Goal: Task Accomplishment & Management: Use online tool/utility

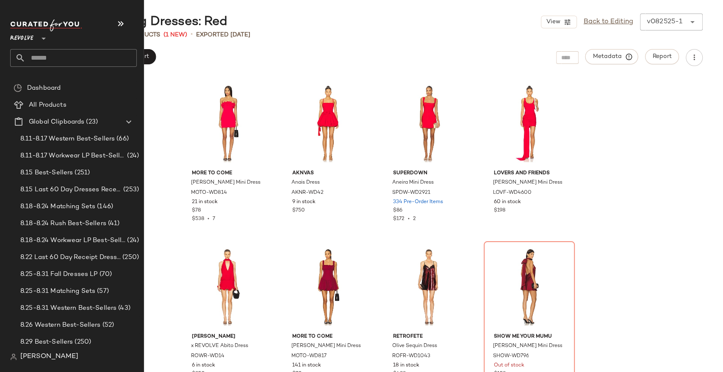
click at [66, 60] on input "text" at bounding box center [80, 58] width 111 height 18
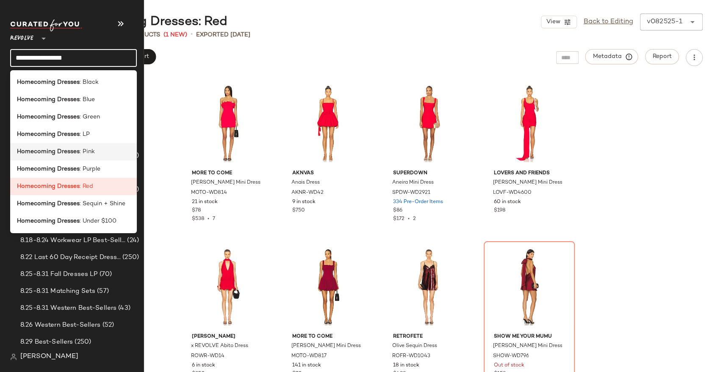
type input "**********"
click at [89, 149] on span ": Pink" at bounding box center [87, 151] width 15 height 9
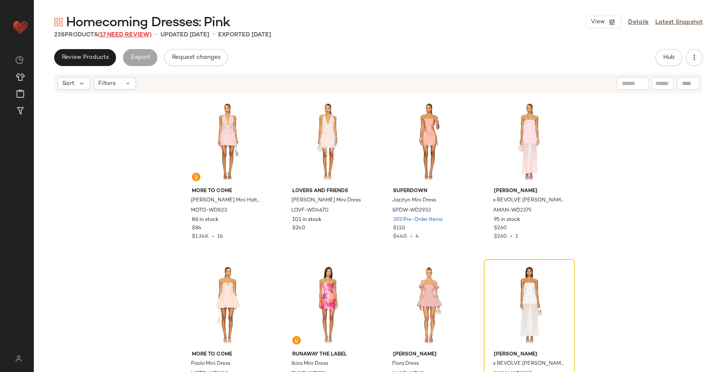
click at [132, 36] on span "(17 Need Review)" at bounding box center [125, 35] width 54 height 6
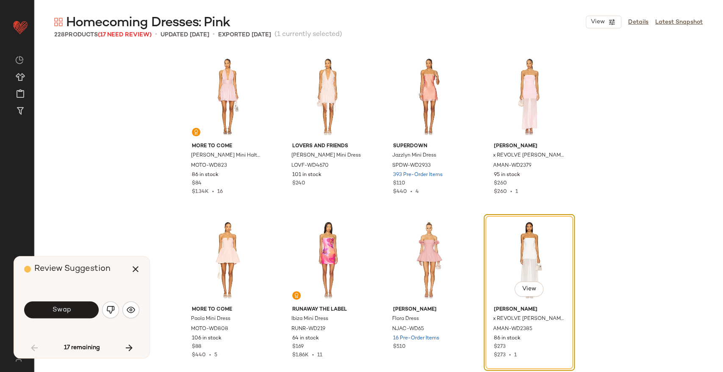
click at [119, 307] on div "Swap" at bounding box center [81, 310] width 115 height 20
click at [113, 308] on img "button" at bounding box center [110, 310] width 8 height 8
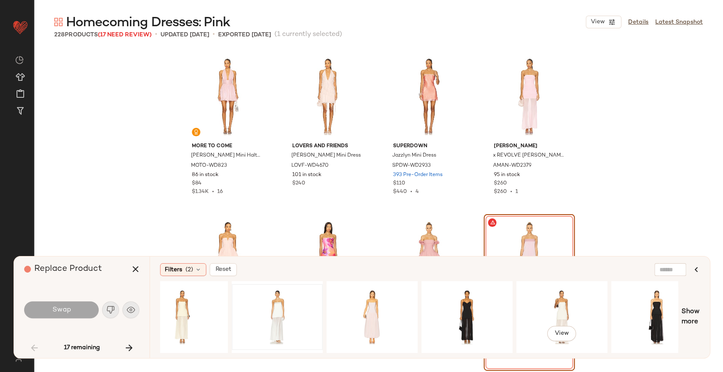
scroll to position [0, 308]
click at [380, 318] on div "View" at bounding box center [371, 317] width 85 height 60
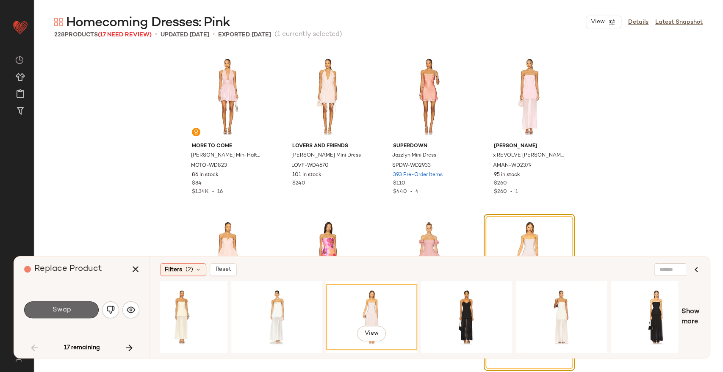
click at [55, 312] on span "Swap" at bounding box center [61, 310] width 19 height 8
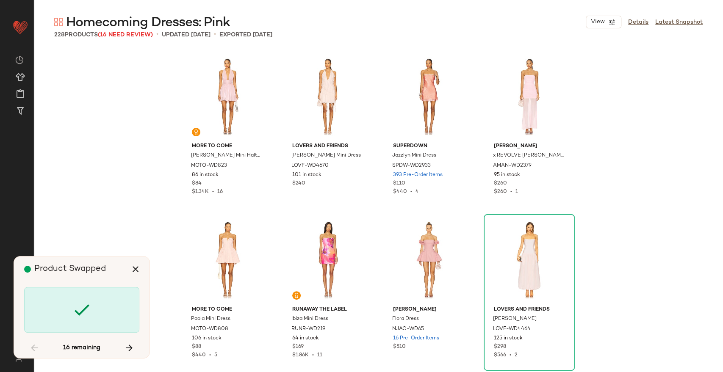
scroll to position [170, 0]
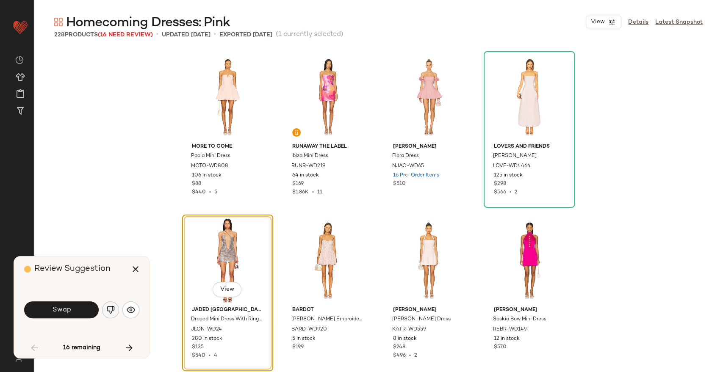
click at [109, 312] on img "button" at bounding box center [110, 310] width 8 height 8
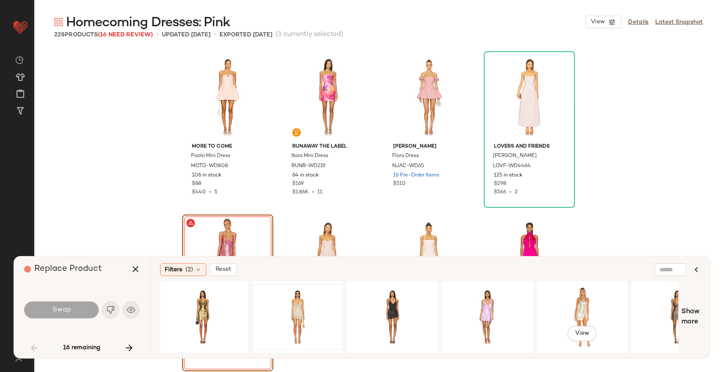
scroll to position [0, 288]
click at [474, 294] on div "View" at bounding box center [486, 317] width 85 height 60
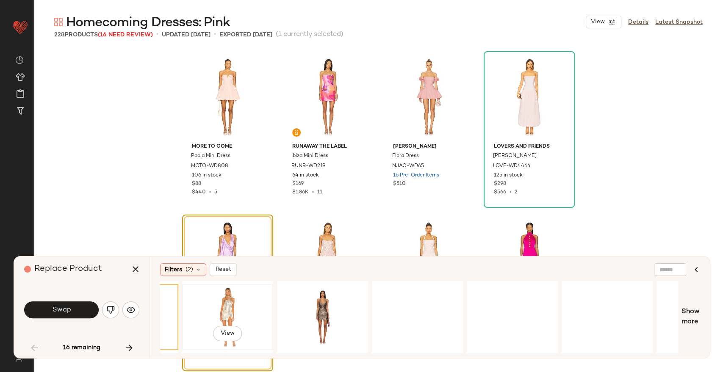
scroll to position [0, 710]
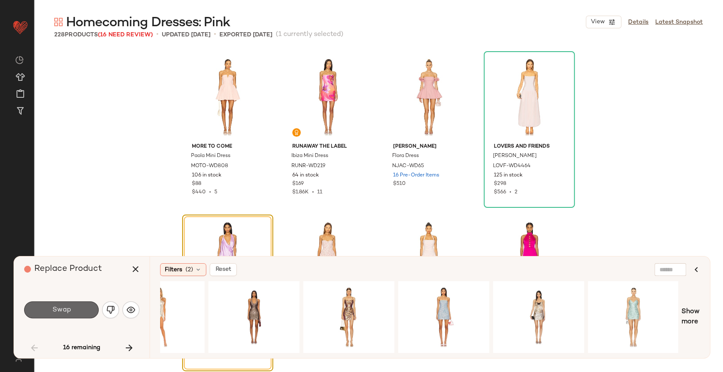
click at [81, 306] on button "Swap" at bounding box center [61, 309] width 75 height 17
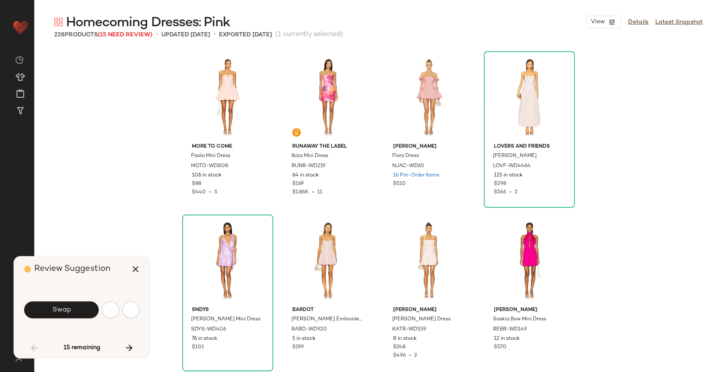
scroll to position [327, 0]
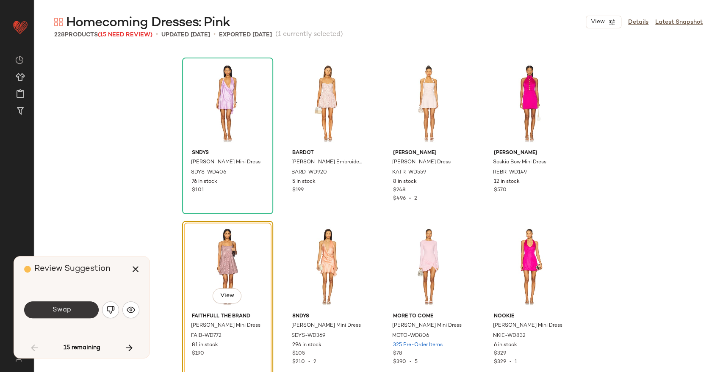
click at [77, 309] on button "Swap" at bounding box center [61, 309] width 75 height 17
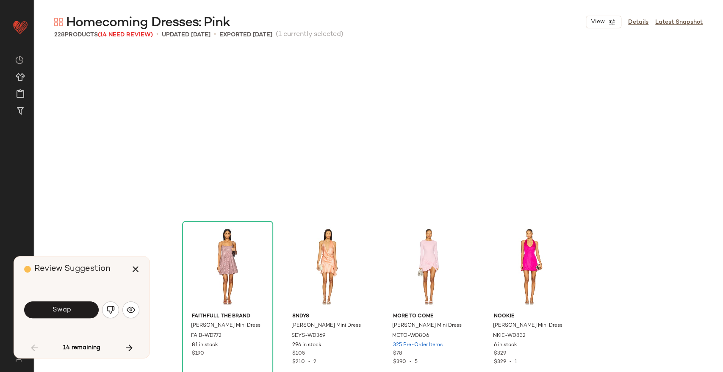
scroll to position [490, 0]
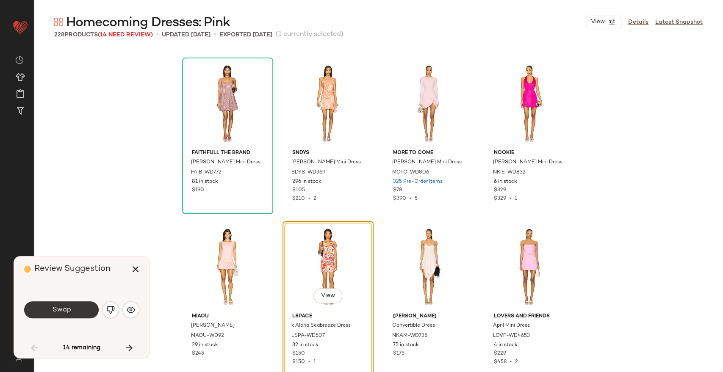
click at [77, 309] on button "Swap" at bounding box center [61, 309] width 75 height 17
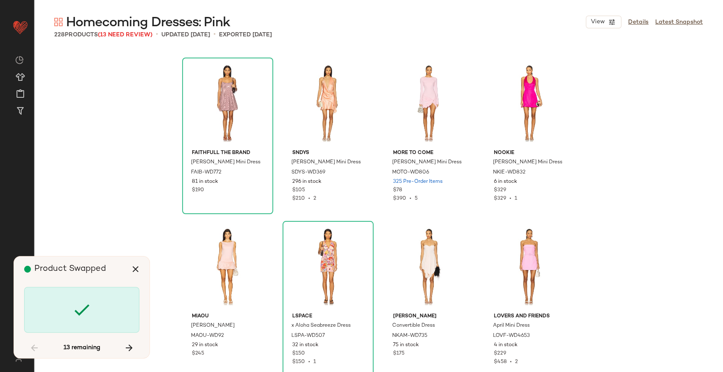
scroll to position [981, 0]
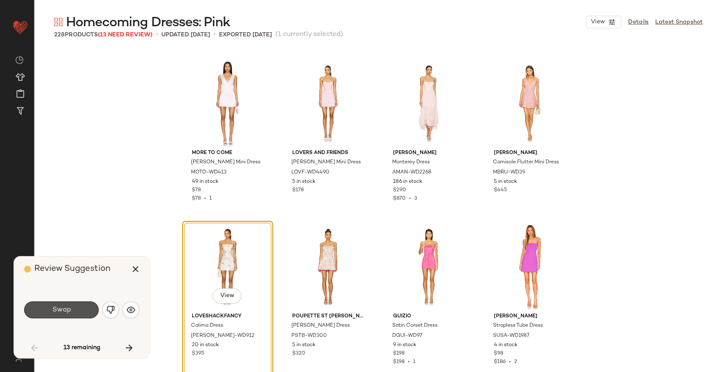
click at [77, 309] on button "Swap" at bounding box center [61, 309] width 75 height 17
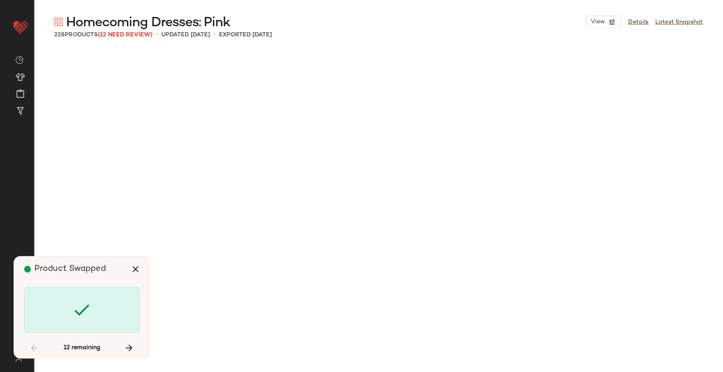
scroll to position [2288, 0]
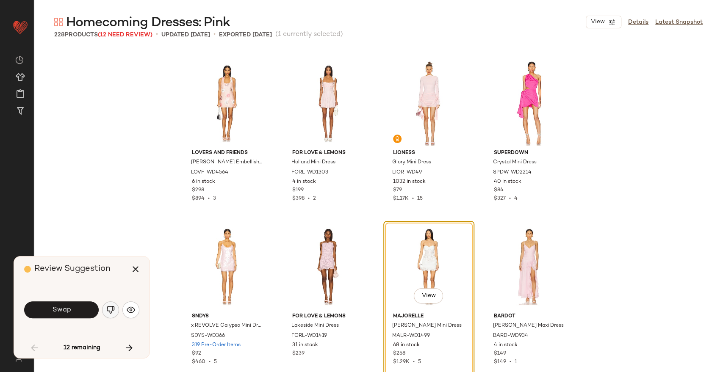
click at [112, 311] on img "button" at bounding box center [110, 310] width 8 height 8
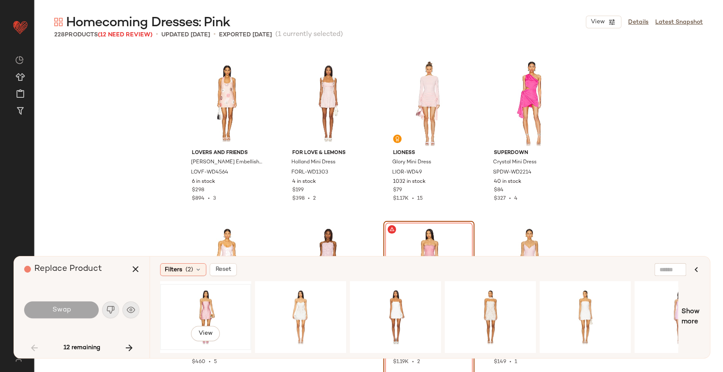
click at [213, 309] on div "View" at bounding box center [205, 317] width 85 height 60
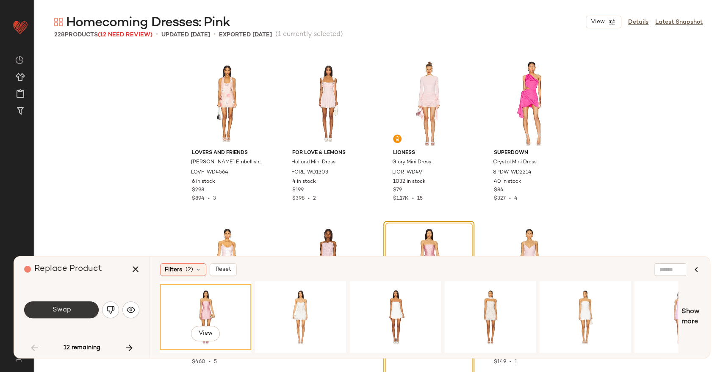
click at [75, 307] on button "Swap" at bounding box center [61, 309] width 75 height 17
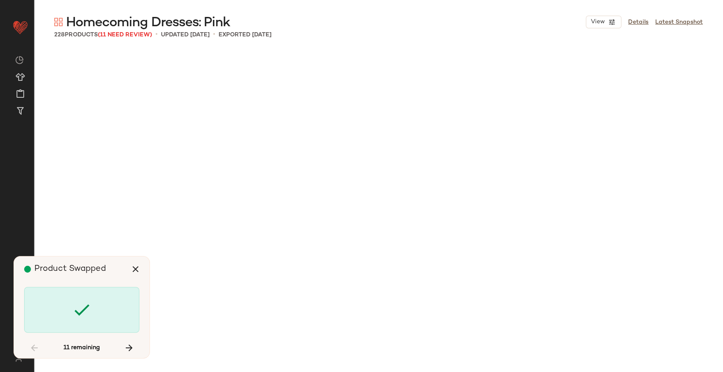
scroll to position [3595, 0]
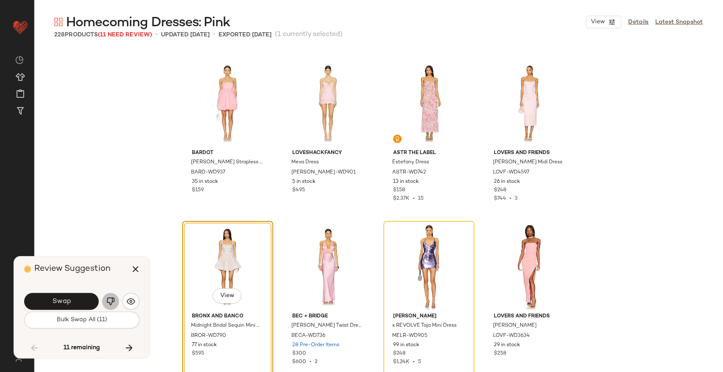
click at [108, 302] on img "button" at bounding box center [110, 301] width 8 height 8
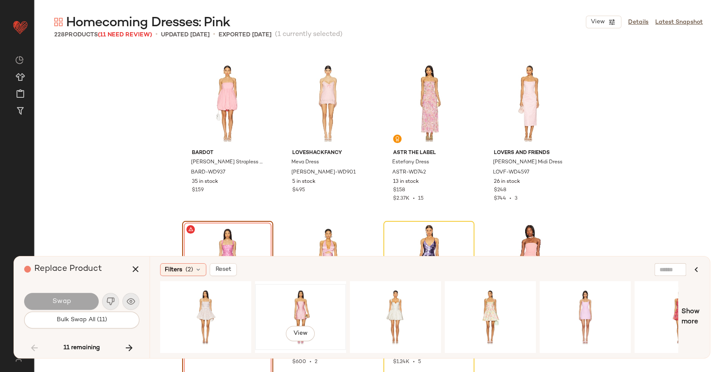
click at [327, 318] on div "View" at bounding box center [300, 317] width 85 height 60
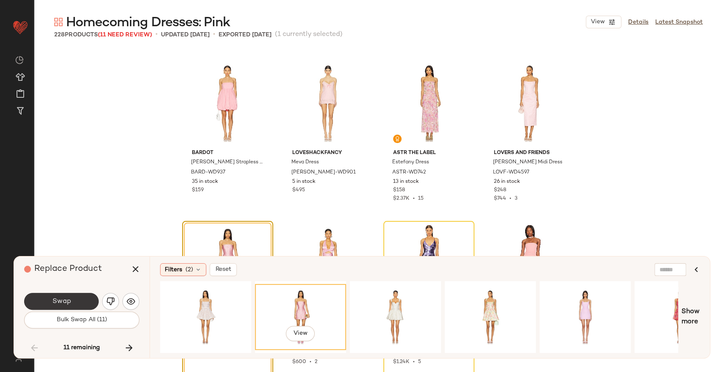
click at [62, 296] on button "Swap" at bounding box center [61, 301] width 75 height 17
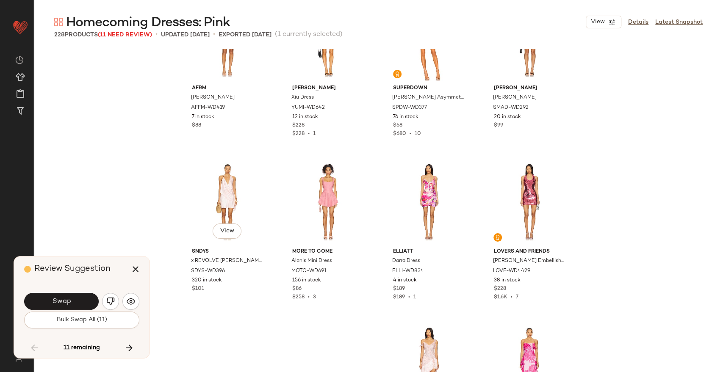
scroll to position [3170, 0]
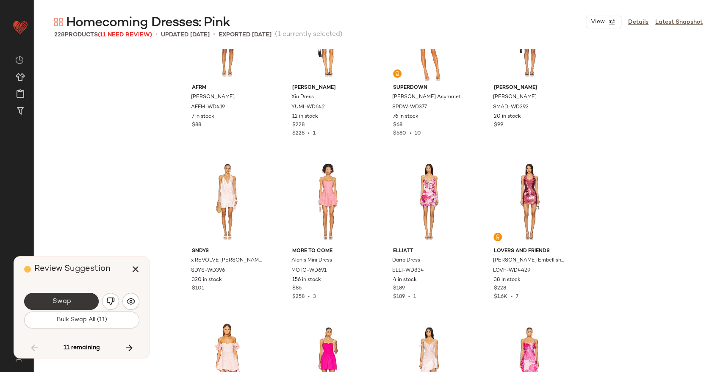
click at [75, 297] on button "Swap" at bounding box center [61, 301] width 75 height 17
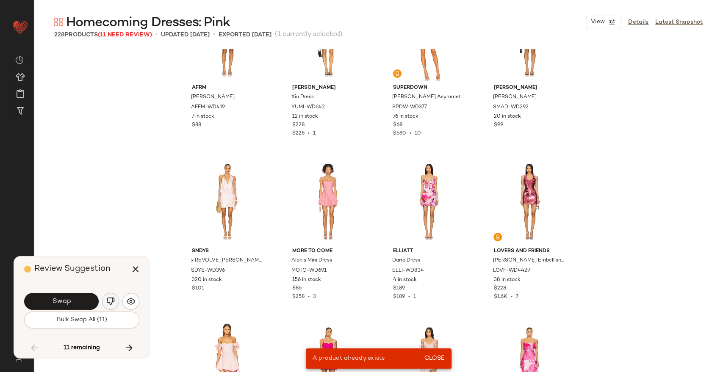
click at [115, 307] on button "button" at bounding box center [110, 301] width 17 height 17
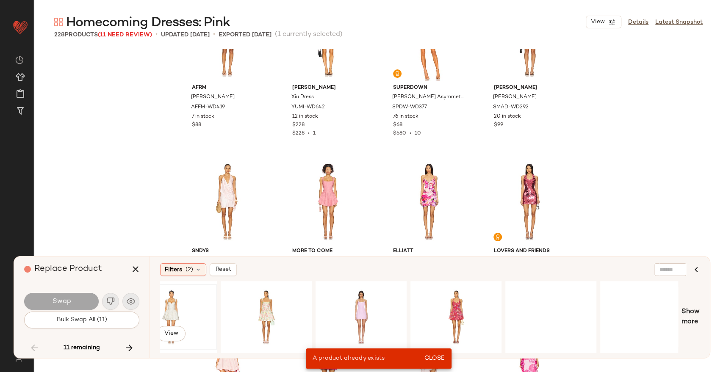
scroll to position [0, 263]
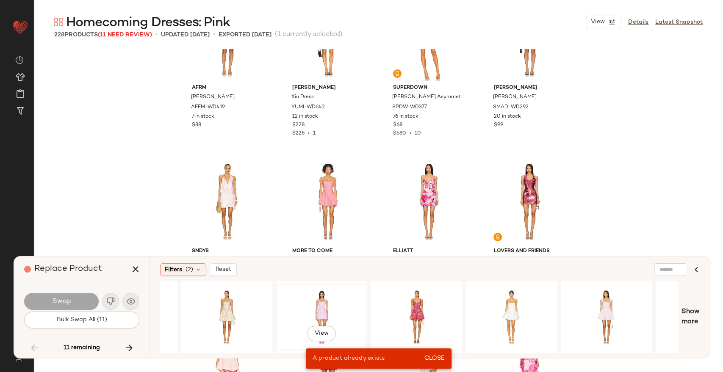
click at [344, 302] on div "View" at bounding box center [321, 317] width 85 height 60
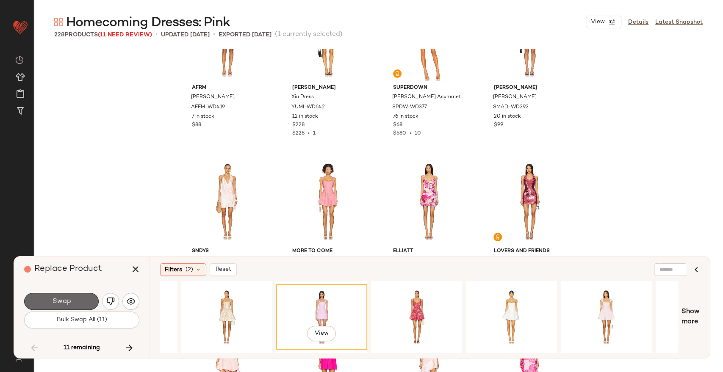
click at [67, 305] on span "Swap" at bounding box center [61, 302] width 19 height 8
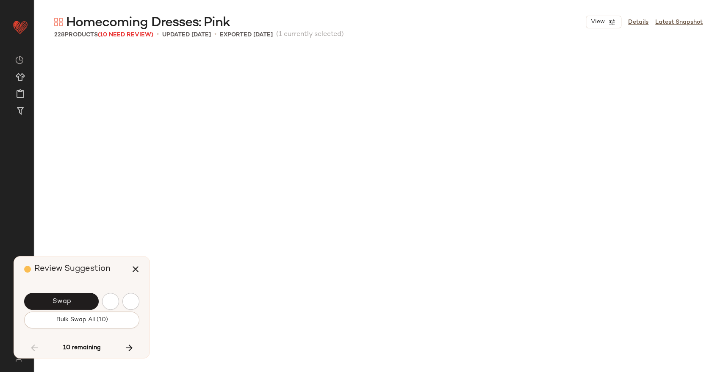
scroll to position [3595, 0]
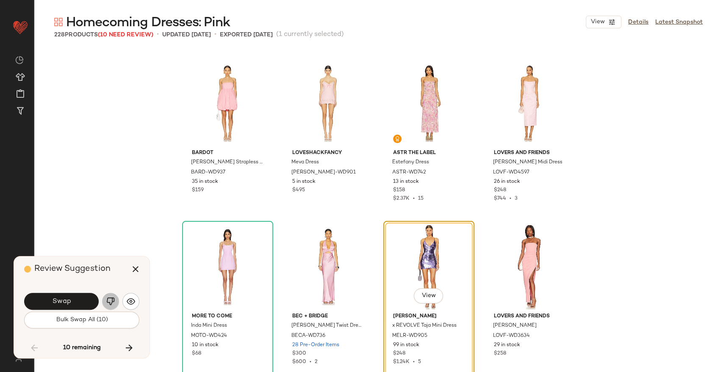
click at [111, 299] on img "button" at bounding box center [110, 301] width 8 height 8
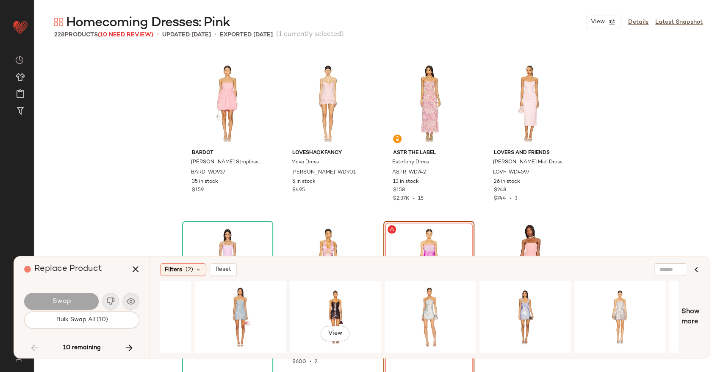
scroll to position [0, 616]
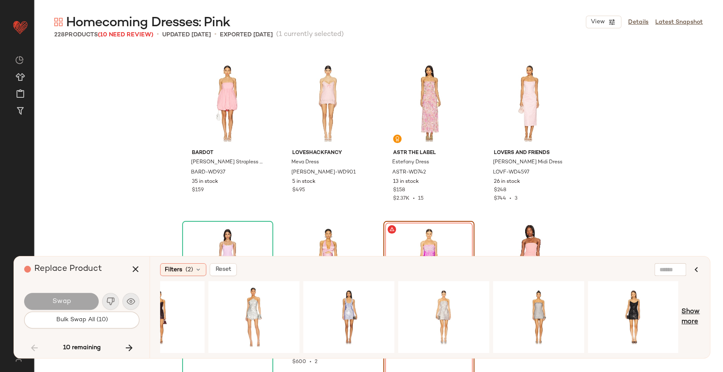
click at [691, 309] on span "Show more" at bounding box center [690, 317] width 18 height 20
click at [549, 301] on div "View" at bounding box center [538, 317] width 85 height 60
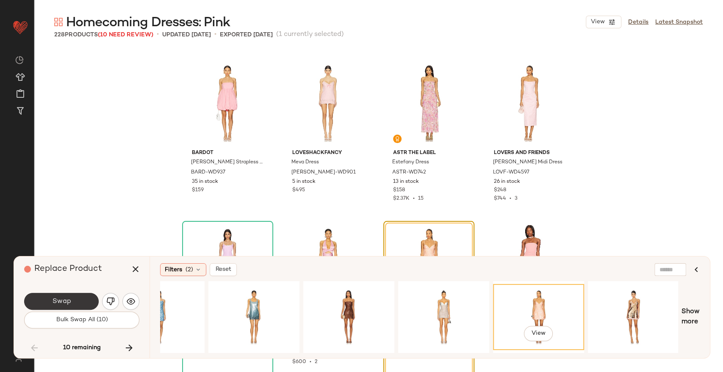
click at [53, 306] on button "Swap" at bounding box center [61, 301] width 75 height 17
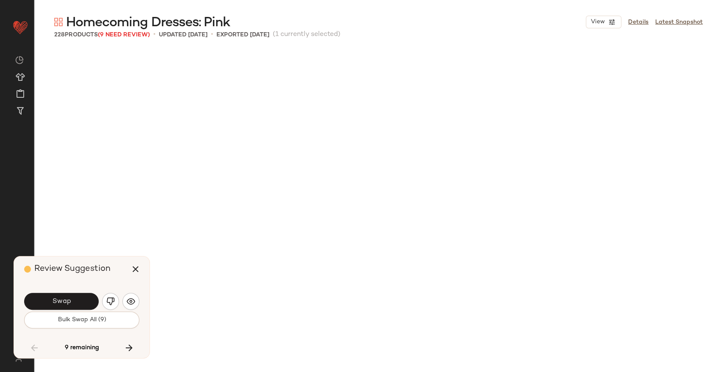
scroll to position [3922, 0]
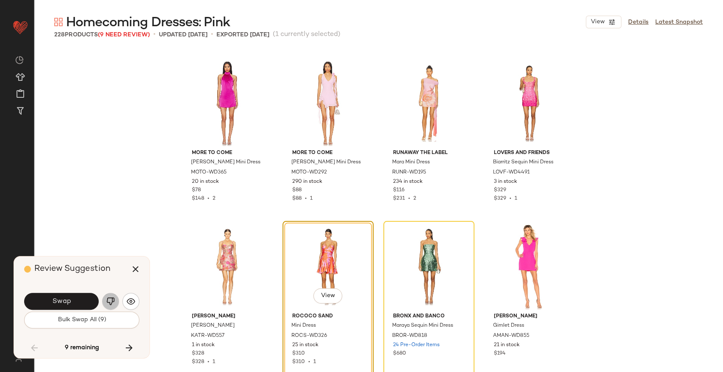
click at [110, 303] on img "button" at bounding box center [110, 301] width 8 height 8
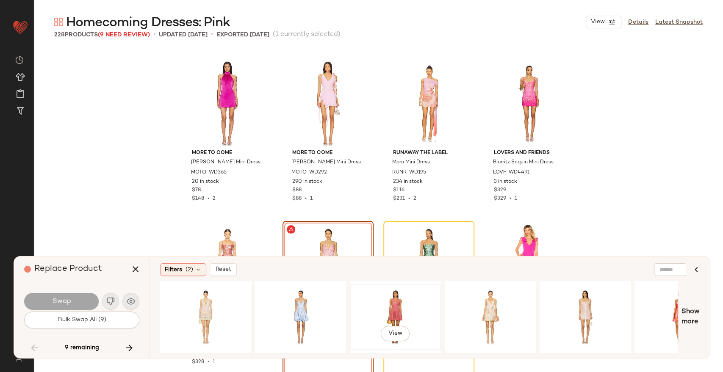
click at [373, 302] on div "View" at bounding box center [395, 317] width 85 height 60
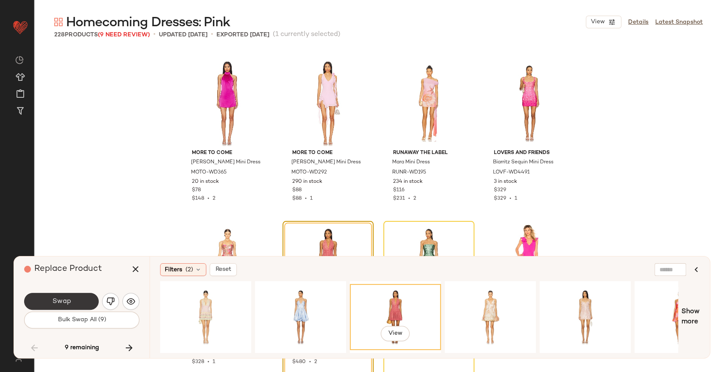
click at [41, 299] on button "Swap" at bounding box center [61, 301] width 75 height 17
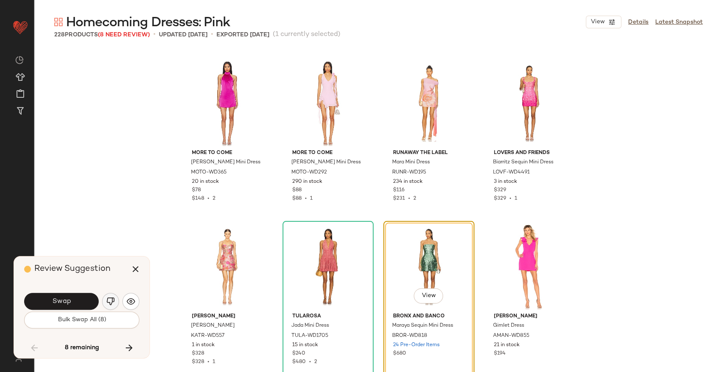
click at [108, 296] on button "button" at bounding box center [110, 301] width 17 height 17
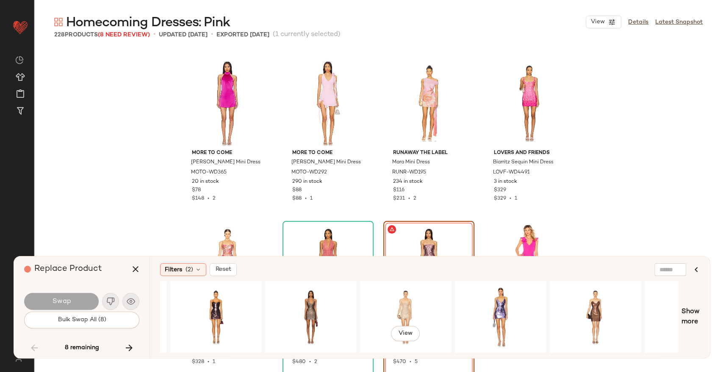
scroll to position [0, 805]
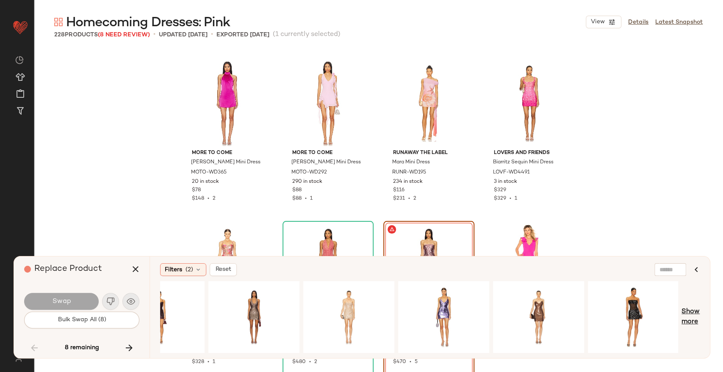
click at [698, 316] on span "Show more" at bounding box center [690, 317] width 18 height 20
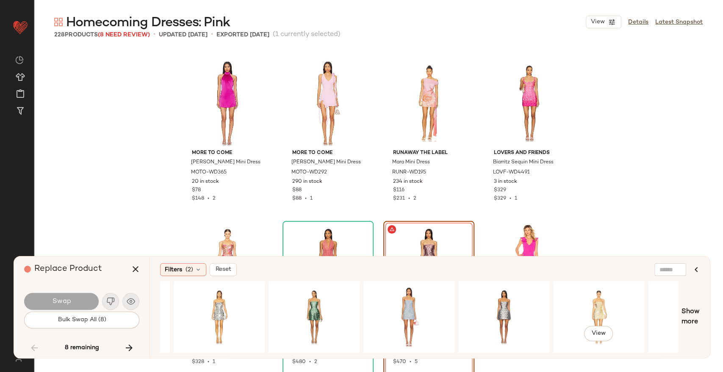
scroll to position [0, 0]
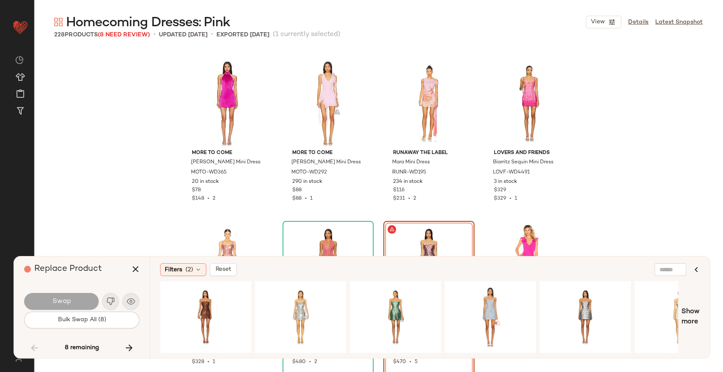
click at [714, 238] on div "MORE TO COME Rita Mini Dress MOTO-WD365 20 in stock $78 $148 • 2 MORE TO COME M…" at bounding box center [378, 228] width 689 height 359
click at [135, 268] on icon "button" at bounding box center [135, 269] width 10 height 10
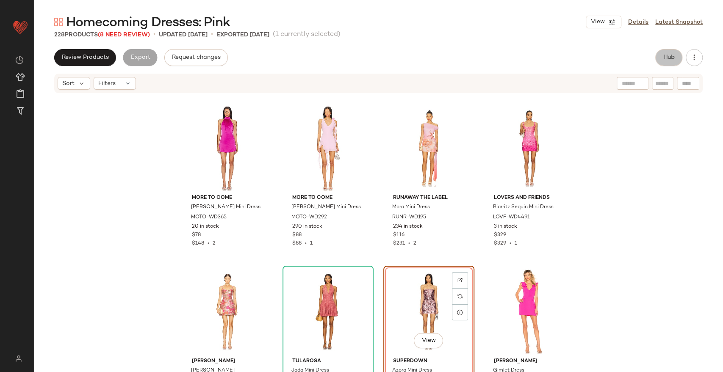
click at [667, 54] on span "Hub" at bounding box center [669, 57] width 12 height 7
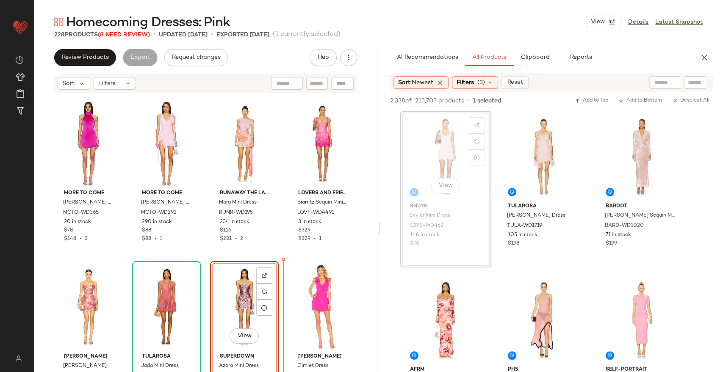
scroll to position [3929, 0]
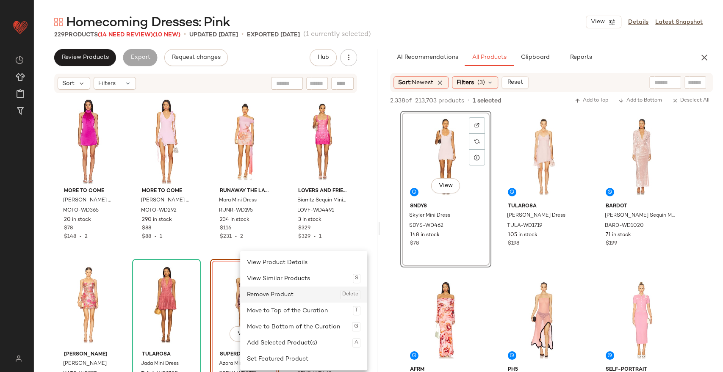
click at [284, 294] on div "Remove Product Delete" at bounding box center [303, 295] width 113 height 16
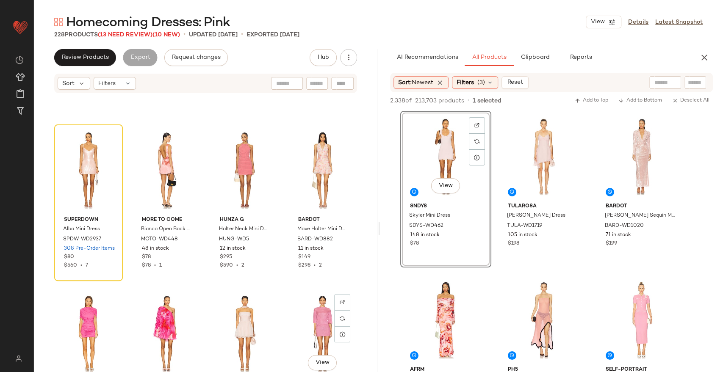
scroll to position [4710, 0]
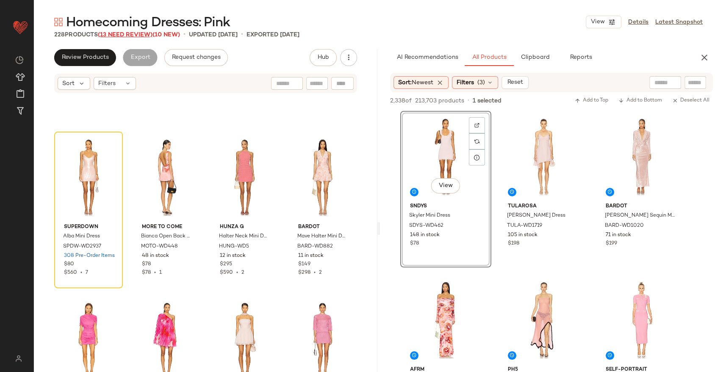
click at [129, 33] on span "(13 Need Review)" at bounding box center [125, 35] width 55 height 6
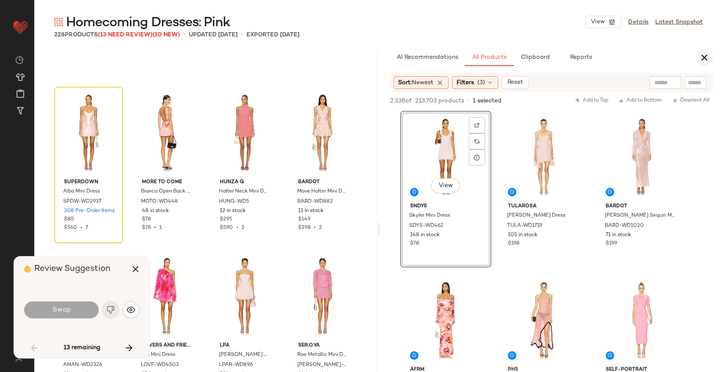
click at [699, 63] on button "button" at bounding box center [704, 57] width 17 height 17
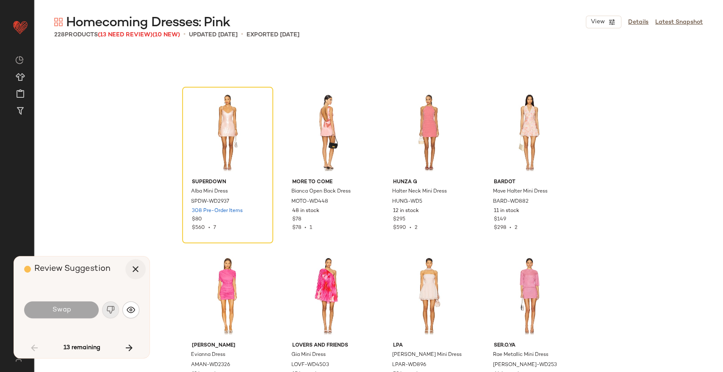
click at [133, 266] on icon "button" at bounding box center [135, 269] width 10 height 10
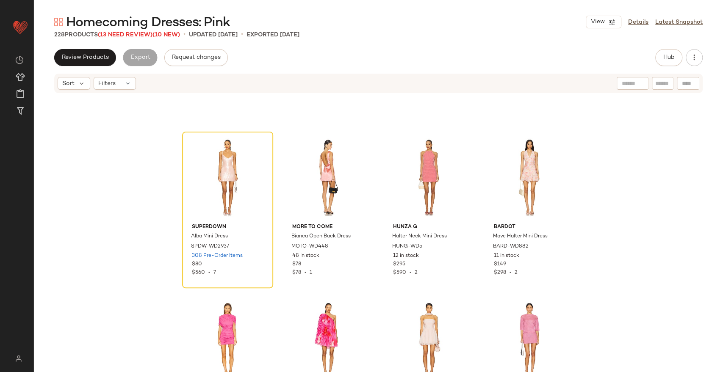
click at [116, 32] on span "(13 Need Review)" at bounding box center [125, 35] width 55 height 6
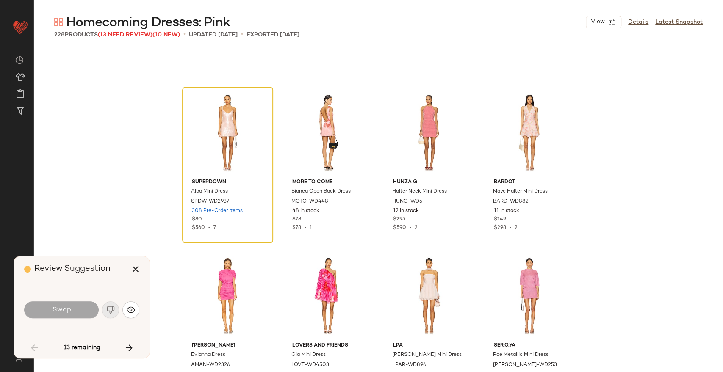
click at [197, 117] on div at bounding box center [227, 133] width 85 height 86
click at [135, 269] on icon "button" at bounding box center [135, 269] width 10 height 10
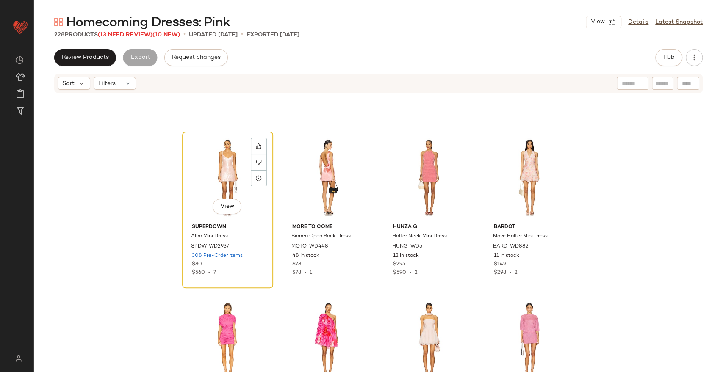
click at [236, 177] on div "View" at bounding box center [227, 178] width 85 height 86
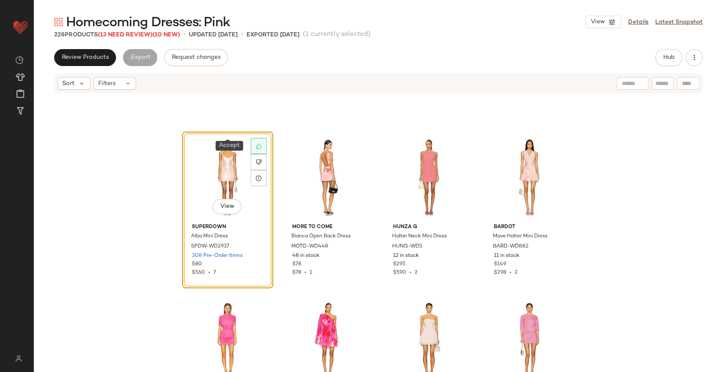
click at [260, 143] on div at bounding box center [259, 146] width 16 height 16
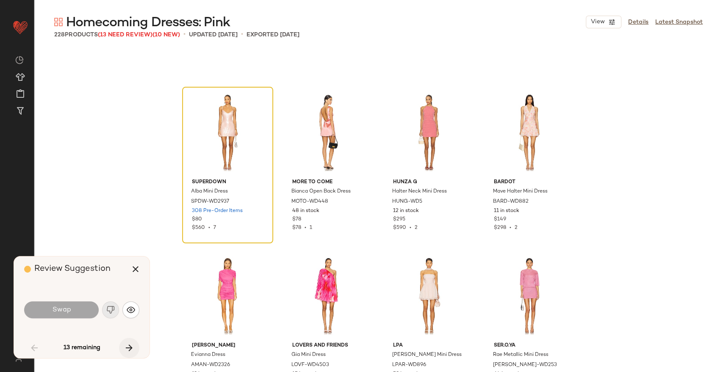
click at [129, 351] on icon "button" at bounding box center [129, 348] width 10 height 10
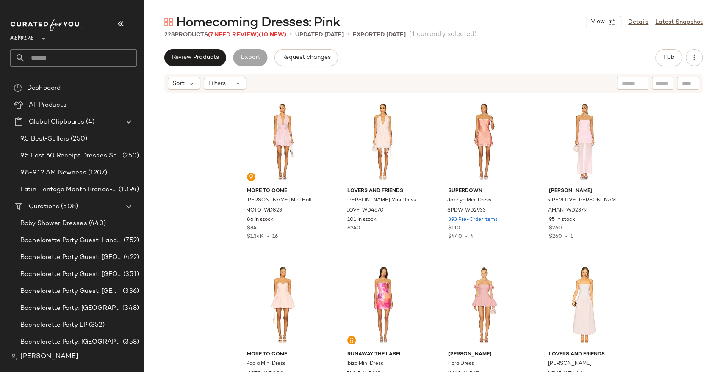
click at [245, 36] on span "(7 Need Review)" at bounding box center [233, 35] width 51 height 6
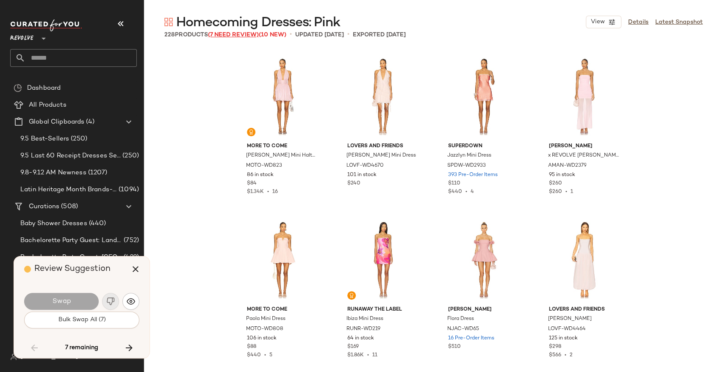
scroll to position [4576, 0]
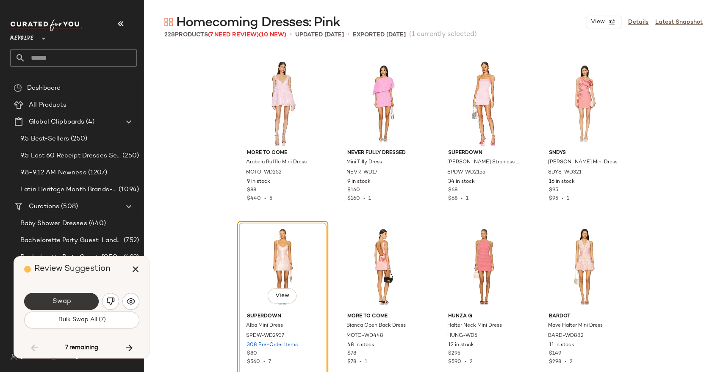
click at [76, 296] on button "Swap" at bounding box center [61, 301] width 75 height 17
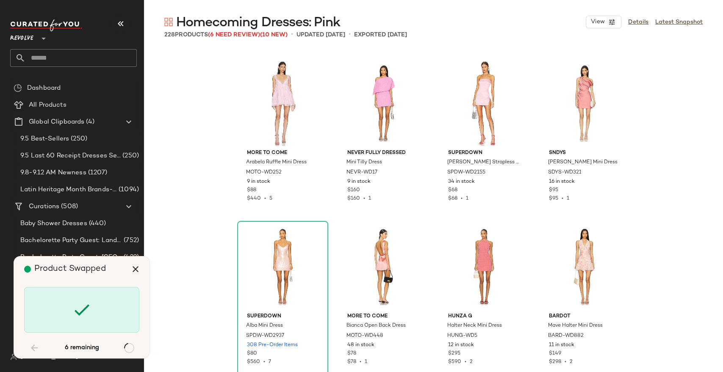
scroll to position [5229, 0]
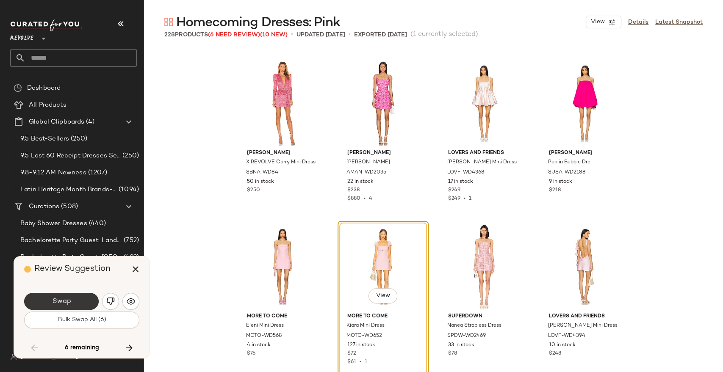
click at [74, 300] on button "Swap" at bounding box center [61, 301] width 75 height 17
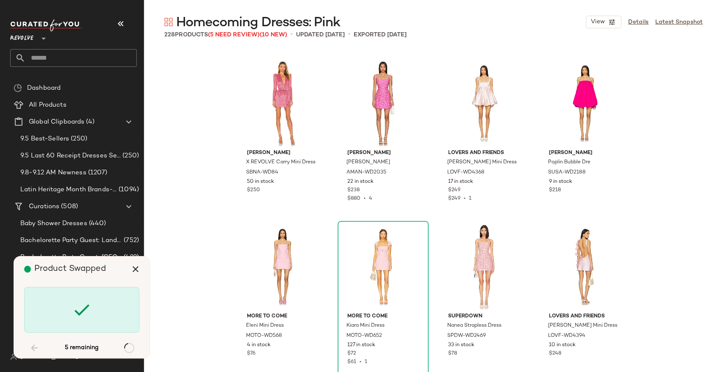
scroll to position [5883, 0]
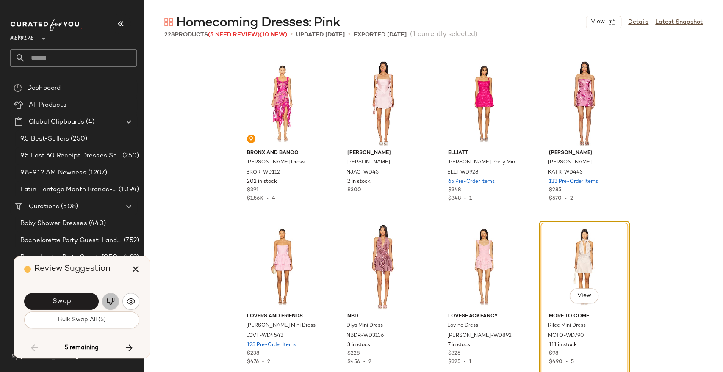
click at [113, 303] on img "button" at bounding box center [110, 301] width 8 height 8
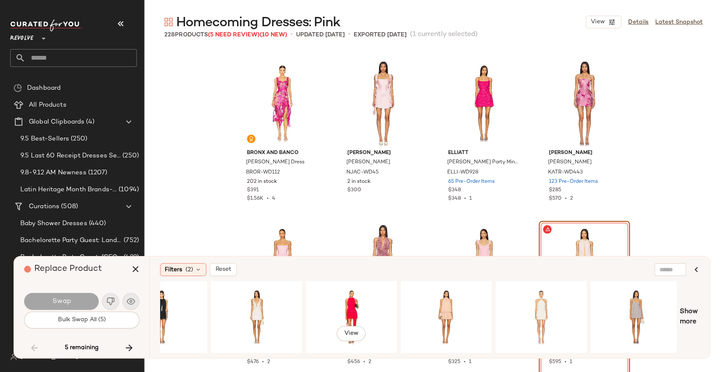
scroll to position [0, 428]
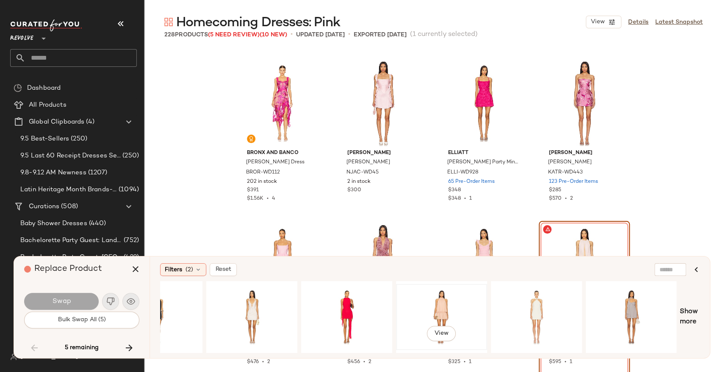
click at [434, 295] on div "View" at bounding box center [441, 317] width 85 height 60
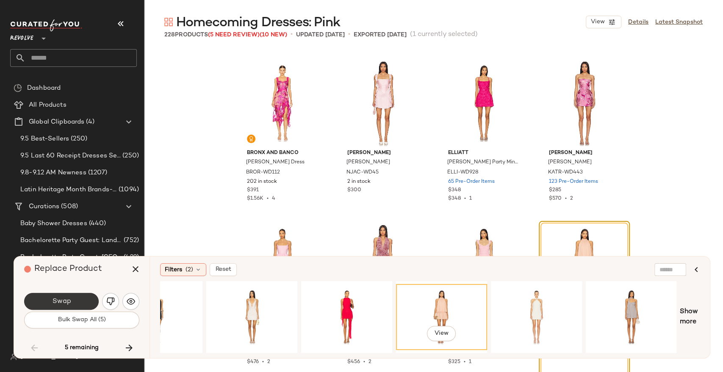
click at [57, 299] on span "Swap" at bounding box center [61, 302] width 19 height 8
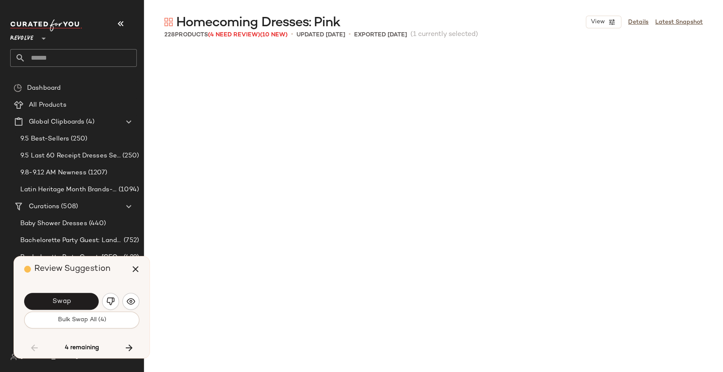
scroll to position [6373, 0]
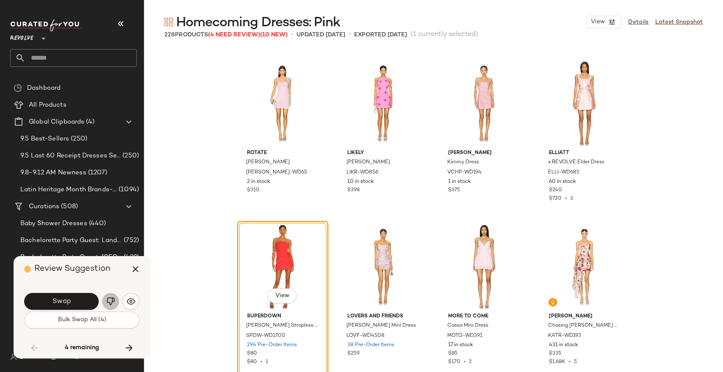
click at [115, 296] on button "button" at bounding box center [110, 301] width 17 height 17
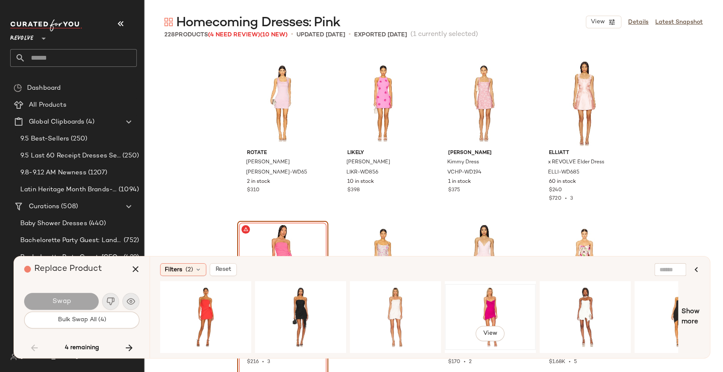
click at [494, 295] on div "View" at bounding box center [489, 317] width 85 height 60
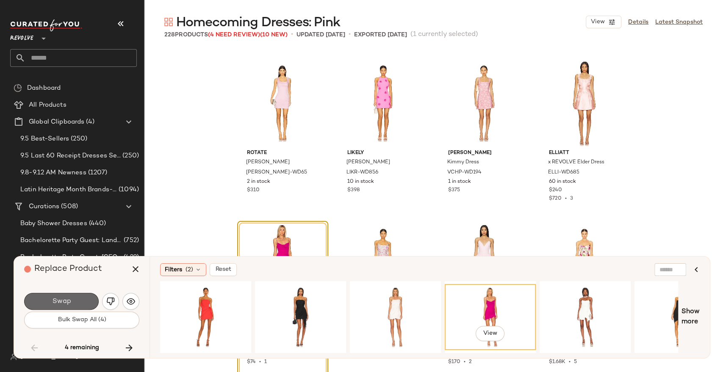
click at [50, 294] on button "Swap" at bounding box center [61, 301] width 75 height 17
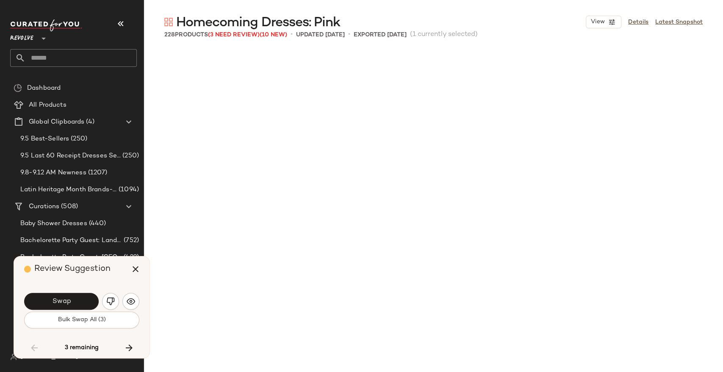
scroll to position [6864, 0]
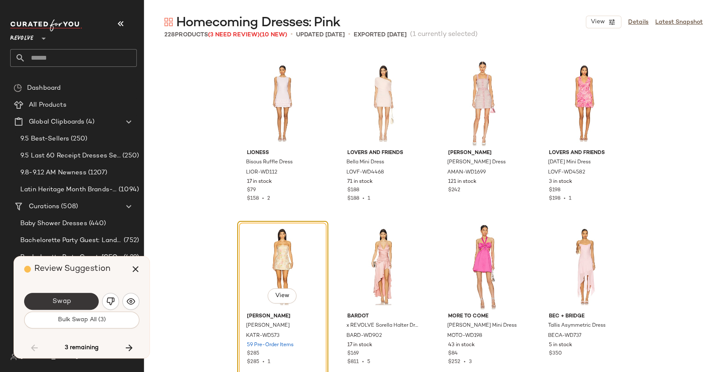
click at [76, 306] on button "Swap" at bounding box center [61, 301] width 75 height 17
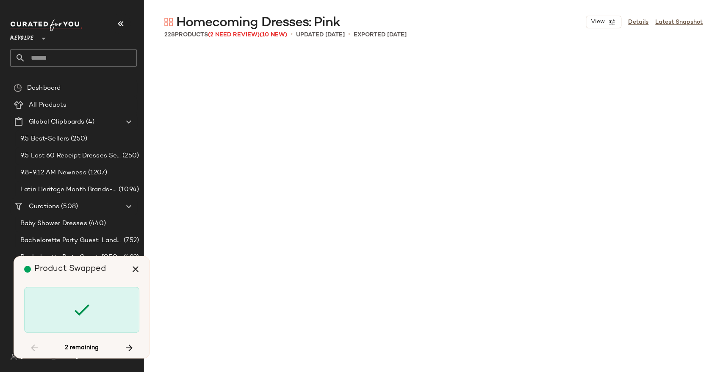
scroll to position [7844, 0]
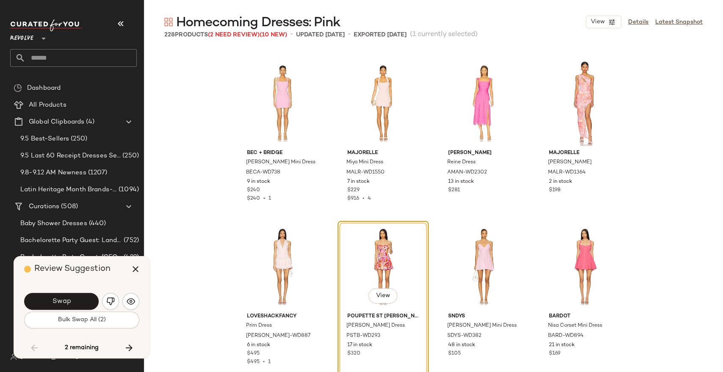
click at [76, 306] on button "Swap" at bounding box center [61, 301] width 75 height 17
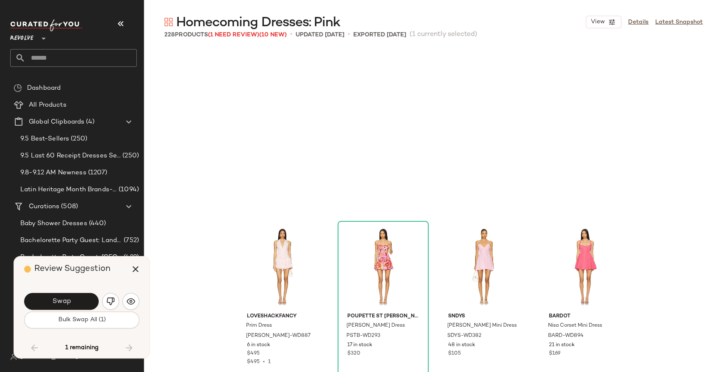
scroll to position [8007, 0]
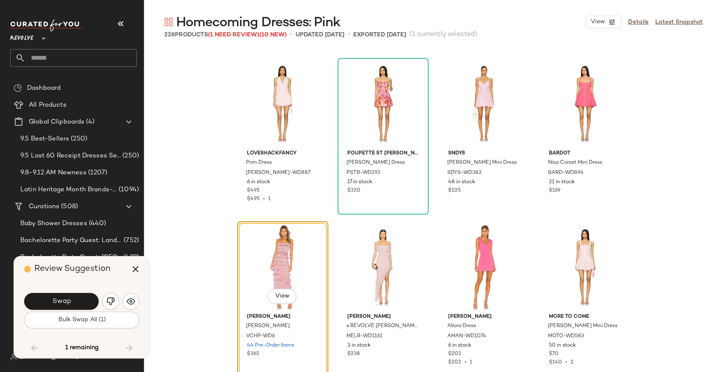
click at [76, 306] on button "Swap" at bounding box center [61, 301] width 75 height 17
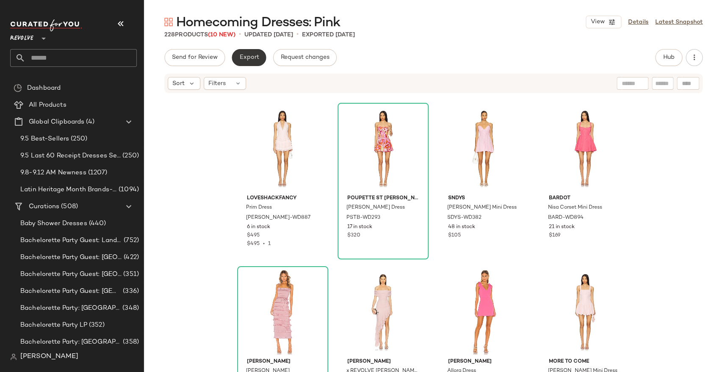
click at [257, 62] on button "Export" at bounding box center [249, 57] width 34 height 17
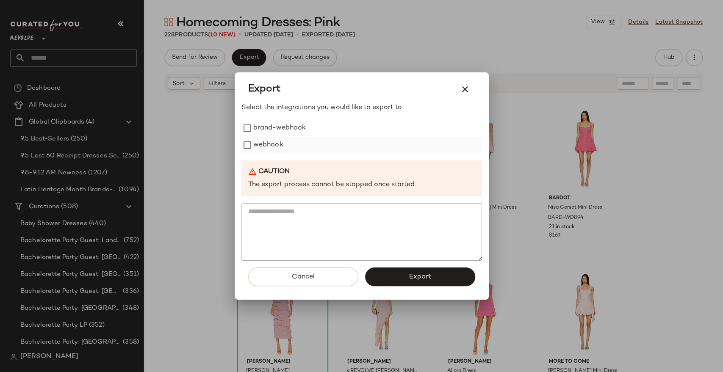
click at [262, 141] on label "webhook" at bounding box center [268, 145] width 30 height 17
click at [385, 287] on div "Cancel Export" at bounding box center [361, 280] width 240 height 39
click at [386, 275] on button "Export" at bounding box center [420, 277] width 110 height 19
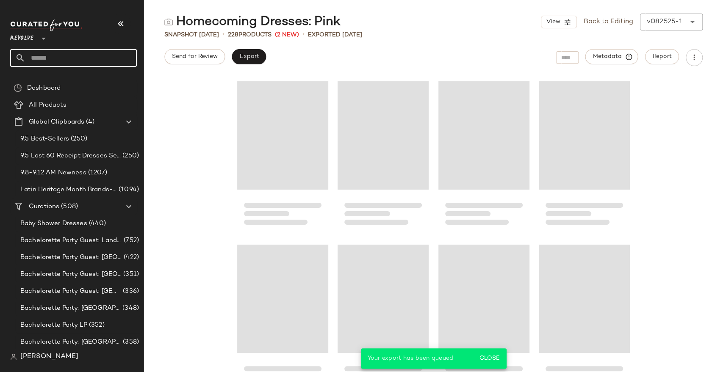
click at [51, 55] on input "text" at bounding box center [80, 58] width 111 height 18
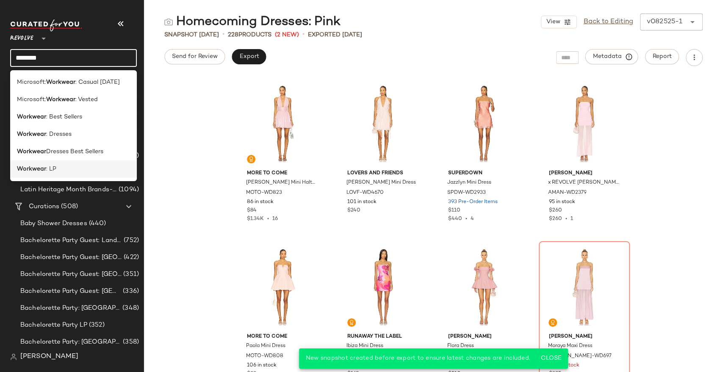
type input "********"
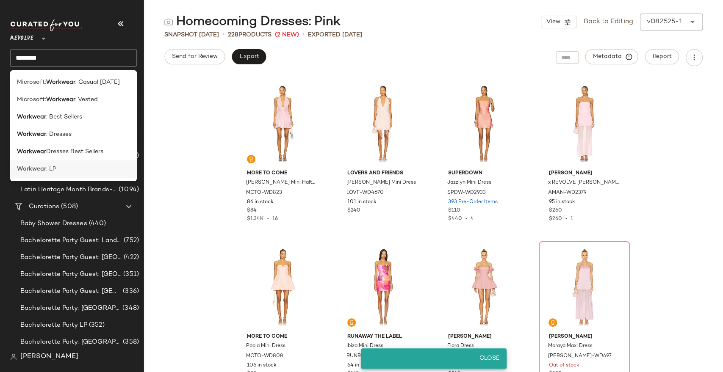
click at [56, 172] on div "Workwear : LP" at bounding box center [73, 169] width 113 height 9
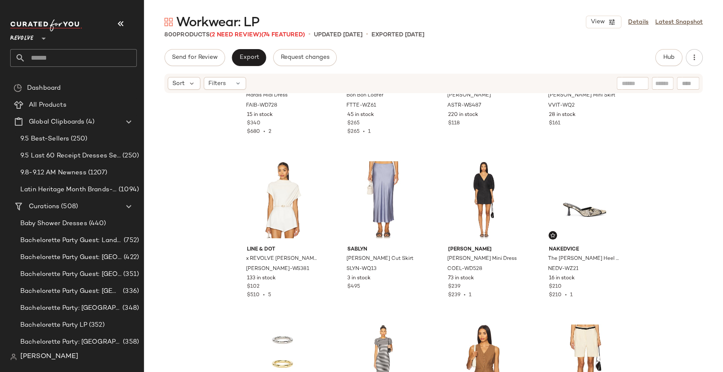
scroll to position [9917, 0]
click at [317, 170] on div at bounding box center [314, 169] width 16 height 16
click at [310, 271] on img "button" at bounding box center [312, 273] width 5 height 5
click at [268, 272] on span "LEAX-WS381" at bounding box center [273, 273] width 55 height 15
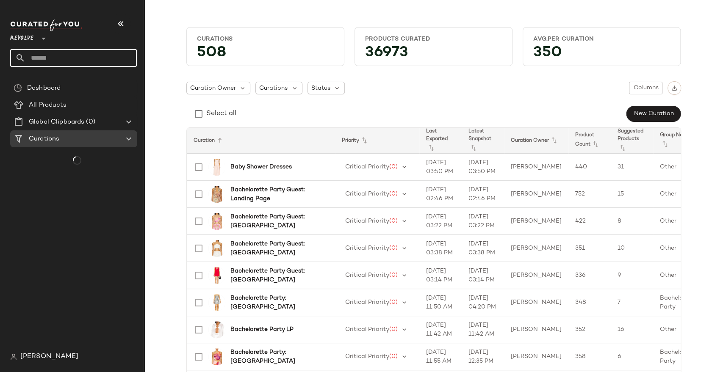
click at [63, 57] on input "text" at bounding box center [80, 58] width 111 height 18
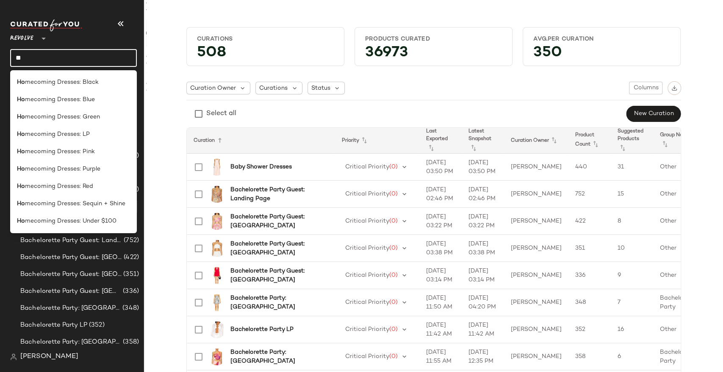
type input "*"
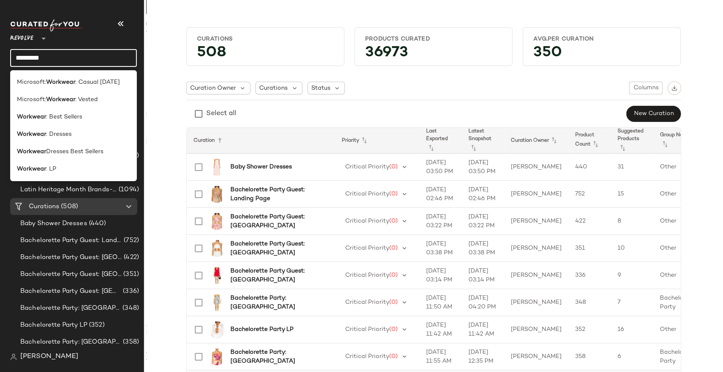
type input "********"
click at [64, 166] on div "Workwear : LP" at bounding box center [73, 169] width 113 height 9
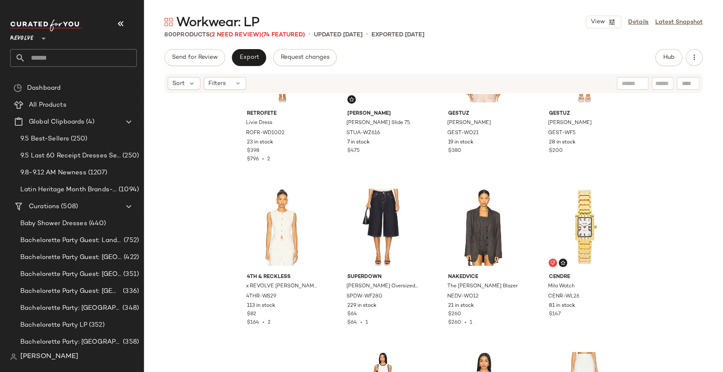
scroll to position [4028, 0]
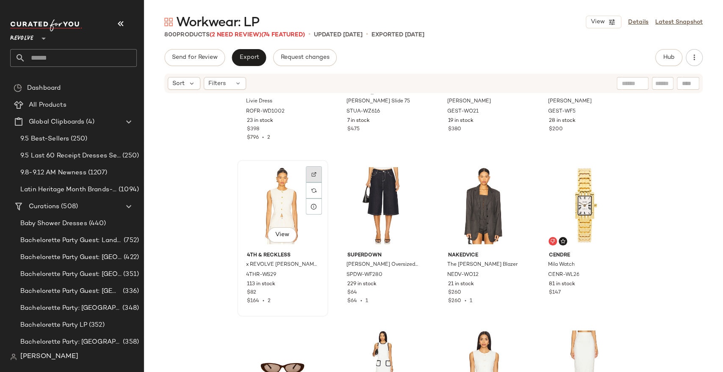
click at [316, 174] on div at bounding box center [314, 174] width 16 height 16
click at [307, 273] on button "button" at bounding box center [313, 275] width 12 height 8
click at [514, 167] on div at bounding box center [515, 174] width 16 height 16
click at [664, 51] on button "Hub" at bounding box center [668, 57] width 27 height 17
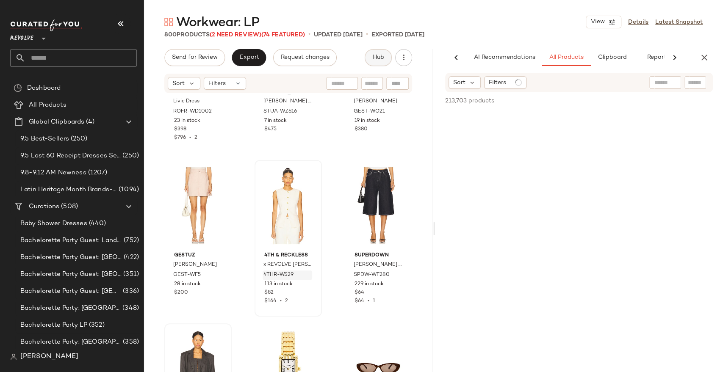
scroll to position [0, 19]
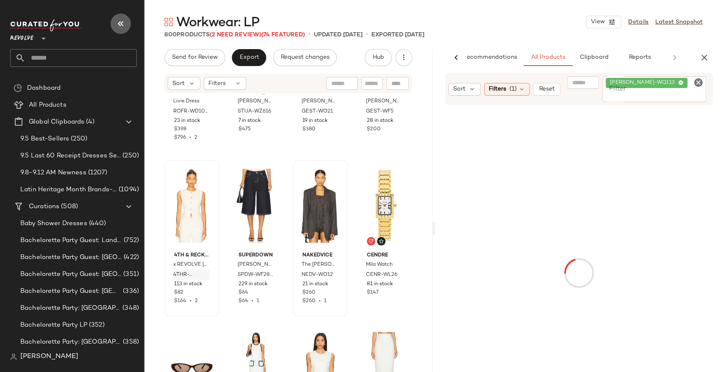
click at [118, 27] on icon "button" at bounding box center [121, 24] width 10 height 10
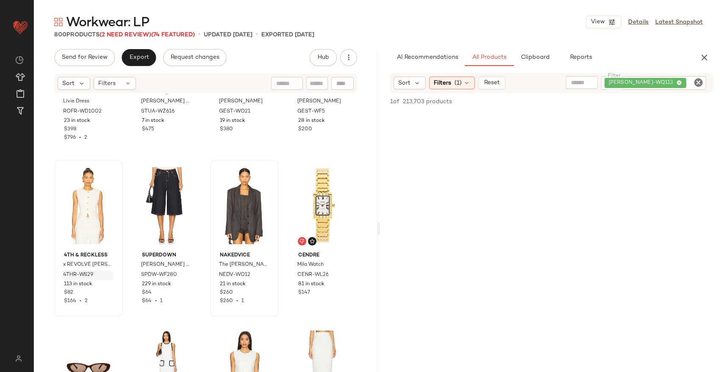
click at [699, 86] on icon "Clear Filter" at bounding box center [698, 82] width 10 height 10
paste input "*********"
type input "*********"
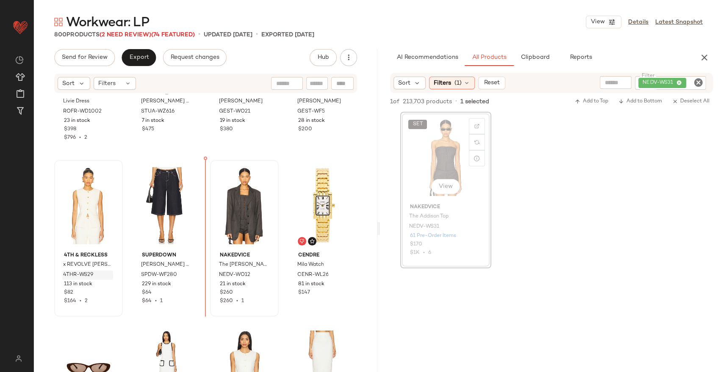
scroll to position [4027, 0]
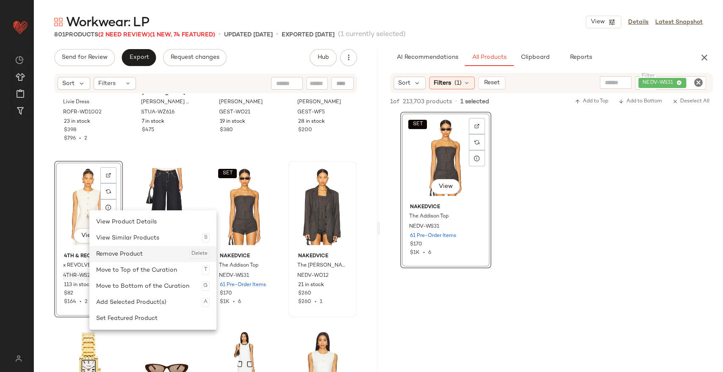
click at [135, 256] on div "Remove Product Delete" at bounding box center [152, 254] width 113 height 16
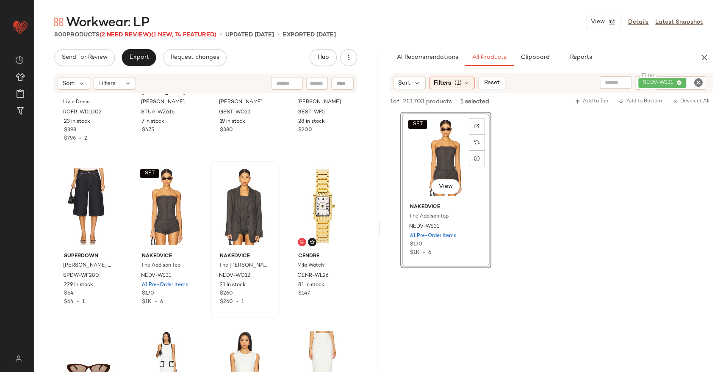
click at [700, 82] on icon "Clear Filter" at bounding box center [698, 82] width 10 height 10
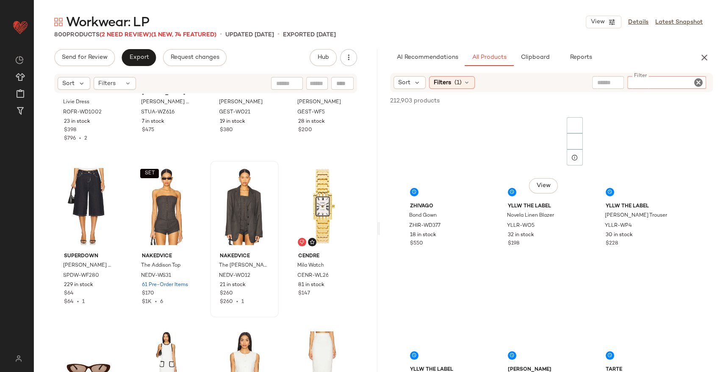
type input "*********"
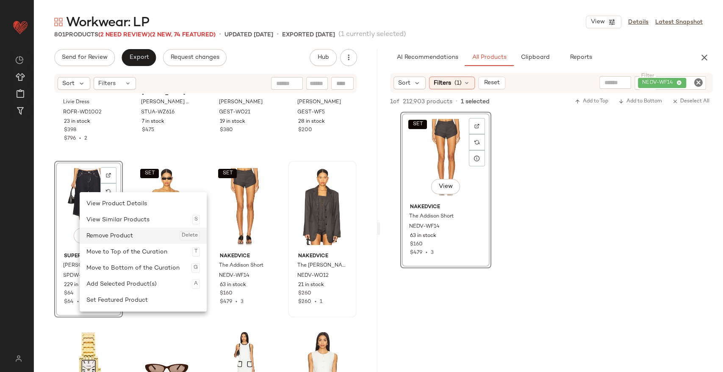
click at [107, 238] on div "Remove Product Delete" at bounding box center [142, 236] width 113 height 16
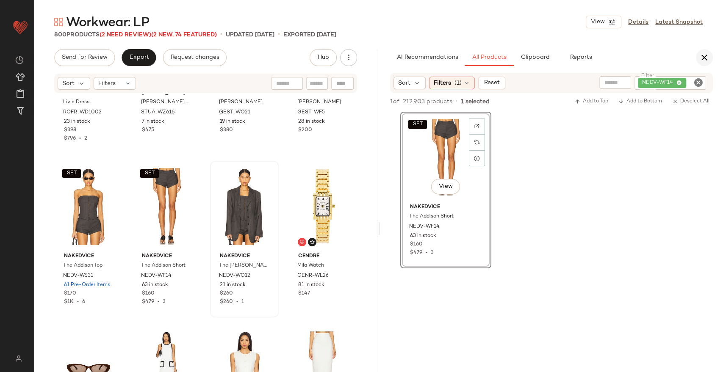
click at [708, 58] on icon "button" at bounding box center [704, 57] width 10 height 10
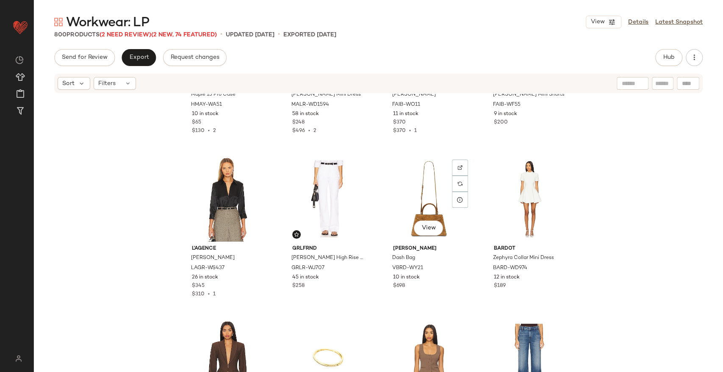
scroll to position [6323, 0]
click at [257, 171] on div at bounding box center [259, 167] width 16 height 16
click at [352, 171] on div at bounding box center [359, 167] width 16 height 16
click at [663, 66] on div "Send for Review Export Request changes Hub Sort Filters Heaven Mayhem Maple 13 …" at bounding box center [378, 228] width 689 height 359
click at [665, 58] on span "Hub" at bounding box center [669, 57] width 12 height 7
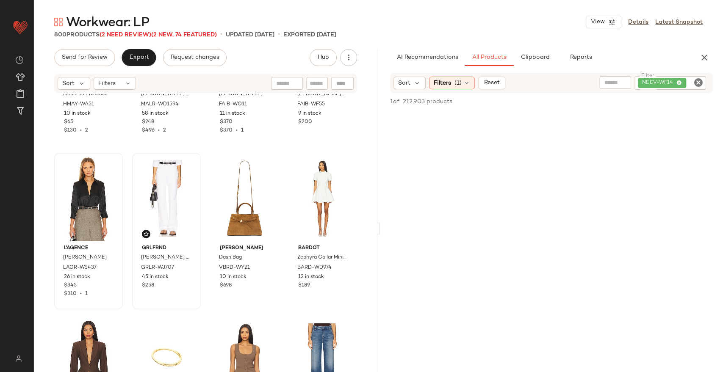
click at [694, 82] on icon "Clear Filter" at bounding box center [698, 82] width 10 height 10
paste input "*********"
type input "*********"
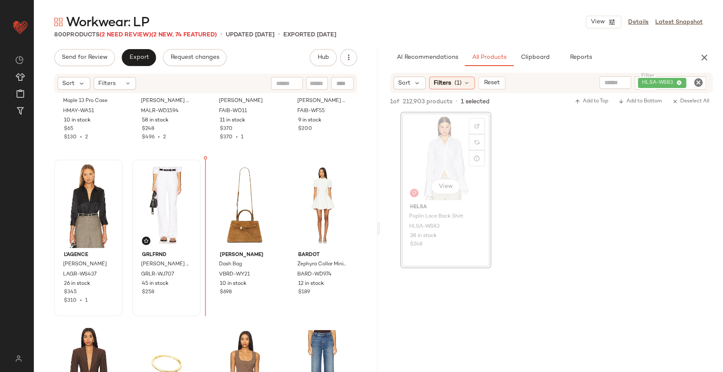
scroll to position [6314, 0]
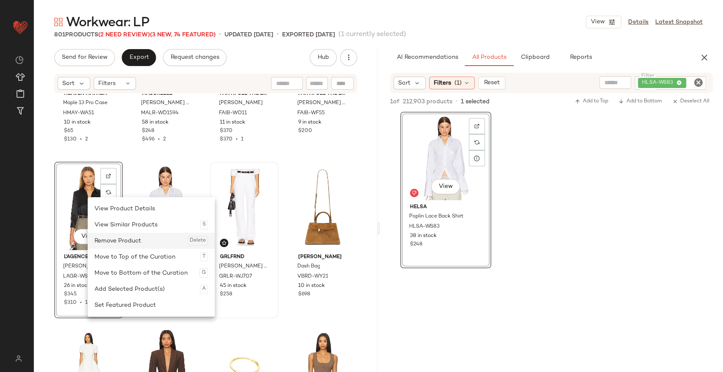
click at [128, 240] on div "Remove Product Delete" at bounding box center [150, 241] width 113 height 16
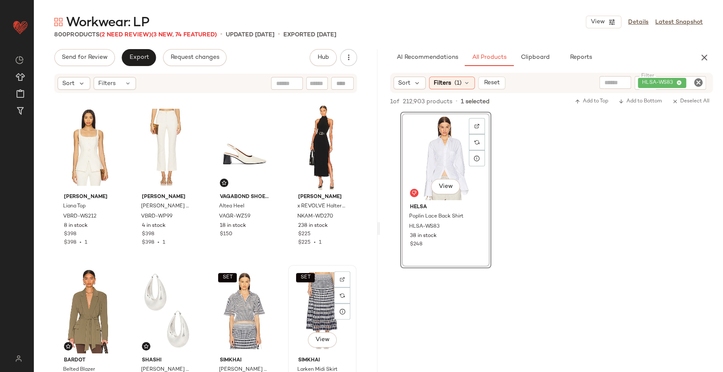
scroll to position [8988, 0]
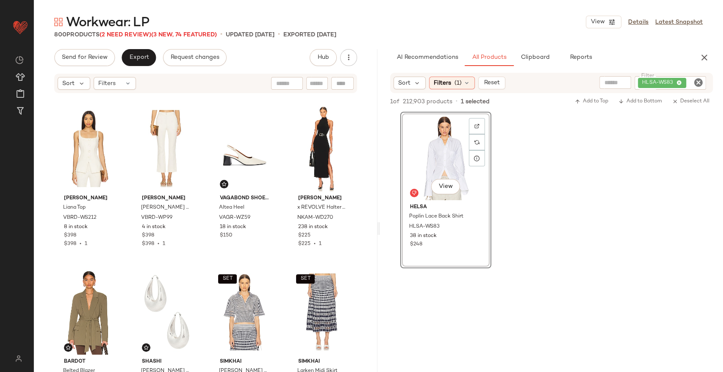
click at [695, 84] on icon "Clear Filter" at bounding box center [698, 82] width 10 height 10
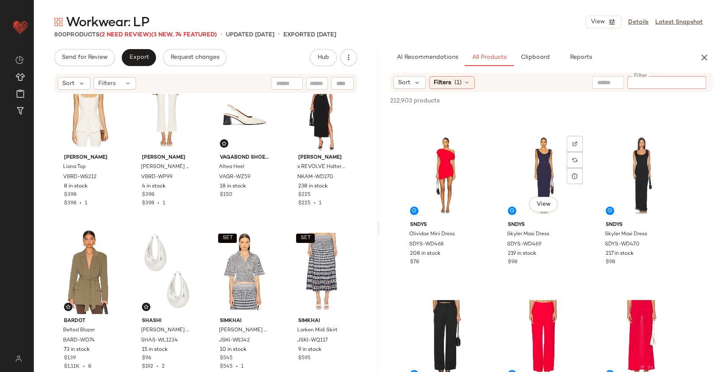
scroll to position [4470, 0]
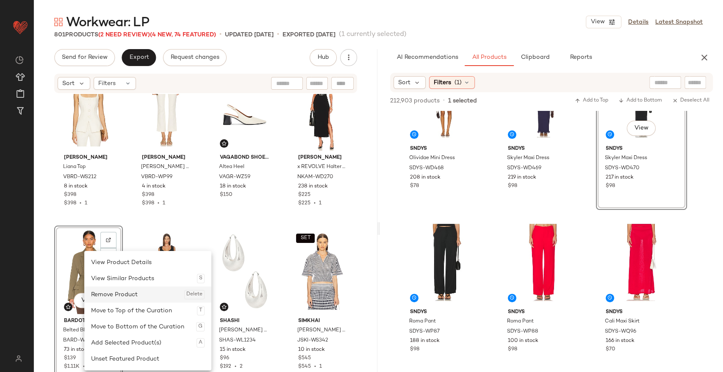
click at [122, 292] on div "Remove Product Delete" at bounding box center [147, 295] width 113 height 16
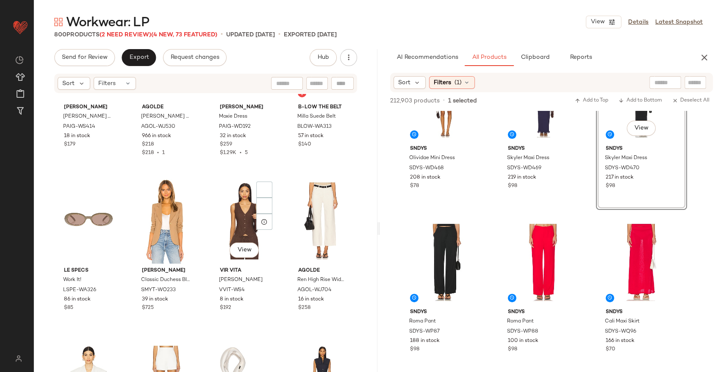
scroll to position [12658, 0]
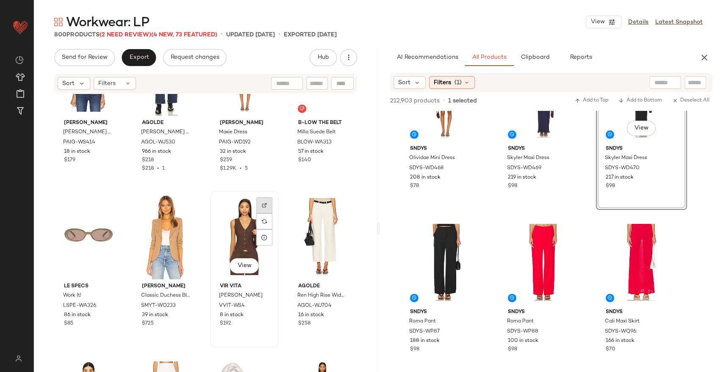
click at [256, 200] on div at bounding box center [264, 205] width 16 height 16
click at [691, 82] on input "Filter" at bounding box center [666, 82] width 72 height 9
paste input "********"
type input "********"
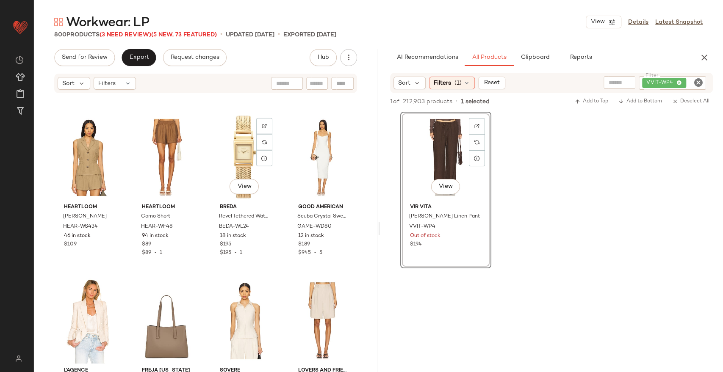
scroll to position [16824, 0]
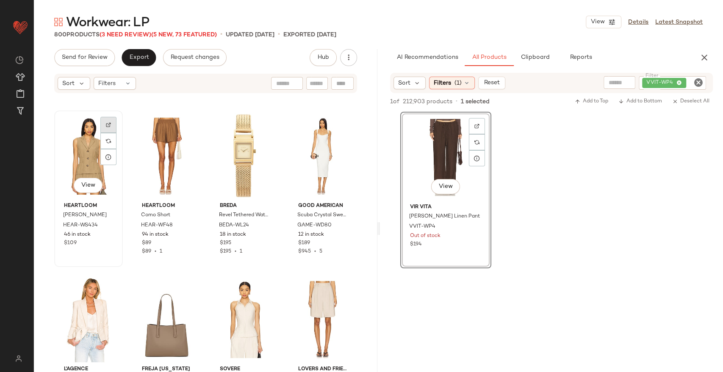
click at [112, 126] on div at bounding box center [108, 125] width 16 height 16
click at [698, 83] on icon "Clear Filter" at bounding box center [698, 82] width 10 height 10
paste input "*********"
type input "*********"
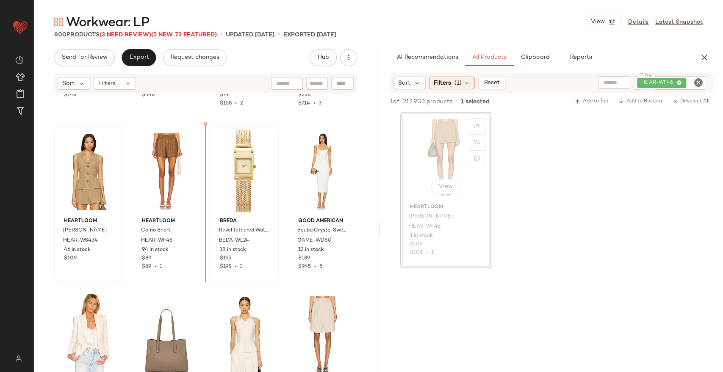
scroll to position [16808, 0]
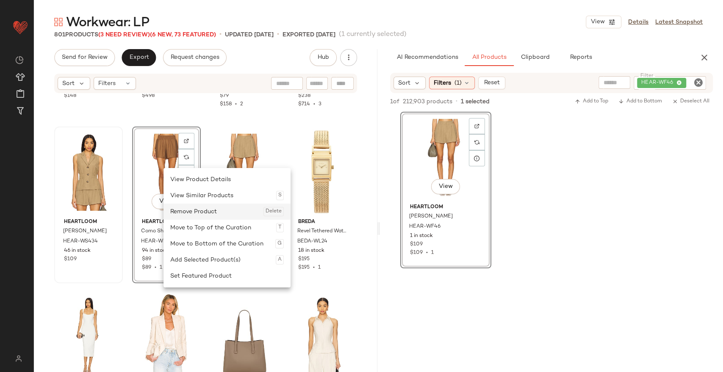
click at [187, 211] on div "Remove Product Delete" at bounding box center [226, 212] width 113 height 16
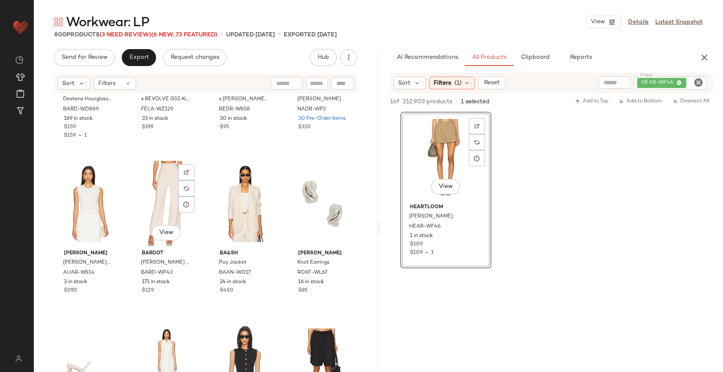
scroll to position [17758, 0]
click at [695, 84] on icon "Clear Filter" at bounding box center [698, 82] width 10 height 10
click at [610, 83] on input "text" at bounding box center [608, 82] width 22 height 9
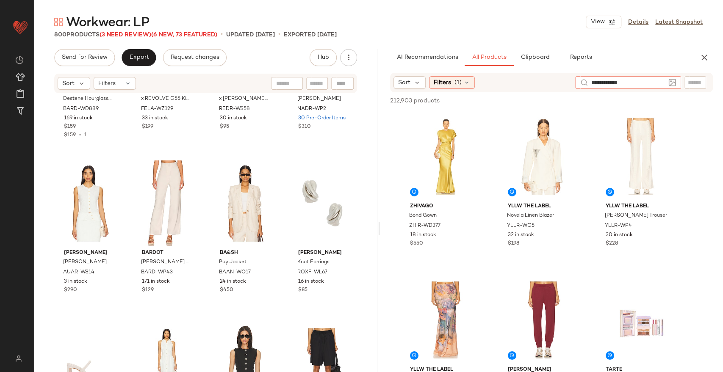
type input "**********"
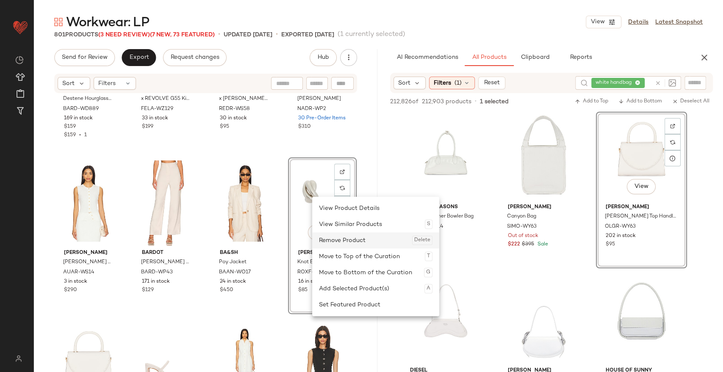
click at [346, 238] on div "Remove Product Delete" at bounding box center [375, 240] width 113 height 16
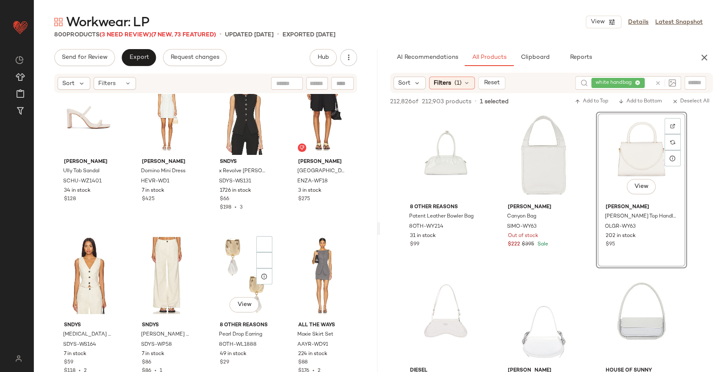
scroll to position [18204, 0]
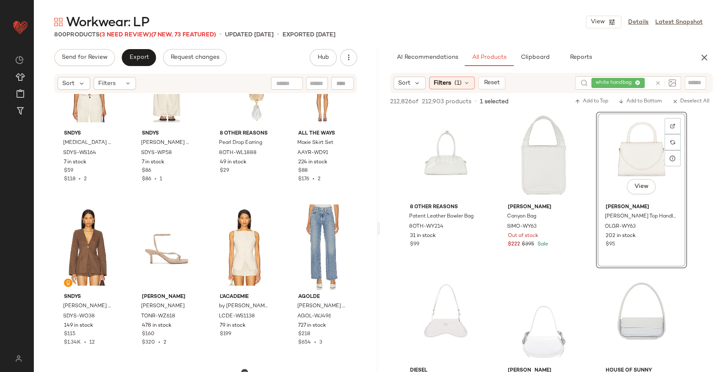
click at [655, 80] on icon at bounding box center [658, 83] width 6 height 6
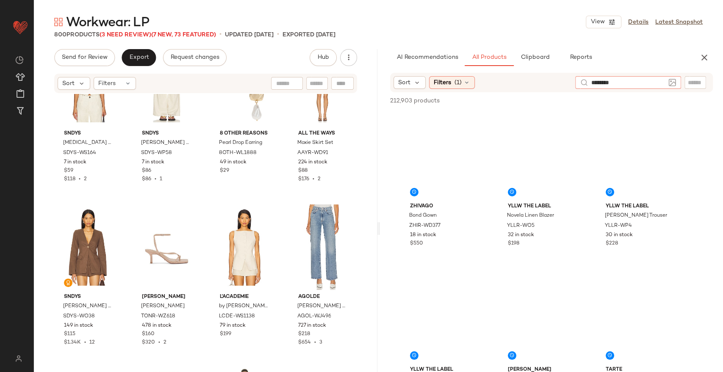
type input "*********"
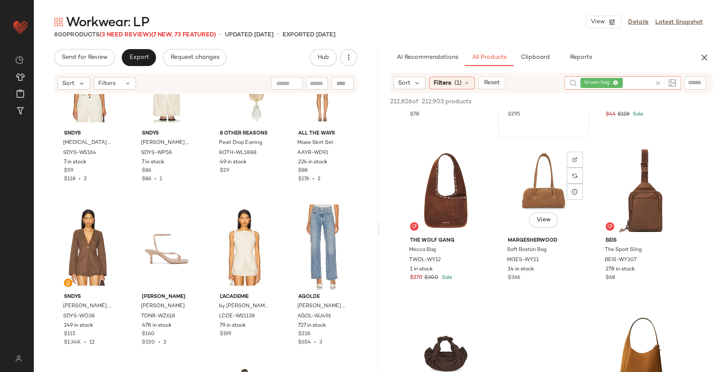
scroll to position [294, 0]
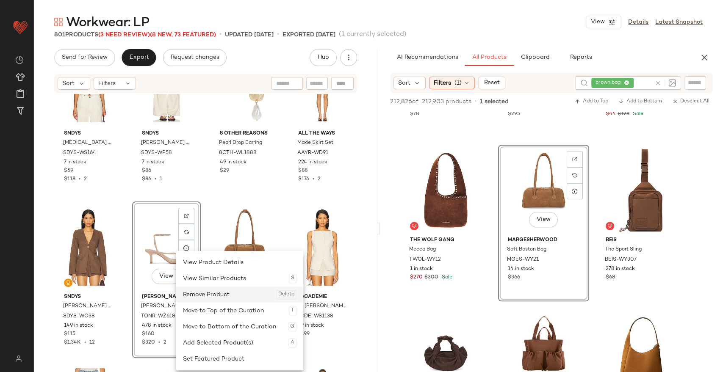
click at [207, 292] on div "Remove Product Delete" at bounding box center [239, 295] width 113 height 16
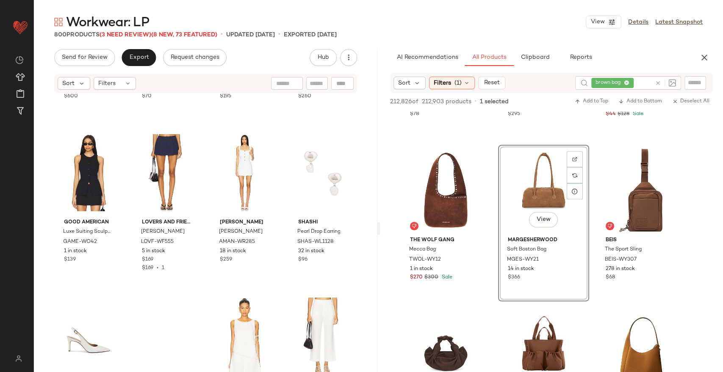
scroll to position [19749, 0]
click at [190, 138] on div at bounding box center [186, 141] width 16 height 16
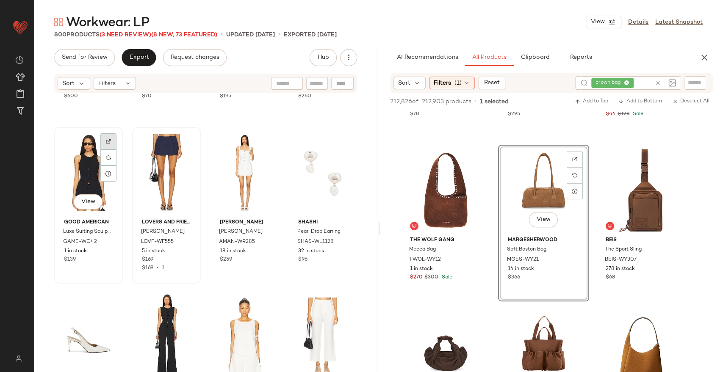
click at [110, 146] on div at bounding box center [108, 141] width 16 height 16
click at [656, 86] on div at bounding box center [665, 83] width 21 height 8
click at [659, 83] on icon at bounding box center [658, 83] width 6 height 6
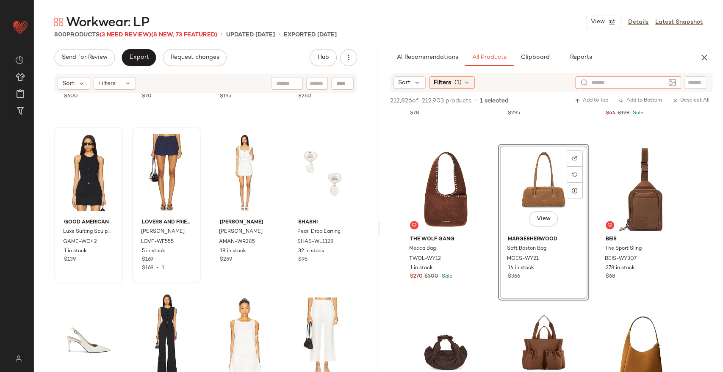
click at [691, 80] on input "text" at bounding box center [695, 82] width 15 height 9
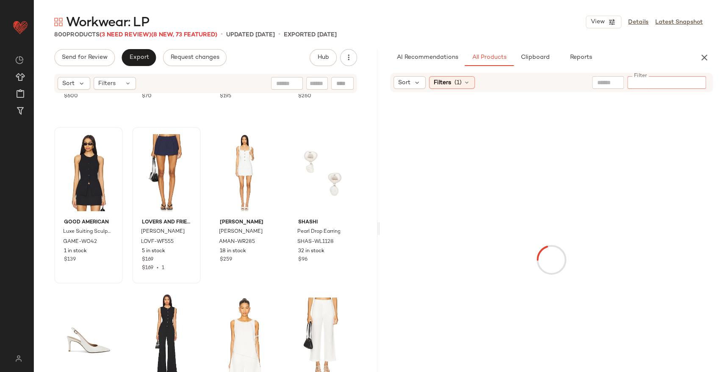
type input "*********"
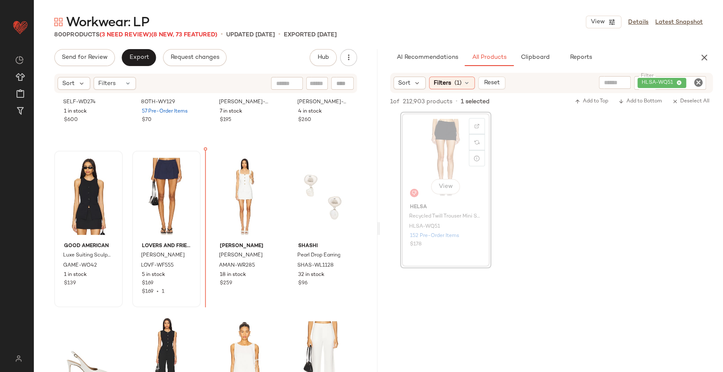
scroll to position [19722, 0]
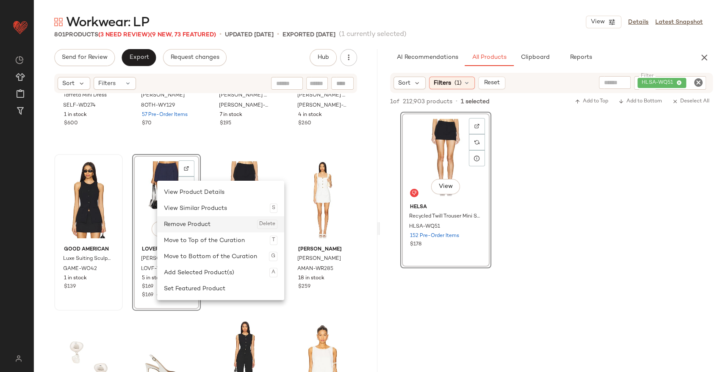
click at [184, 224] on div "Remove Product Delete" at bounding box center [220, 224] width 113 height 16
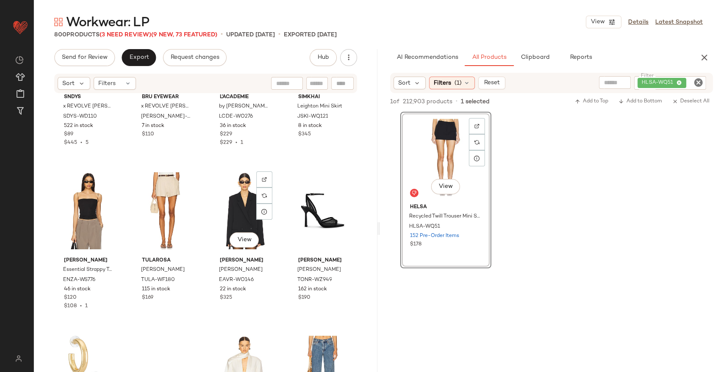
scroll to position [20397, 0]
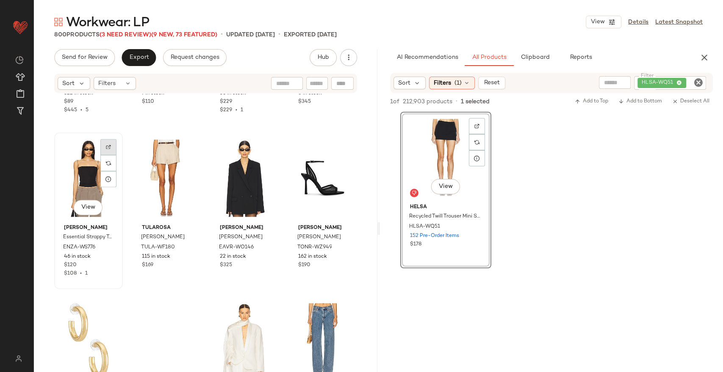
click at [108, 149] on img at bounding box center [108, 146] width 5 height 5
click at [696, 81] on icon "Clear Filter" at bounding box center [698, 82] width 10 height 10
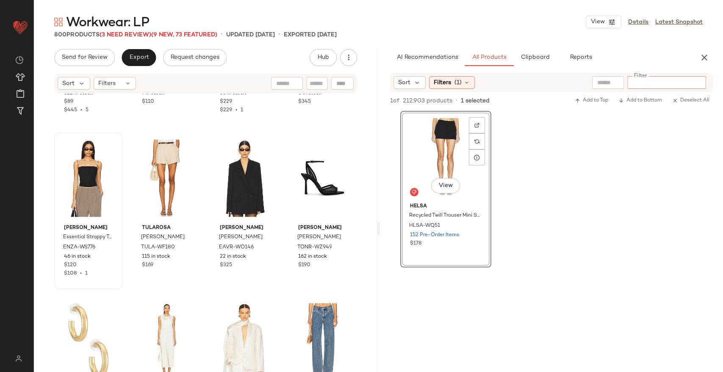
type input "**********"
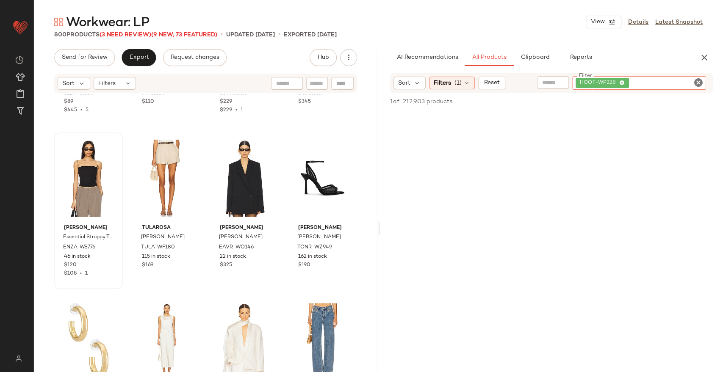
click at [697, 85] on icon "Clear Filter" at bounding box center [698, 82] width 10 height 10
paste input "**********"
type input "**********"
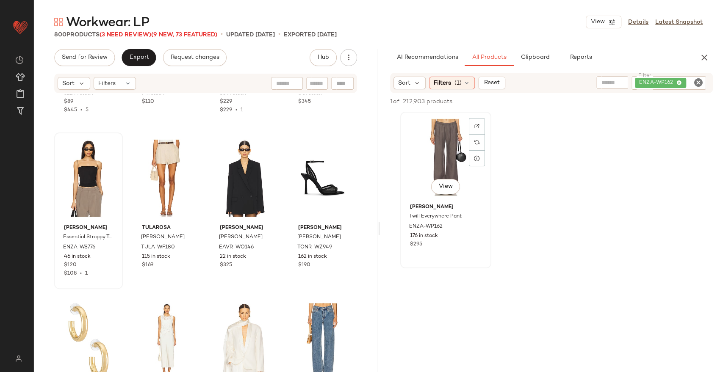
scroll to position [20396, 0]
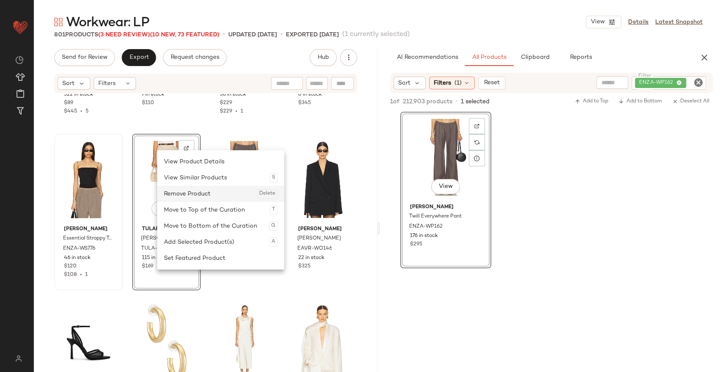
click at [196, 196] on div "Remove Product Delete" at bounding box center [220, 194] width 113 height 16
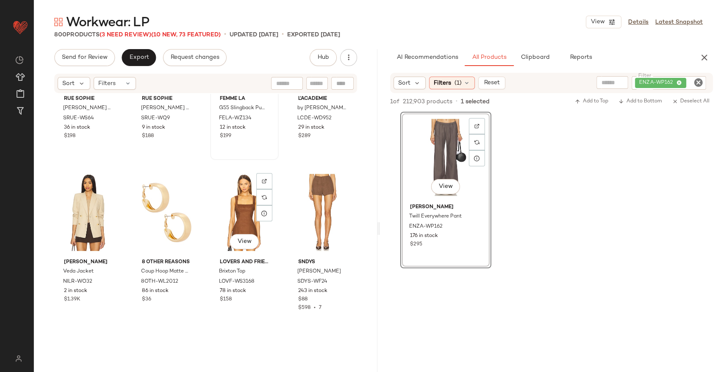
scroll to position [20854, 0]
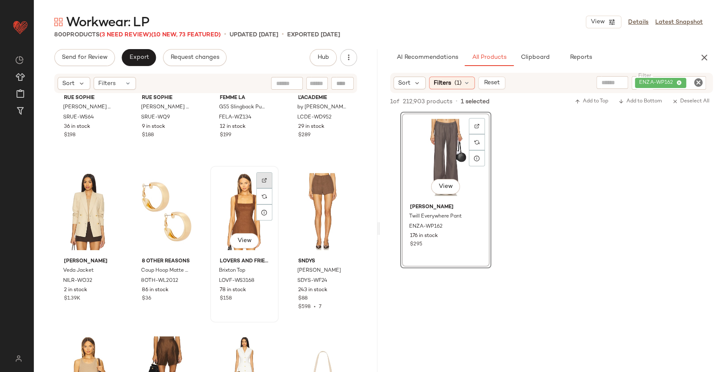
click at [263, 182] on img at bounding box center [264, 180] width 5 height 5
click at [694, 84] on icon "Clear Filter" at bounding box center [698, 82] width 10 height 10
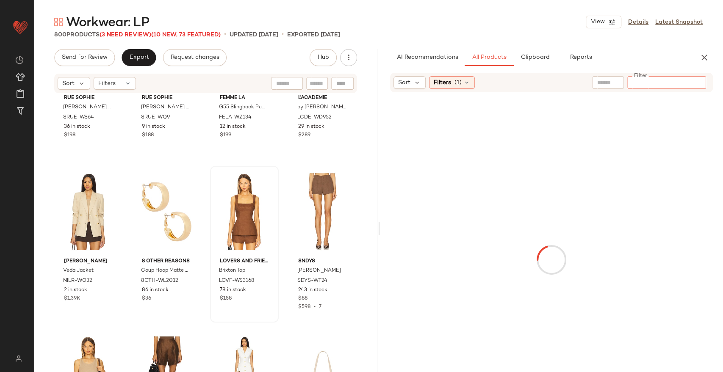
type input "**********"
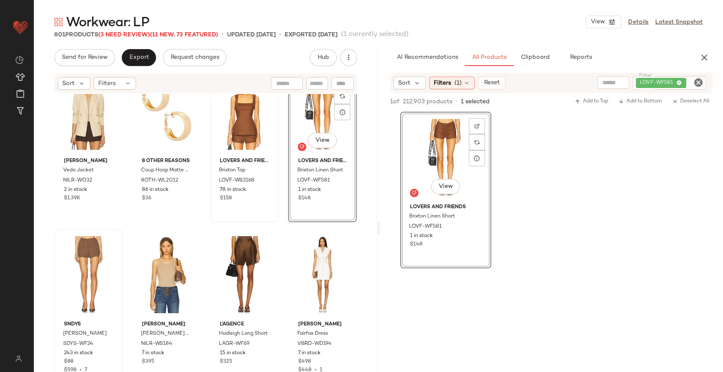
scroll to position [20958, 0]
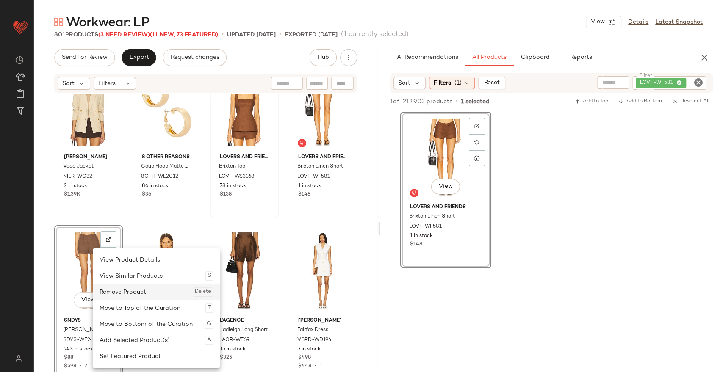
click at [132, 298] on div "Remove Product Delete" at bounding box center [155, 292] width 113 height 16
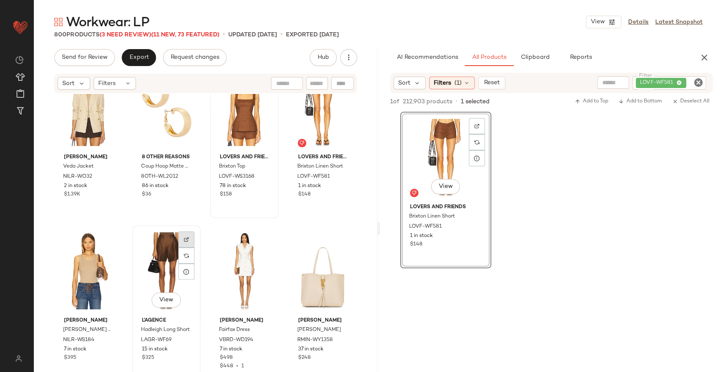
click at [185, 242] on div at bounding box center [186, 240] width 16 height 16
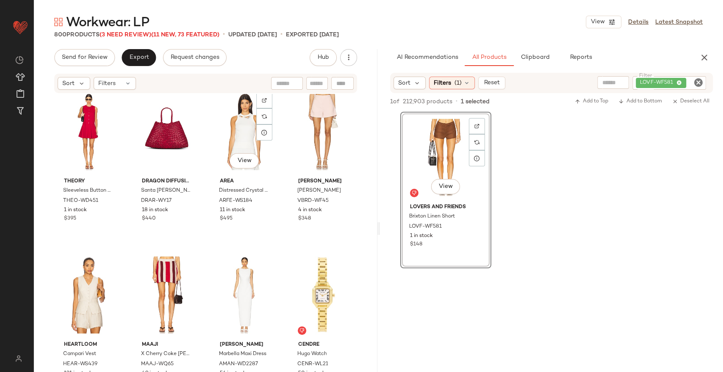
scroll to position [22242, 0]
click at [182, 266] on div at bounding box center [186, 263] width 16 height 16
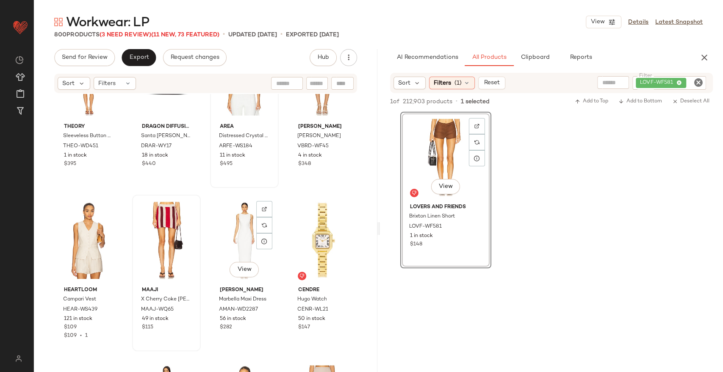
scroll to position [22297, 0]
click at [116, 206] on div "View" at bounding box center [88, 240] width 63 height 86
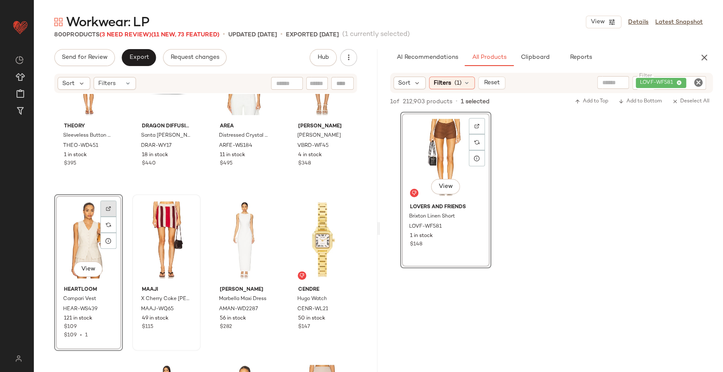
click at [113, 206] on div at bounding box center [108, 209] width 16 height 16
click at [700, 80] on icon "Clear Filter" at bounding box center [698, 82] width 10 height 10
paste input "*********"
type input "*********"
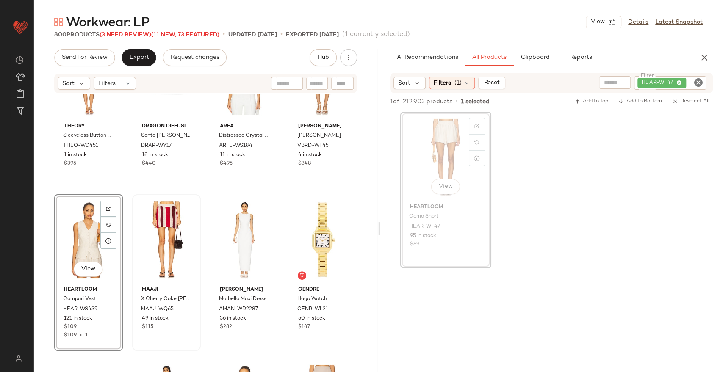
scroll to position [22294, 0]
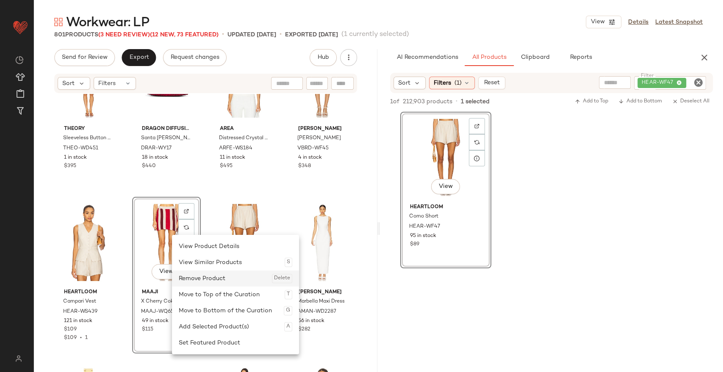
click at [210, 274] on div "Remove Product Delete" at bounding box center [235, 279] width 113 height 16
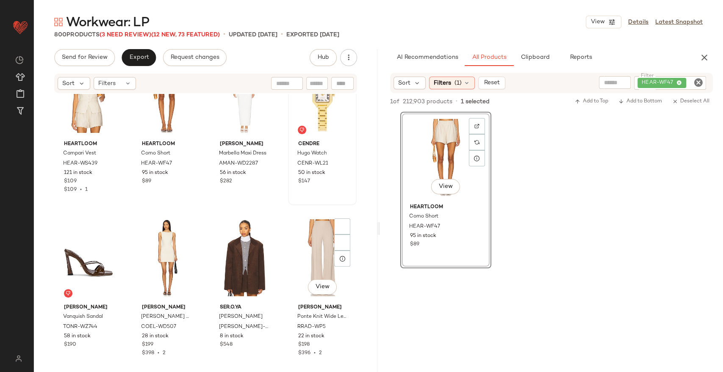
scroll to position [22499, 0]
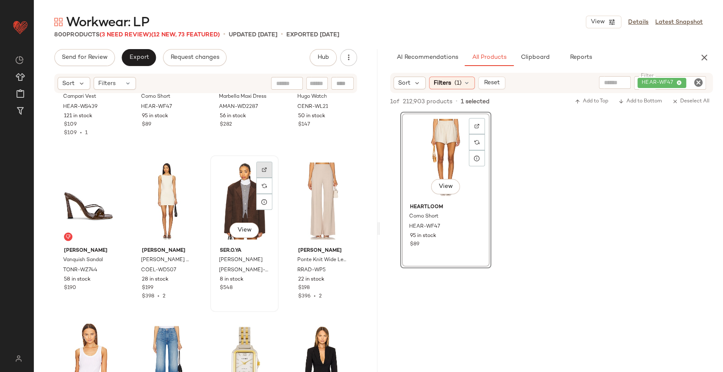
click at [264, 167] on div at bounding box center [264, 170] width 16 height 16
click at [702, 80] on icon "Clear Filter" at bounding box center [698, 82] width 10 height 10
paste input "**********"
type input "**********"
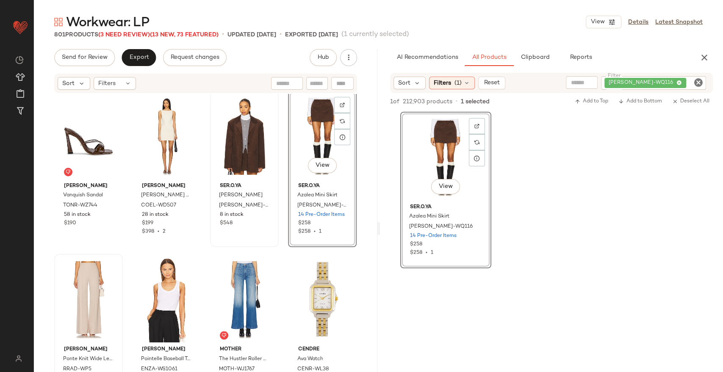
scroll to position [22571, 0]
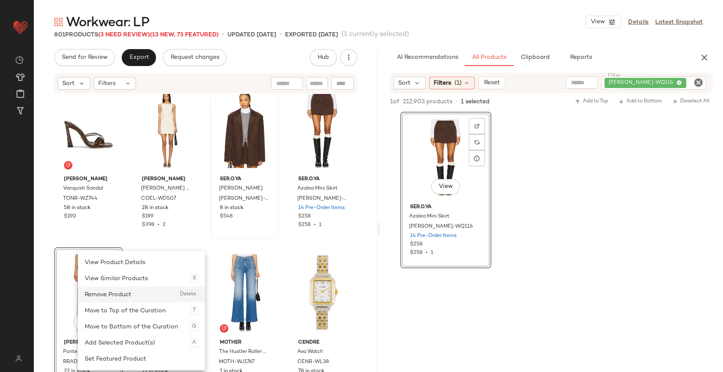
click at [138, 293] on div "Remove Product Delete" at bounding box center [141, 295] width 113 height 16
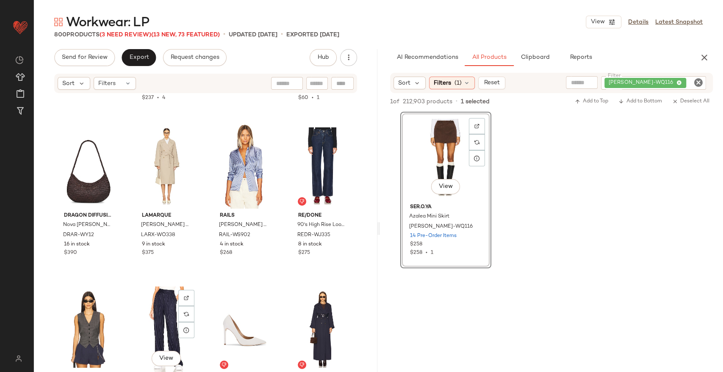
scroll to position [25801, 0]
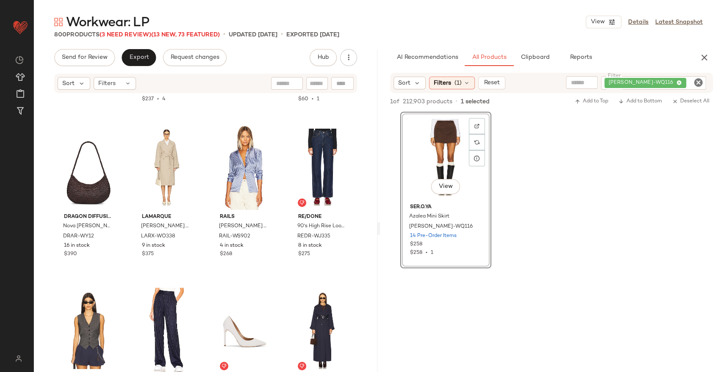
click at [701, 83] on icon "Clear Filter" at bounding box center [698, 82] width 10 height 10
click at [612, 82] on input "text" at bounding box center [608, 82] width 22 height 9
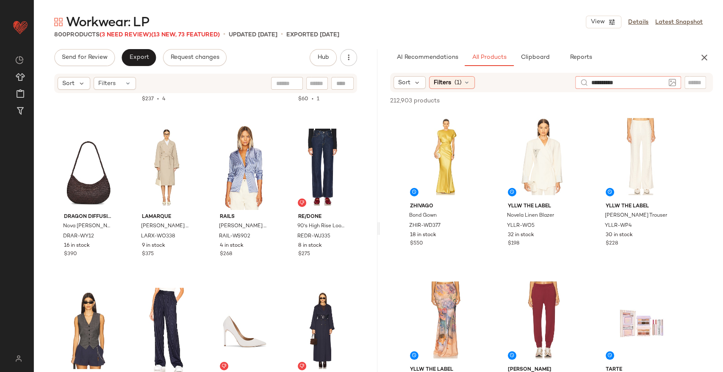
type input "**********"
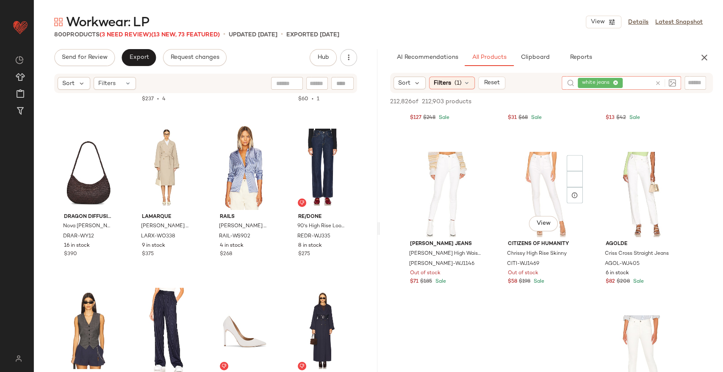
scroll to position [944, 0]
click at [458, 85] on span "(1)" at bounding box center [457, 83] width 7 height 9
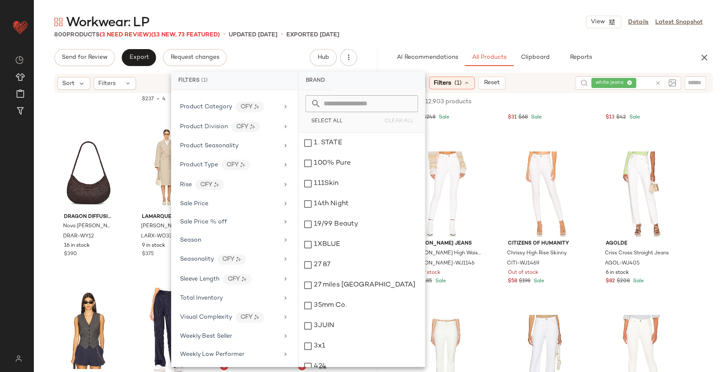
scroll to position [710, 0]
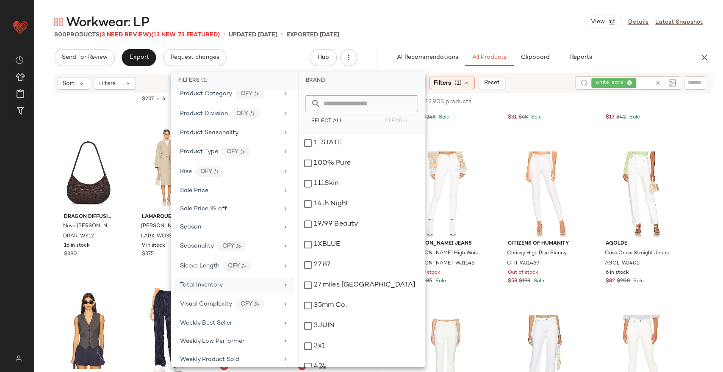
click at [229, 281] on div "Total Inventory" at bounding box center [229, 285] width 99 height 9
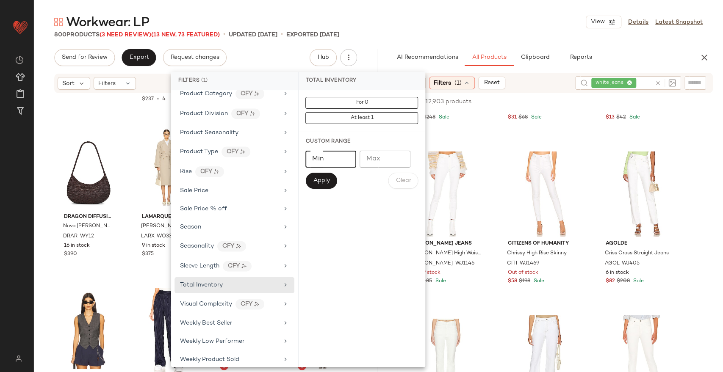
click at [344, 157] on input "*" at bounding box center [330, 159] width 51 height 17
type input "**"
click at [326, 180] on span "Apply" at bounding box center [320, 180] width 17 height 7
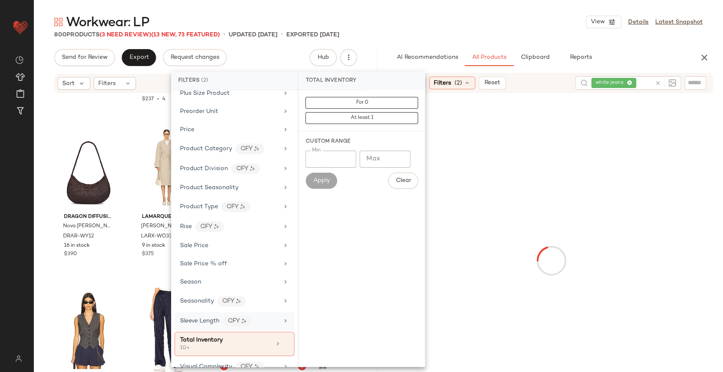
scroll to position [655, 0]
click at [203, 244] on span "Sale Price" at bounding box center [194, 246] width 28 height 6
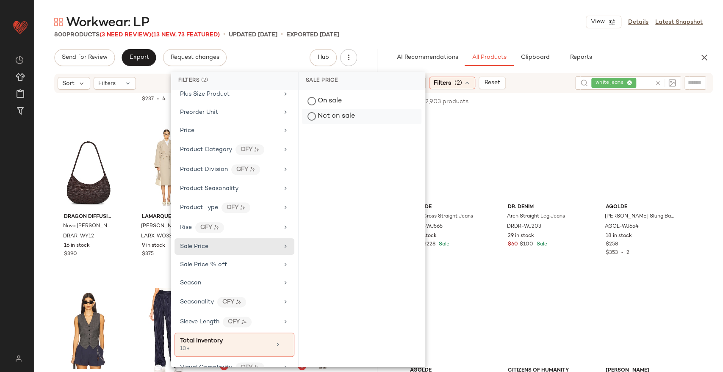
click at [327, 112] on div "Not on sale" at bounding box center [361, 116] width 119 height 15
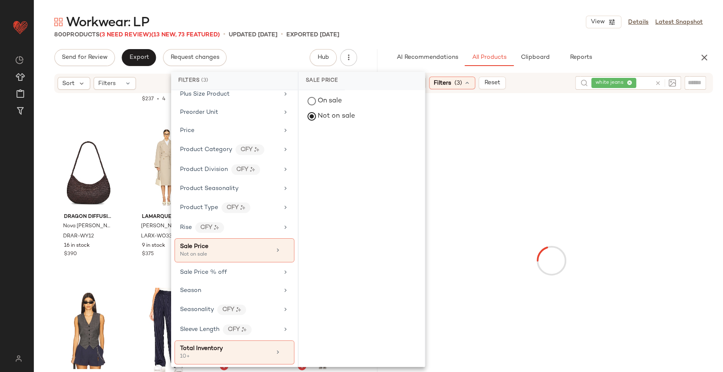
click at [609, 298] on div at bounding box center [551, 260] width 340 height 331
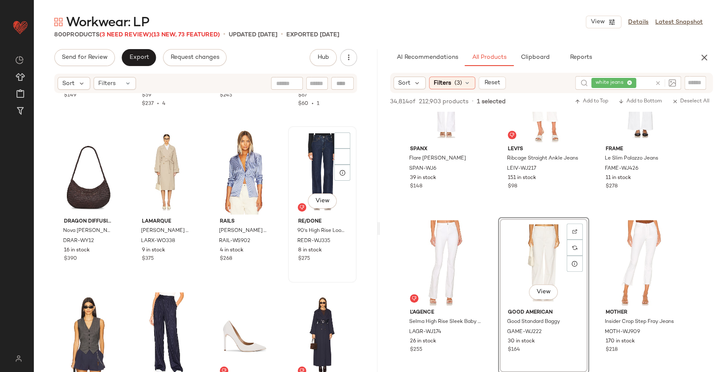
scroll to position [25793, 0]
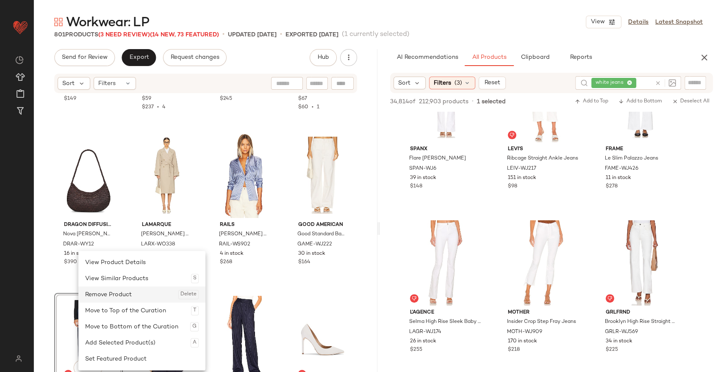
click at [105, 299] on div "Remove Product Delete" at bounding box center [141, 295] width 113 height 16
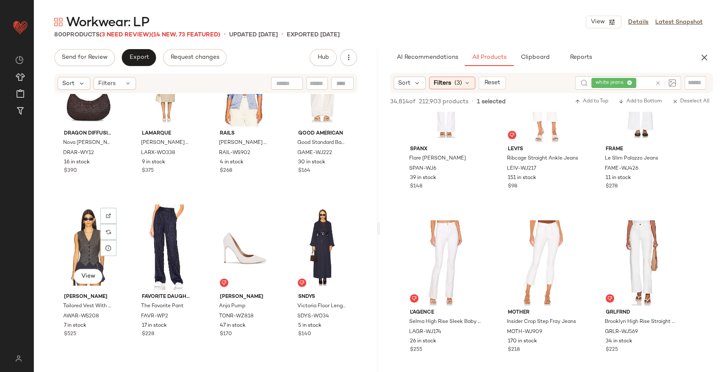
scroll to position [25885, 0]
click at [110, 217] on img at bounding box center [108, 215] width 5 height 5
click at [659, 81] on icon at bounding box center [658, 83] width 6 height 6
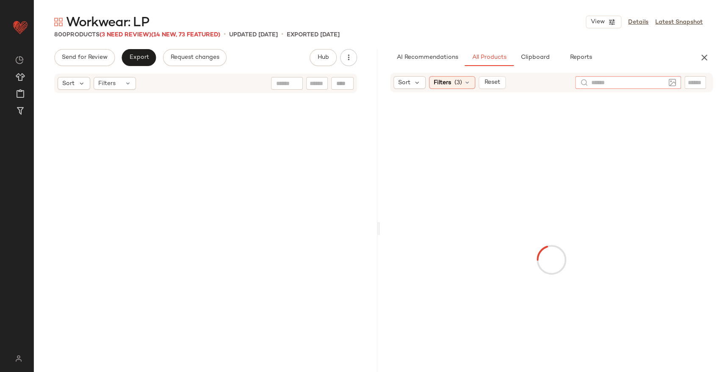
scroll to position [25885, 0]
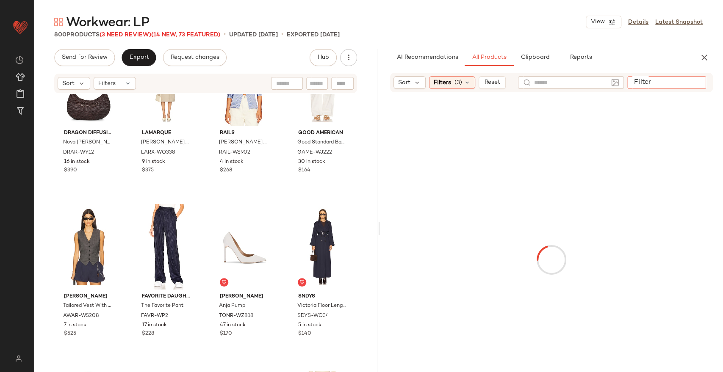
click at [697, 80] on input "Filter" at bounding box center [666, 82] width 72 height 9
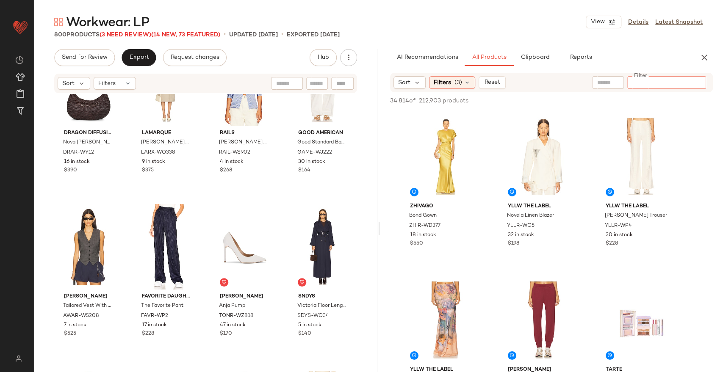
paste input "*********"
type input "*********"
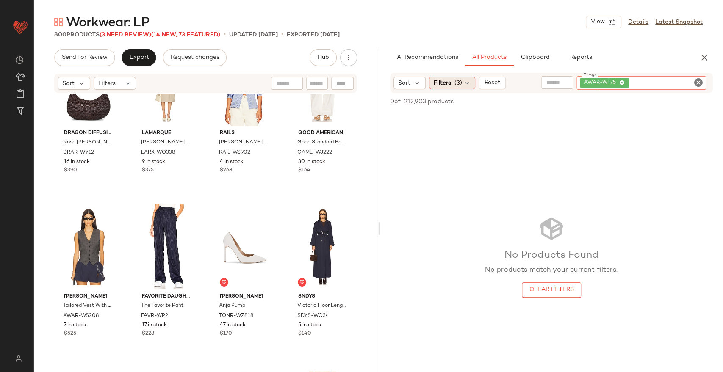
click at [469, 85] on icon at bounding box center [467, 83] width 7 height 7
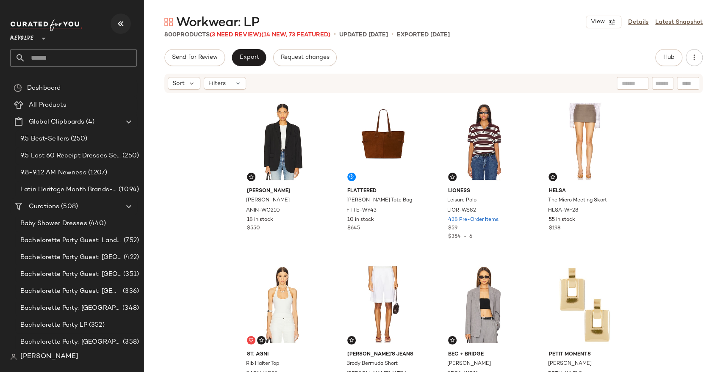
click at [120, 28] on icon "button" at bounding box center [121, 24] width 10 height 10
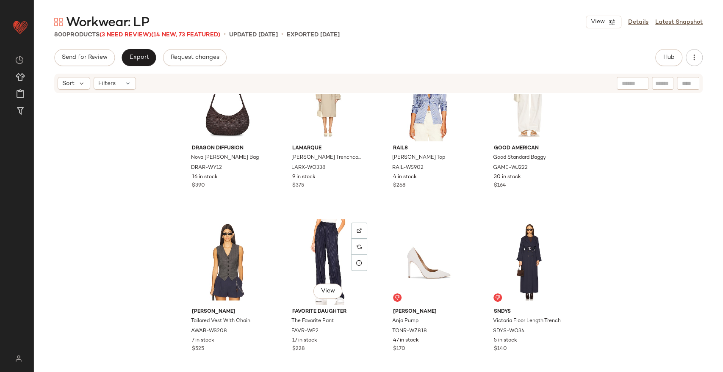
scroll to position [25871, 0]
click at [666, 52] on button "Hub" at bounding box center [668, 57] width 27 height 17
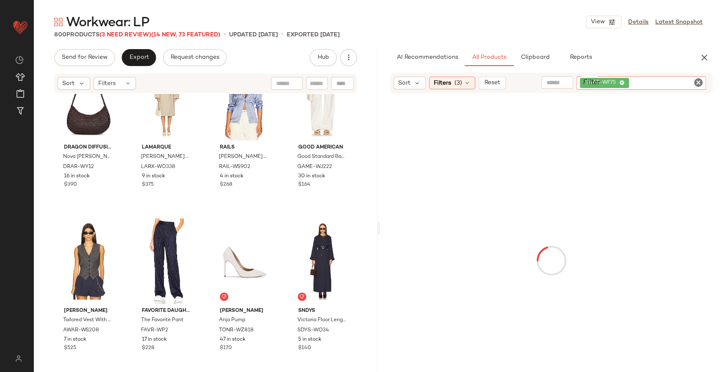
click at [693, 87] on input "Filter" at bounding box center [666, 83] width 72 height 9
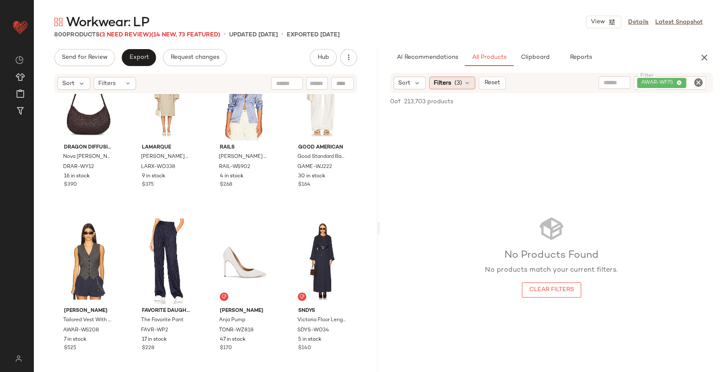
click at [472, 83] on div "Filters (3)" at bounding box center [452, 83] width 46 height 13
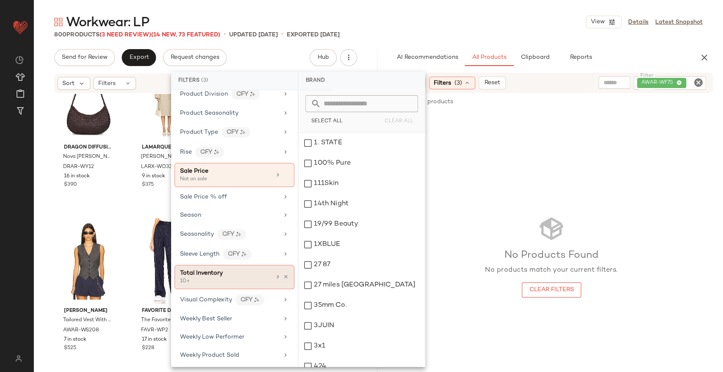
scroll to position [731, 0]
click at [283, 273] on icon at bounding box center [286, 276] width 6 height 6
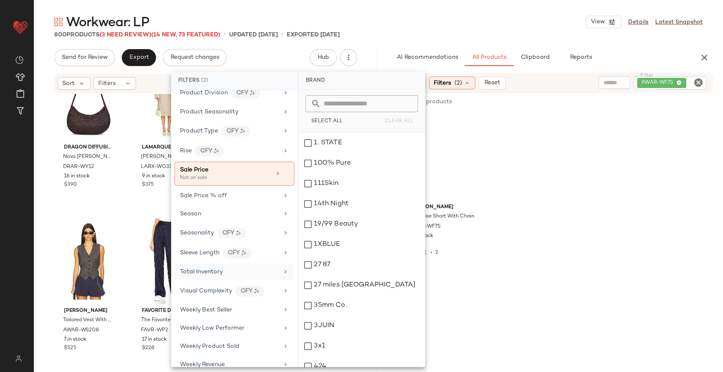
click at [559, 194] on div "Alexander Wang High-rise Short With Chain AWAR-WF75 5 in stock $525 $1.05K • 2" at bounding box center [551, 190] width 343 height 157
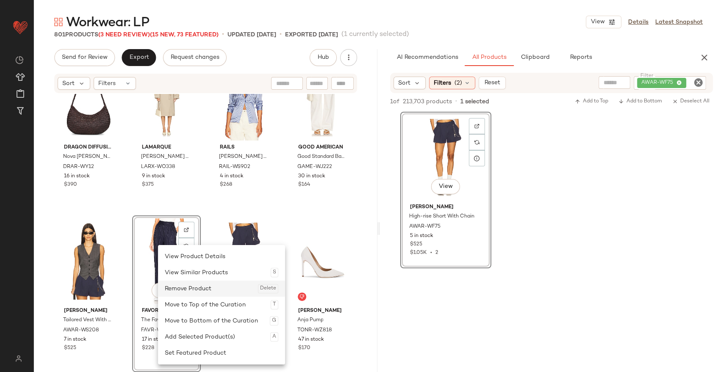
click at [187, 285] on div "Remove Product Delete" at bounding box center [221, 289] width 113 height 16
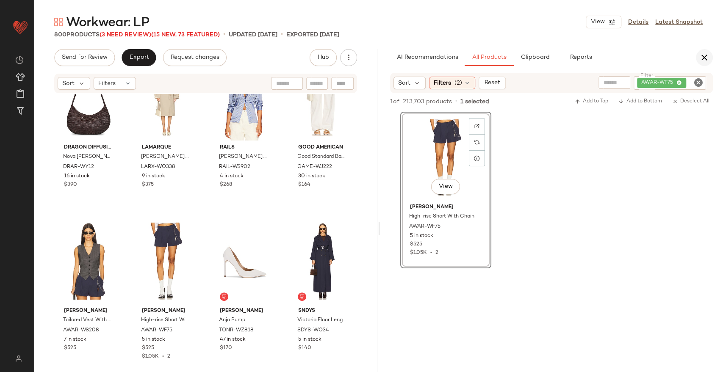
click at [704, 51] on button "button" at bounding box center [704, 57] width 17 height 17
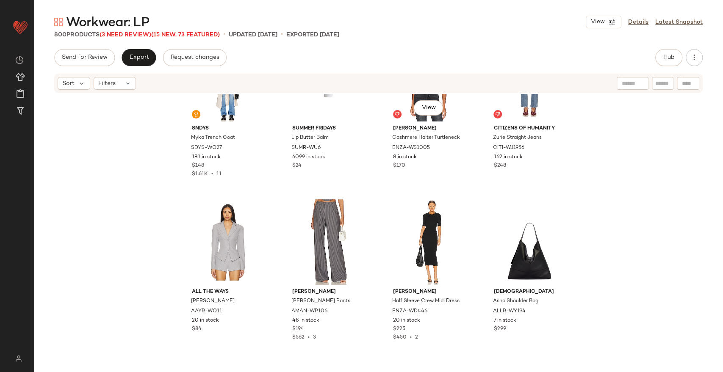
scroll to position [28195, 0]
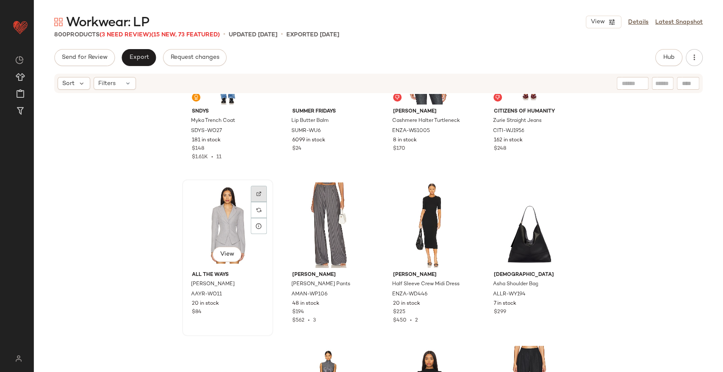
click at [257, 196] on div at bounding box center [259, 194] width 16 height 16
click at [676, 53] on button "Hub" at bounding box center [668, 57] width 27 height 17
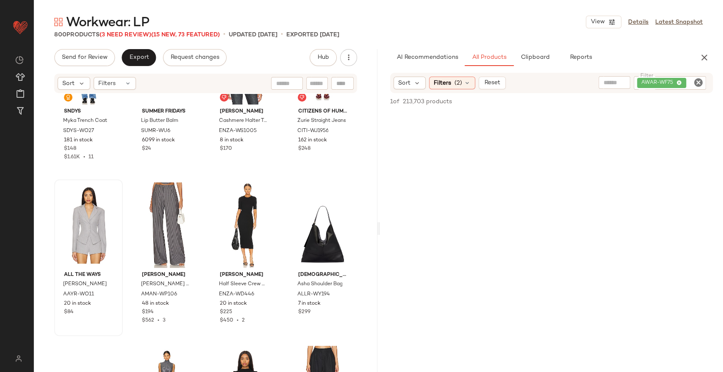
click at [702, 82] on icon "Clear Filter" at bounding box center [698, 82] width 10 height 10
type input "********"
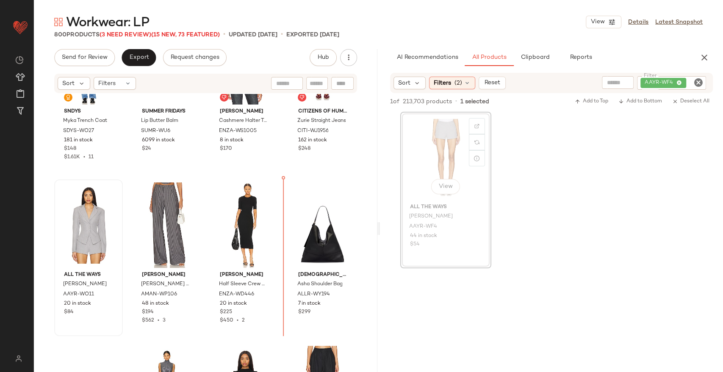
scroll to position [28193, 0]
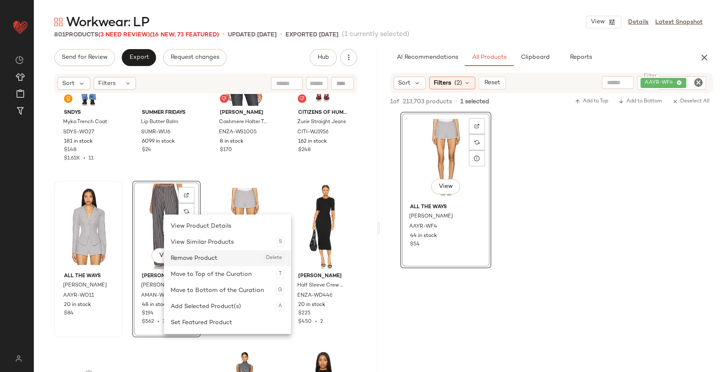
click at [206, 259] on div "Remove Product Delete" at bounding box center [227, 258] width 113 height 16
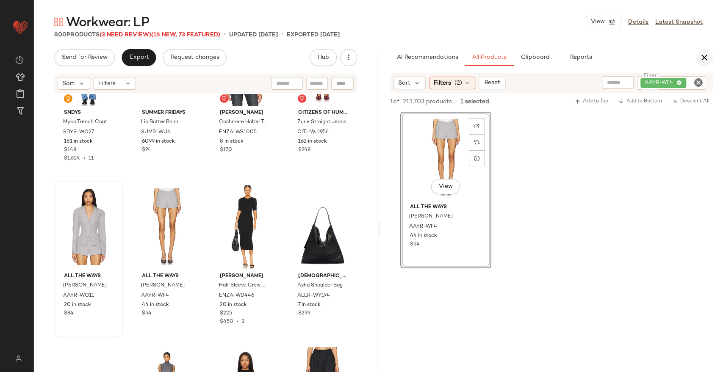
click at [706, 55] on icon "button" at bounding box center [704, 57] width 10 height 10
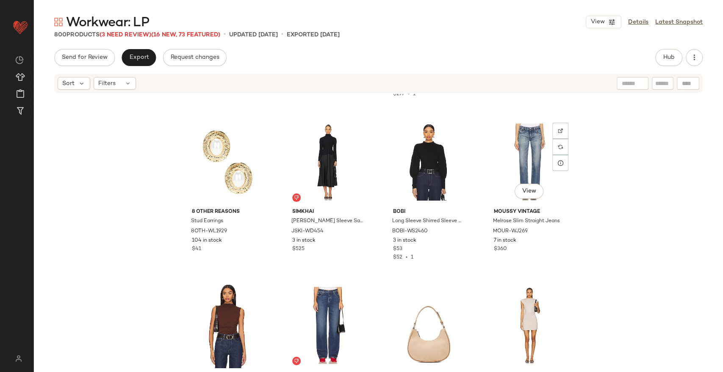
scroll to position [32382, 0]
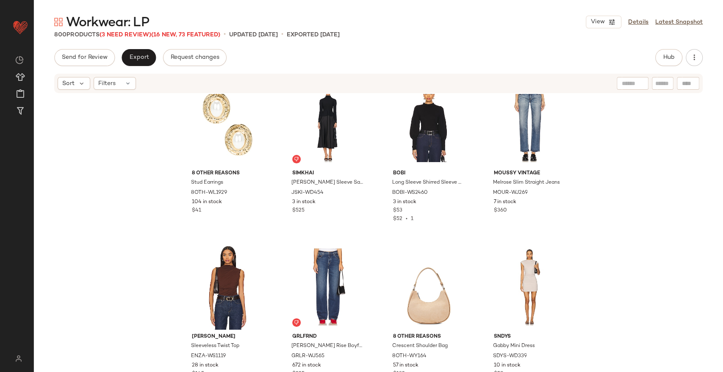
click at [131, 68] on div "Send for Review Export Request changes Hub Sort Filters L'AGENCE Dani Blouse LA…" at bounding box center [378, 228] width 689 height 359
click at [133, 63] on button "Export" at bounding box center [139, 57] width 34 height 17
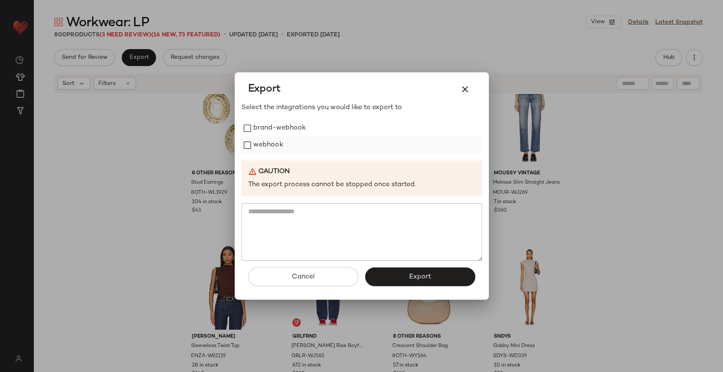
click at [260, 146] on label "webhook" at bounding box center [268, 145] width 30 height 17
click at [392, 270] on button "Export" at bounding box center [420, 277] width 110 height 19
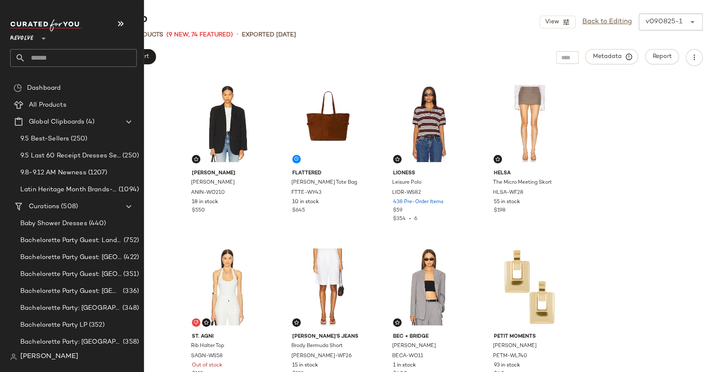
click at [41, 56] on input "text" at bounding box center [80, 58] width 111 height 18
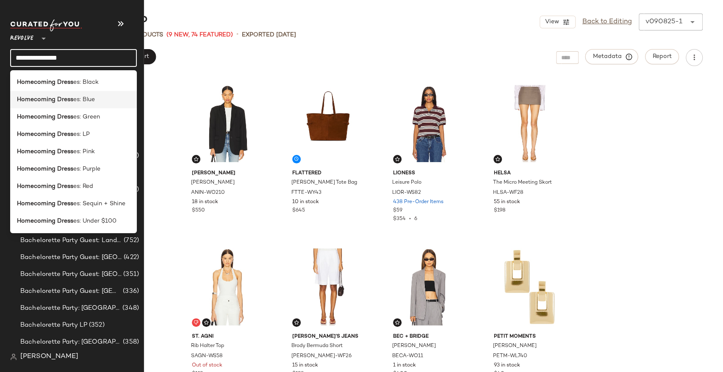
type input "**********"
click at [79, 99] on span "es: Blue" at bounding box center [84, 99] width 22 height 9
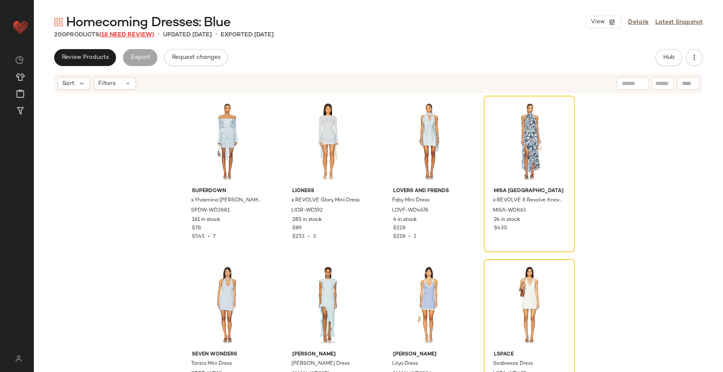
click at [135, 32] on span "(18 Need Review)" at bounding box center [126, 35] width 55 height 6
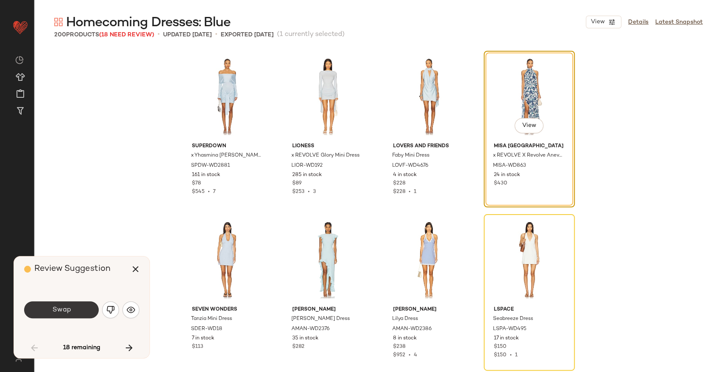
click at [72, 309] on button "Swap" at bounding box center [61, 309] width 75 height 17
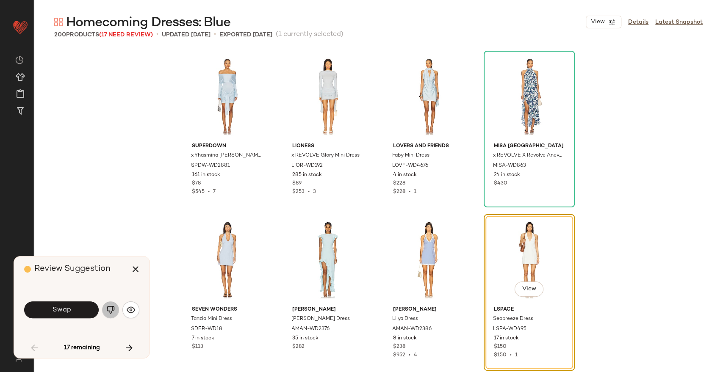
click at [111, 311] on img "button" at bounding box center [110, 310] width 8 height 8
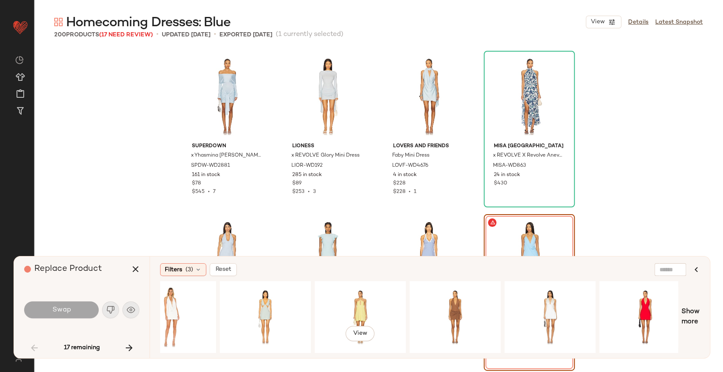
scroll to position [0, 699]
click at [283, 306] on div "View" at bounding box center [264, 317] width 85 height 60
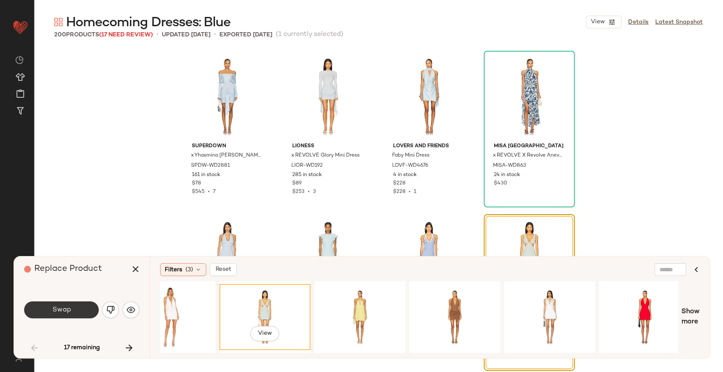
click at [81, 312] on button "Swap" at bounding box center [61, 309] width 75 height 17
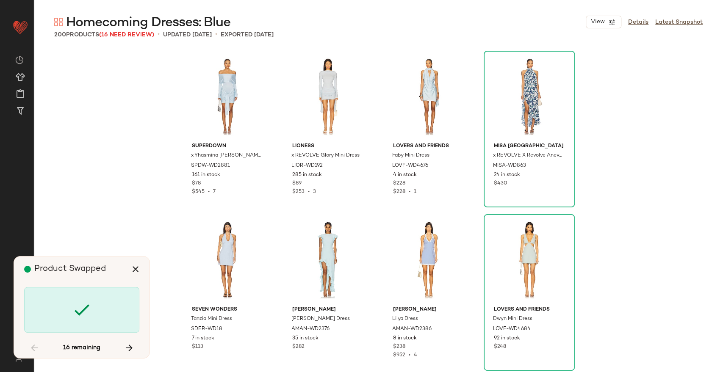
scroll to position [497, 0]
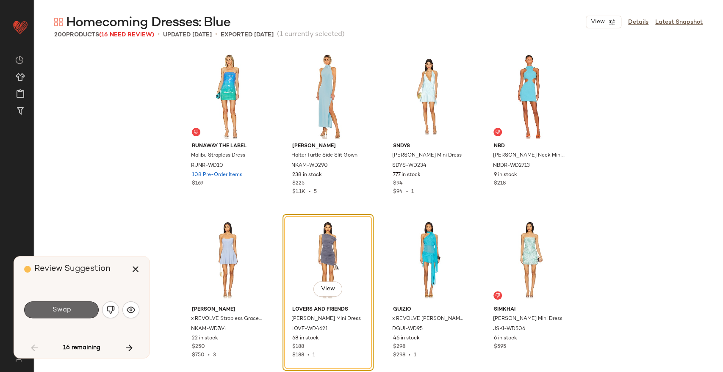
click at [76, 308] on button "Swap" at bounding box center [61, 309] width 75 height 17
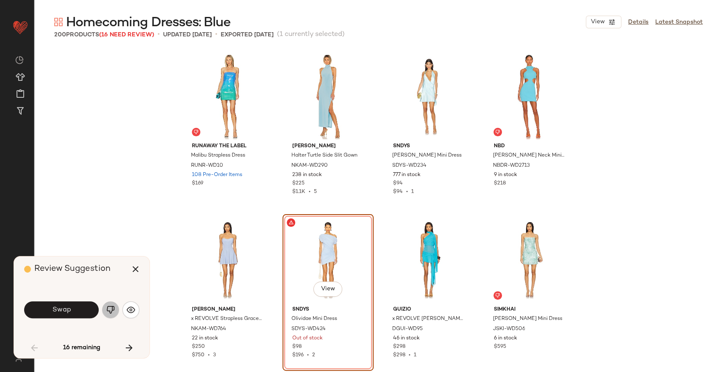
click at [112, 307] on img "button" at bounding box center [110, 310] width 8 height 8
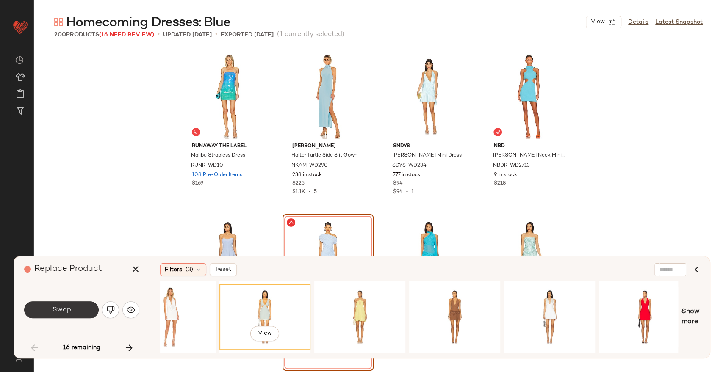
click at [72, 311] on button "Swap" at bounding box center [61, 309] width 75 height 17
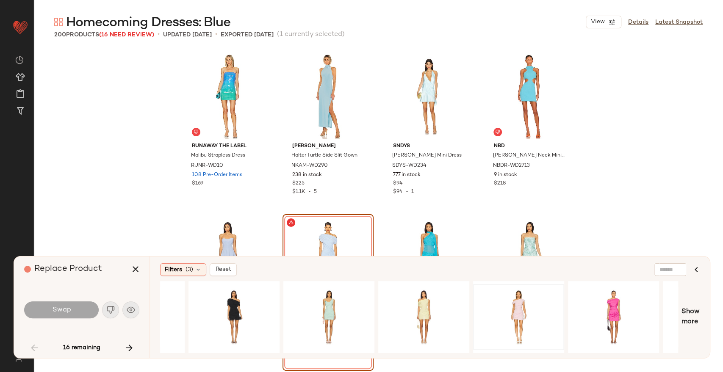
scroll to position [0, 900]
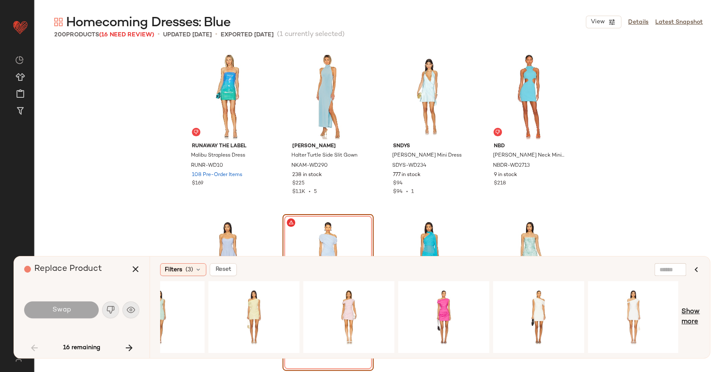
click at [697, 318] on span "Show more" at bounding box center [690, 317] width 18 height 20
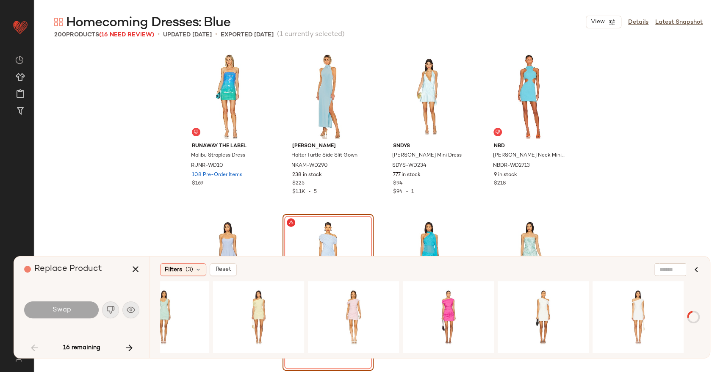
scroll to position [0, 895]
click at [183, 317] on div "View" at bounding box center [163, 317] width 85 height 60
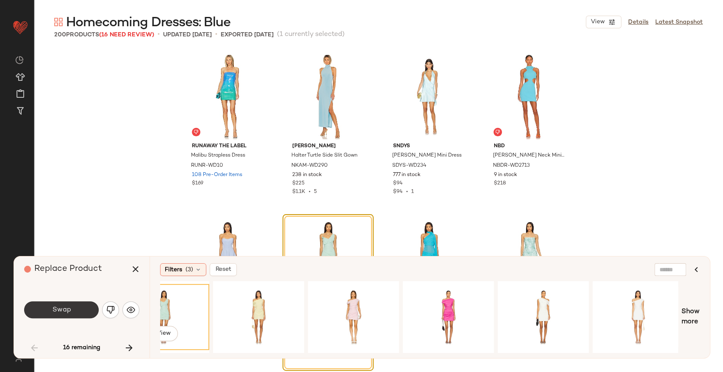
click at [75, 311] on button "Swap" at bounding box center [61, 309] width 75 height 17
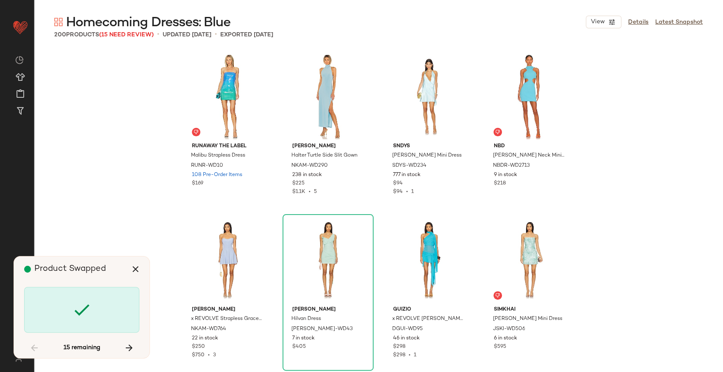
scroll to position [817, 0]
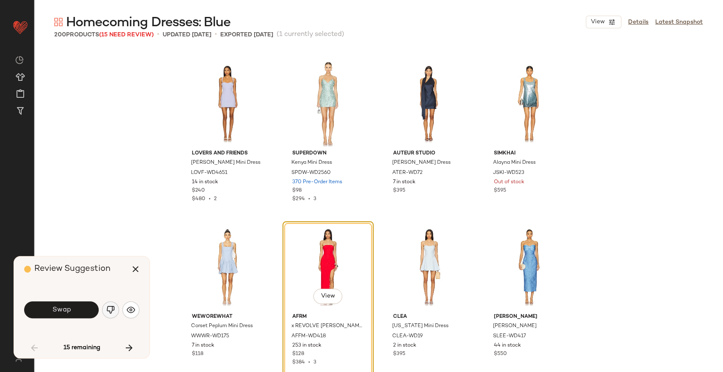
click at [112, 315] on button "button" at bounding box center [110, 309] width 17 height 17
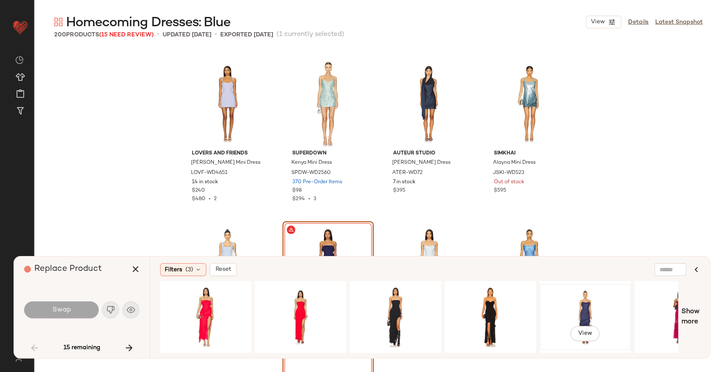
click at [577, 320] on div "View" at bounding box center [584, 317] width 85 height 60
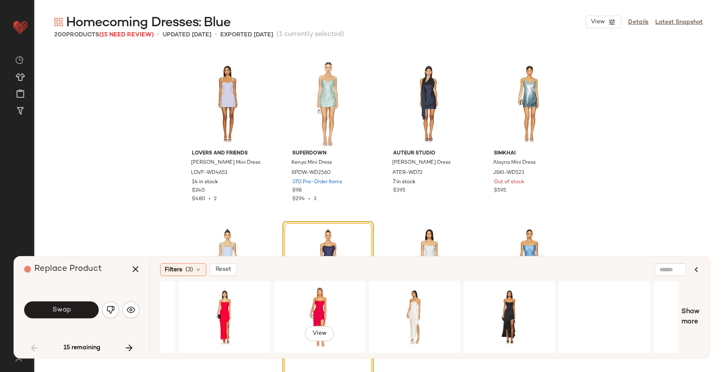
scroll to position [0, 1279]
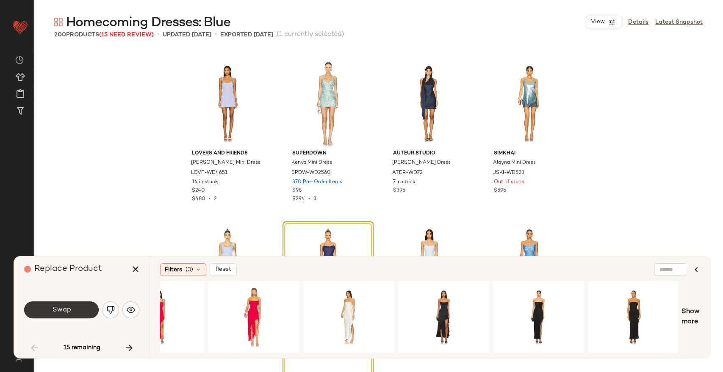
click at [78, 307] on button "Swap" at bounding box center [61, 309] width 75 height 17
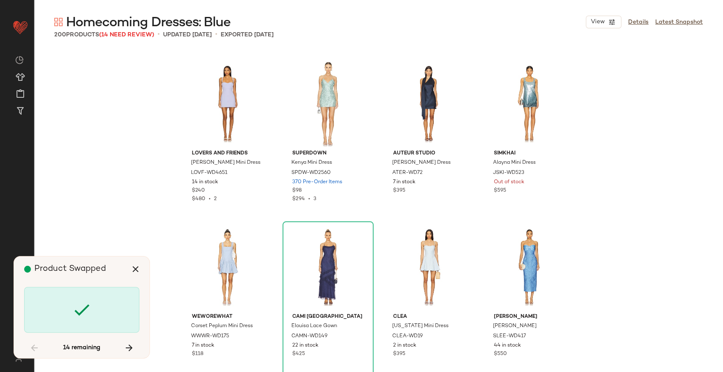
scroll to position [1634, 0]
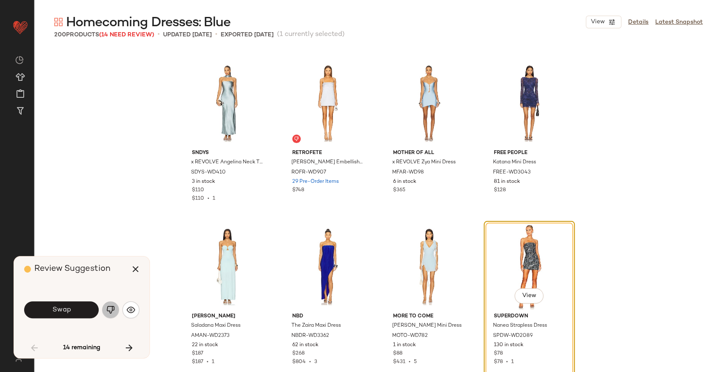
click at [108, 310] on img "button" at bounding box center [110, 310] width 8 height 8
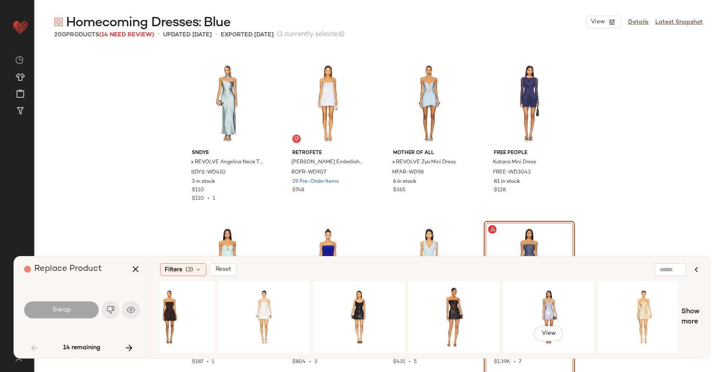
scroll to position [0, 1090]
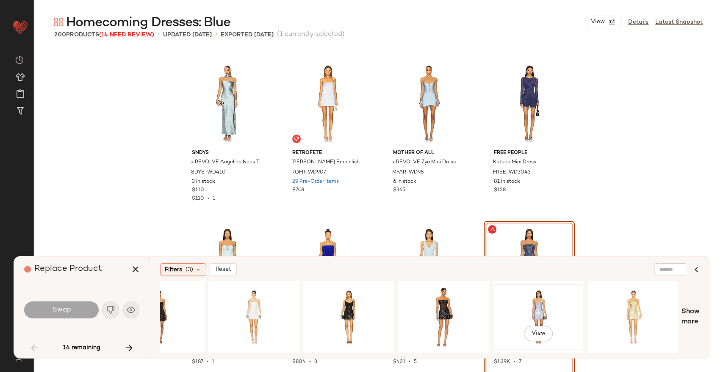
click at [540, 309] on div "View" at bounding box center [538, 317] width 85 height 60
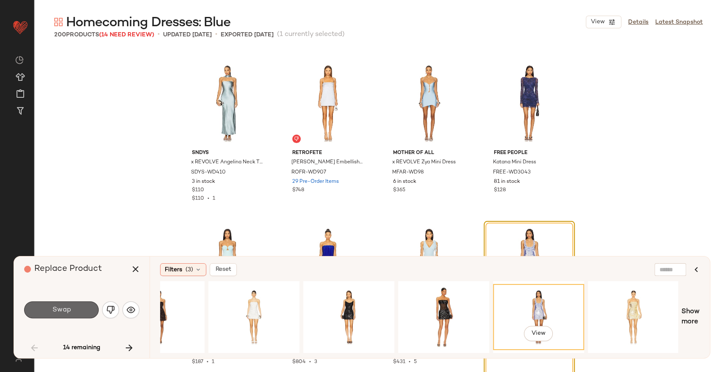
click at [66, 315] on button "Swap" at bounding box center [61, 309] width 75 height 17
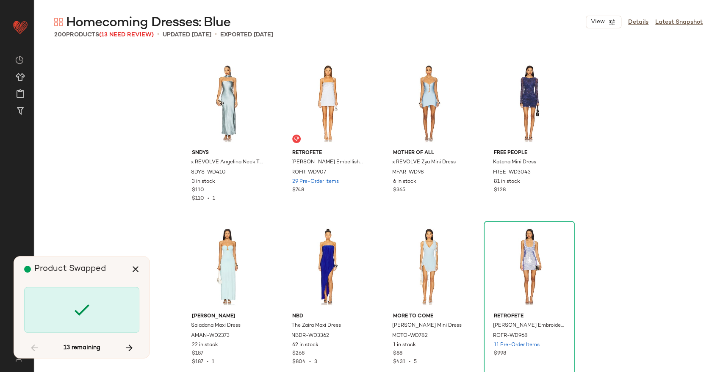
scroll to position [2615, 0]
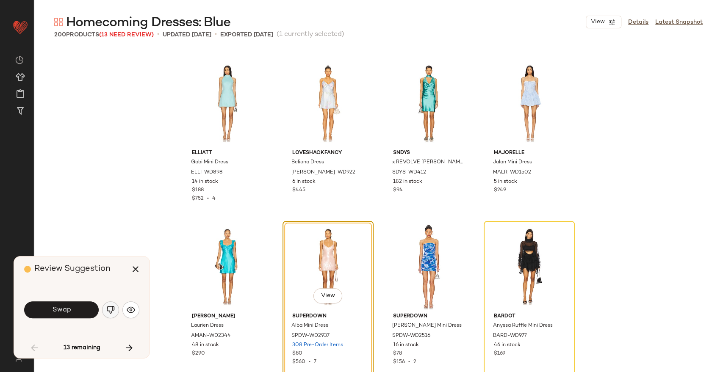
click at [110, 317] on button "button" at bounding box center [110, 309] width 17 height 17
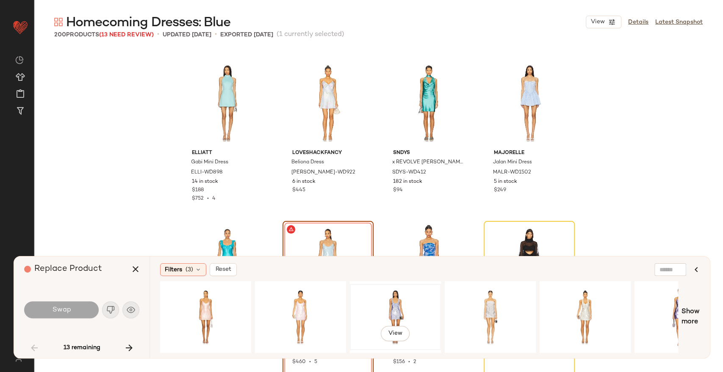
click at [392, 302] on div "View" at bounding box center [395, 317] width 85 height 60
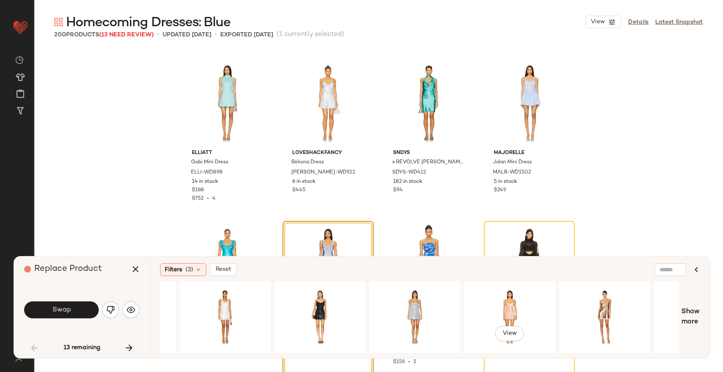
scroll to position [0, 549]
click at [413, 304] on div "View" at bounding box center [415, 317] width 85 height 60
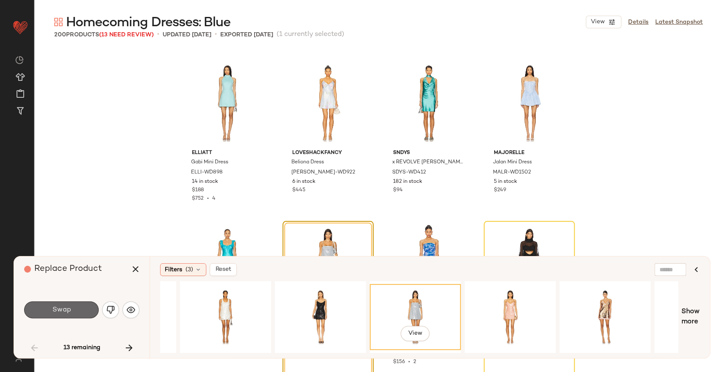
click at [78, 312] on button "Swap" at bounding box center [61, 309] width 75 height 17
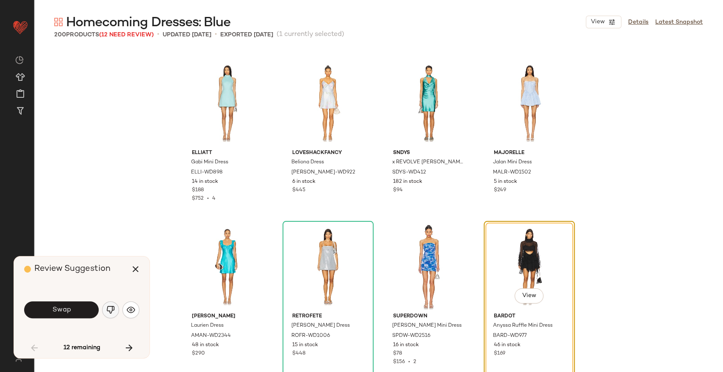
click at [111, 313] on img "button" at bounding box center [110, 310] width 8 height 8
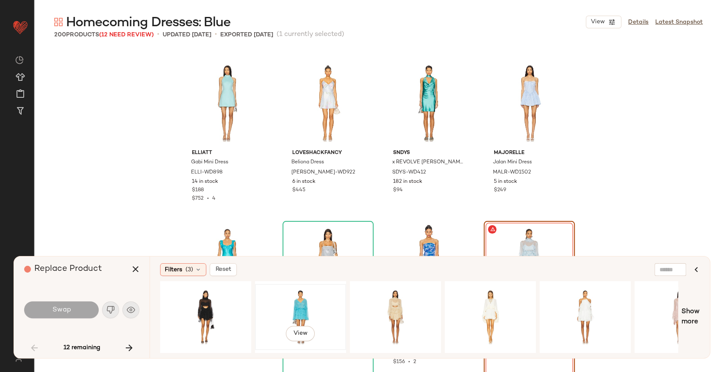
click at [296, 307] on div "View" at bounding box center [300, 317] width 85 height 60
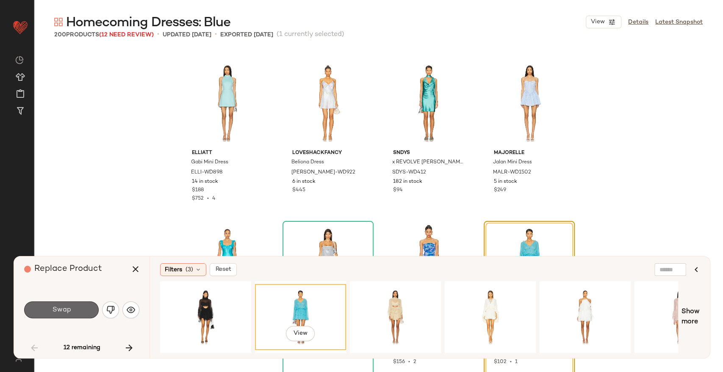
click at [78, 309] on button "Swap" at bounding box center [61, 309] width 75 height 17
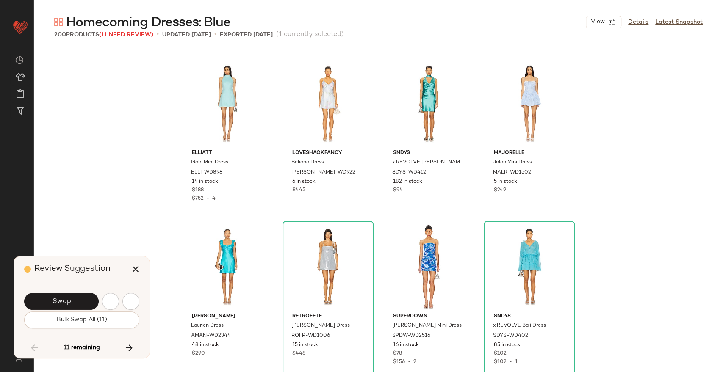
scroll to position [3105, 0]
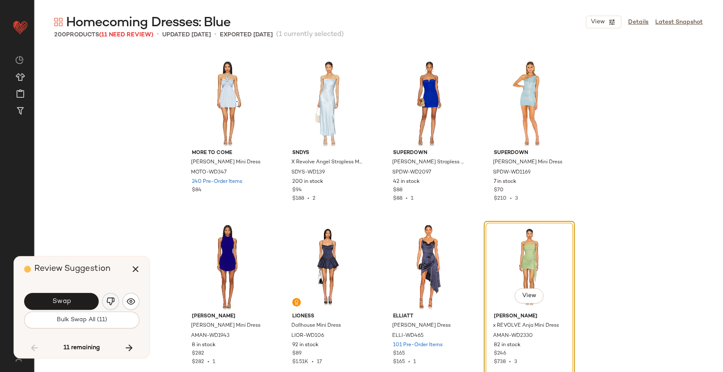
click at [108, 303] on img "button" at bounding box center [110, 301] width 8 height 8
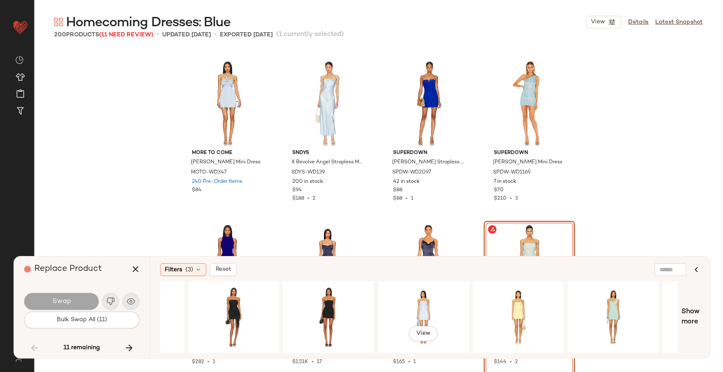
scroll to position [0, 352]
drag, startPoint x: 417, startPoint y: 304, endPoint x: 409, endPoint y: 311, distance: 9.6
click at [409, 311] on div "View" at bounding box center [422, 317] width 85 height 60
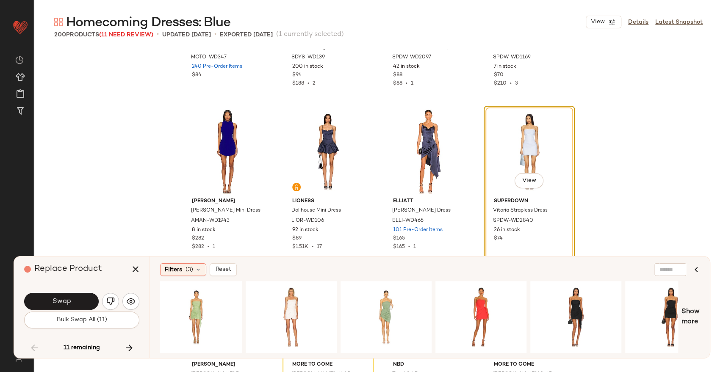
scroll to position [0, 0]
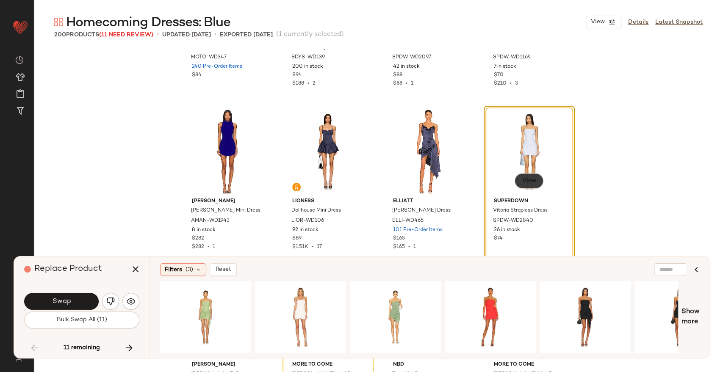
click at [523, 185] on button "View" at bounding box center [528, 180] width 29 height 15
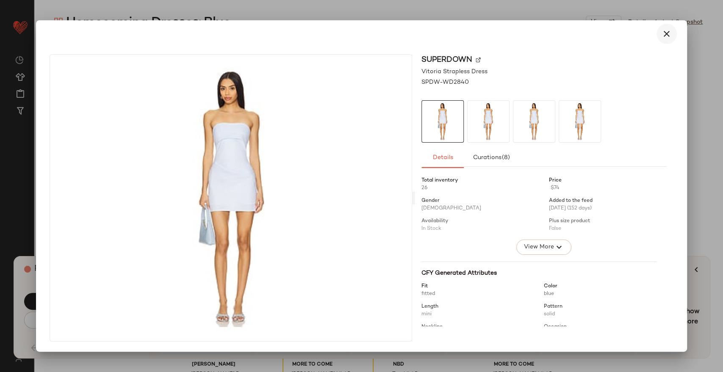
click at [668, 36] on icon "button" at bounding box center [666, 34] width 10 height 10
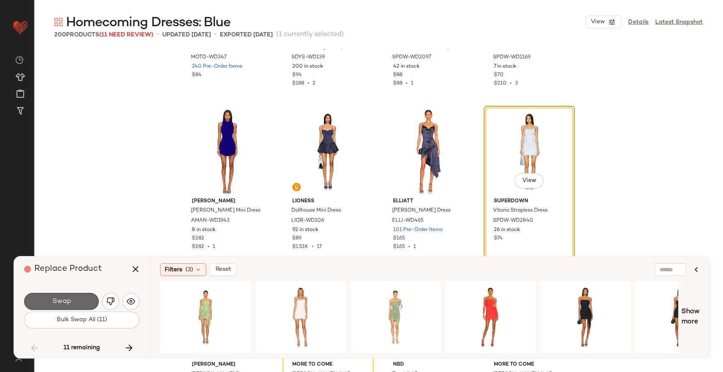
click at [74, 303] on button "Swap" at bounding box center [61, 301] width 75 height 17
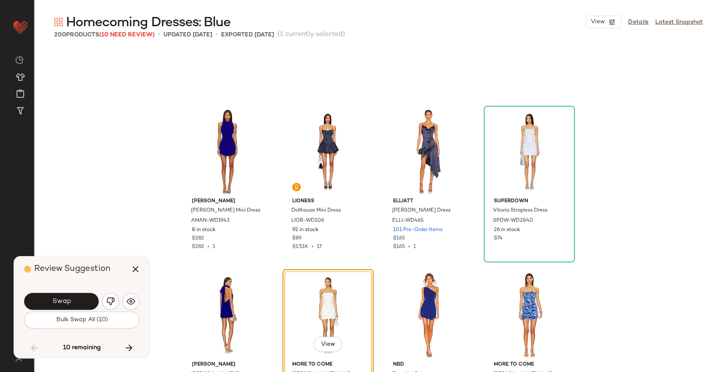
scroll to position [3268, 0]
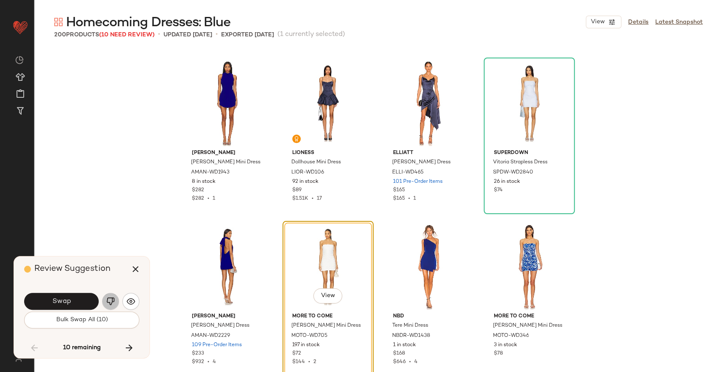
click at [110, 303] on img "button" at bounding box center [110, 301] width 8 height 8
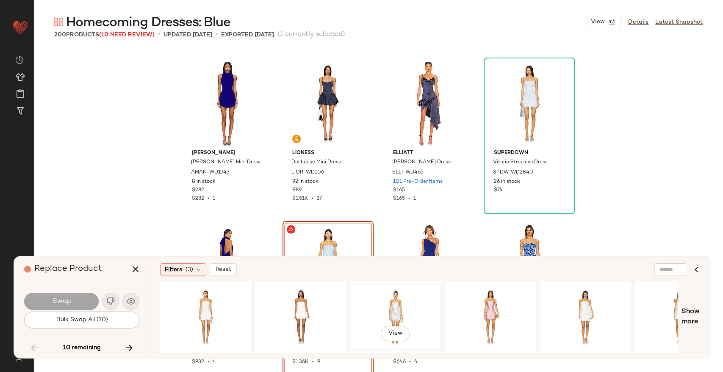
click at [395, 310] on div "View" at bounding box center [395, 317] width 85 height 60
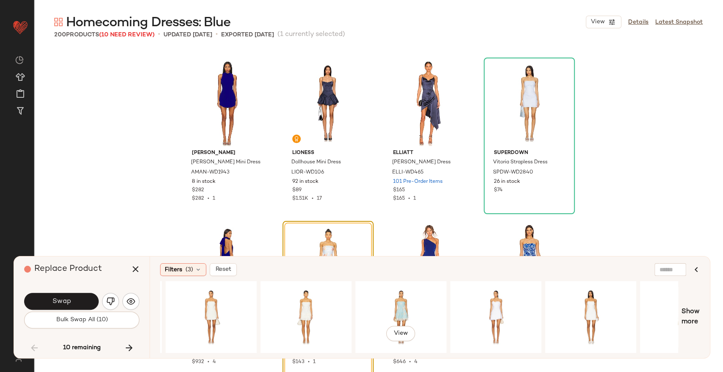
scroll to position [0, 544]
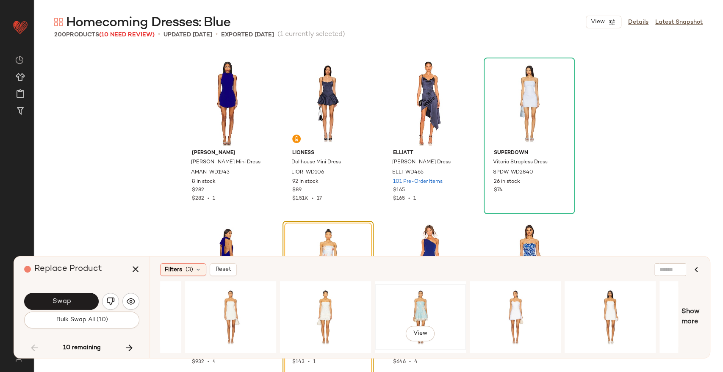
click at [429, 311] on div "View" at bounding box center [420, 317] width 85 height 60
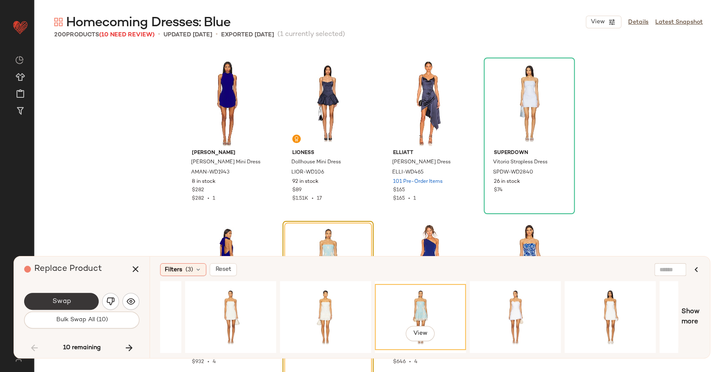
click at [88, 303] on button "Swap" at bounding box center [61, 301] width 75 height 17
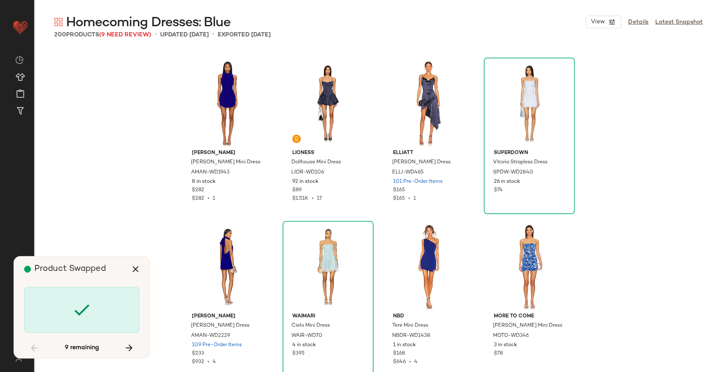
scroll to position [3431, 0]
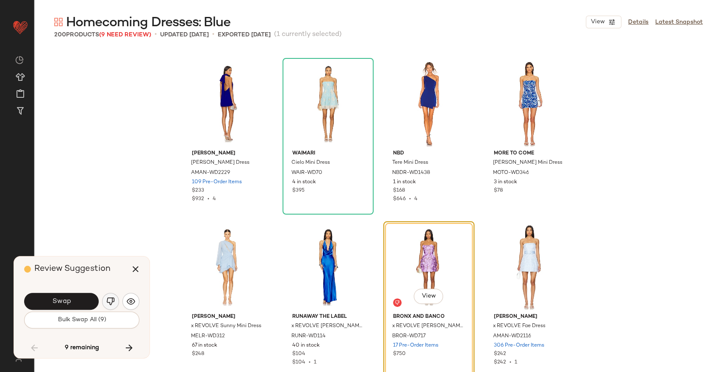
click at [107, 304] on img "button" at bounding box center [110, 301] width 8 height 8
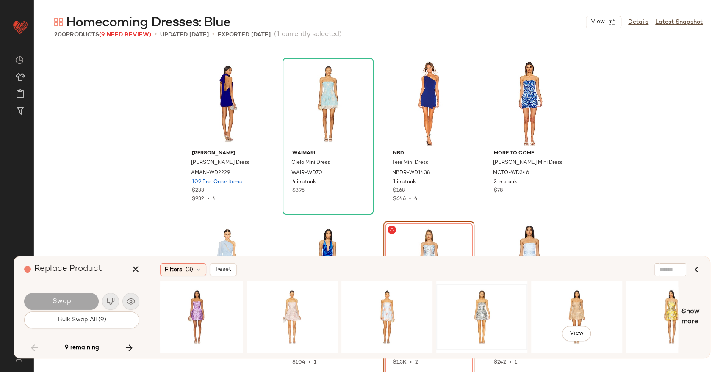
scroll to position [0, 8]
click at [401, 312] on div "View" at bounding box center [387, 317] width 85 height 60
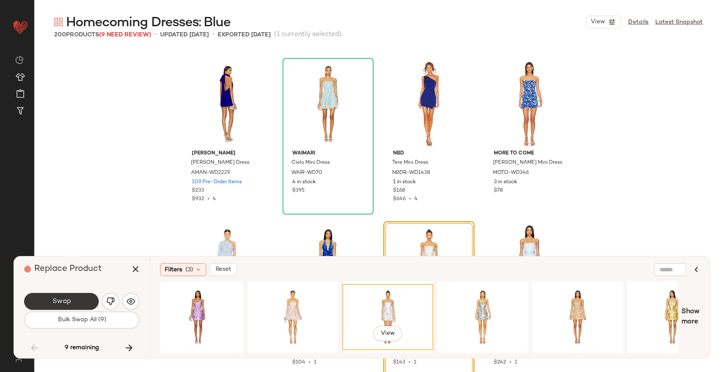
click at [56, 298] on span "Swap" at bounding box center [61, 302] width 19 height 8
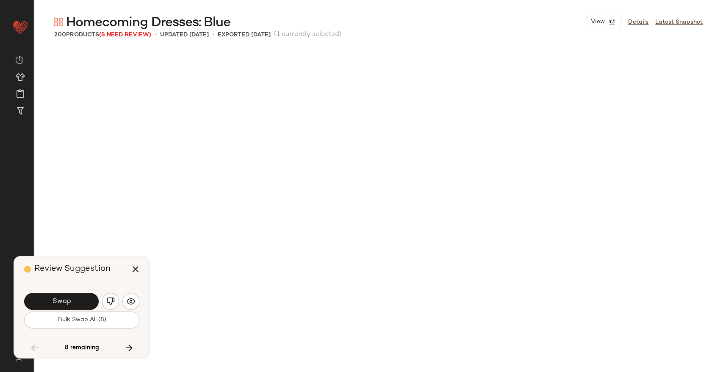
scroll to position [3759, 0]
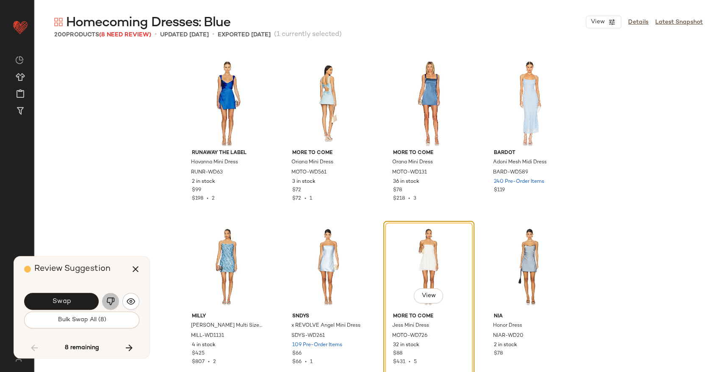
click at [111, 298] on img "button" at bounding box center [110, 301] width 8 height 8
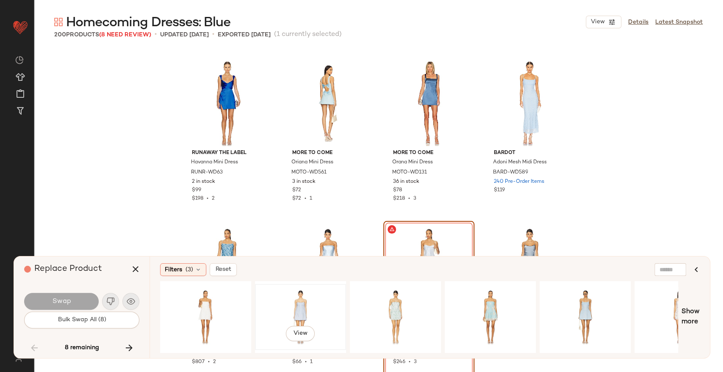
click at [326, 313] on div "View" at bounding box center [300, 317] width 85 height 60
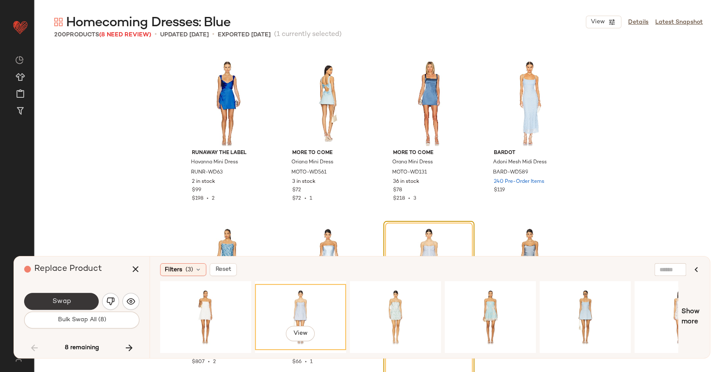
click at [78, 301] on button "Swap" at bounding box center [61, 301] width 75 height 17
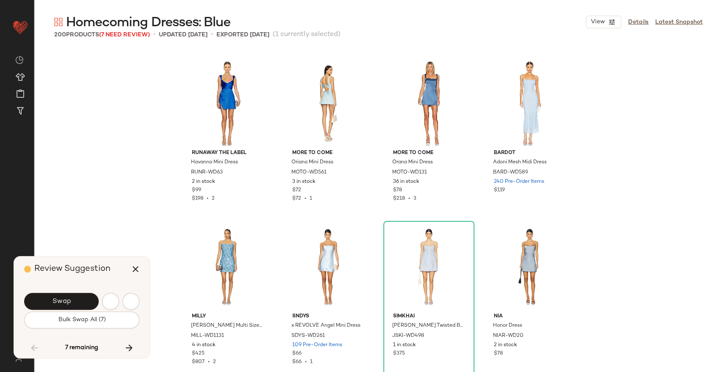
scroll to position [3922, 0]
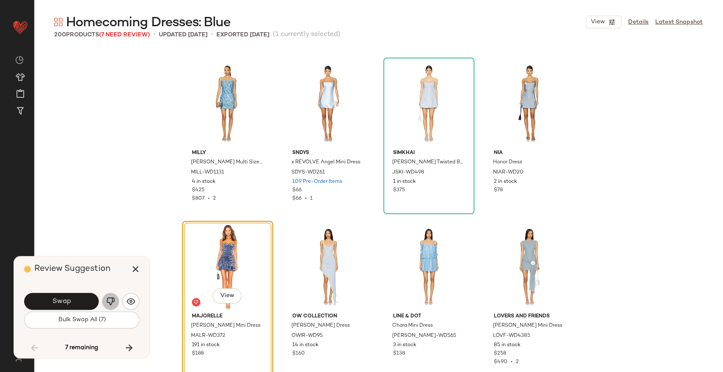
click at [115, 298] on button "button" at bounding box center [110, 301] width 17 height 17
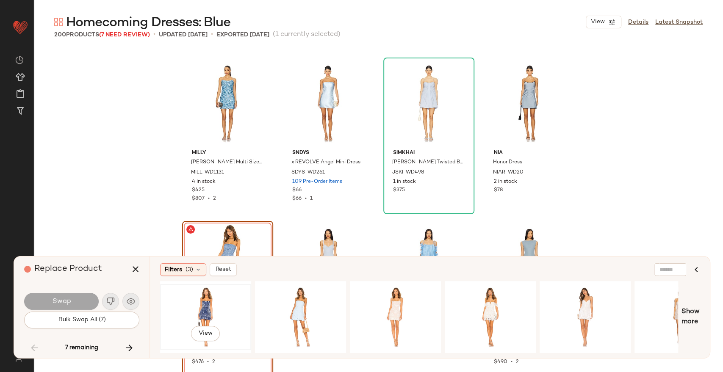
click at [210, 309] on div "View" at bounding box center [205, 317] width 85 height 60
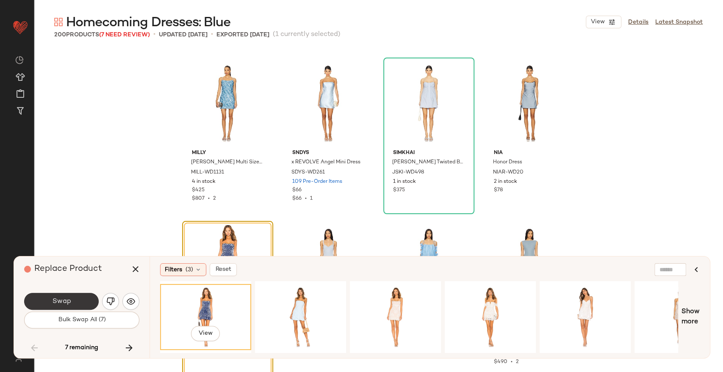
click at [82, 301] on button "Swap" at bounding box center [61, 301] width 75 height 17
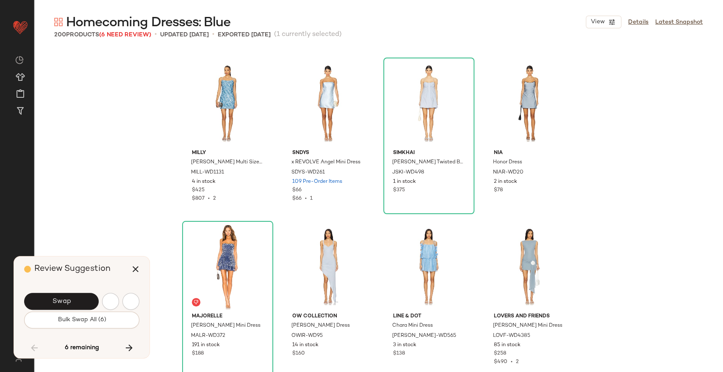
scroll to position [4085, 0]
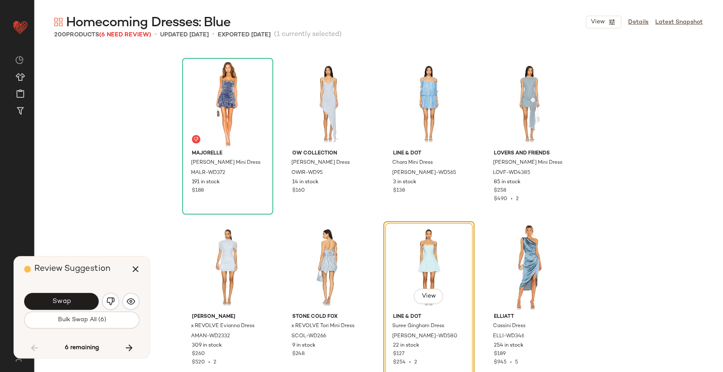
click at [82, 301] on button "Swap" at bounding box center [61, 301] width 75 height 17
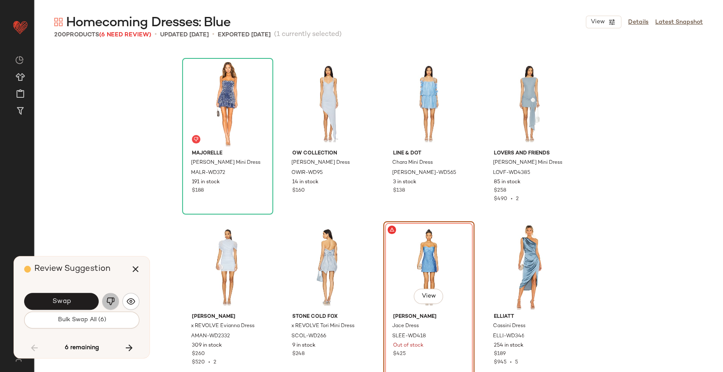
click at [108, 302] on img "button" at bounding box center [110, 301] width 8 height 8
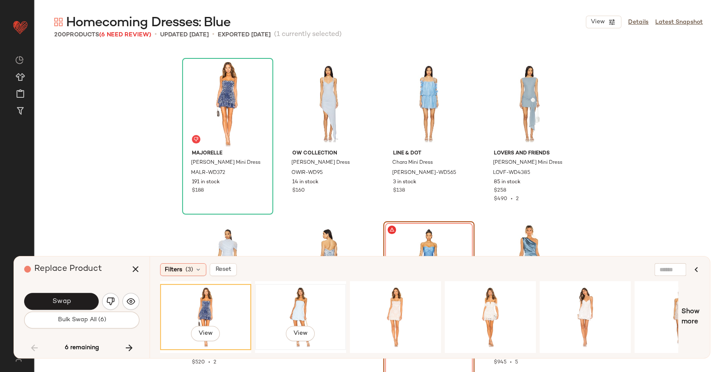
click at [295, 315] on div "View" at bounding box center [300, 317] width 85 height 60
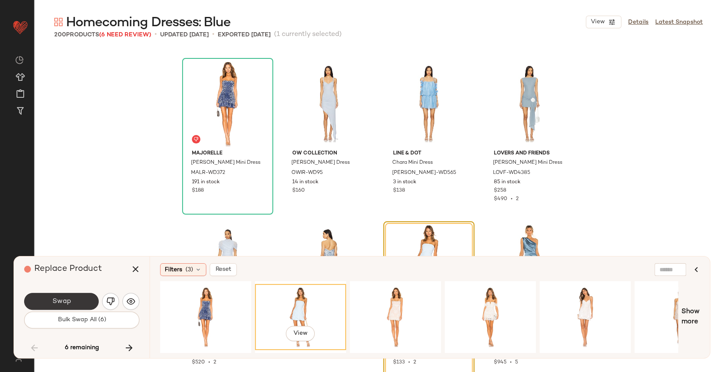
click at [75, 302] on button "Swap" at bounding box center [61, 301] width 75 height 17
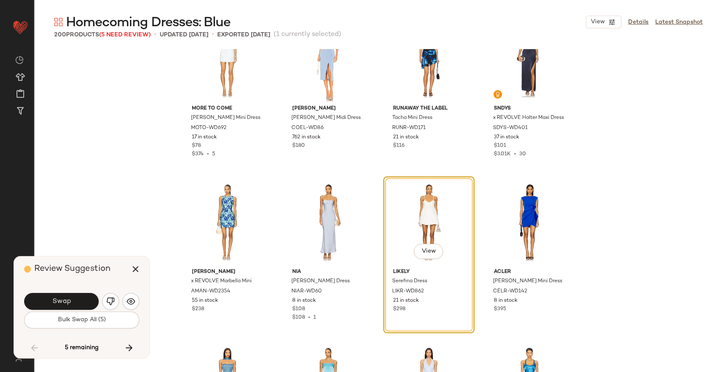
scroll to position [4674, 0]
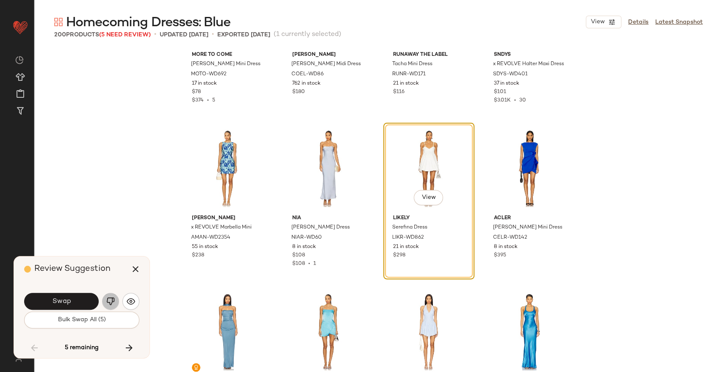
click at [115, 297] on button "button" at bounding box center [110, 301] width 17 height 17
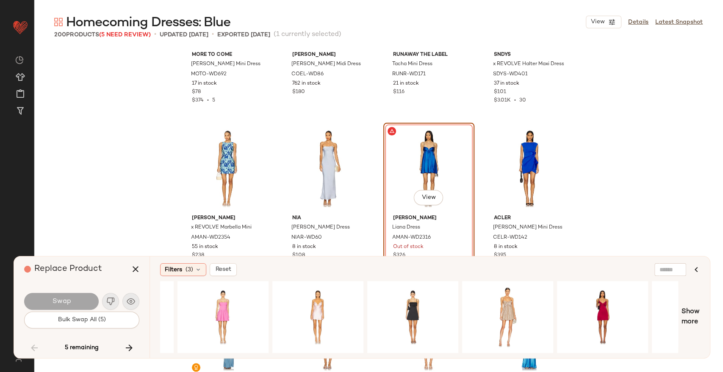
scroll to position [0, 616]
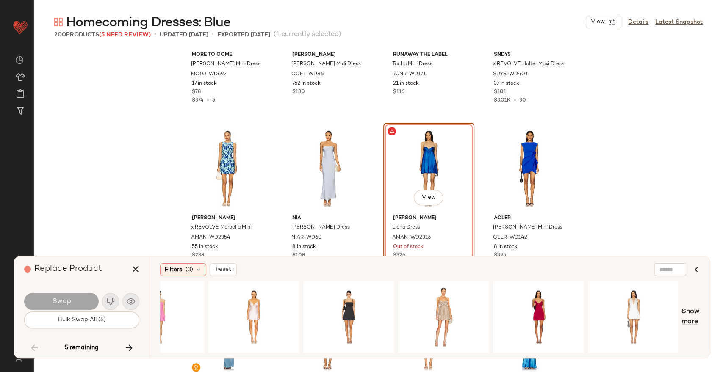
click at [688, 313] on span "Show more" at bounding box center [690, 317] width 18 height 20
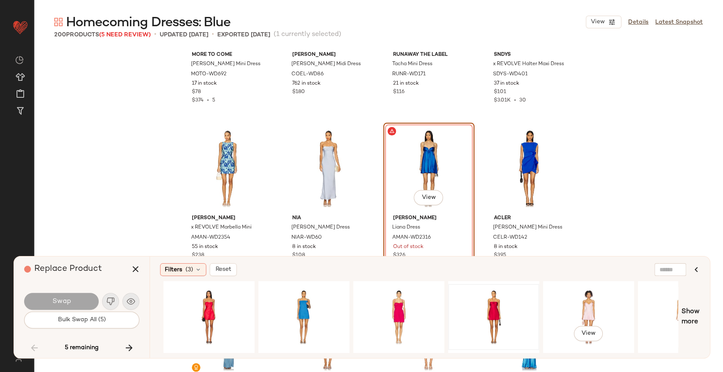
scroll to position [0, 1232]
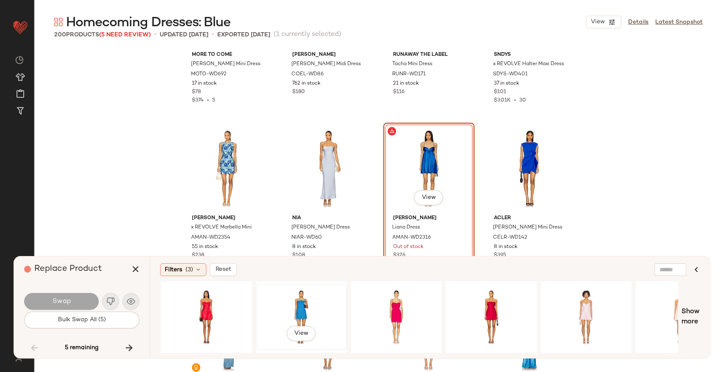
click at [332, 312] on div "View" at bounding box center [301, 317] width 85 height 60
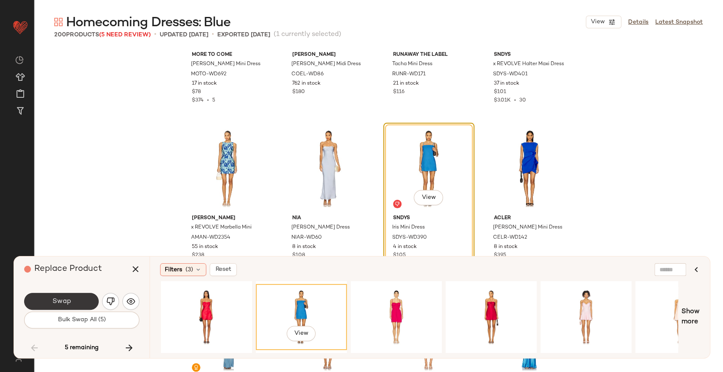
click at [55, 302] on span "Swap" at bounding box center [61, 302] width 19 height 8
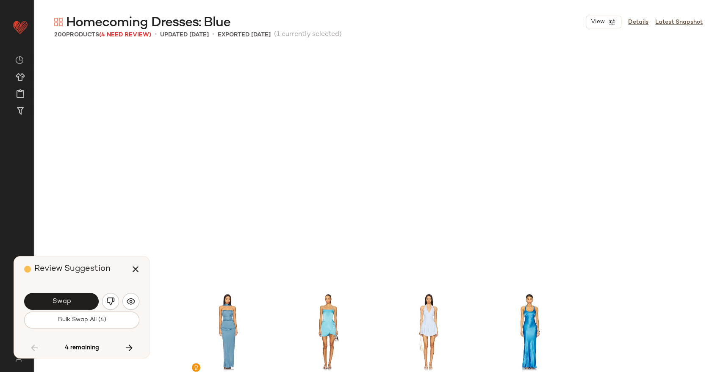
scroll to position [4903, 0]
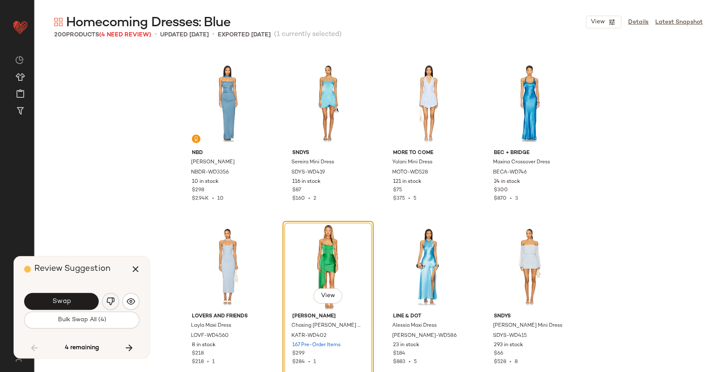
click at [109, 299] on img "button" at bounding box center [110, 301] width 8 height 8
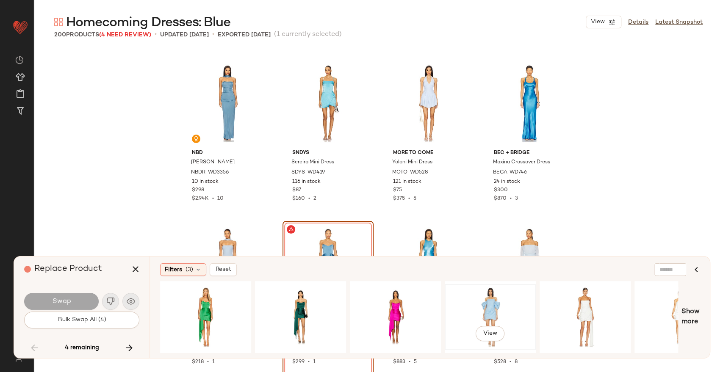
click at [472, 304] on div "View" at bounding box center [489, 317] width 85 height 60
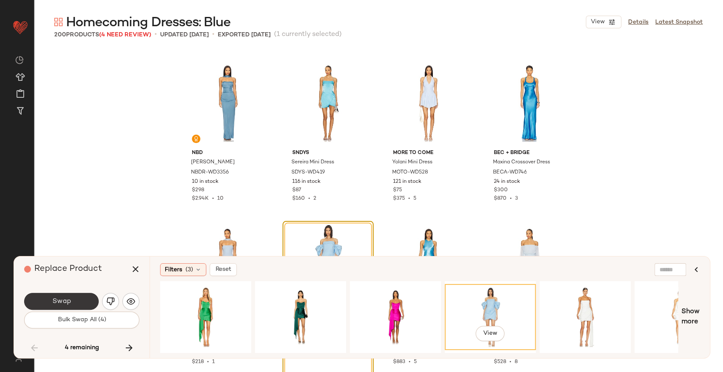
click at [82, 299] on button "Swap" at bounding box center [61, 301] width 75 height 17
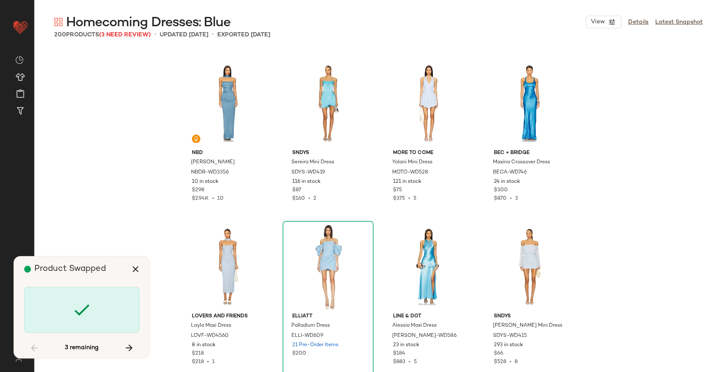
scroll to position [5720, 0]
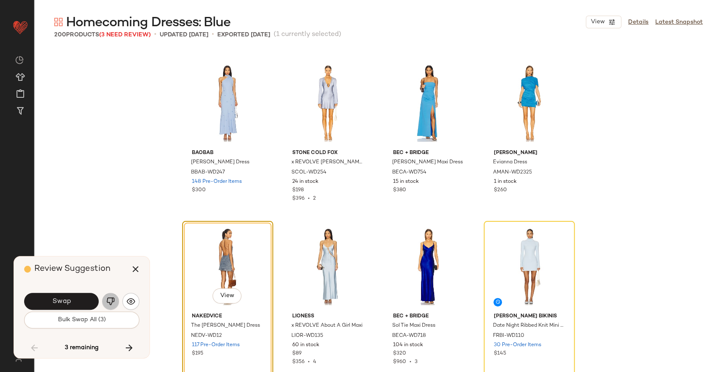
click at [108, 305] on img "button" at bounding box center [110, 301] width 8 height 8
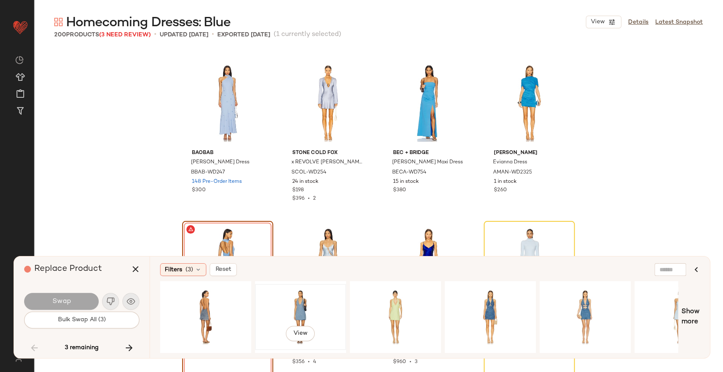
click at [303, 298] on div "View" at bounding box center [300, 317] width 85 height 60
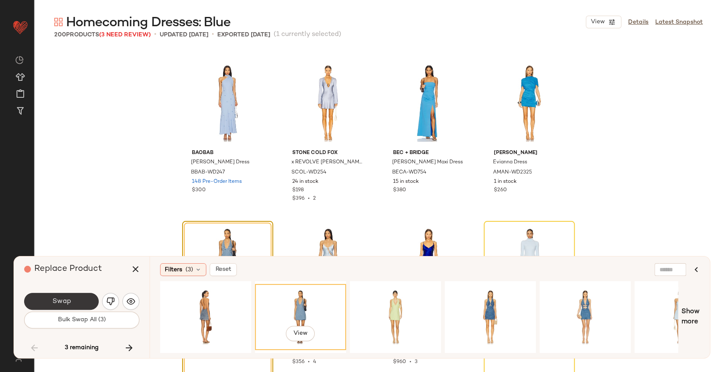
click at [73, 299] on button "Swap" at bounding box center [61, 301] width 75 height 17
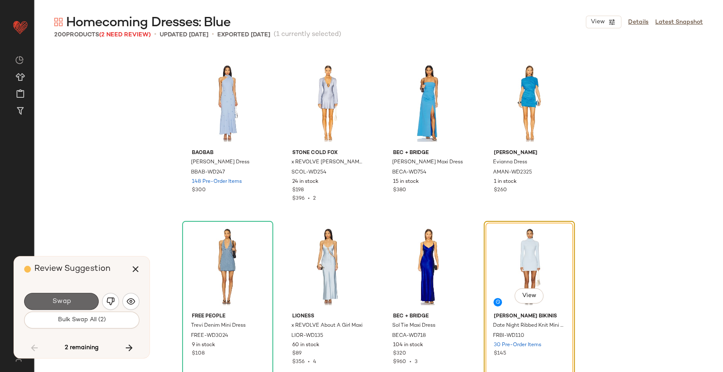
click at [74, 297] on button "Swap" at bounding box center [61, 301] width 75 height 17
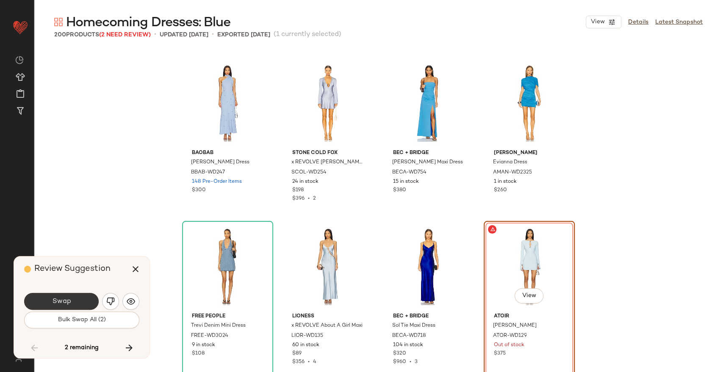
click at [86, 301] on button "Swap" at bounding box center [61, 301] width 75 height 17
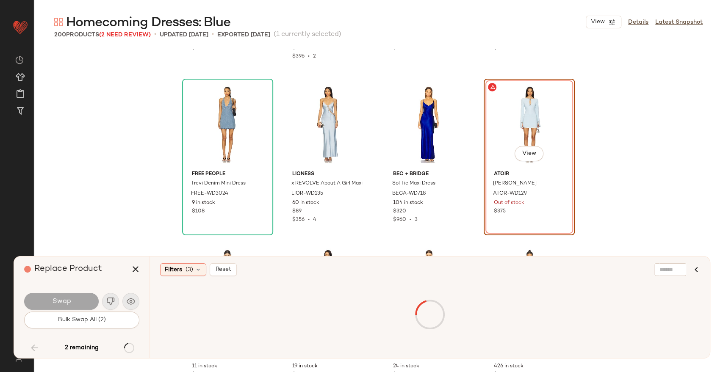
scroll to position [5865, 0]
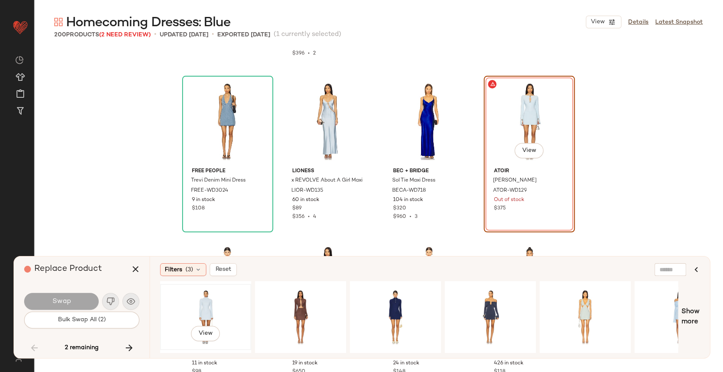
click at [202, 317] on div "View" at bounding box center [205, 317] width 85 height 60
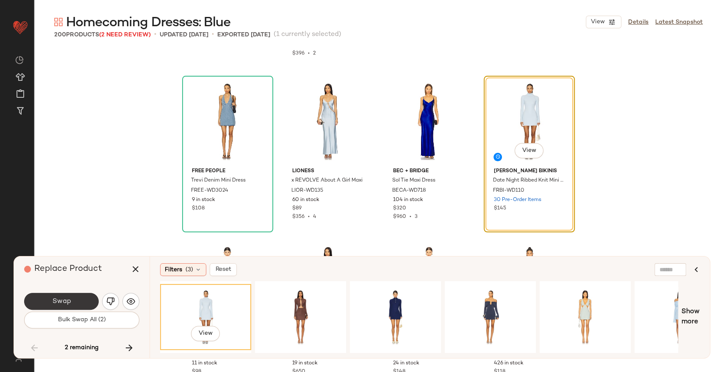
click at [53, 303] on span "Swap" at bounding box center [61, 302] width 19 height 8
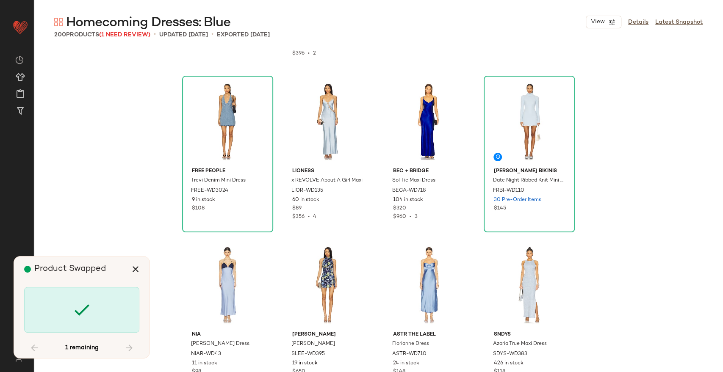
scroll to position [6700, 0]
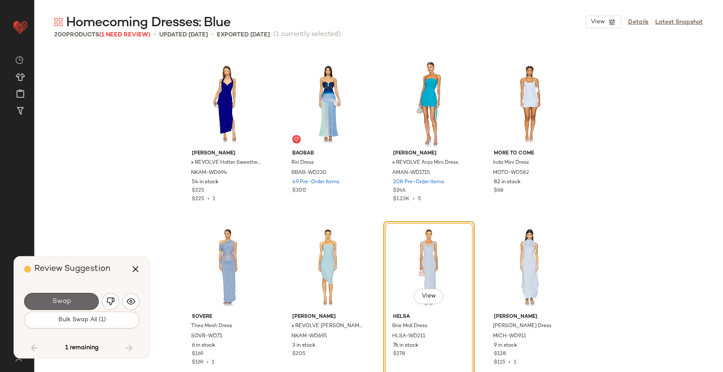
click at [66, 299] on span "Swap" at bounding box center [61, 302] width 19 height 8
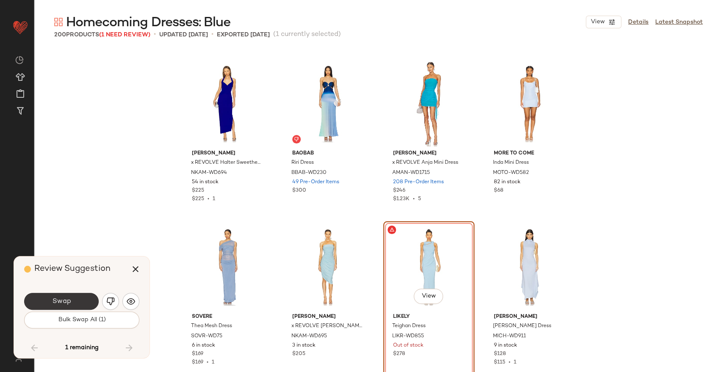
click at [66, 299] on span "Swap" at bounding box center [61, 302] width 19 height 8
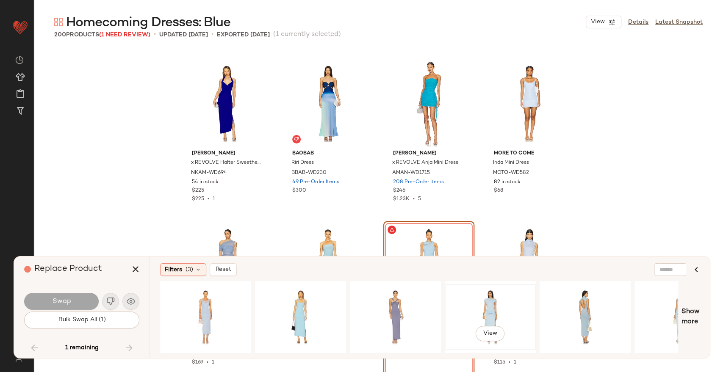
click at [487, 304] on div "View" at bounding box center [489, 317] width 85 height 60
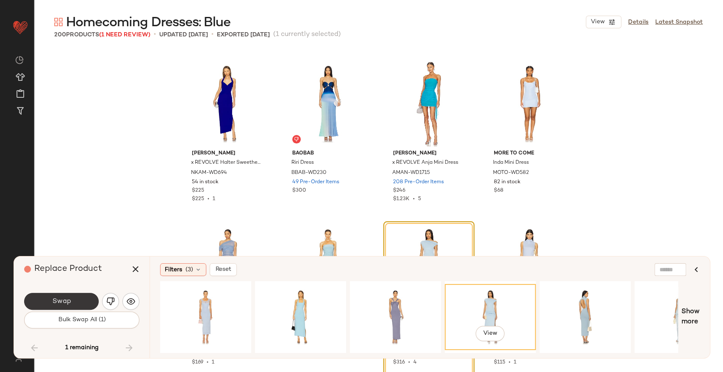
click at [80, 297] on button "Swap" at bounding box center [61, 301] width 75 height 17
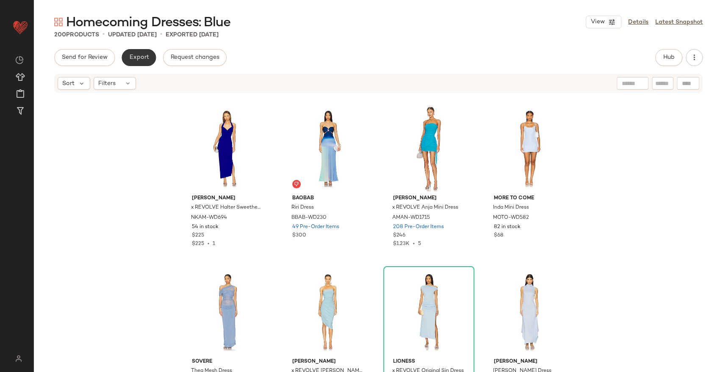
click at [144, 61] on span "Export" at bounding box center [139, 57] width 20 height 7
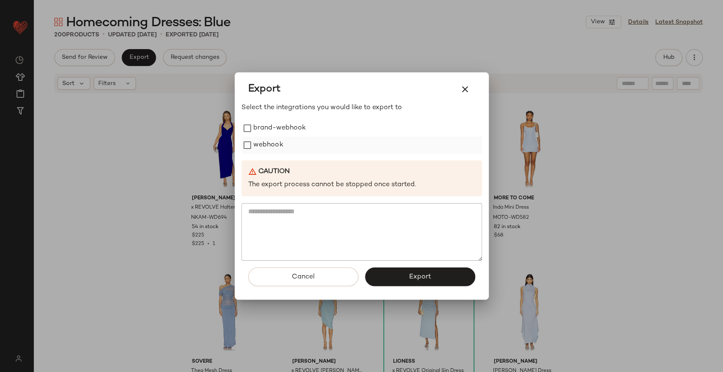
click at [277, 143] on label "webhook" at bounding box center [268, 145] width 30 height 17
click at [428, 275] on span "Export" at bounding box center [420, 277] width 22 height 8
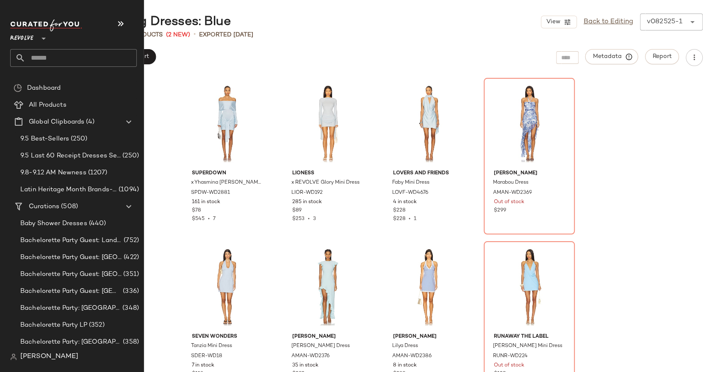
click at [54, 66] on input "text" at bounding box center [80, 58] width 111 height 18
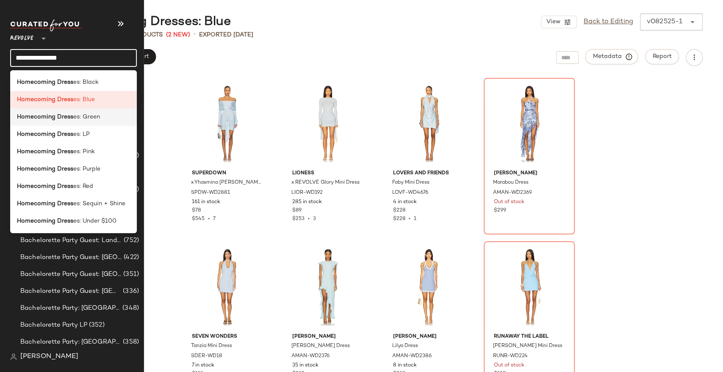
type input "**********"
click at [83, 118] on span "es: Green" at bounding box center [86, 117] width 27 height 9
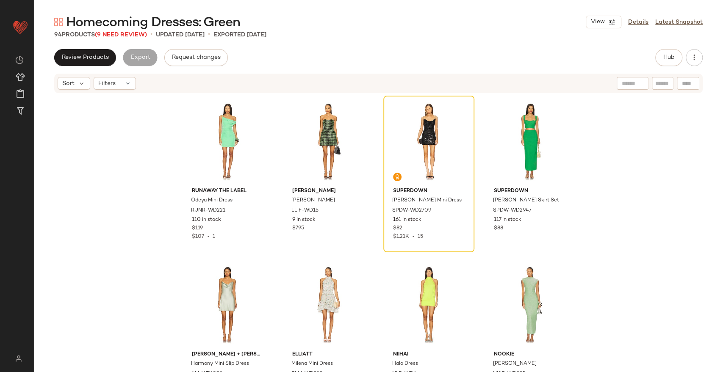
click at [119, 30] on span "Homecoming Dresses: Green" at bounding box center [153, 22] width 174 height 17
click at [121, 33] on span "(9 Need Review)" at bounding box center [121, 35] width 52 height 6
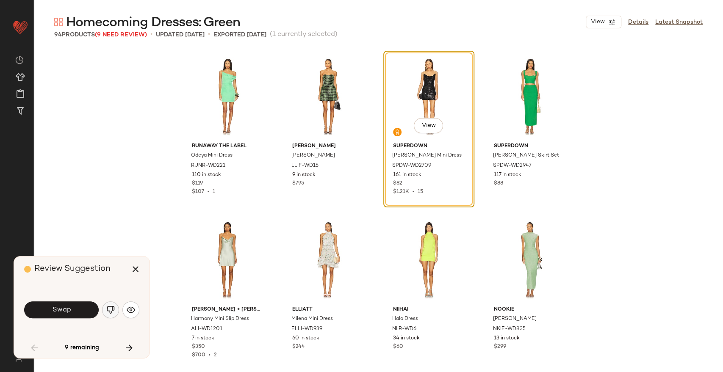
click at [110, 312] on img "button" at bounding box center [110, 310] width 8 height 8
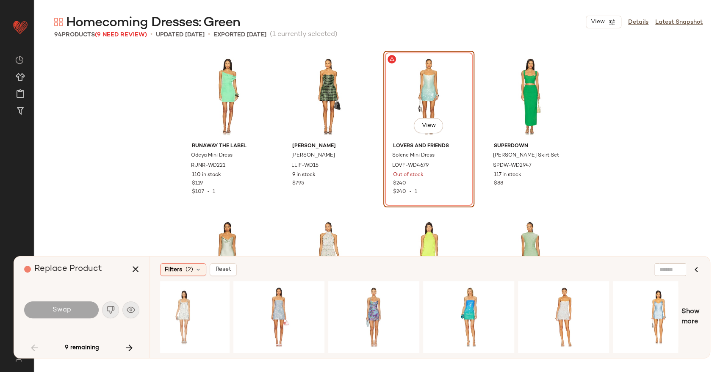
scroll to position [0, 667]
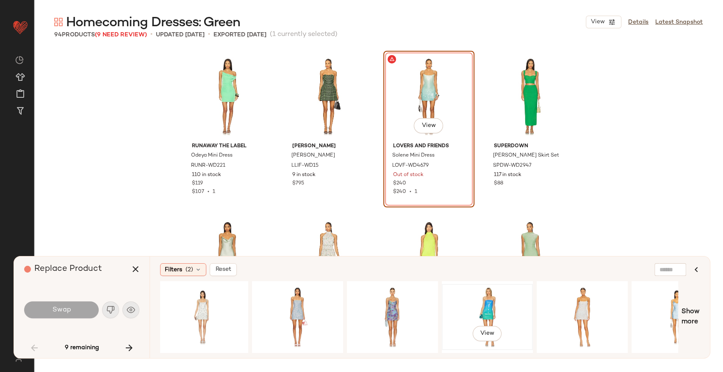
click at [481, 310] on div "View" at bounding box center [487, 317] width 85 height 60
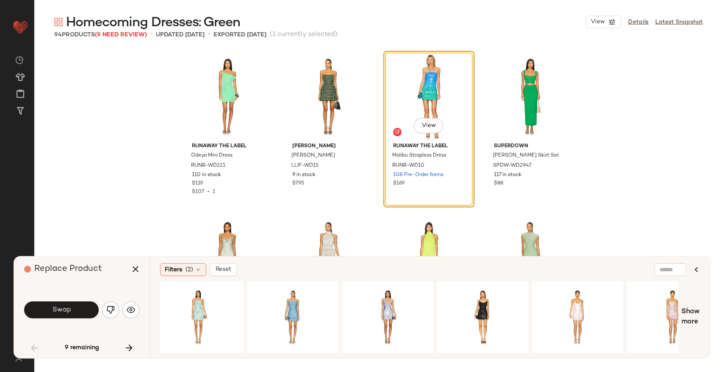
scroll to position [0, 0]
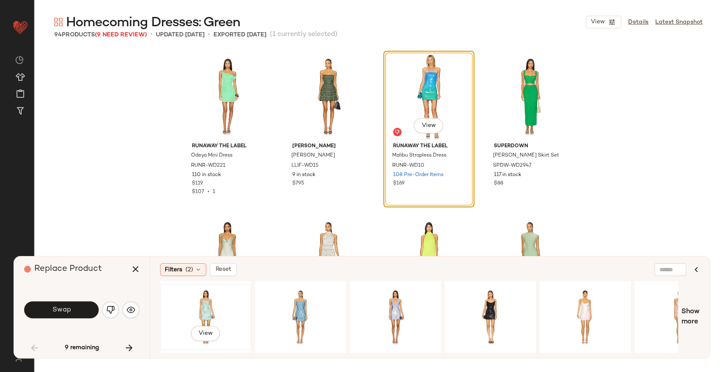
click at [199, 312] on div "View" at bounding box center [205, 317] width 85 height 60
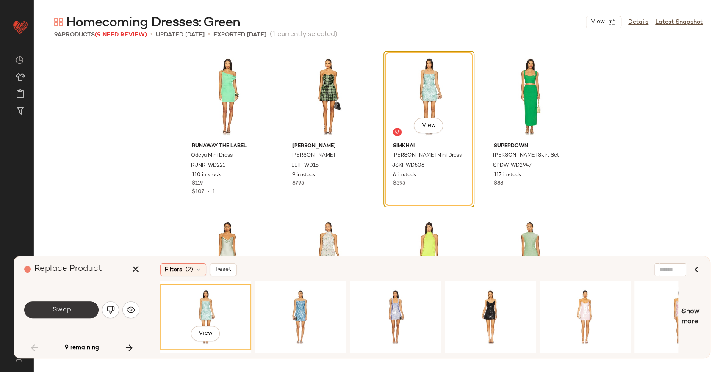
click at [57, 309] on span "Swap" at bounding box center [61, 310] width 19 height 8
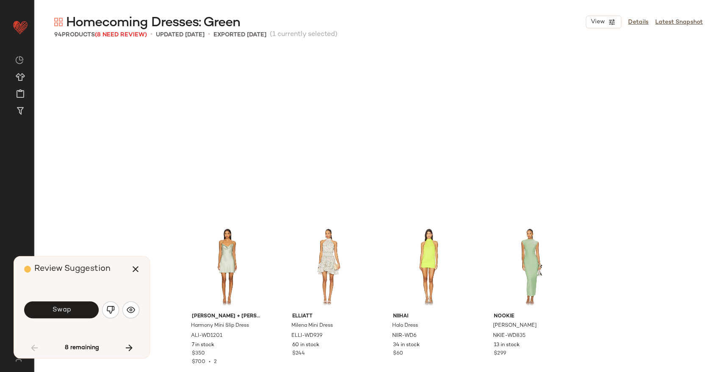
scroll to position [170, 0]
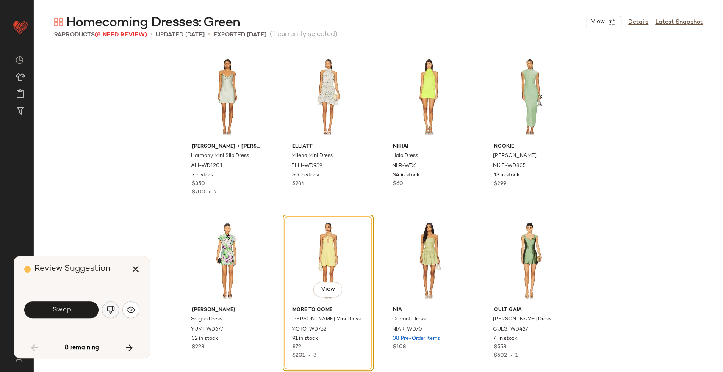
click at [110, 312] on img "button" at bounding box center [110, 310] width 8 height 8
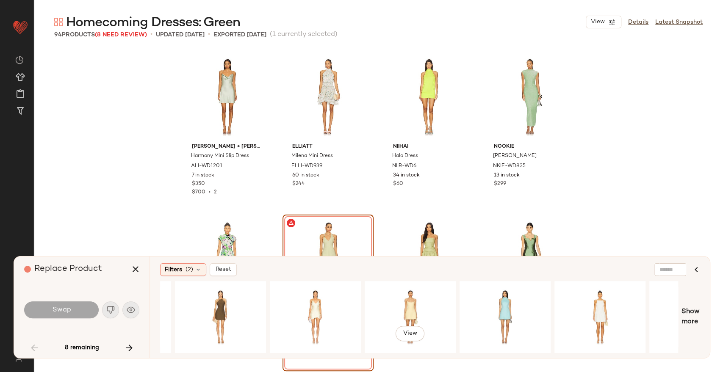
scroll to position [0, 1090]
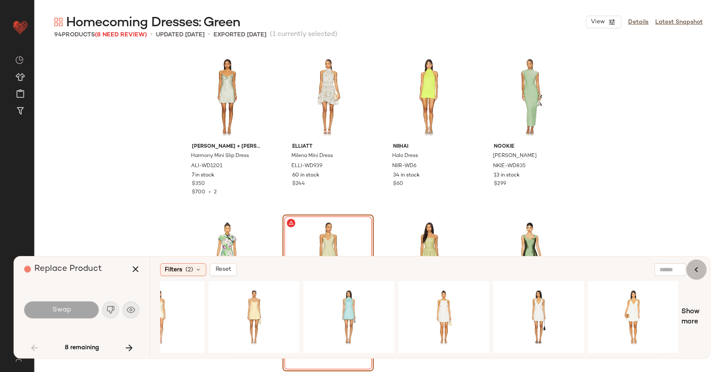
click at [691, 270] on icon "button" at bounding box center [696, 270] width 10 height 10
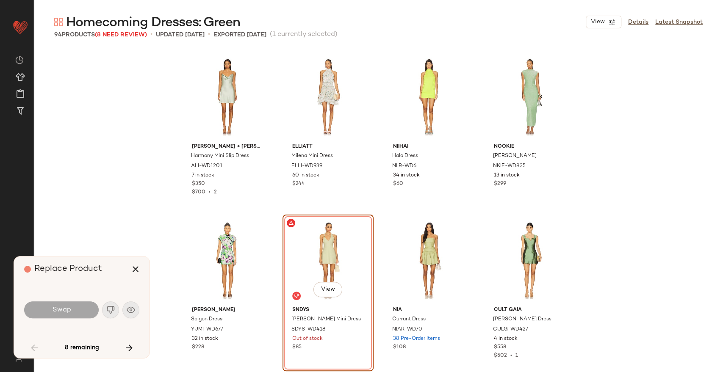
scroll to position [0, 0]
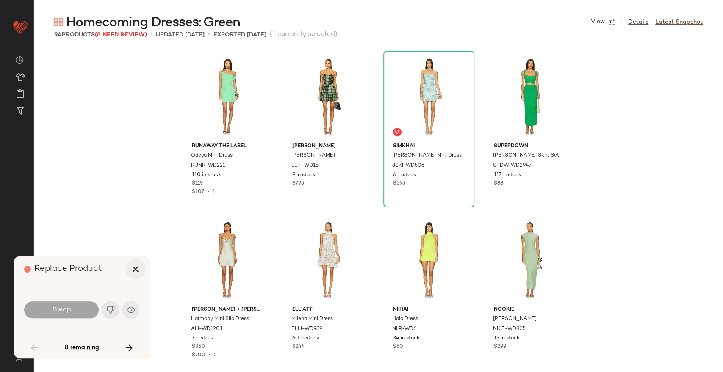
click at [133, 267] on icon "button" at bounding box center [135, 269] width 10 height 10
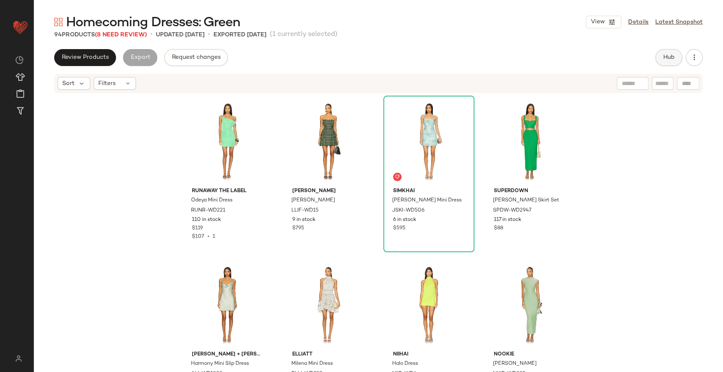
click at [674, 56] on span "Hub" at bounding box center [669, 57] width 12 height 7
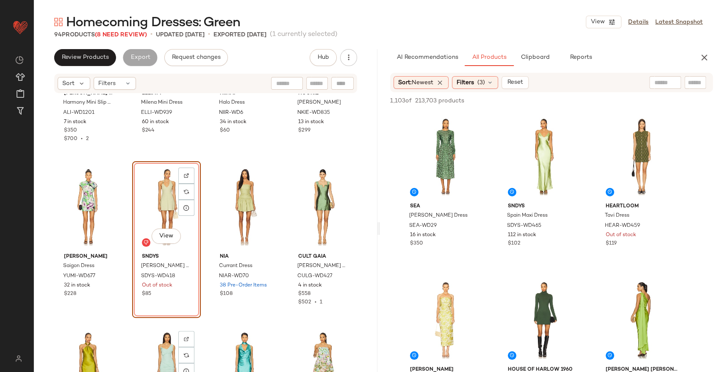
scroll to position [272, 0]
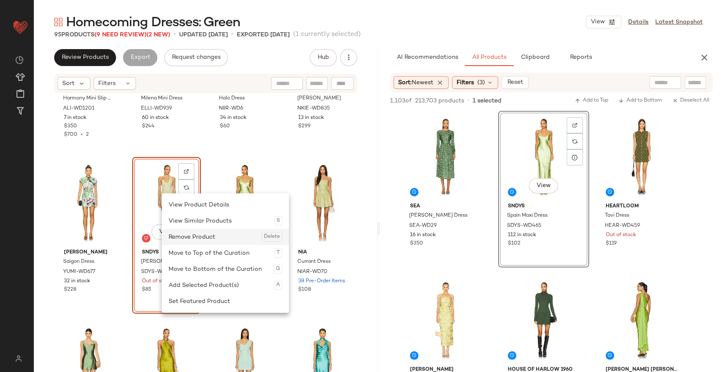
click at [220, 239] on div "Remove Product Delete" at bounding box center [225, 237] width 113 height 16
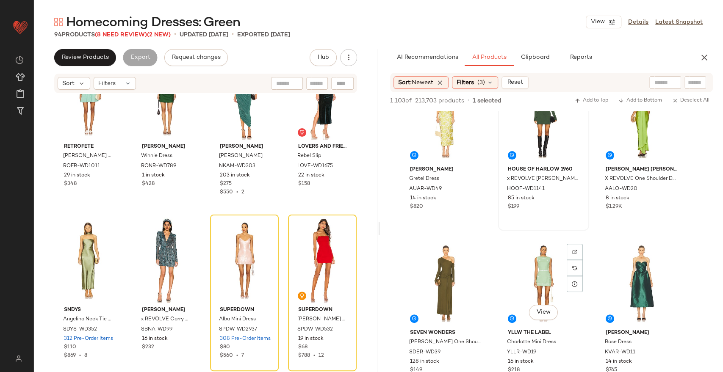
scroll to position [224, 0]
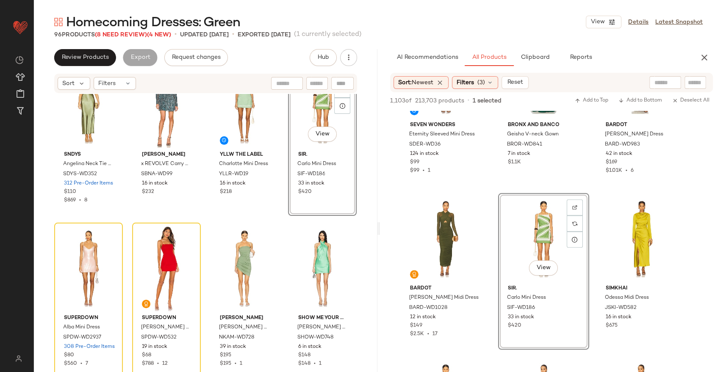
scroll to position [861, 0]
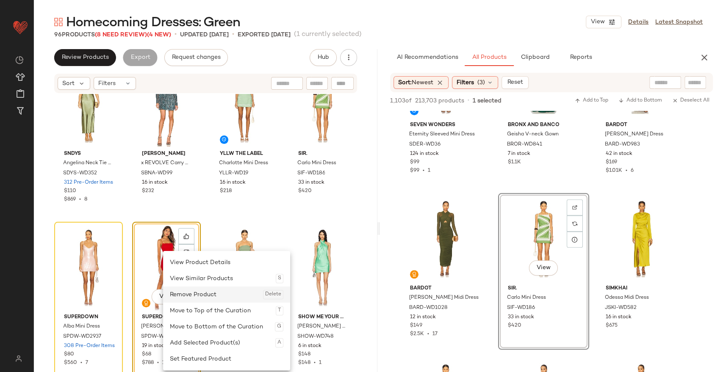
click at [193, 292] on div "Remove Product Delete" at bounding box center [226, 295] width 113 height 16
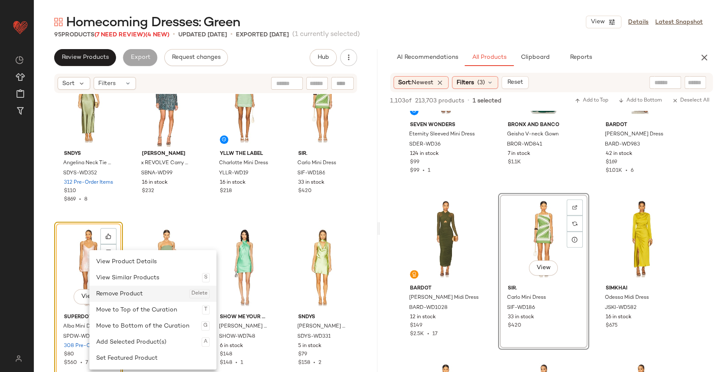
click at [125, 292] on div "Remove Product Delete" at bounding box center [152, 294] width 113 height 16
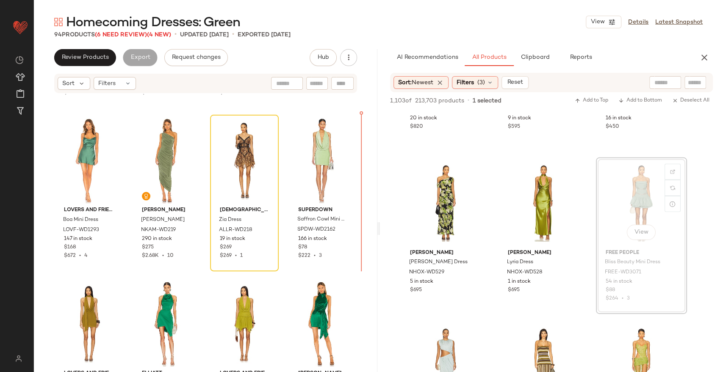
scroll to position [1120, 0]
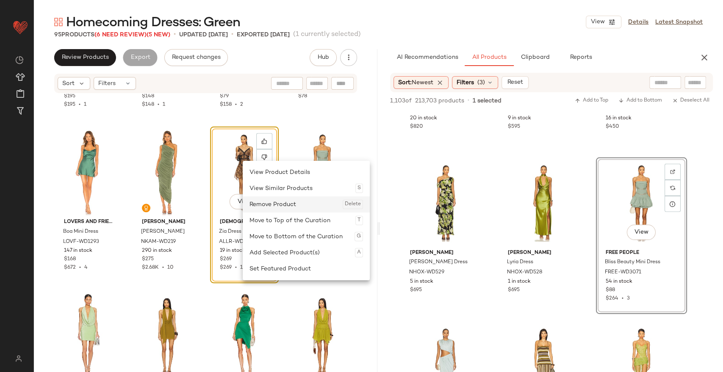
click at [279, 202] on div "Remove Product Delete" at bounding box center [305, 204] width 113 height 16
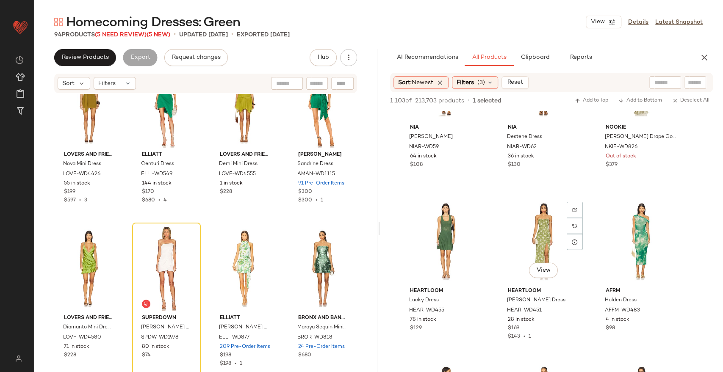
scroll to position [3511, 0]
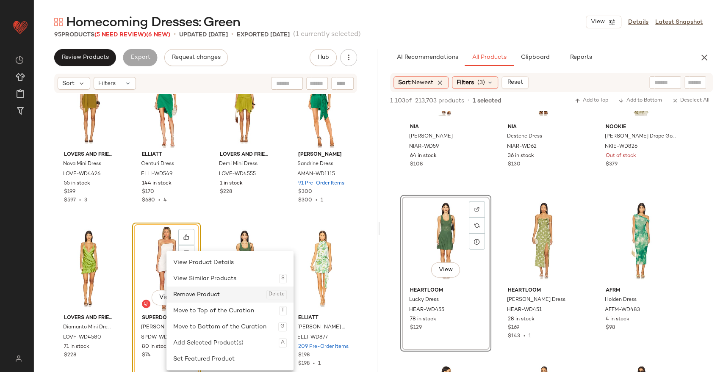
click at [212, 300] on div "Remove Product Delete" at bounding box center [229, 295] width 113 height 16
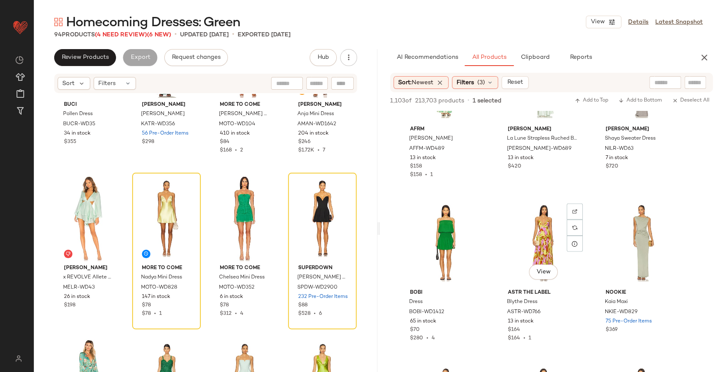
scroll to position [3846, 0]
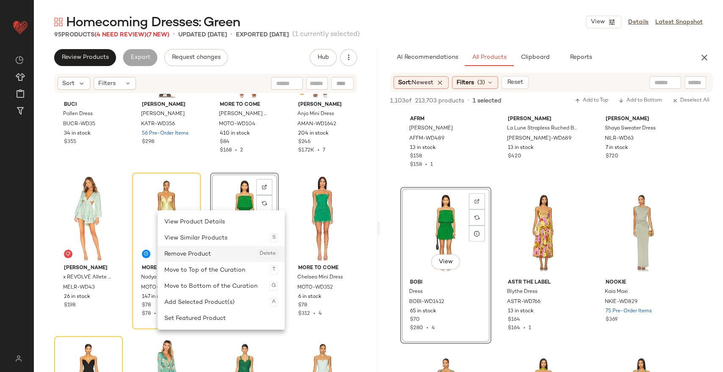
click at [187, 250] on div "Remove Product Delete" at bounding box center [220, 254] width 113 height 16
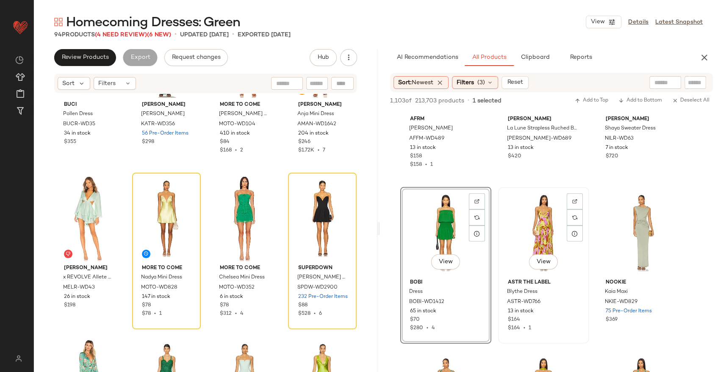
scroll to position [3860, 0]
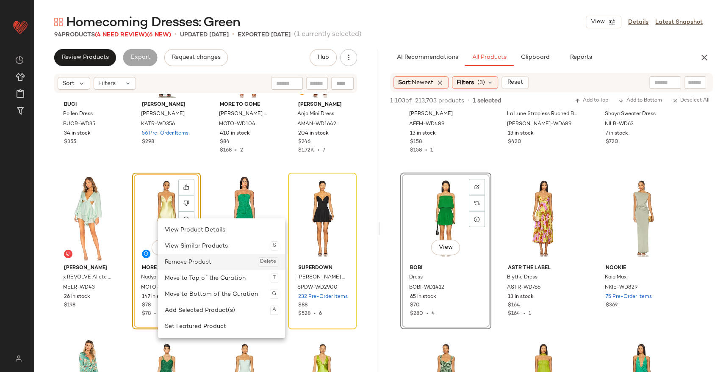
click at [185, 264] on div "Remove Product Delete" at bounding box center [221, 262] width 113 height 16
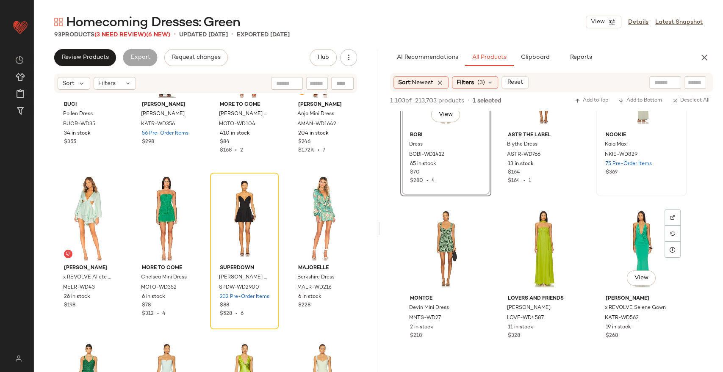
scroll to position [4004, 0]
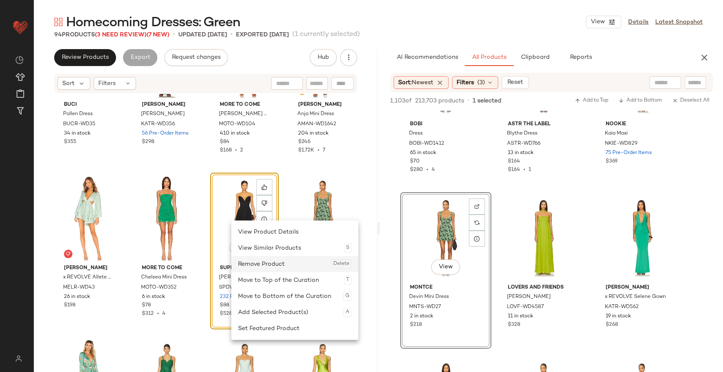
click at [258, 266] on div "Remove Product Delete" at bounding box center [294, 264] width 113 height 16
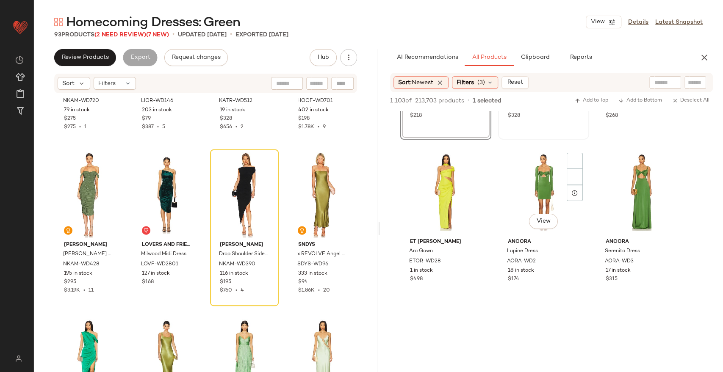
scroll to position [4214, 0]
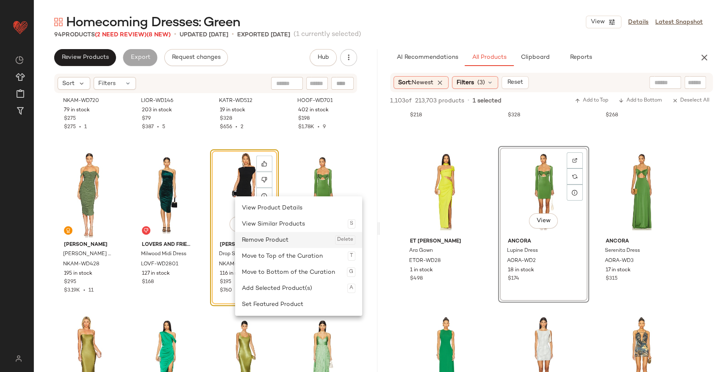
click at [278, 245] on div "Remove Product Delete" at bounding box center [298, 240] width 113 height 16
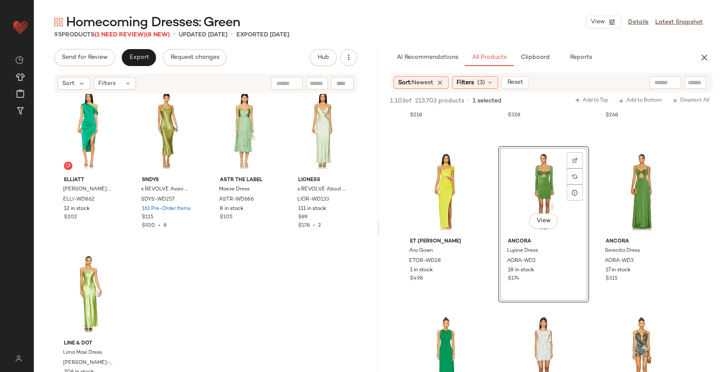
scroll to position [3620, 0]
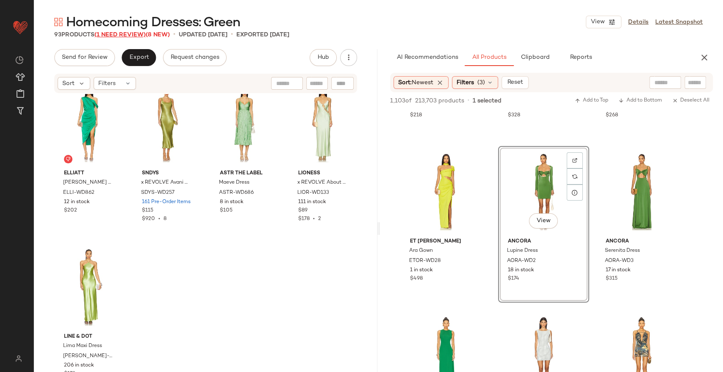
click at [137, 33] on span "(1 Need Review)" at bounding box center [119, 35] width 51 height 6
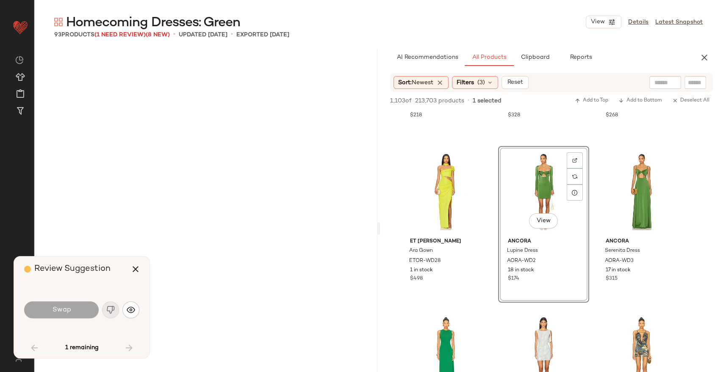
scroll to position [2407, 0]
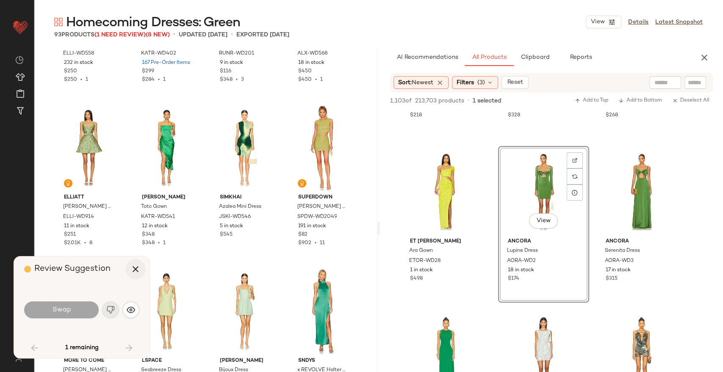
click at [137, 266] on icon "button" at bounding box center [135, 269] width 10 height 10
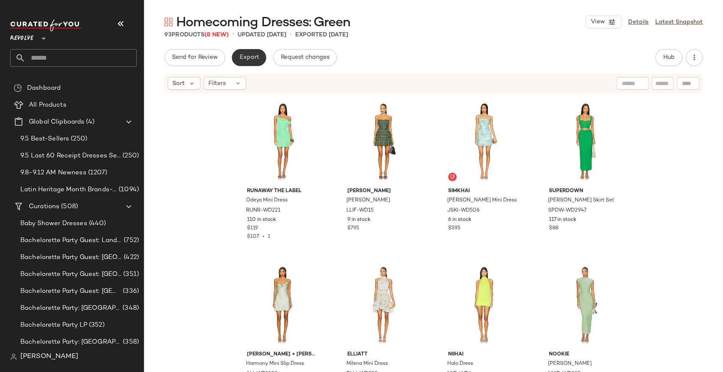
click at [249, 64] on button "Export" at bounding box center [249, 57] width 34 height 17
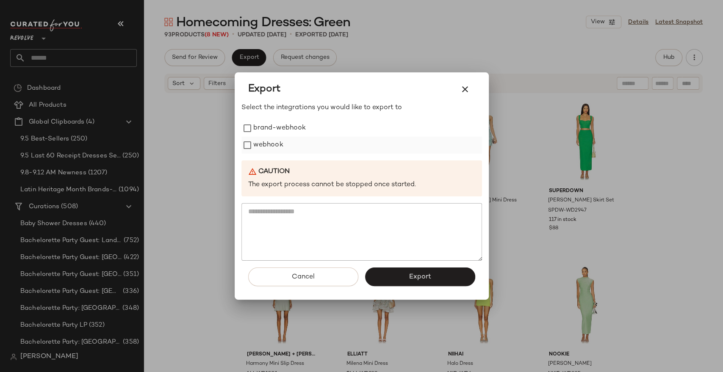
click at [278, 142] on label "webhook" at bounding box center [268, 145] width 30 height 17
click at [414, 273] on span "Export" at bounding box center [420, 277] width 22 height 8
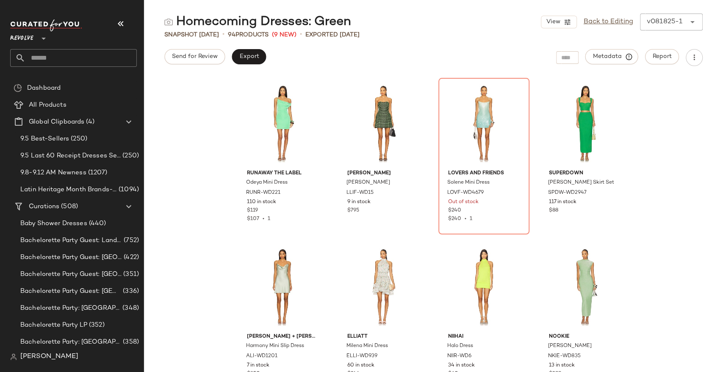
click at [68, 62] on input "text" at bounding box center [80, 58] width 111 height 18
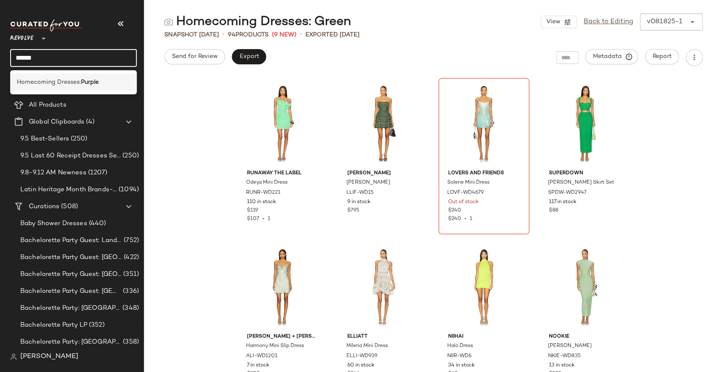
type input "******"
click at [72, 83] on span "Homecoming Dresses:" at bounding box center [49, 82] width 64 height 9
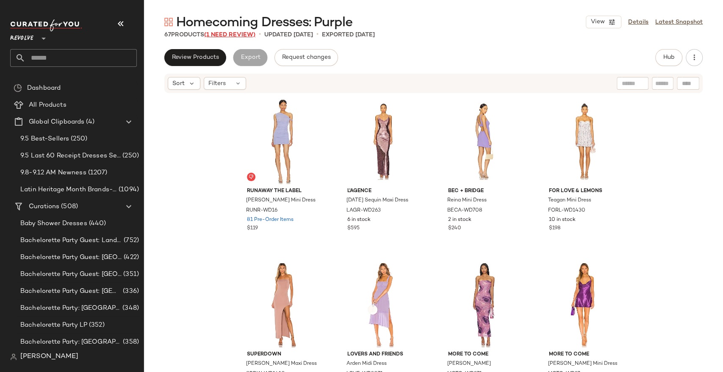
click at [231, 32] on span "(1 Need Review)" at bounding box center [229, 35] width 51 height 6
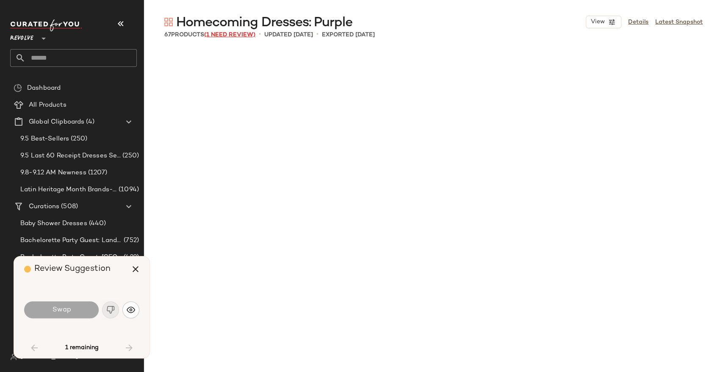
scroll to position [1307, 0]
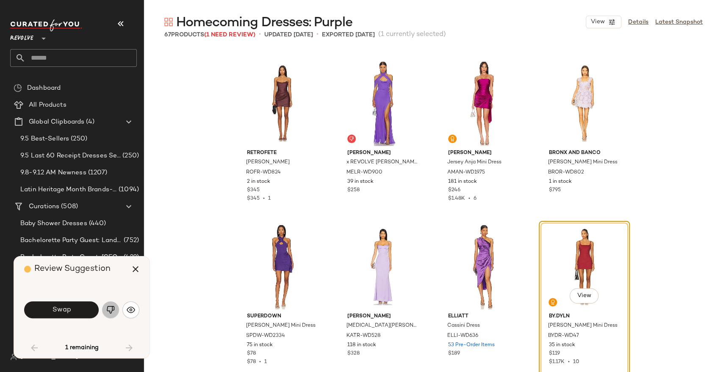
click at [113, 309] on img "button" at bounding box center [110, 310] width 8 height 8
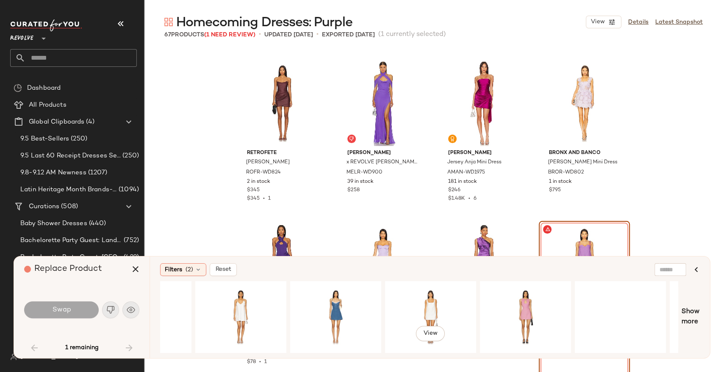
scroll to position [0, 656]
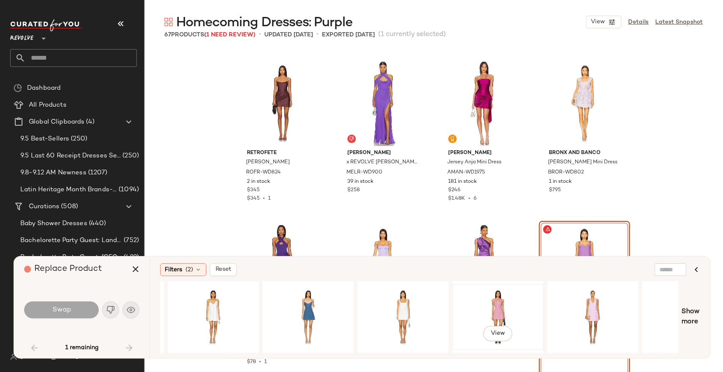
click at [493, 301] on div "View" at bounding box center [497, 317] width 85 height 60
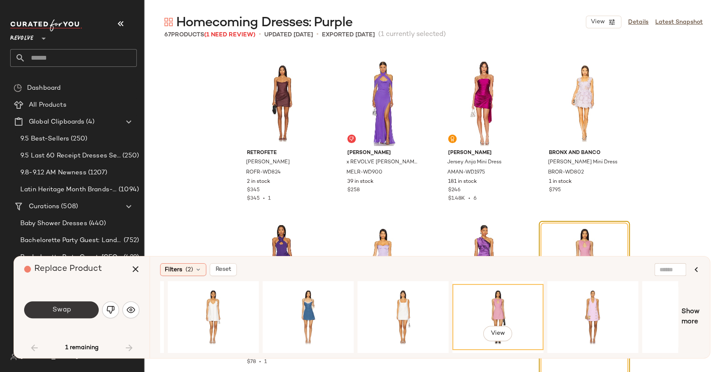
click at [61, 312] on span "Swap" at bounding box center [61, 310] width 19 height 8
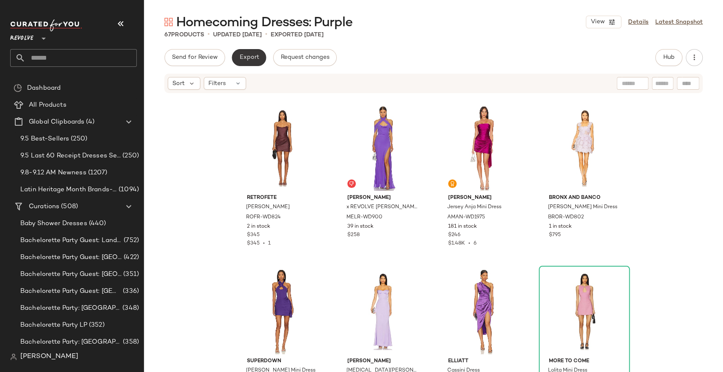
click at [242, 59] on span "Export" at bounding box center [249, 57] width 20 height 7
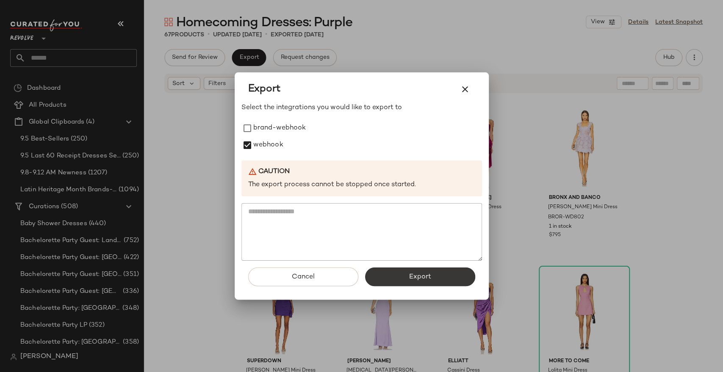
click at [403, 281] on button "Export" at bounding box center [420, 277] width 110 height 19
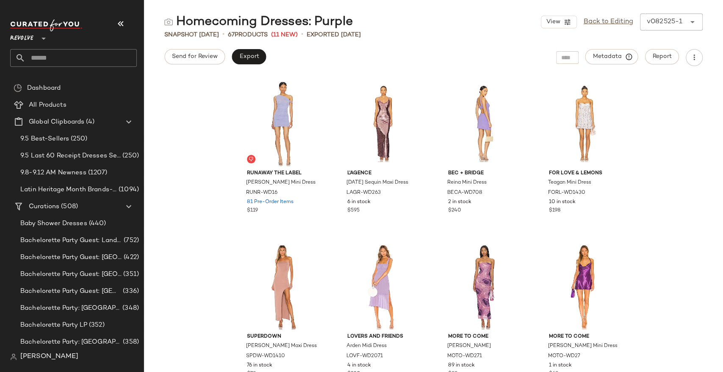
click at [68, 57] on input "text" at bounding box center [80, 58] width 111 height 18
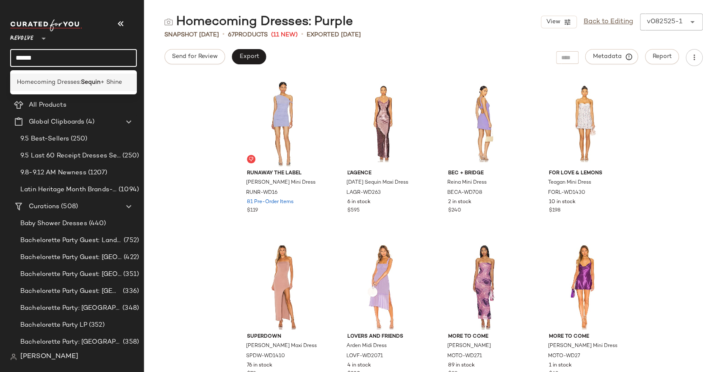
type input "******"
click at [65, 83] on span "Homecoming Dresses:" at bounding box center [49, 82] width 64 height 9
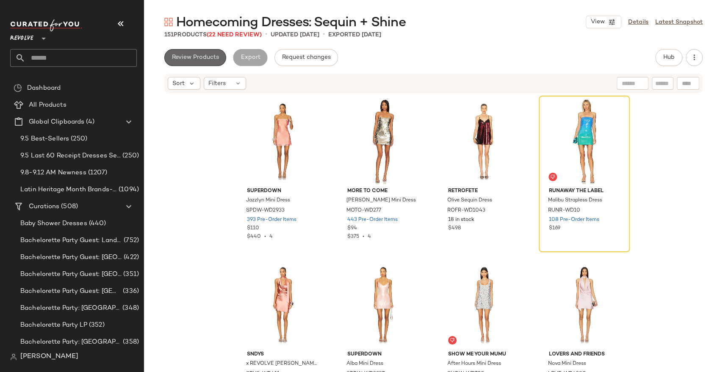
click at [194, 62] on button "Review Products" at bounding box center [195, 57] width 62 height 17
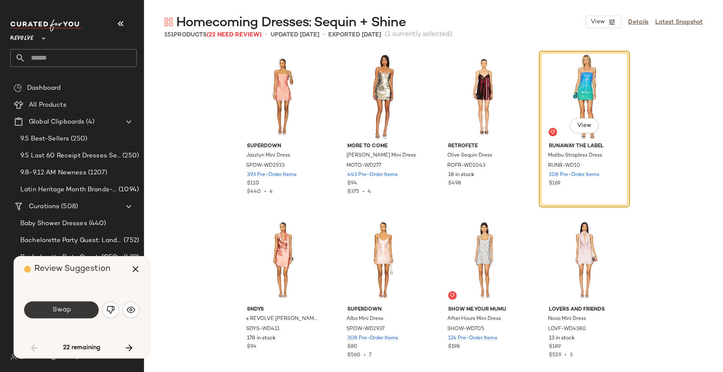
click at [73, 308] on button "Swap" at bounding box center [61, 309] width 75 height 17
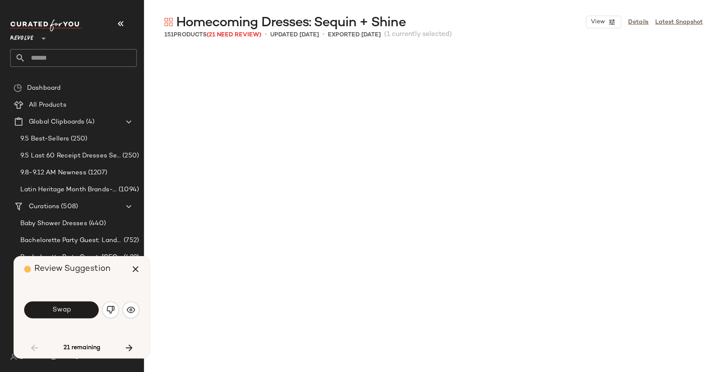
scroll to position [497, 0]
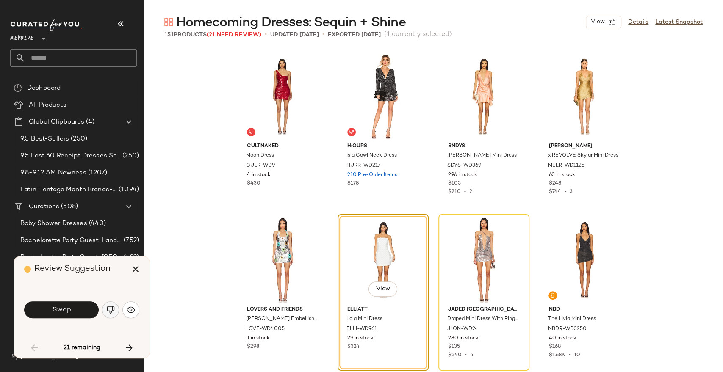
click at [108, 309] on img "button" at bounding box center [110, 310] width 8 height 8
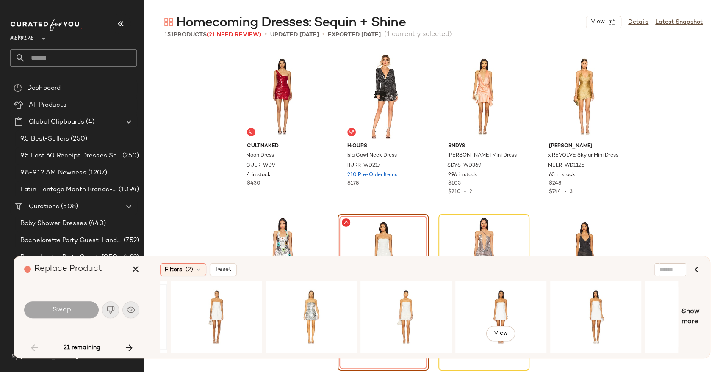
scroll to position [0, 362]
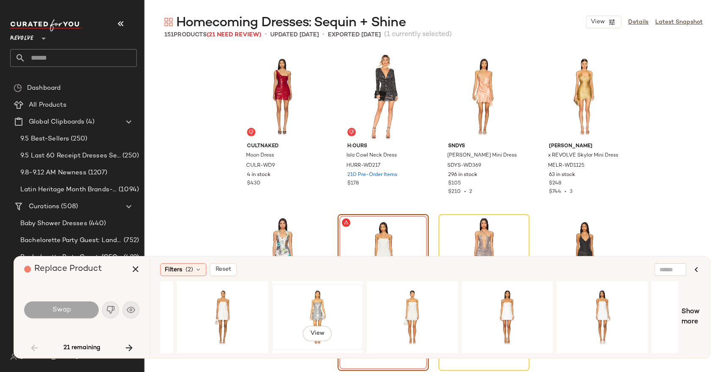
click at [325, 298] on div "View" at bounding box center [317, 317] width 85 height 60
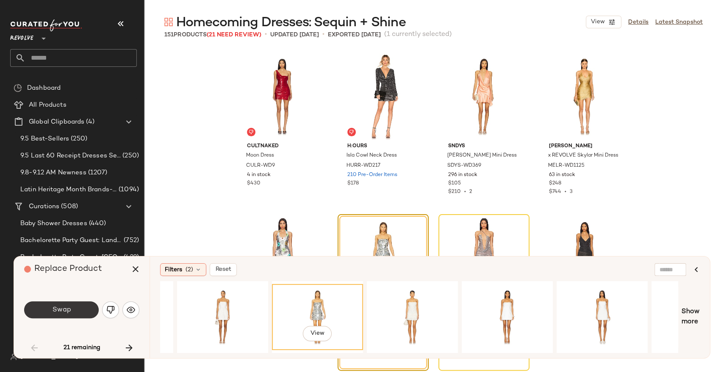
click at [86, 312] on button "Swap" at bounding box center [61, 309] width 75 height 17
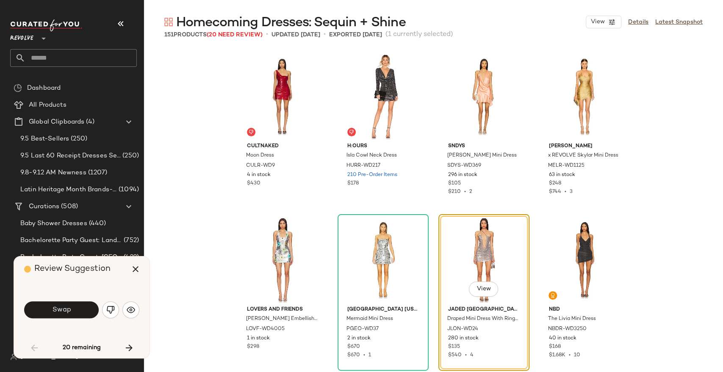
scroll to position [490, 0]
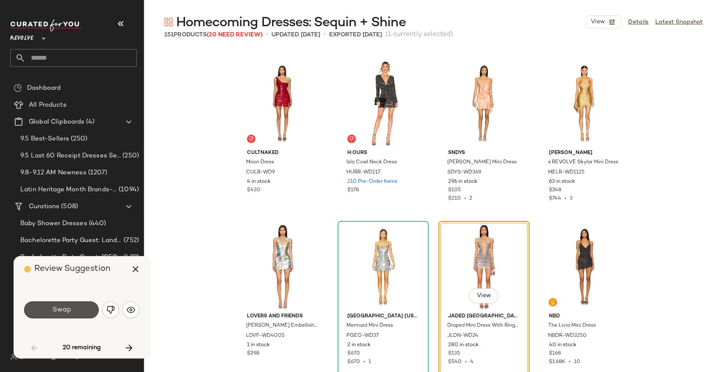
click at [86, 312] on button "Swap" at bounding box center [61, 309] width 75 height 17
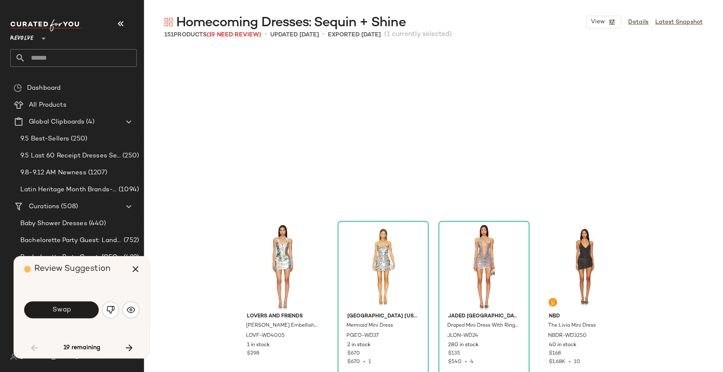
scroll to position [654, 0]
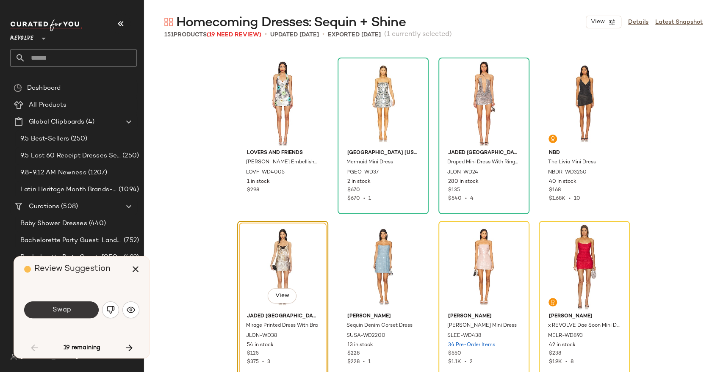
click at [58, 309] on span "Swap" at bounding box center [61, 310] width 19 height 8
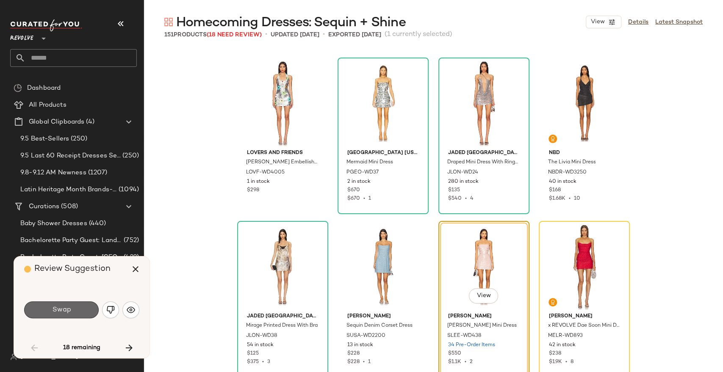
click at [55, 312] on span "Swap" at bounding box center [61, 310] width 19 height 8
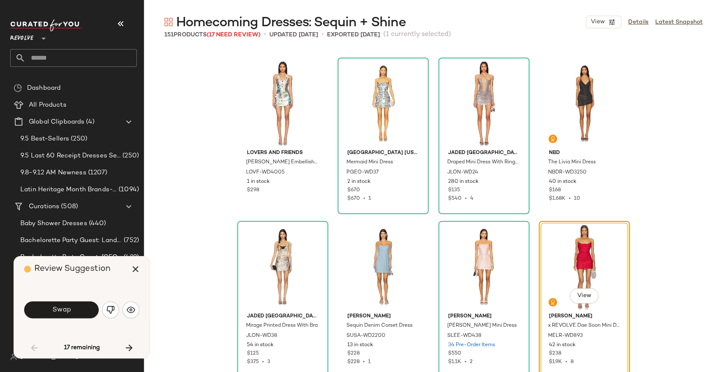
click at [55, 312] on span "Swap" at bounding box center [61, 310] width 19 height 8
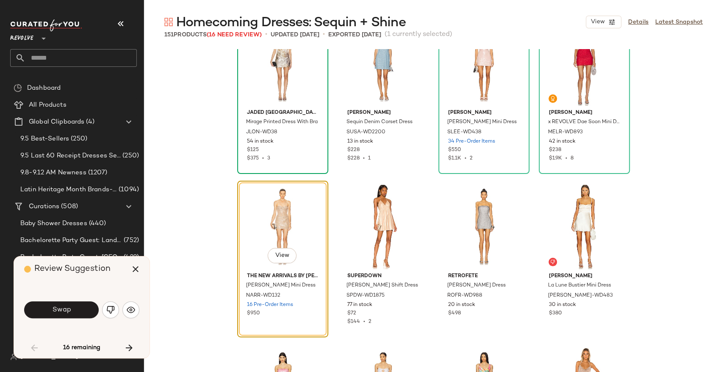
scroll to position [860, 0]
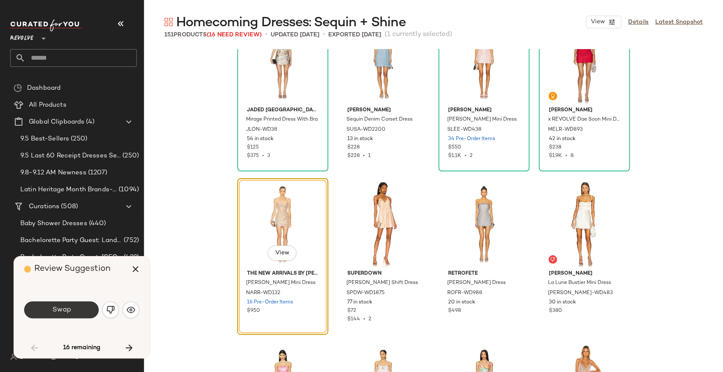
click at [82, 307] on button "Swap" at bounding box center [61, 309] width 75 height 17
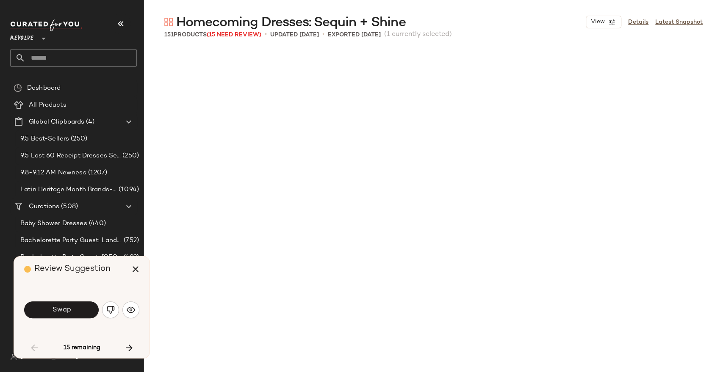
scroll to position [1307, 0]
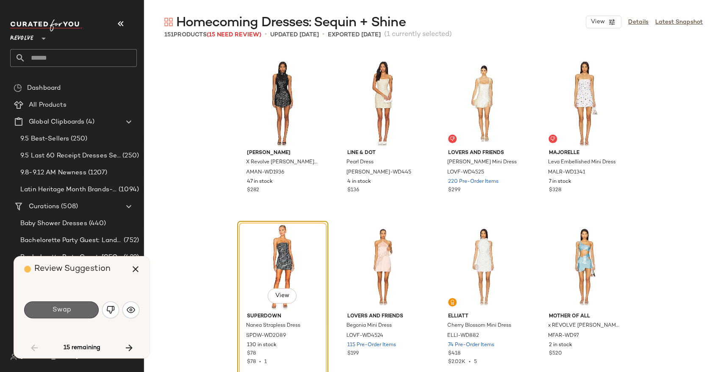
click at [79, 308] on button "Swap" at bounding box center [61, 309] width 75 height 17
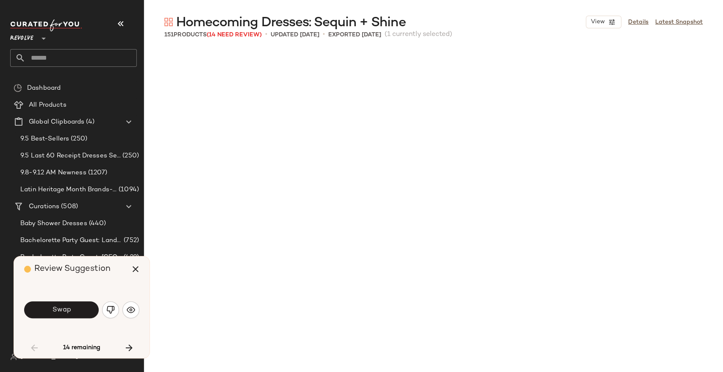
scroll to position [1798, 0]
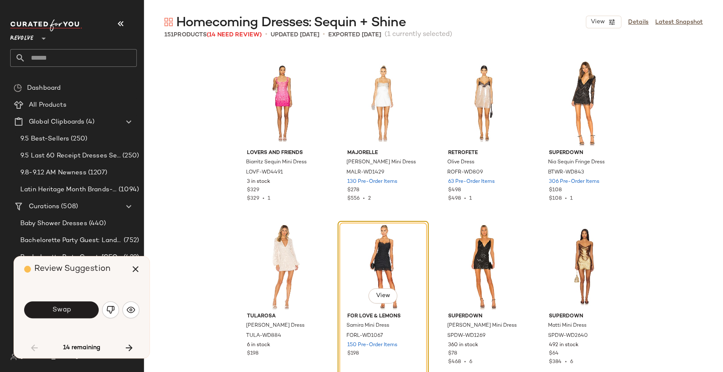
click at [79, 308] on button "Swap" at bounding box center [61, 309] width 75 height 17
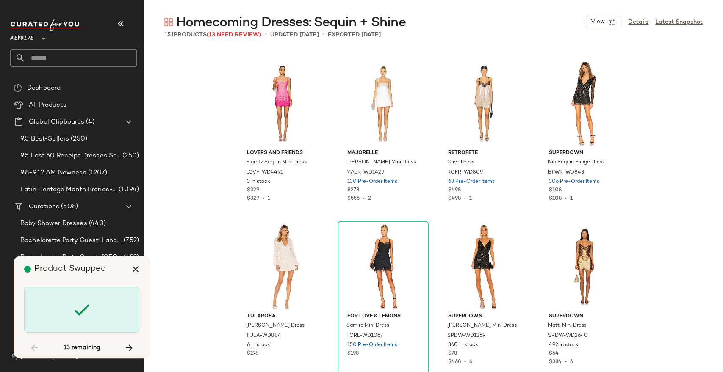
scroll to position [1961, 0]
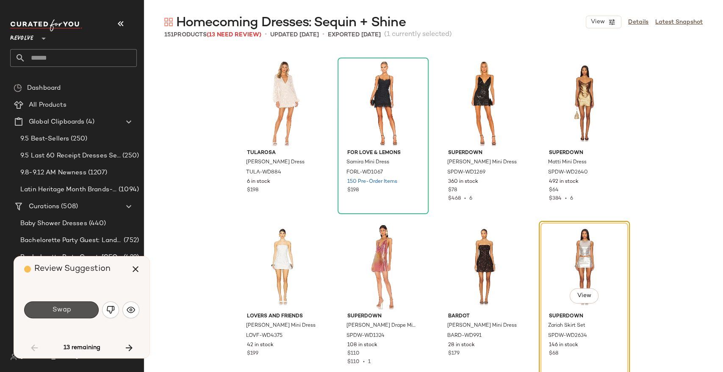
click at [79, 308] on button "Swap" at bounding box center [61, 309] width 75 height 17
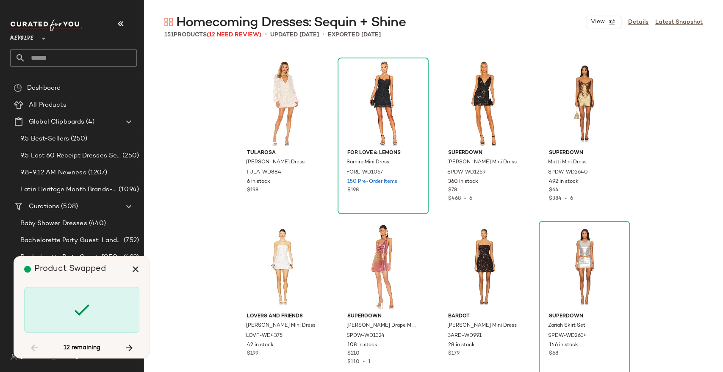
scroll to position [2615, 0]
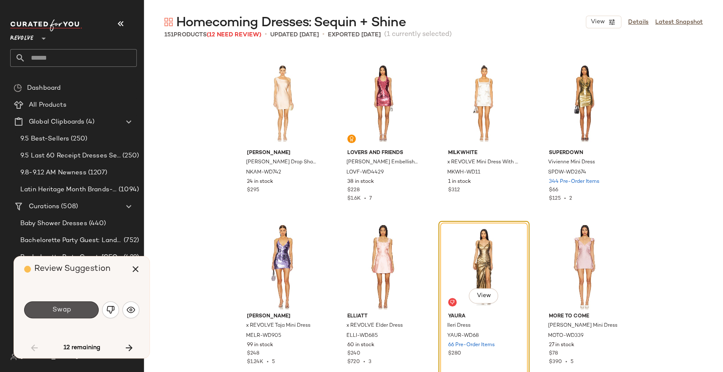
click at [79, 308] on button "Swap" at bounding box center [61, 309] width 75 height 17
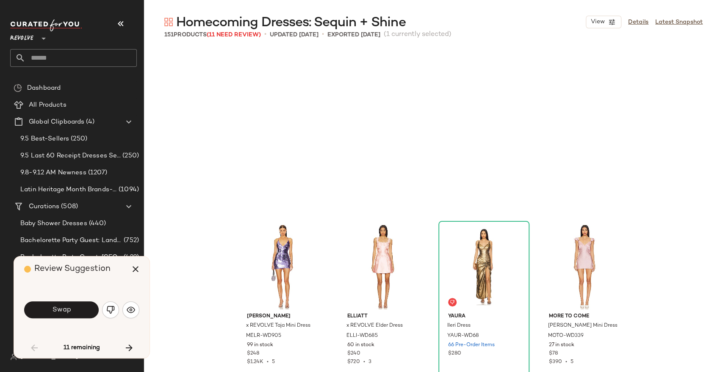
scroll to position [2778, 0]
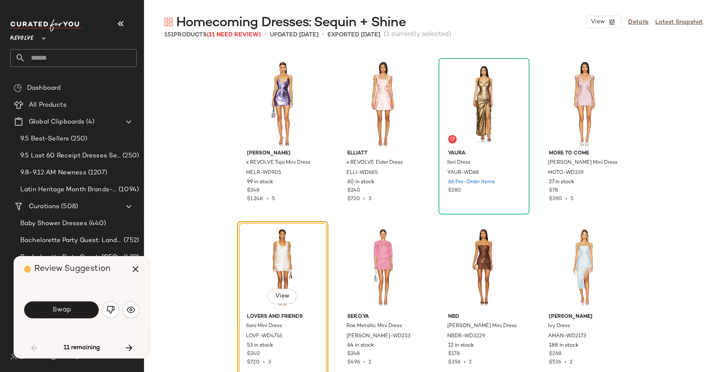
click at [79, 308] on button "Swap" at bounding box center [61, 309] width 75 height 17
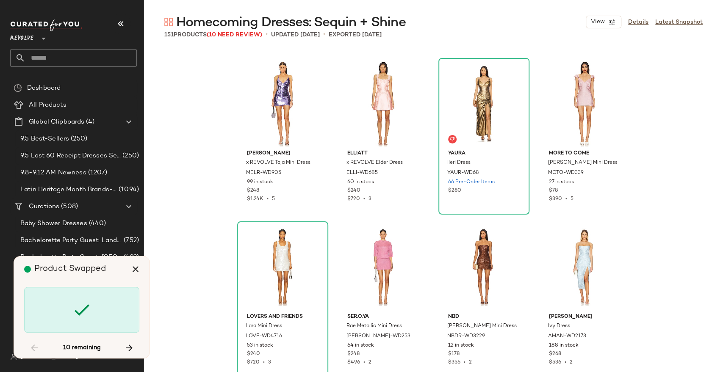
scroll to position [3268, 0]
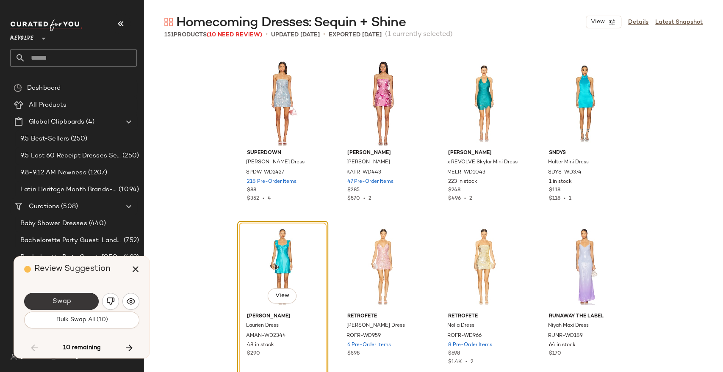
click at [64, 303] on span "Swap" at bounding box center [61, 302] width 19 height 8
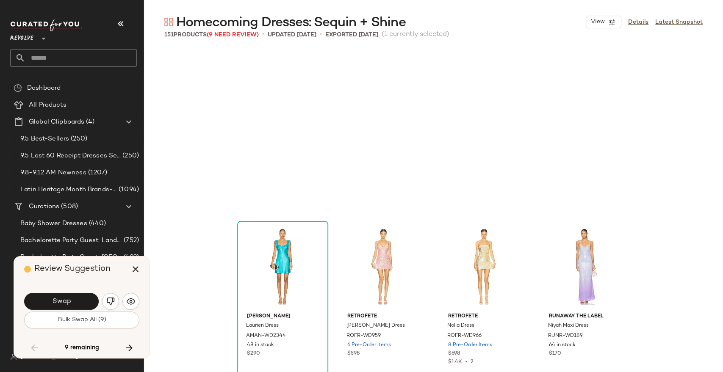
scroll to position [3431, 0]
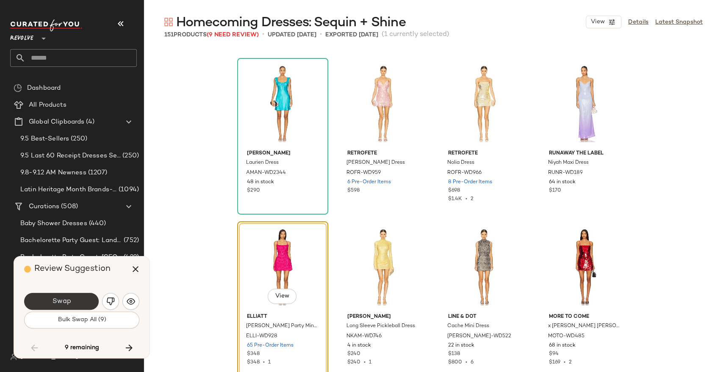
click at [78, 296] on button "Swap" at bounding box center [61, 301] width 75 height 17
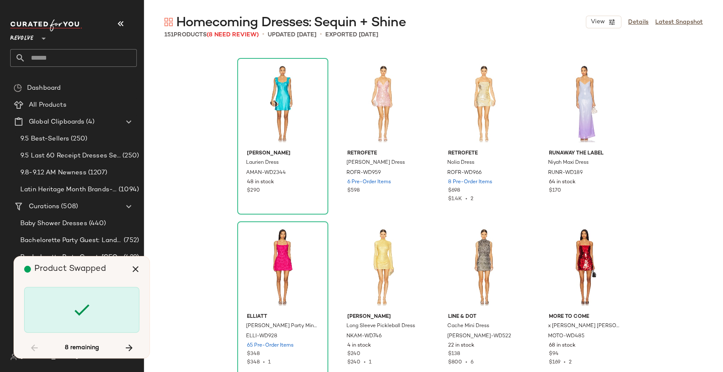
scroll to position [4085, 0]
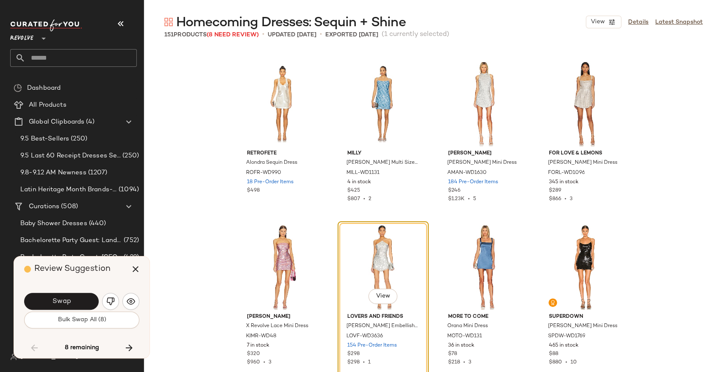
drag, startPoint x: 78, startPoint y: 296, endPoint x: 66, endPoint y: 298, distance: 12.1
click at [66, 298] on span "Swap" at bounding box center [61, 302] width 19 height 8
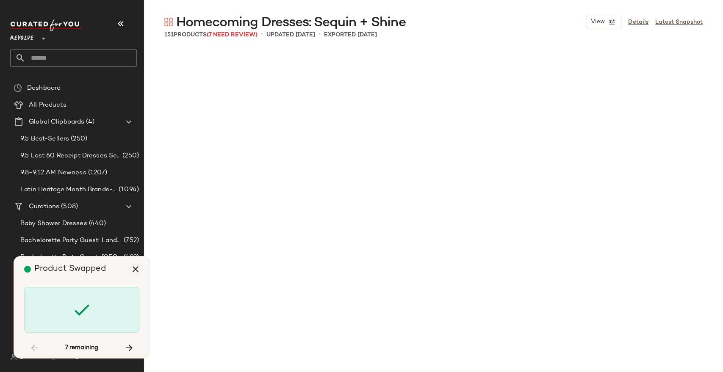
scroll to position [4903, 0]
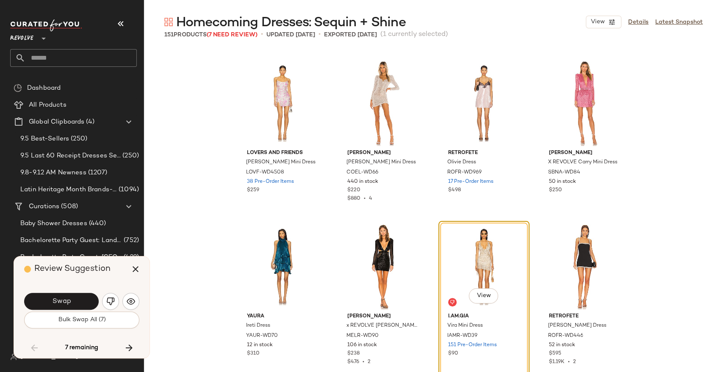
click at [66, 298] on span "Swap" at bounding box center [61, 302] width 19 height 8
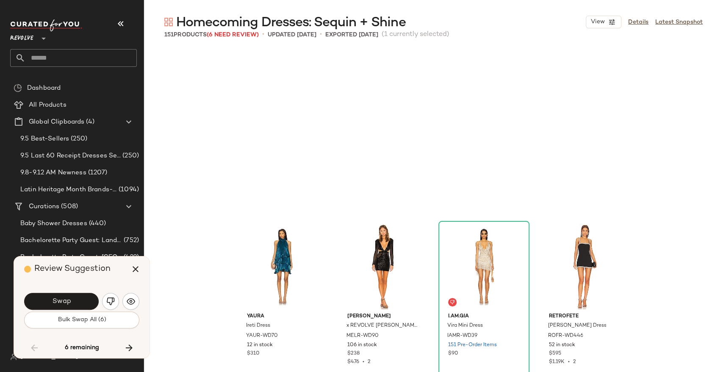
scroll to position [5066, 0]
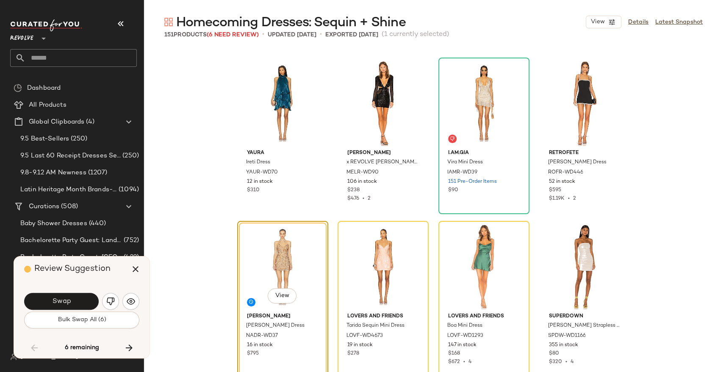
click at [62, 300] on span "Swap" at bounding box center [61, 302] width 19 height 8
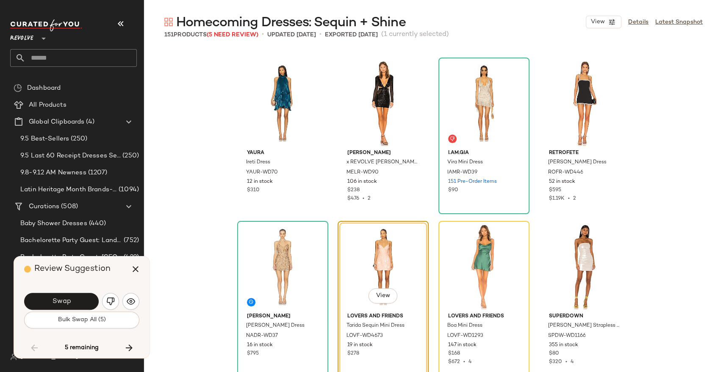
click at [62, 300] on span "Swap" at bounding box center [61, 302] width 19 height 8
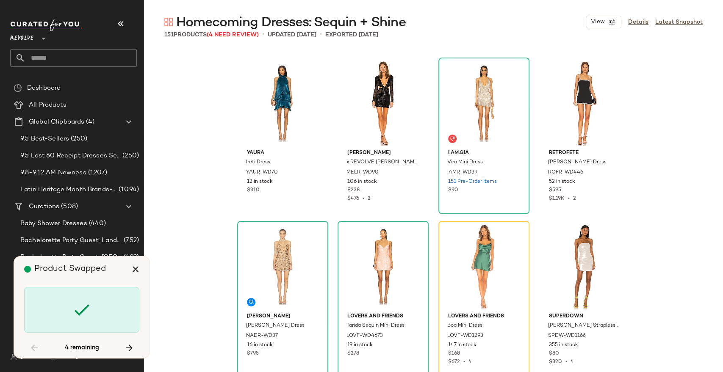
click at [62, 300] on div at bounding box center [81, 310] width 115 height 46
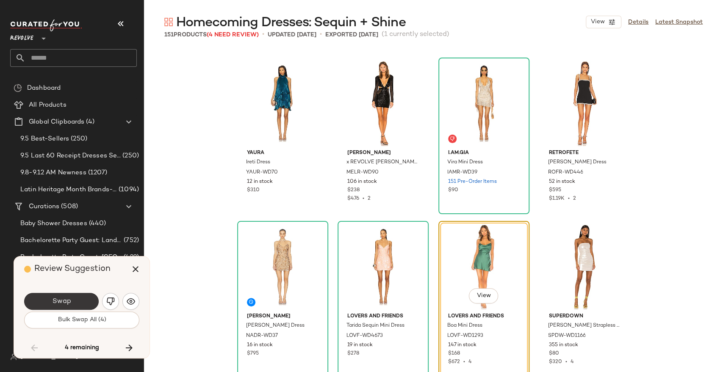
click at [75, 298] on button "Swap" at bounding box center [61, 301] width 75 height 17
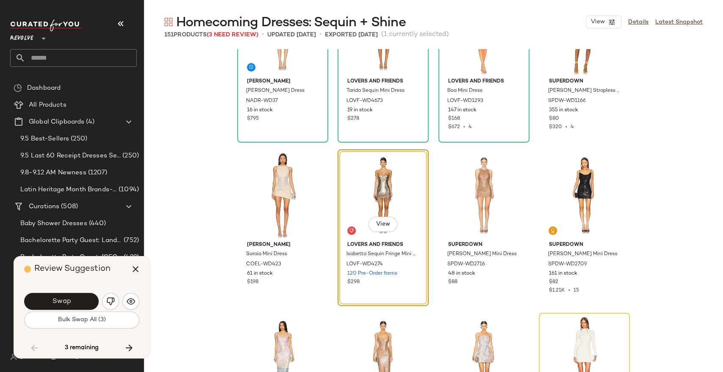
scroll to position [5304, 0]
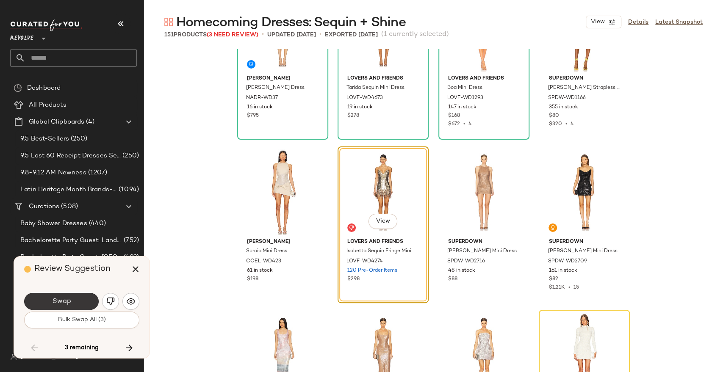
click at [69, 298] on span "Swap" at bounding box center [61, 302] width 19 height 8
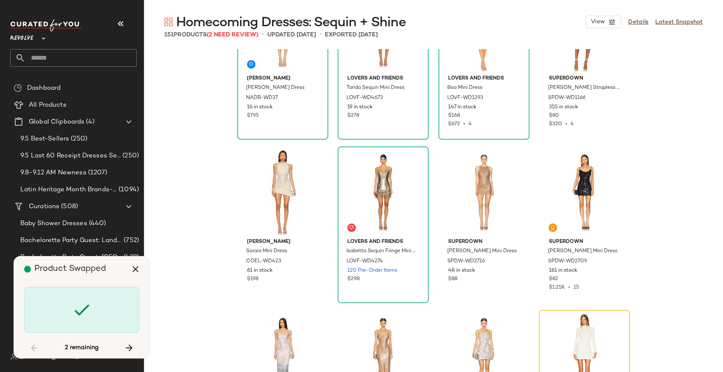
scroll to position [5392, 0]
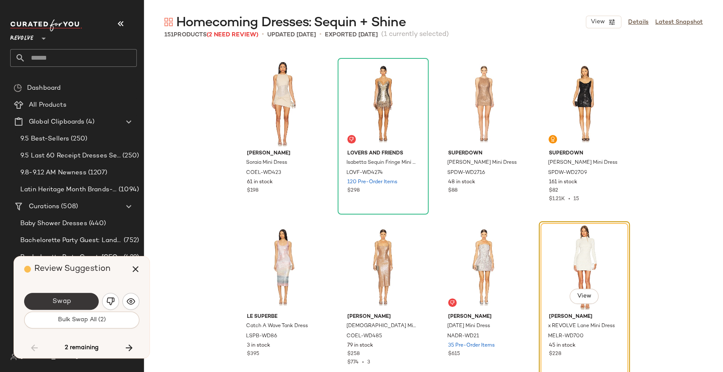
click at [76, 301] on button "Swap" at bounding box center [61, 301] width 75 height 17
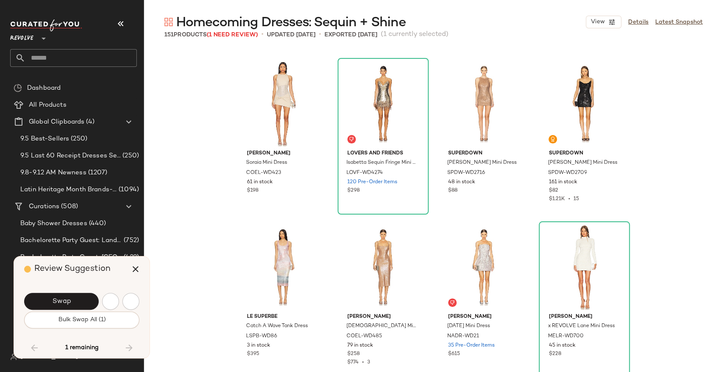
scroll to position [5853, 0]
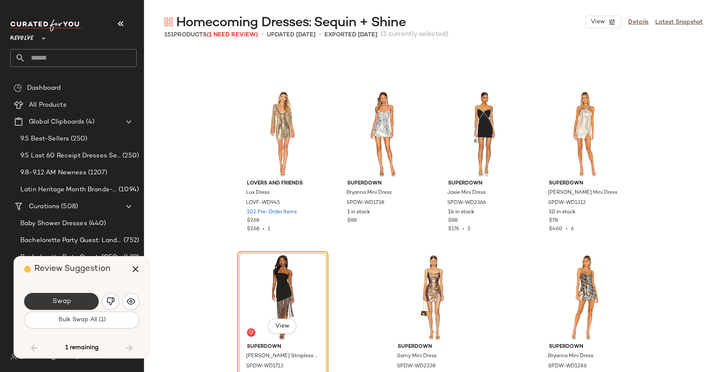
click at [76, 301] on button "Swap" at bounding box center [61, 301] width 75 height 17
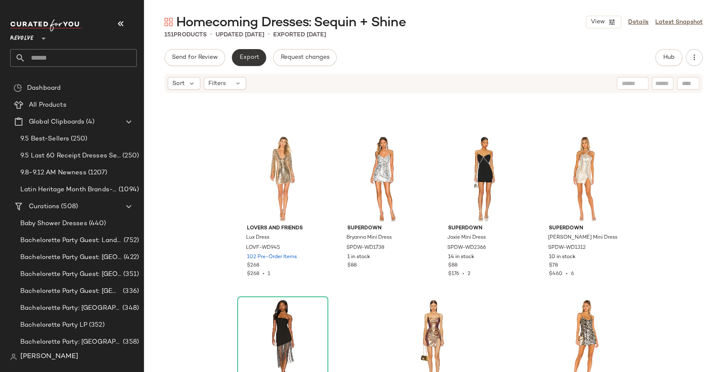
click at [254, 52] on button "Export" at bounding box center [249, 57] width 34 height 17
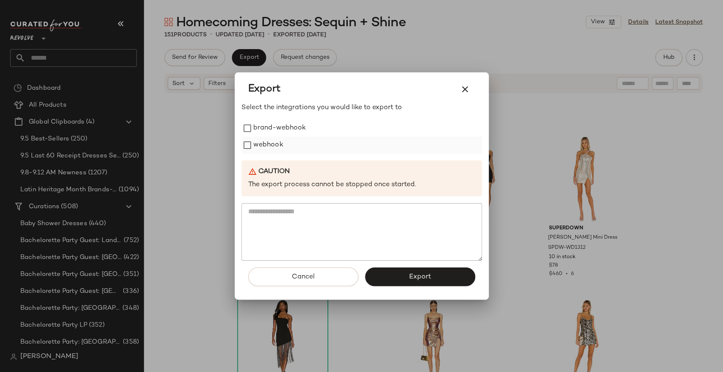
click at [268, 144] on label "webhook" at bounding box center [268, 145] width 30 height 17
click at [415, 273] on span "Export" at bounding box center [420, 277] width 22 height 8
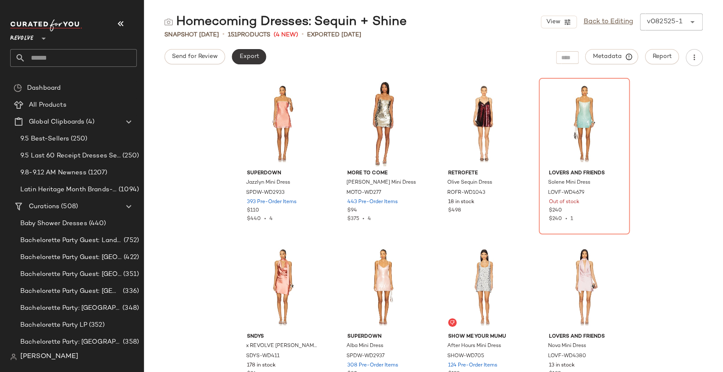
click at [248, 58] on span "Export" at bounding box center [249, 56] width 20 height 7
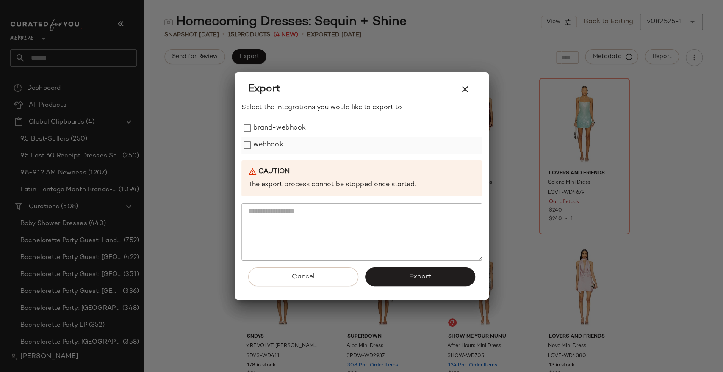
click at [276, 150] on label "webhook" at bounding box center [268, 145] width 30 height 17
click at [400, 278] on button "Export" at bounding box center [420, 277] width 110 height 19
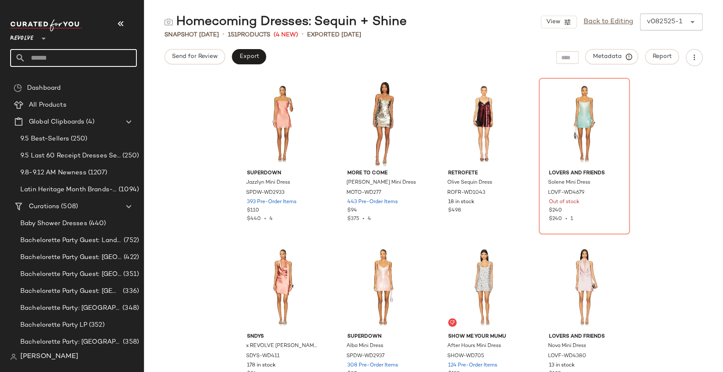
click at [105, 59] on input "text" at bounding box center [80, 58] width 111 height 18
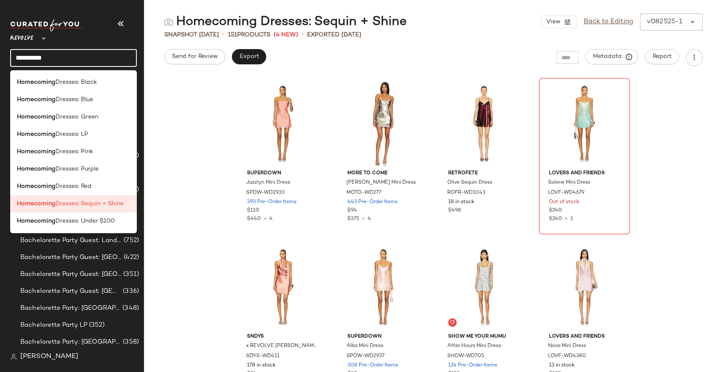
type input "**********"
click at [105, 223] on span "Dresses: Under $100" at bounding box center [84, 221] width 59 height 9
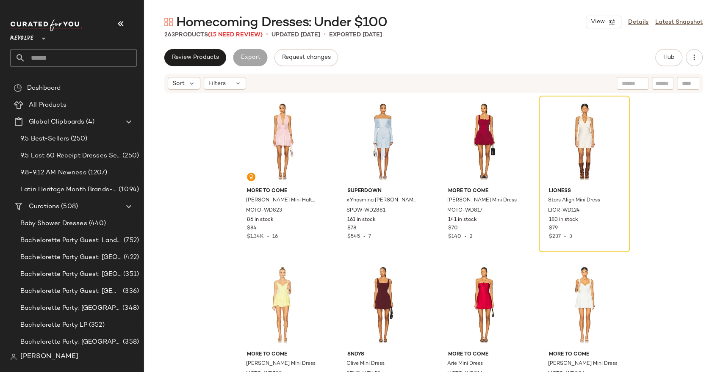
click at [242, 33] on span "(15 Need Review)" at bounding box center [235, 35] width 55 height 6
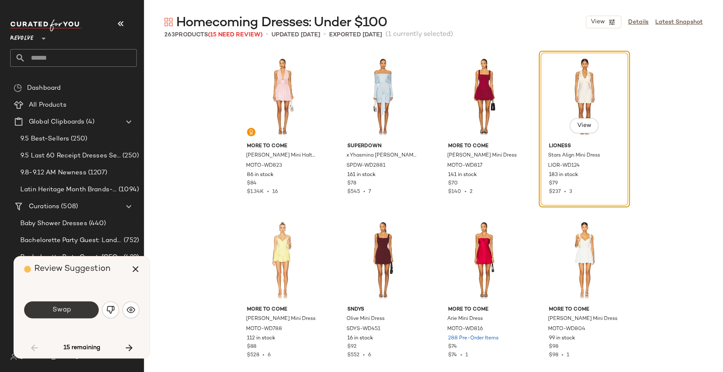
click at [68, 312] on span "Swap" at bounding box center [61, 310] width 19 height 8
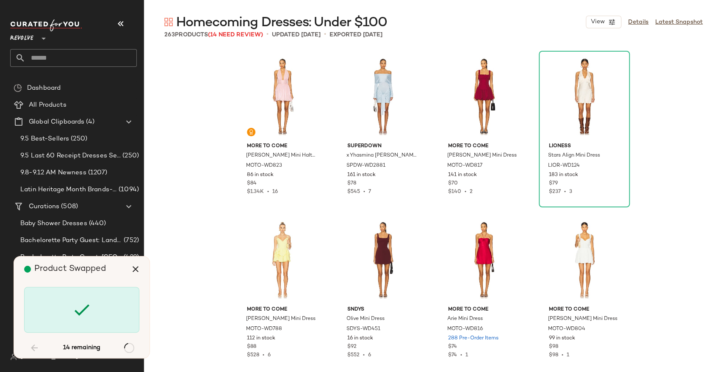
scroll to position [817, 0]
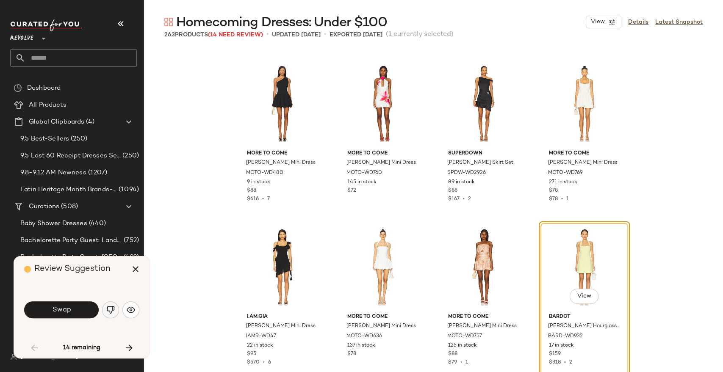
click at [108, 307] on img "button" at bounding box center [110, 310] width 8 height 8
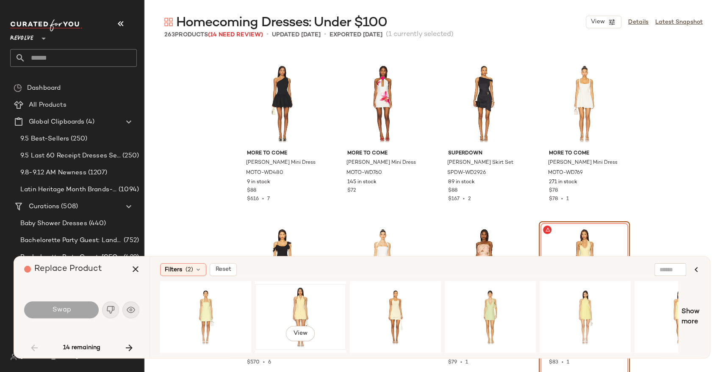
click at [316, 296] on div "View" at bounding box center [300, 317] width 85 height 60
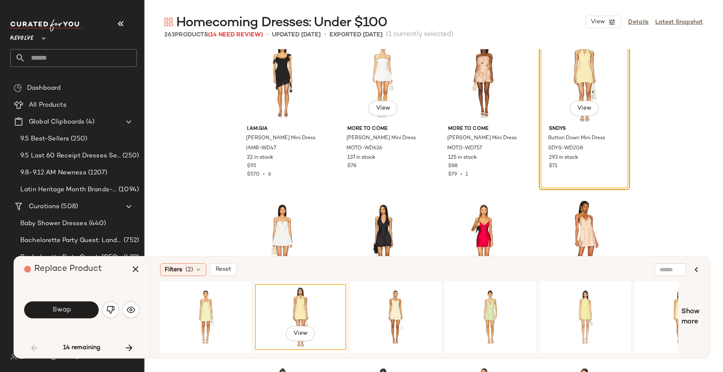
scroll to position [1005, 0]
click at [403, 307] on div "View" at bounding box center [395, 317] width 85 height 60
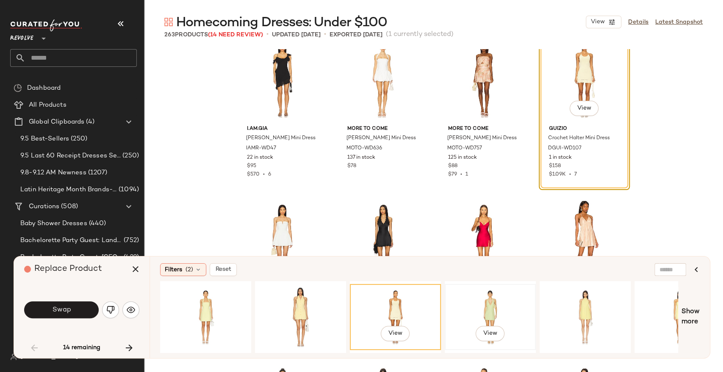
click at [500, 303] on div "View" at bounding box center [489, 317] width 85 height 60
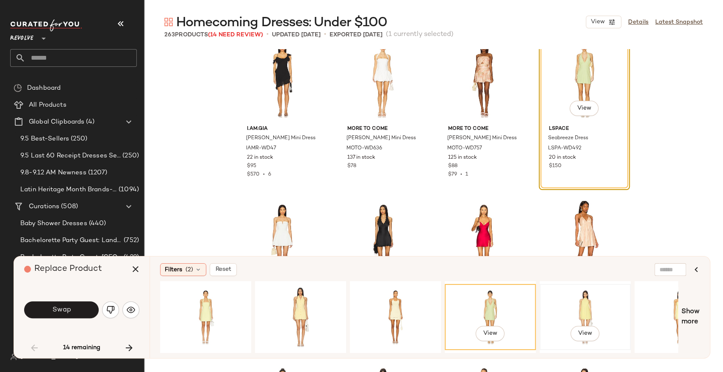
click at [589, 310] on div "View" at bounding box center [584, 317] width 85 height 60
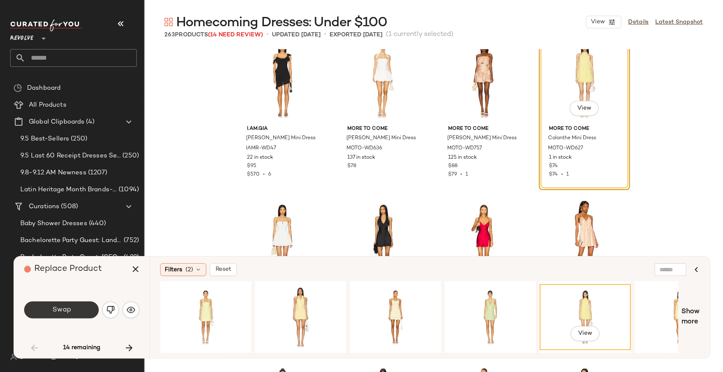
click at [84, 301] on button "Swap" at bounding box center [61, 309] width 75 height 17
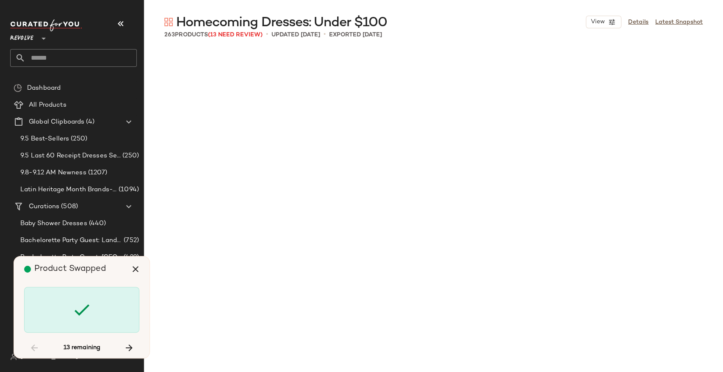
scroll to position [2942, 0]
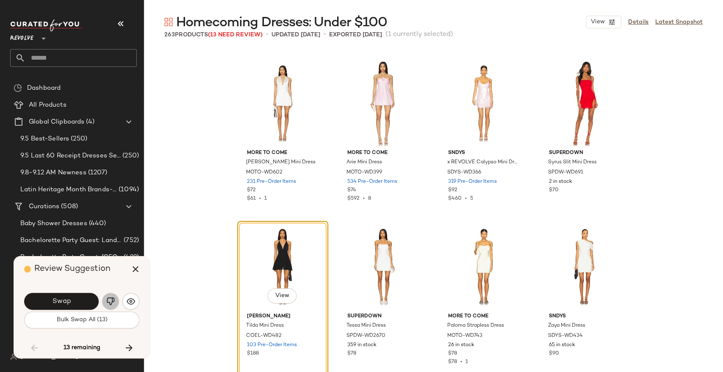
click at [107, 299] on img "button" at bounding box center [110, 301] width 8 height 8
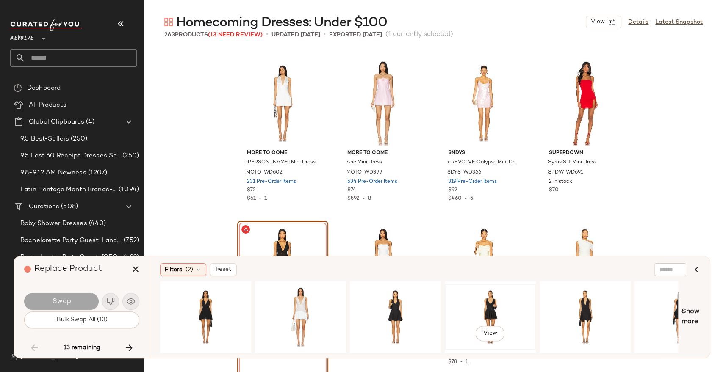
click at [489, 303] on div "View" at bounding box center [489, 317] width 85 height 60
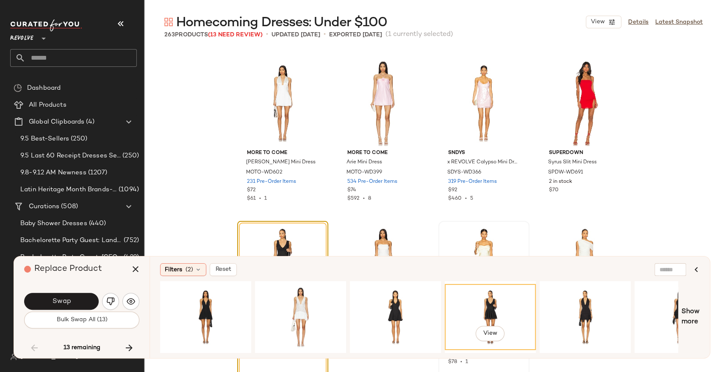
scroll to position [3077, 0]
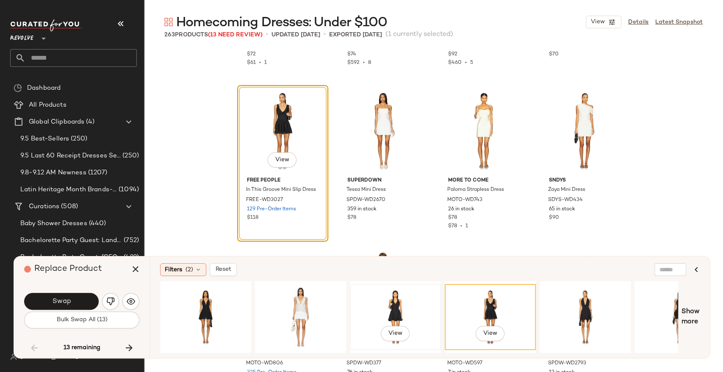
click at [389, 293] on div "View" at bounding box center [395, 317] width 85 height 60
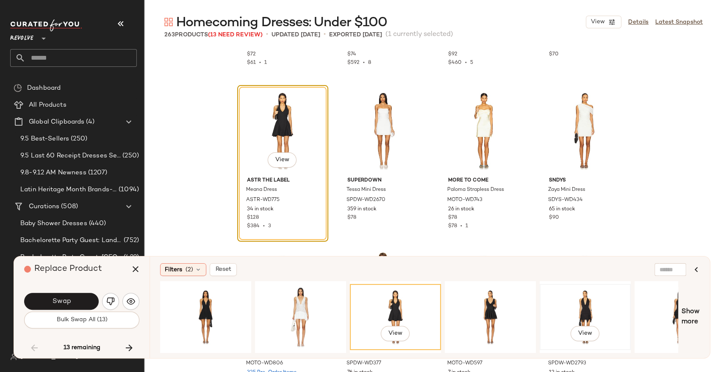
click at [588, 295] on div "View" at bounding box center [584, 317] width 85 height 60
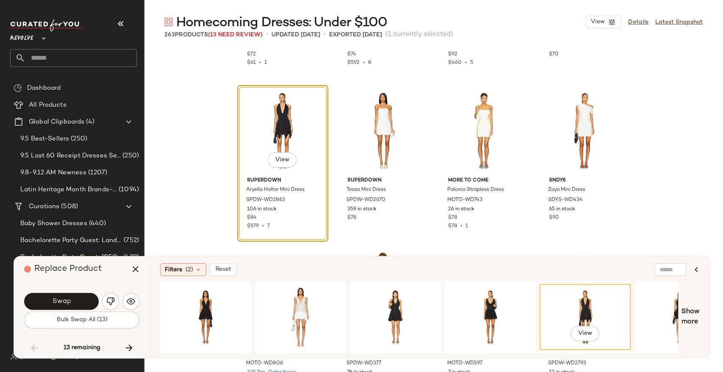
scroll to position [0, 44]
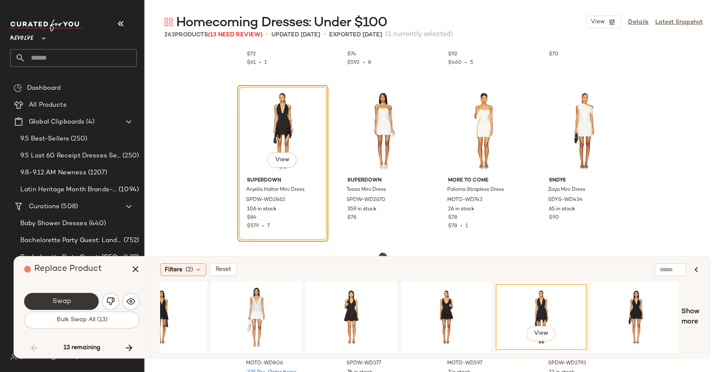
click at [76, 301] on button "Swap" at bounding box center [61, 301] width 75 height 17
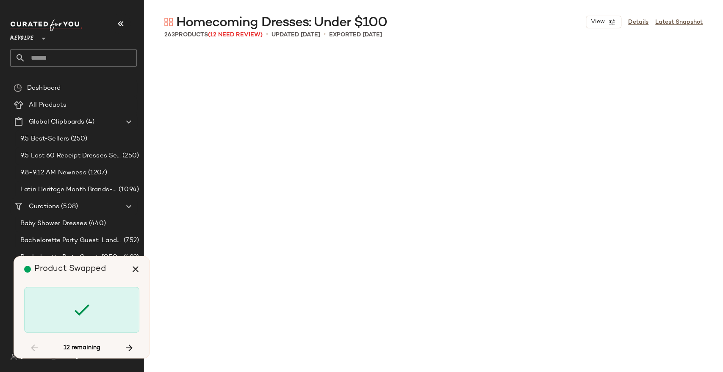
scroll to position [3759, 0]
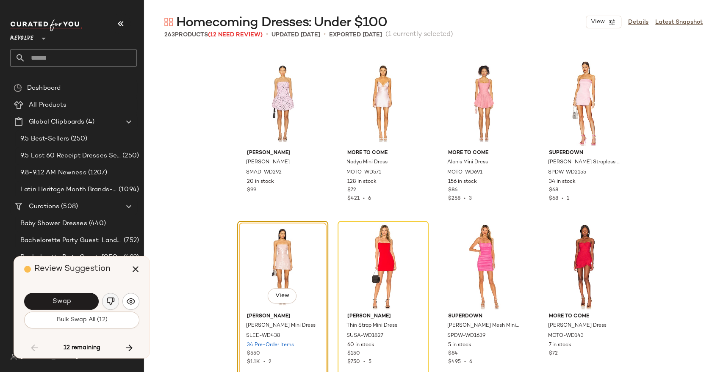
click at [109, 297] on img "button" at bounding box center [110, 301] width 8 height 8
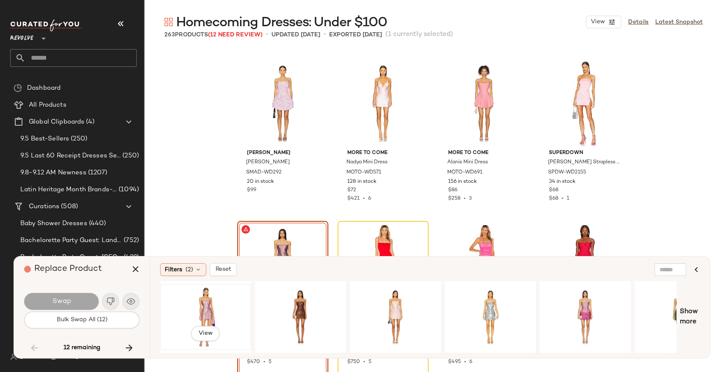
click at [202, 301] on div "View" at bounding box center [205, 317] width 85 height 60
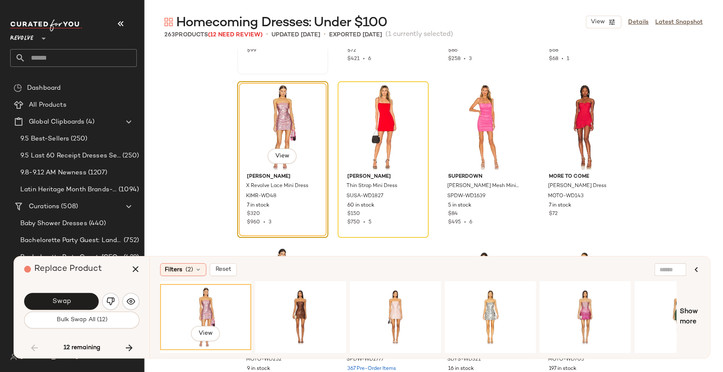
scroll to position [3899, 0]
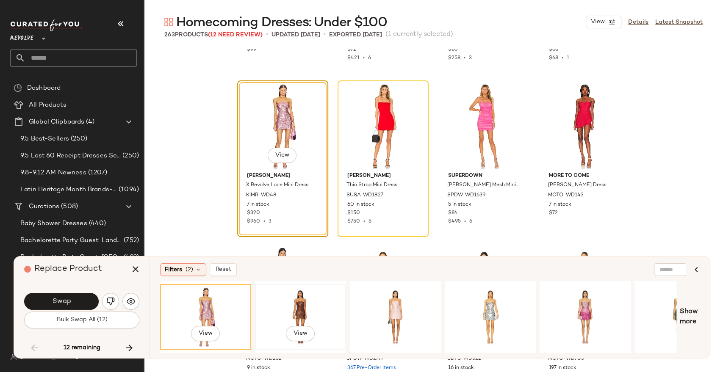
click at [306, 306] on div "View" at bounding box center [300, 317] width 85 height 60
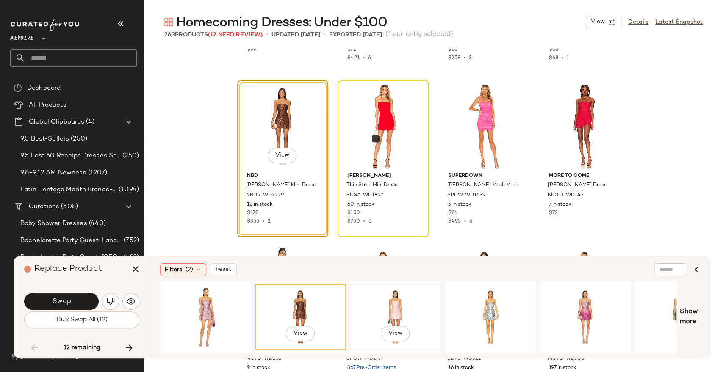
click at [397, 307] on div "View" at bounding box center [395, 317] width 85 height 60
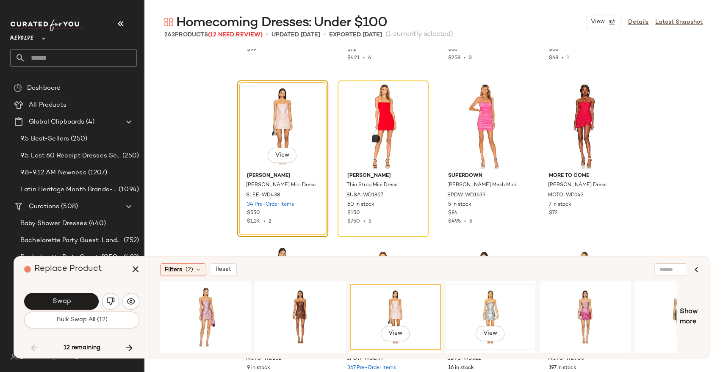
click at [523, 301] on div "View" at bounding box center [489, 317] width 85 height 60
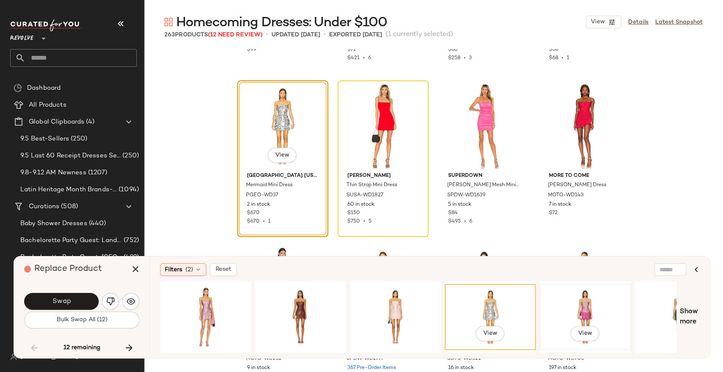
click at [574, 305] on div "View" at bounding box center [584, 317] width 85 height 60
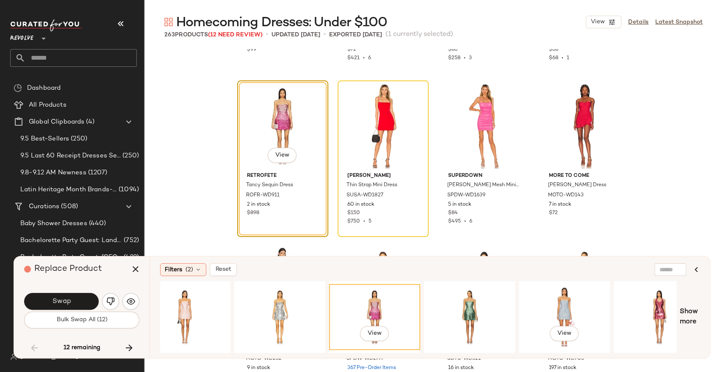
scroll to position [0, 212]
click at [483, 317] on div "View" at bounding box center [467, 317] width 85 height 60
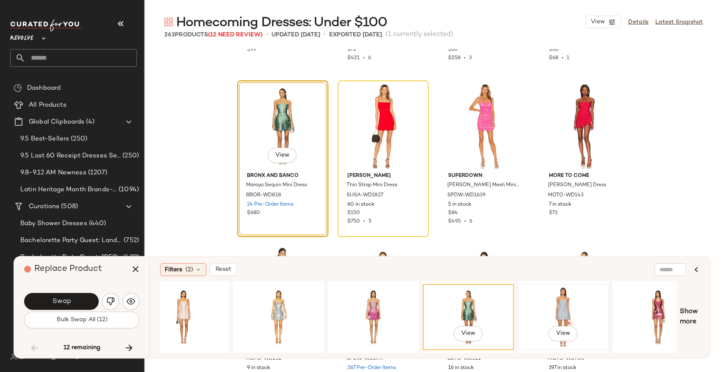
click at [530, 314] on div "View" at bounding box center [562, 317] width 85 height 60
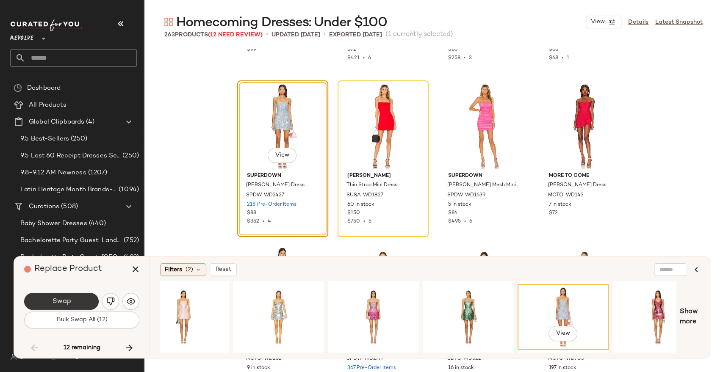
click at [76, 304] on button "Swap" at bounding box center [61, 301] width 75 height 17
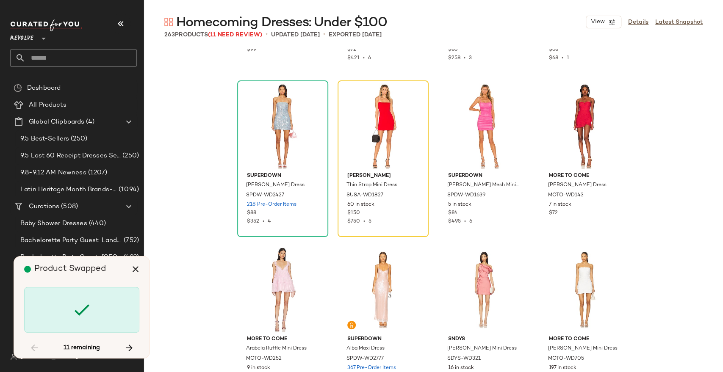
scroll to position [3759, 0]
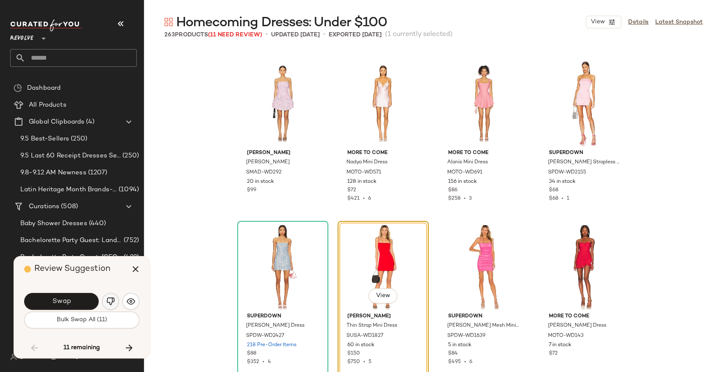
click at [108, 307] on button "button" at bounding box center [110, 301] width 17 height 17
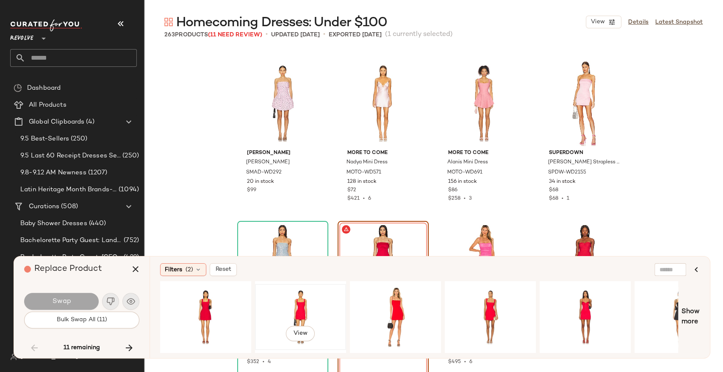
click at [310, 307] on div "View" at bounding box center [300, 317] width 85 height 60
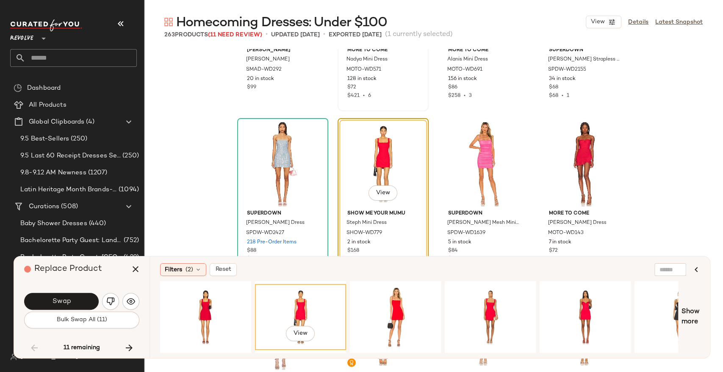
scroll to position [3870, 0]
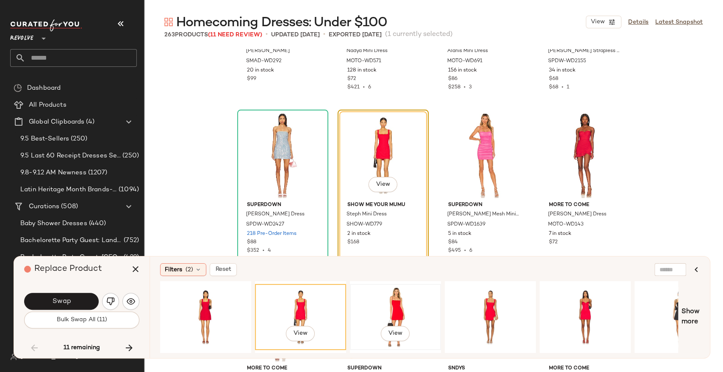
click at [405, 296] on div "View" at bounding box center [395, 317] width 85 height 60
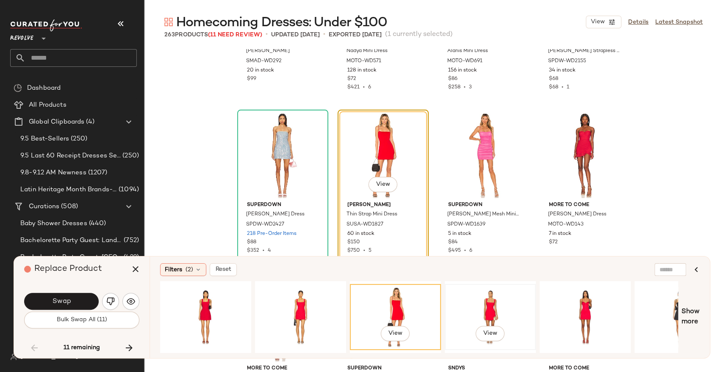
click at [506, 309] on div "View" at bounding box center [489, 317] width 85 height 60
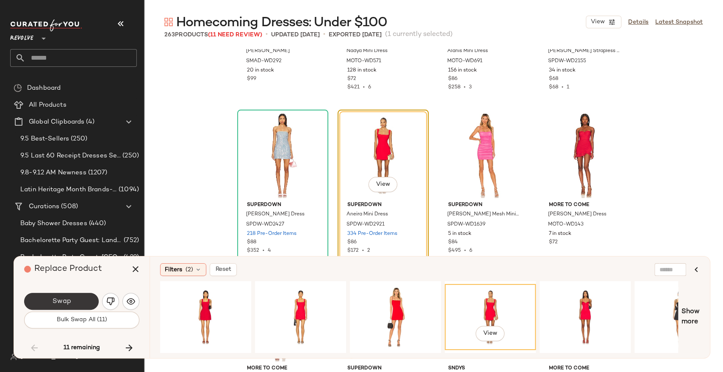
click at [81, 301] on button "Swap" at bounding box center [61, 301] width 75 height 17
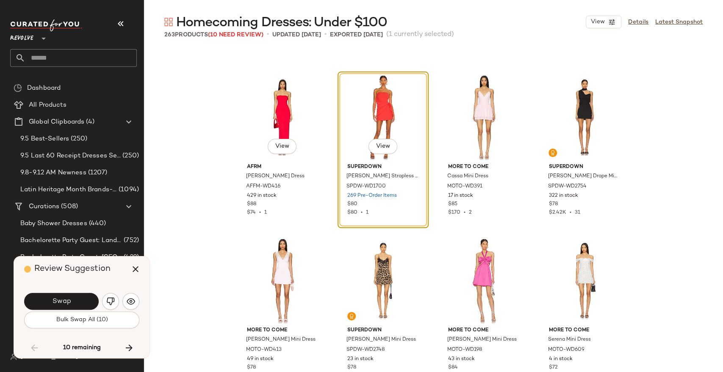
scroll to position [4727, 0]
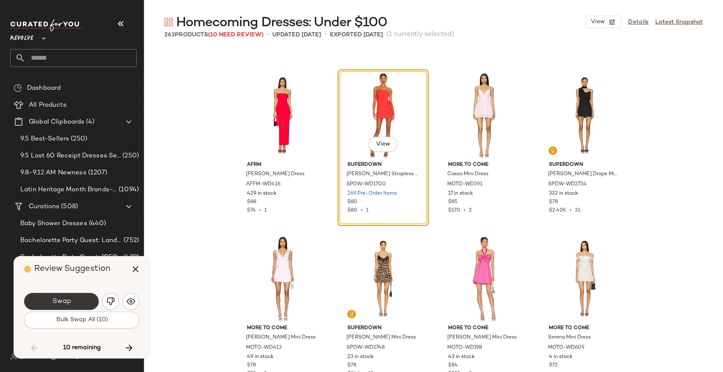
click at [62, 304] on span "Swap" at bounding box center [61, 302] width 19 height 8
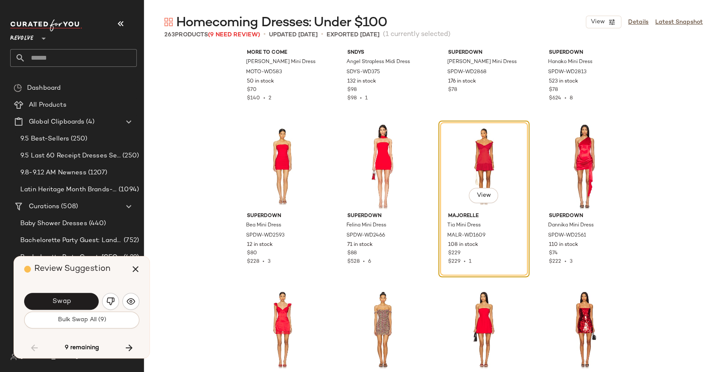
scroll to position [6319, 0]
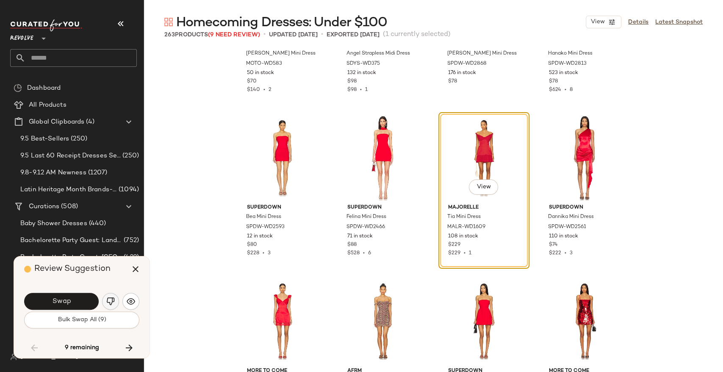
click at [110, 300] on img "button" at bounding box center [110, 301] width 8 height 8
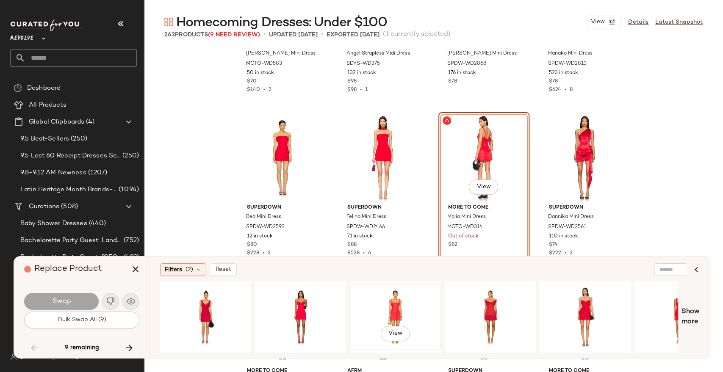
click at [390, 305] on div "View" at bounding box center [395, 317] width 85 height 60
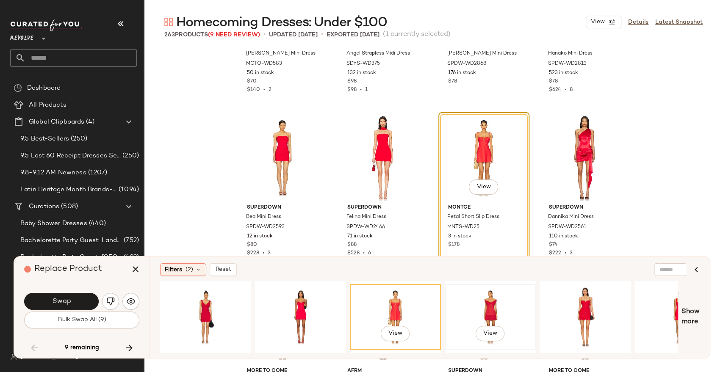
click at [470, 301] on div "View" at bounding box center [489, 317] width 85 height 60
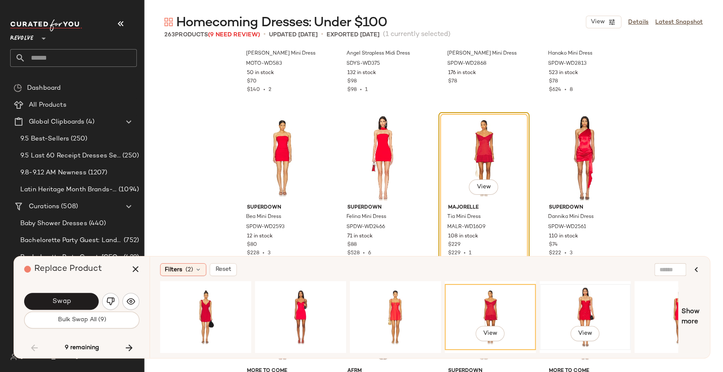
click at [571, 294] on div "View" at bounding box center [584, 317] width 85 height 60
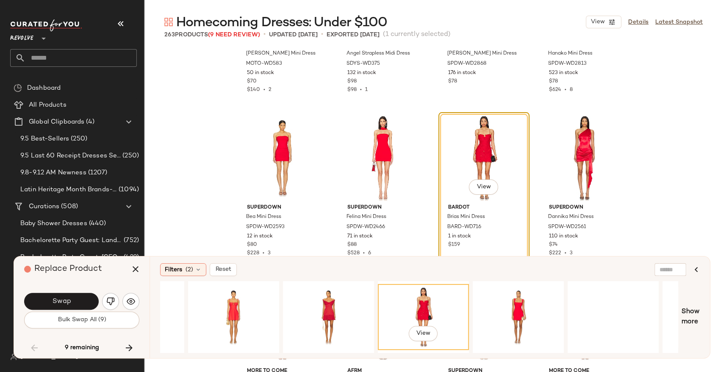
scroll to position [0, 184]
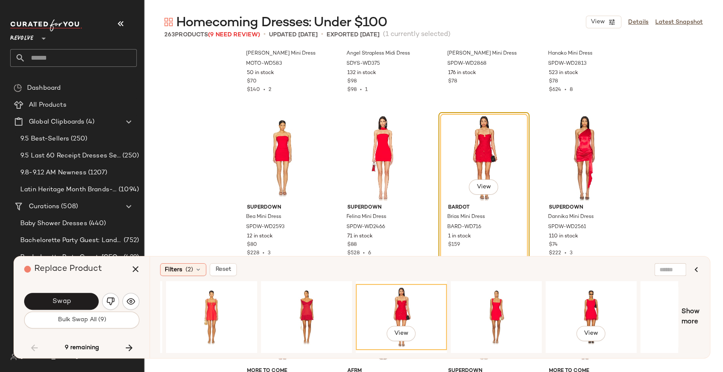
click at [571, 294] on div "View" at bounding box center [590, 317] width 85 height 60
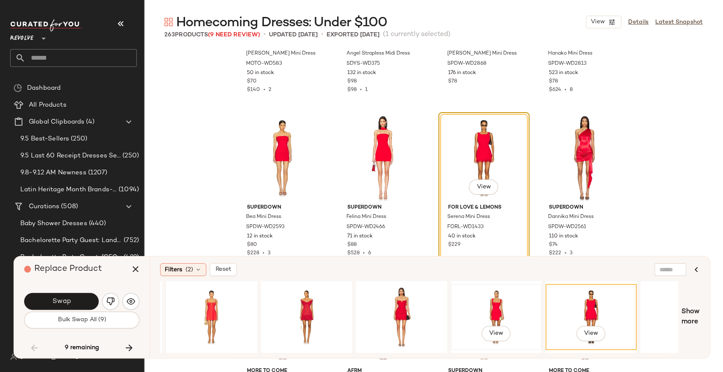
click at [487, 294] on div "View" at bounding box center [495, 317] width 85 height 60
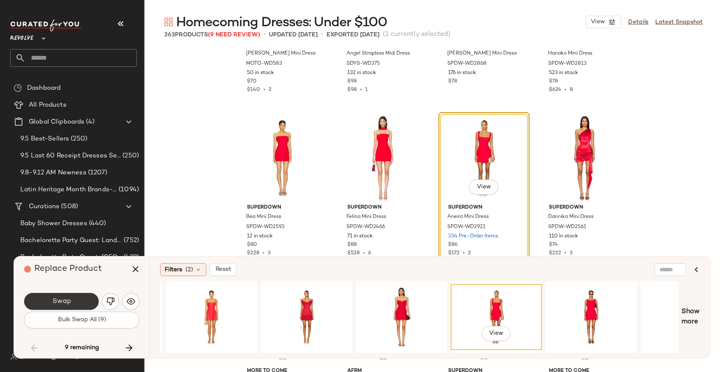
click at [80, 304] on button "Swap" at bounding box center [61, 301] width 75 height 17
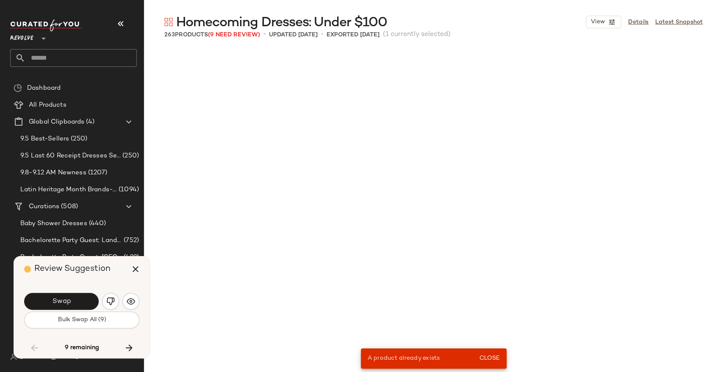
scroll to position [3759, 0]
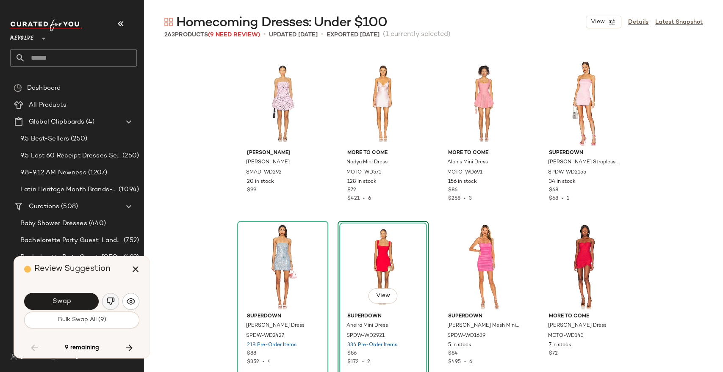
click at [110, 300] on img "button" at bounding box center [110, 301] width 8 height 8
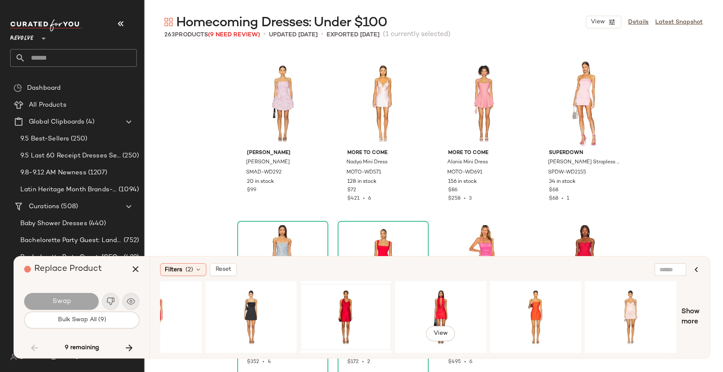
scroll to position [0, 809]
click at [329, 304] on div "View" at bounding box center [345, 317] width 85 height 60
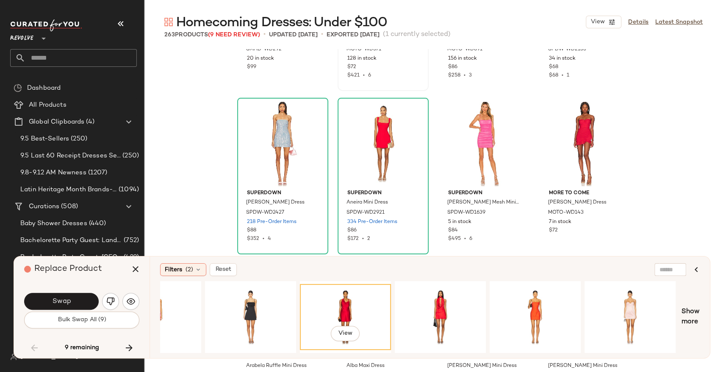
scroll to position [3887, 0]
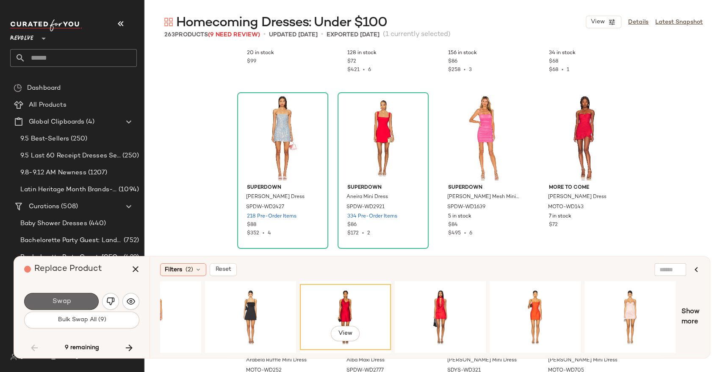
click at [74, 302] on button "Swap" at bounding box center [61, 301] width 75 height 17
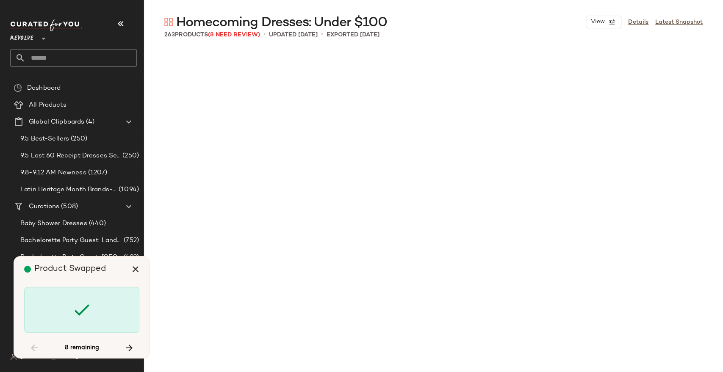
scroll to position [8007, 0]
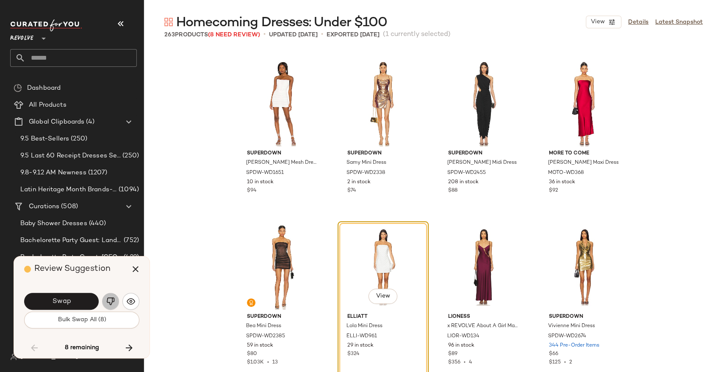
click at [109, 301] on img "button" at bounding box center [110, 301] width 8 height 8
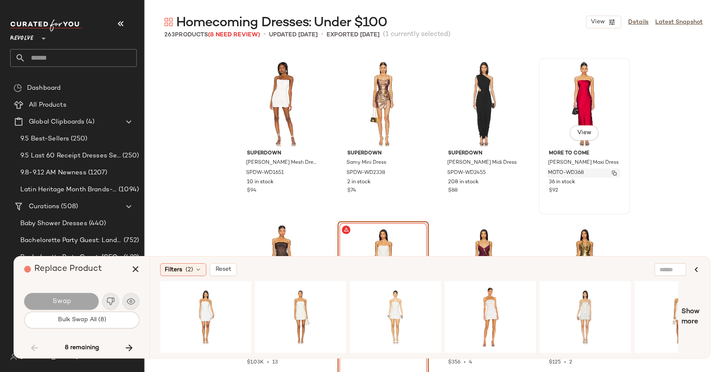
scroll to position [8174, 0]
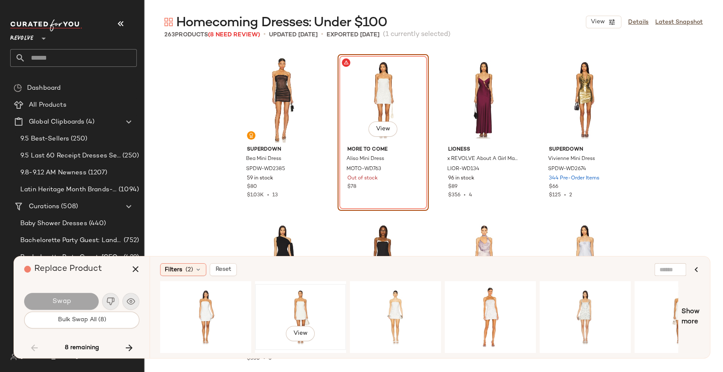
click at [311, 320] on div "View" at bounding box center [300, 317] width 85 height 60
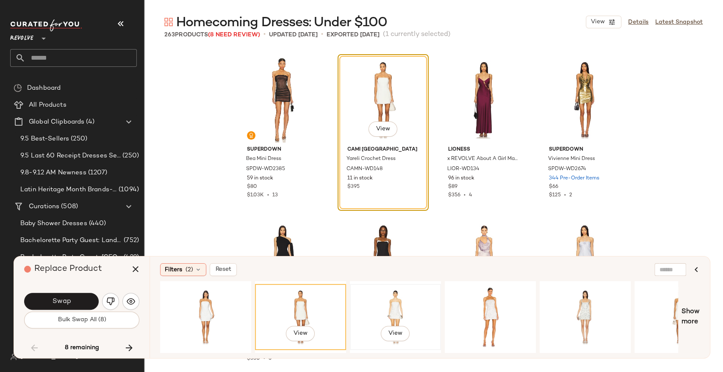
click at [396, 309] on div "View" at bounding box center [395, 317] width 85 height 60
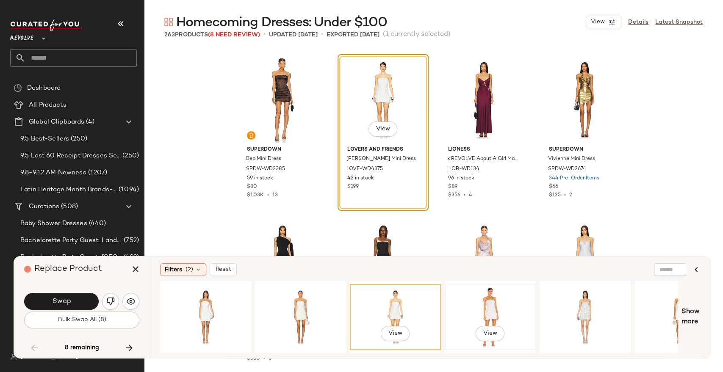
click at [492, 298] on div "View" at bounding box center [489, 317] width 85 height 60
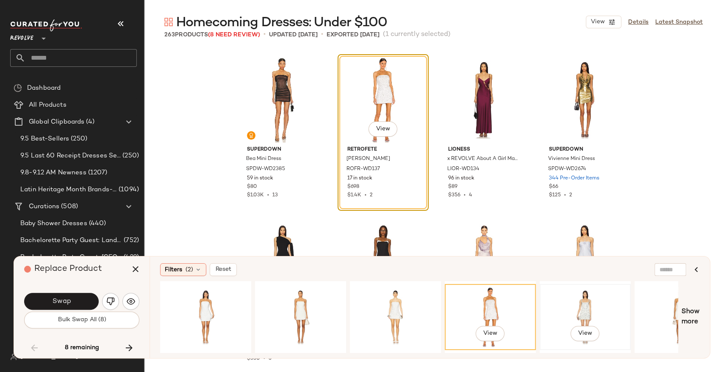
click at [583, 311] on div "View" at bounding box center [584, 317] width 85 height 60
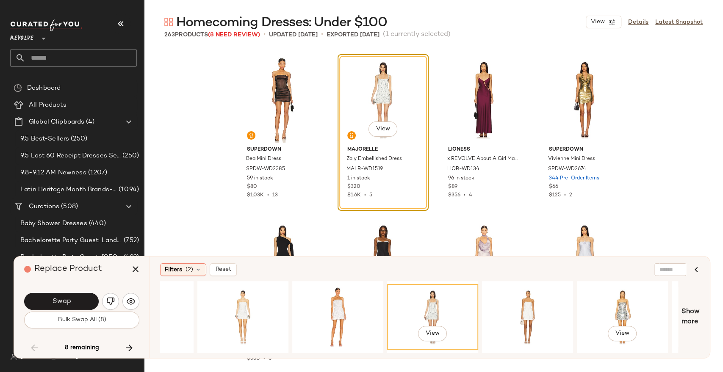
scroll to position [0, 192]
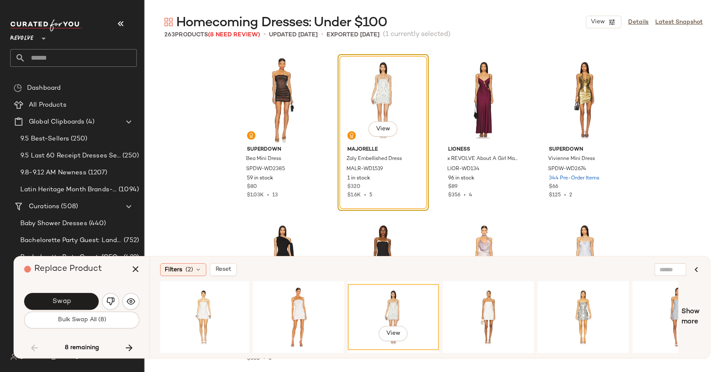
click at [534, 297] on div "View" at bounding box center [419, 317] width 518 height 72
click at [504, 304] on div "View" at bounding box center [487, 317] width 85 height 60
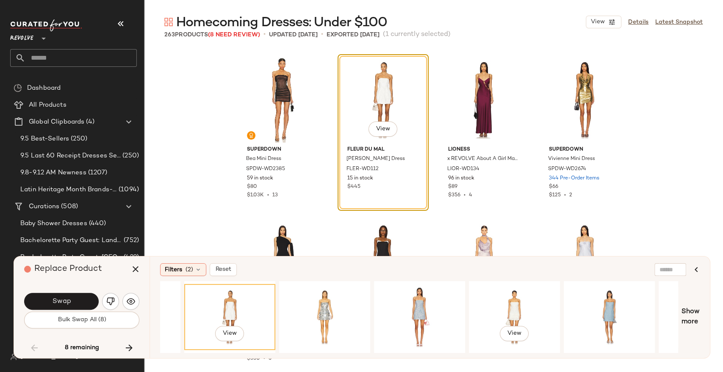
scroll to position [0, 459]
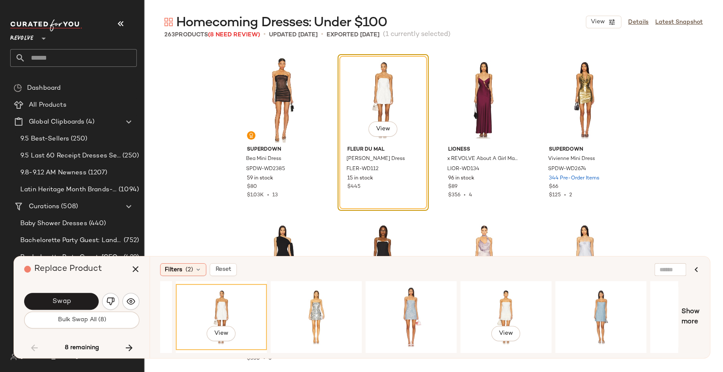
click at [504, 304] on div "View" at bounding box center [505, 317] width 85 height 60
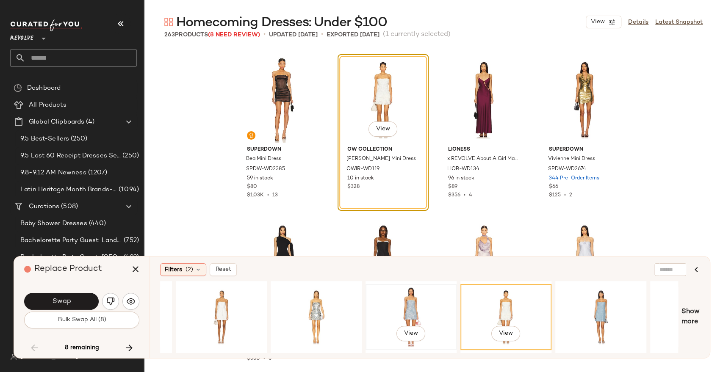
click at [439, 304] on div "View" at bounding box center [410, 317] width 85 height 60
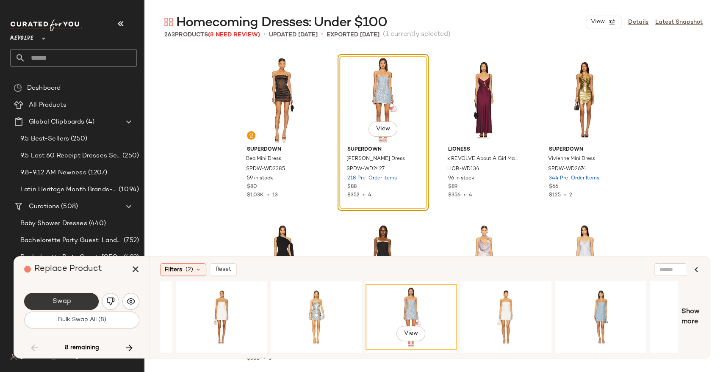
click at [51, 300] on button "Swap" at bounding box center [61, 301] width 75 height 17
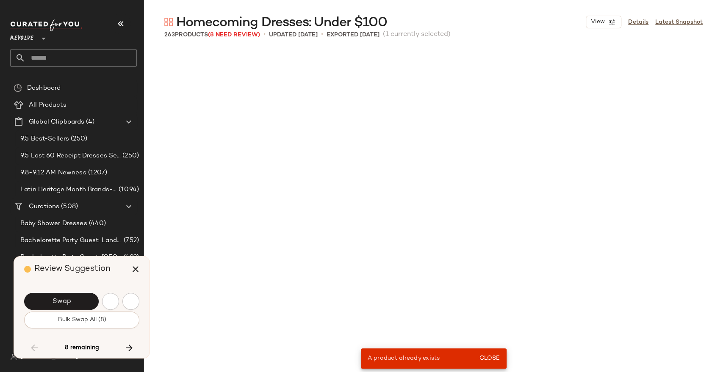
scroll to position [3759, 0]
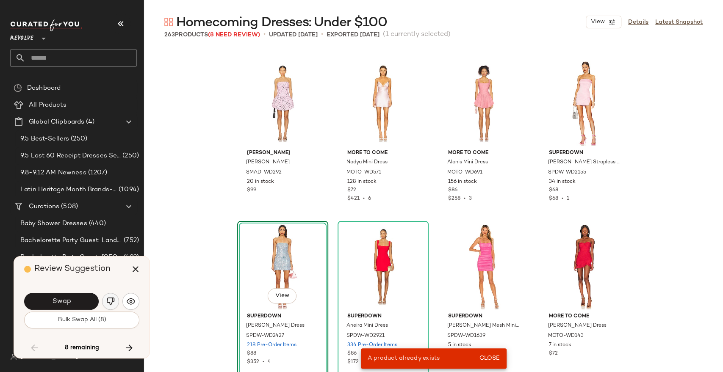
click at [108, 303] on img "button" at bounding box center [110, 301] width 8 height 8
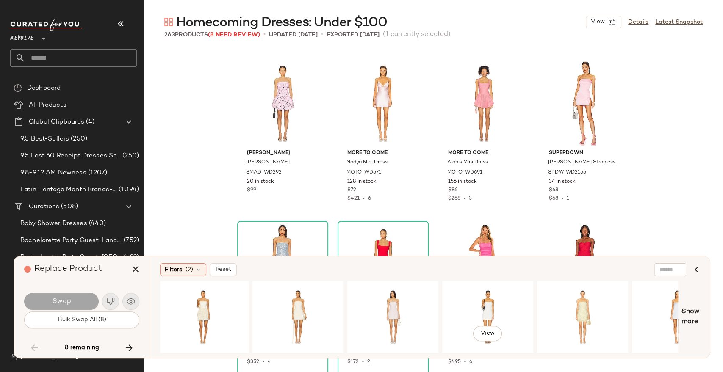
scroll to position [0, 1051]
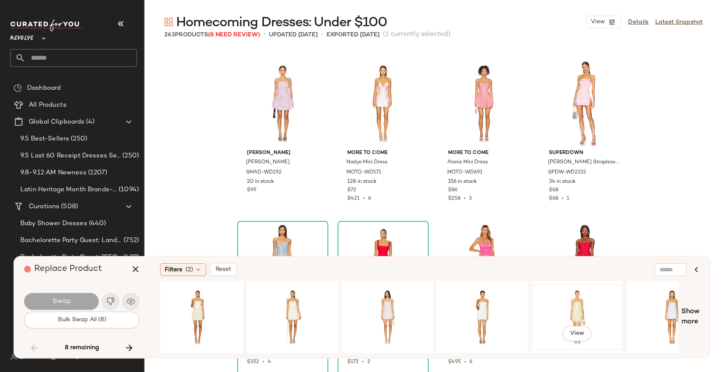
click at [558, 306] on div "View" at bounding box center [576, 317] width 85 height 60
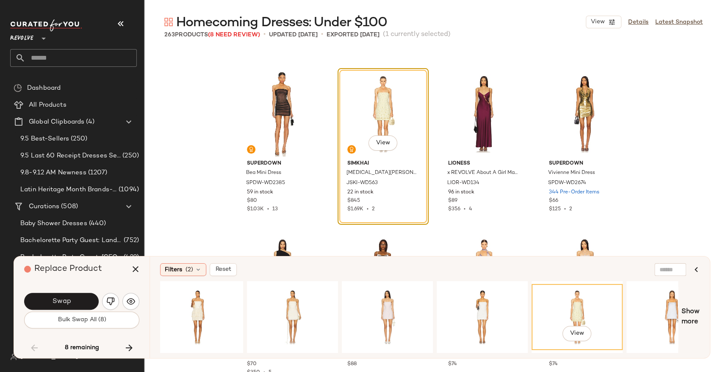
scroll to position [8161, 0]
click at [494, 302] on div "View" at bounding box center [481, 317] width 85 height 60
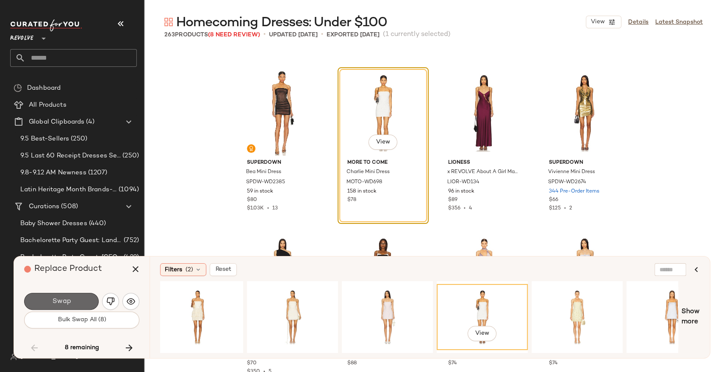
click at [83, 300] on button "Swap" at bounding box center [61, 301] width 75 height 17
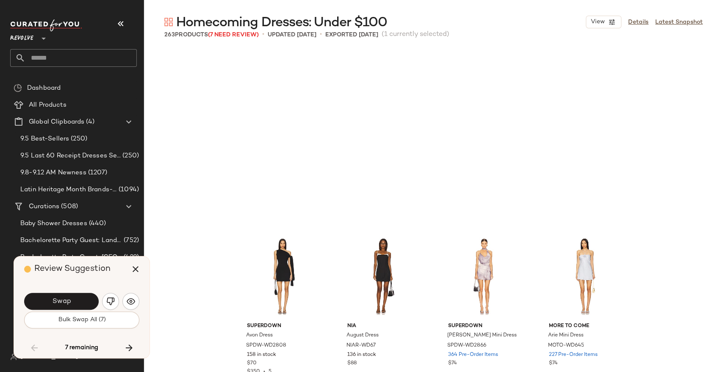
scroll to position [8334, 0]
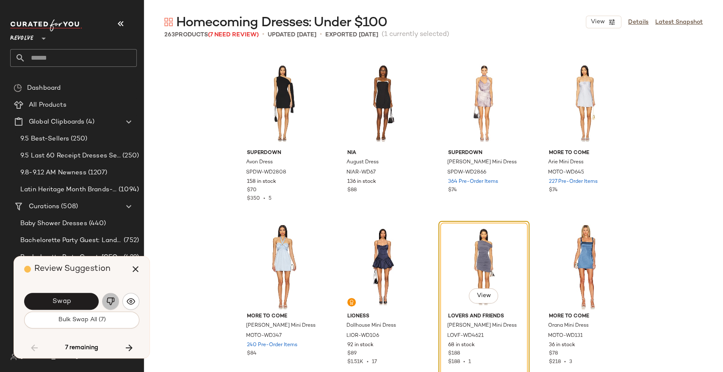
click at [111, 297] on img "button" at bounding box center [110, 301] width 8 height 8
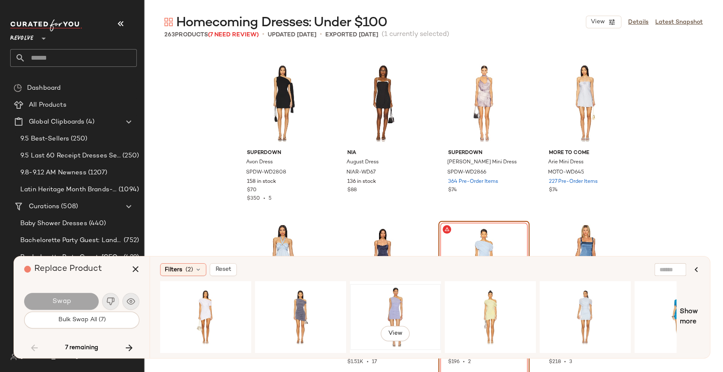
click at [403, 310] on div "View" at bounding box center [395, 317] width 85 height 60
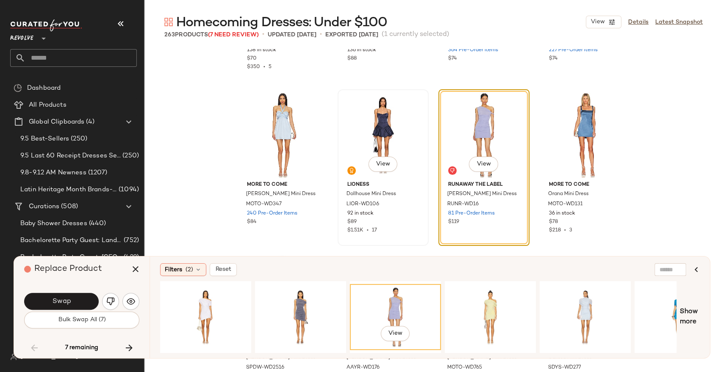
scroll to position [8468, 0]
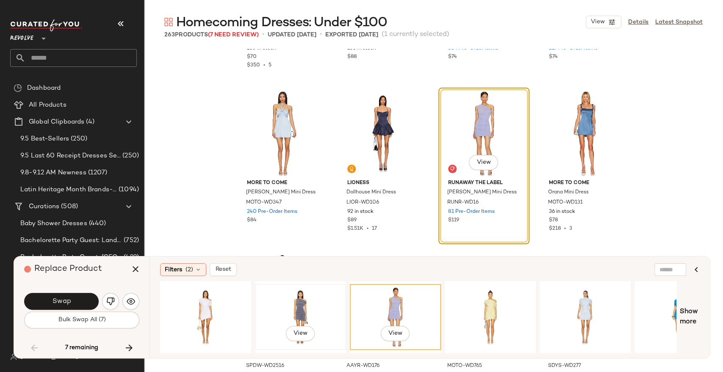
click at [307, 291] on div "View" at bounding box center [300, 317] width 85 height 60
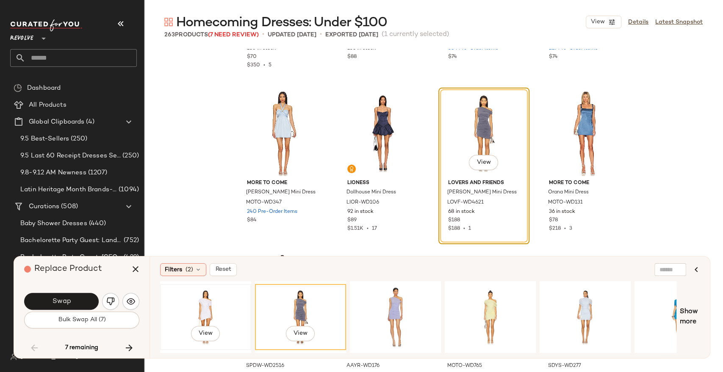
click at [207, 312] on div "View" at bounding box center [205, 317] width 85 height 60
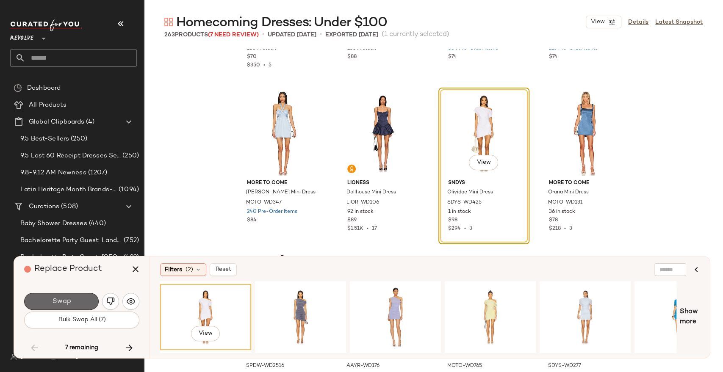
click at [72, 304] on button "Swap" at bounding box center [61, 301] width 75 height 17
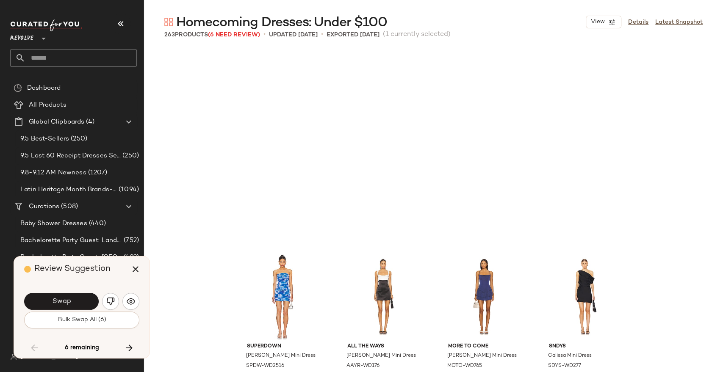
scroll to position [8661, 0]
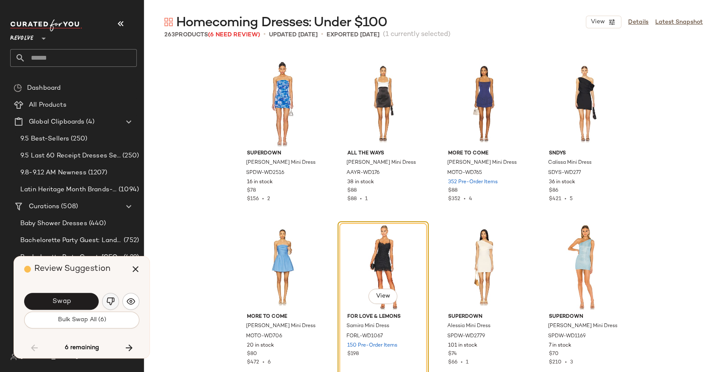
click at [115, 303] on button "button" at bounding box center [110, 301] width 17 height 17
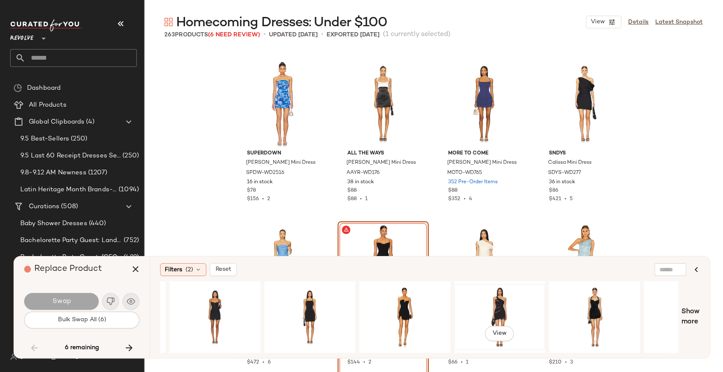
scroll to position [0, 845]
click at [589, 301] on div "View" at bounding box center [593, 317] width 85 height 60
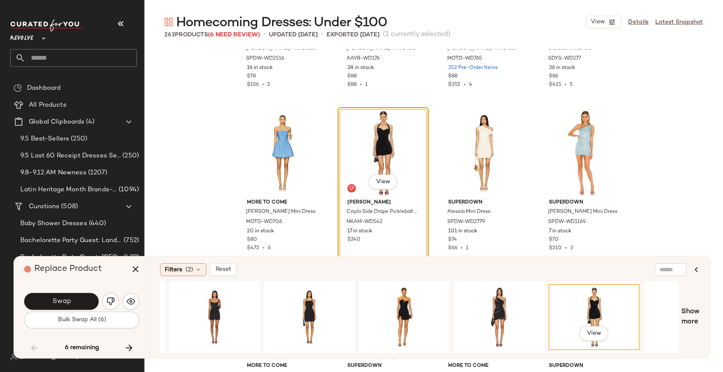
scroll to position [0, 995]
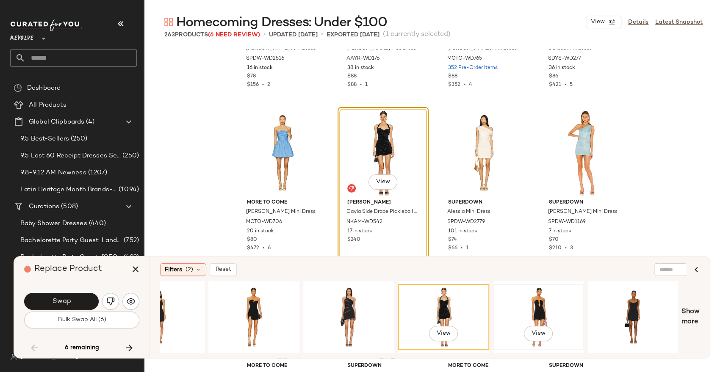
click at [557, 298] on div "View" at bounding box center [538, 317] width 85 height 60
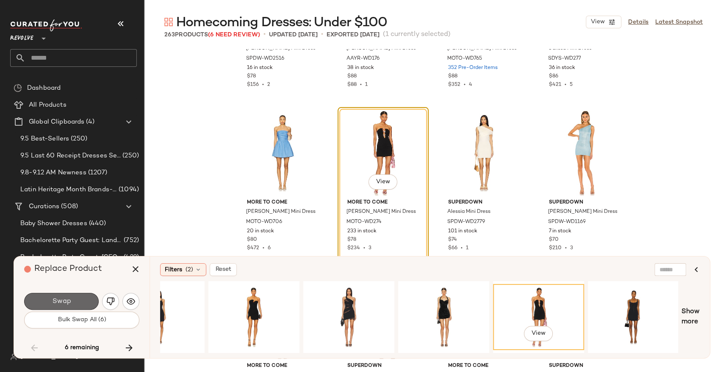
click at [83, 305] on button "Swap" at bounding box center [61, 301] width 75 height 17
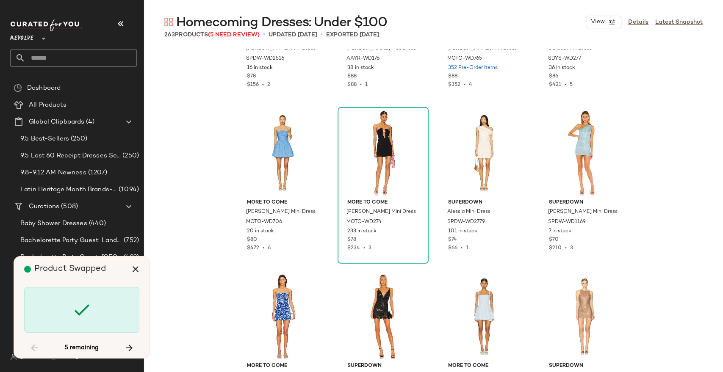
scroll to position [9315, 0]
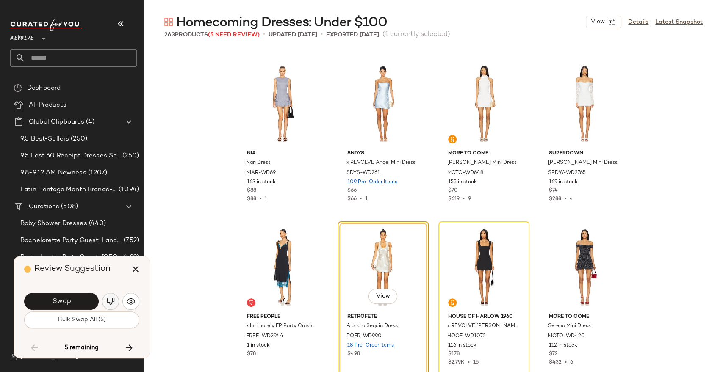
click at [111, 303] on img "button" at bounding box center [110, 301] width 8 height 8
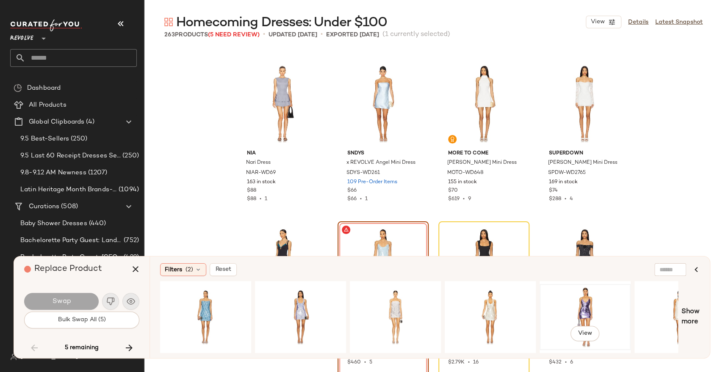
click at [586, 304] on div "View" at bounding box center [584, 317] width 85 height 60
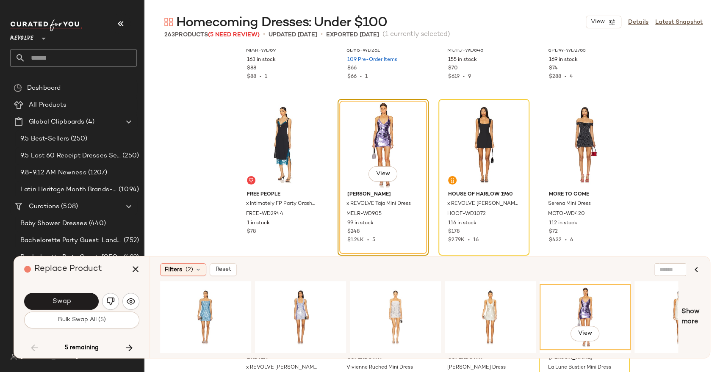
scroll to position [9450, 0]
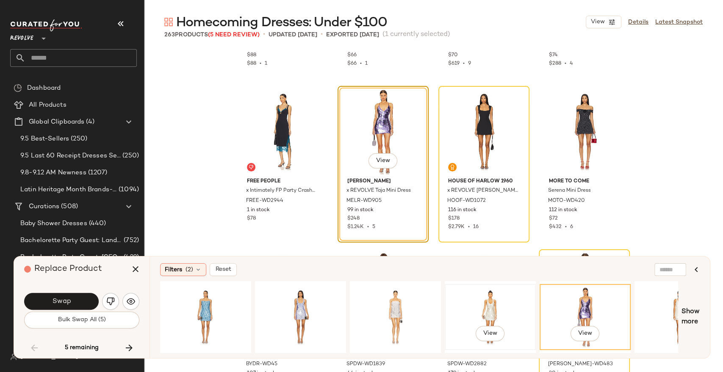
click at [494, 304] on div "View" at bounding box center [489, 317] width 85 height 60
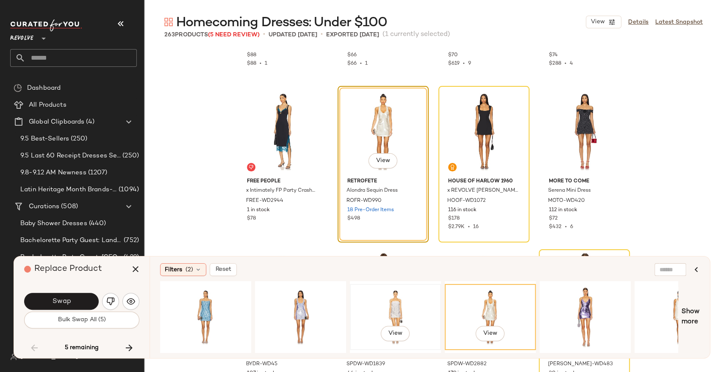
click at [422, 308] on div "View" at bounding box center [395, 317] width 85 height 60
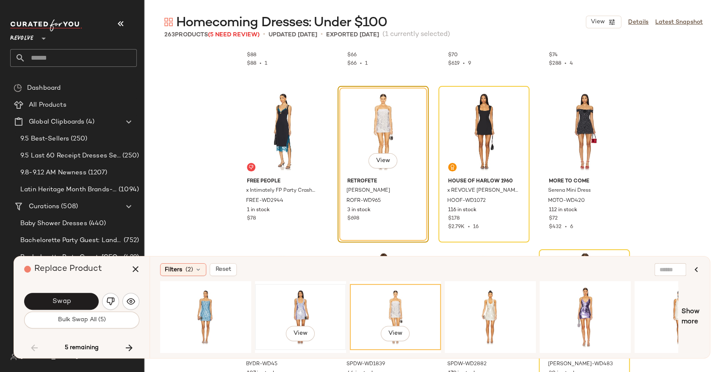
click at [317, 309] on div "View" at bounding box center [300, 317] width 85 height 60
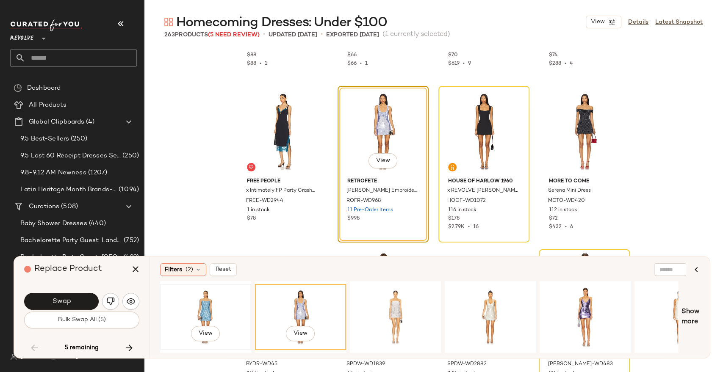
click at [214, 314] on div "View" at bounding box center [205, 317] width 85 height 60
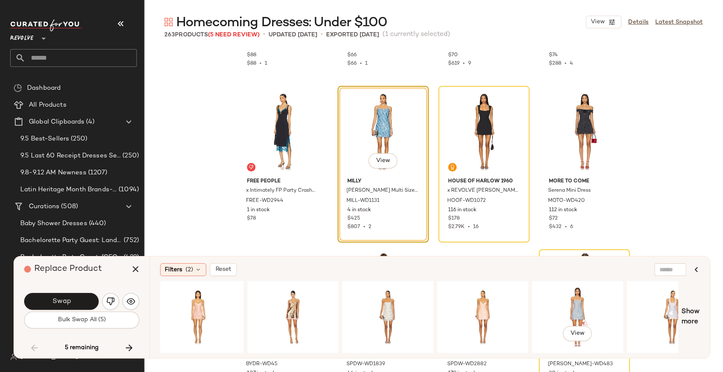
scroll to position [0, 805]
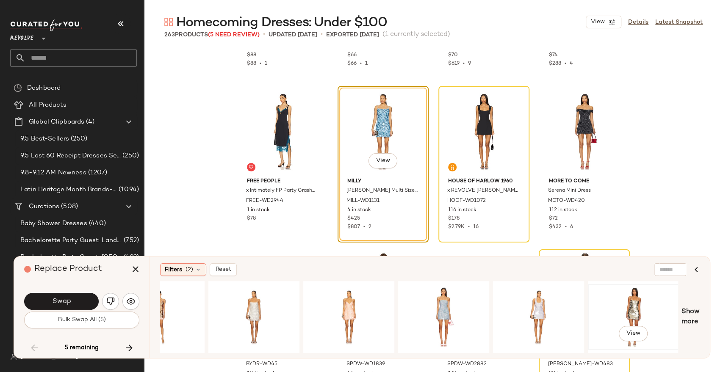
click at [633, 307] on div "View" at bounding box center [633, 317] width 85 height 60
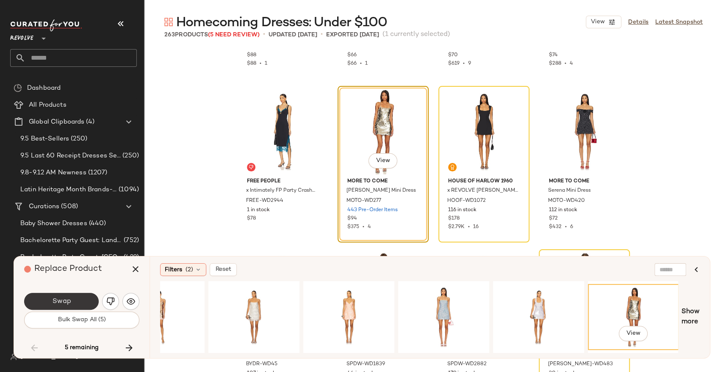
click at [80, 297] on button "Swap" at bounding box center [61, 301] width 75 height 17
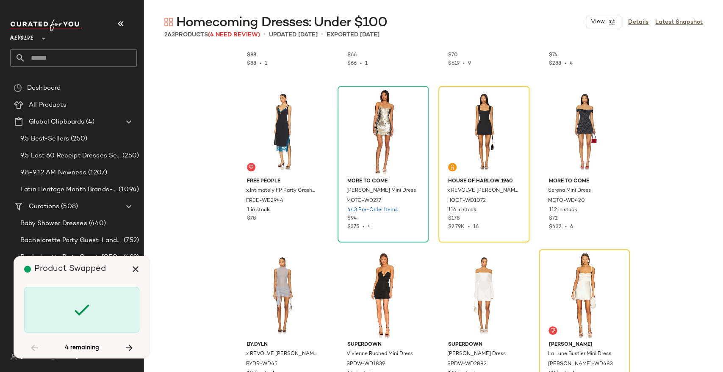
scroll to position [9315, 0]
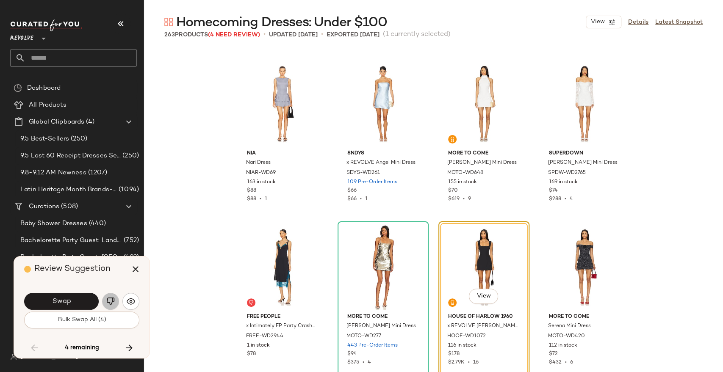
click at [116, 299] on button "button" at bounding box center [110, 301] width 17 height 17
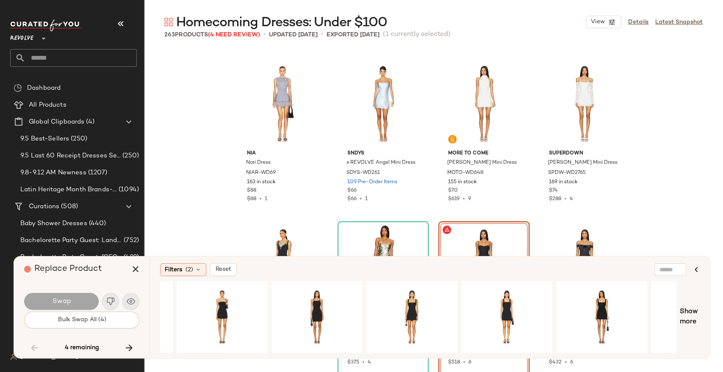
scroll to position [0, 428]
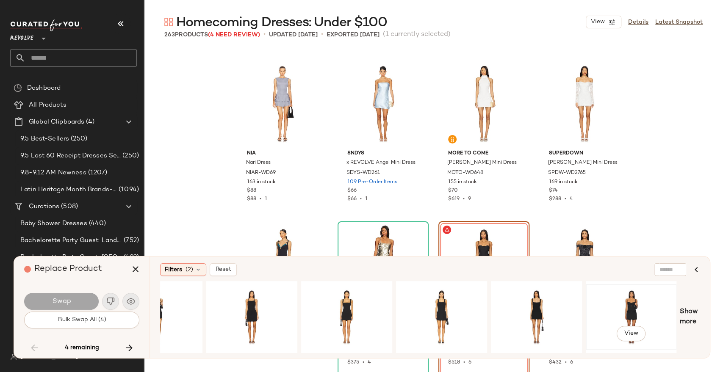
click at [626, 298] on div "View" at bounding box center [630, 317] width 85 height 60
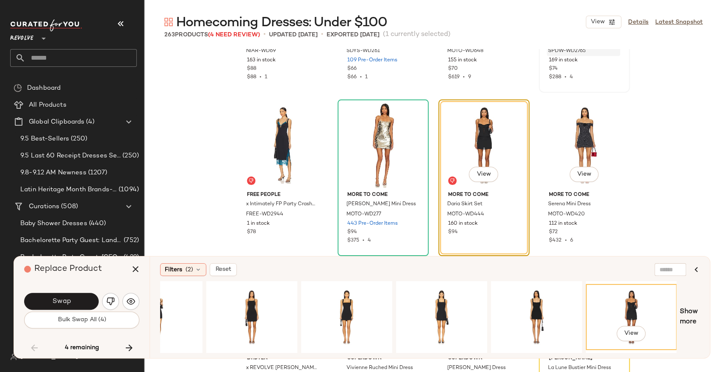
scroll to position [9437, 0]
click at [78, 301] on button "Swap" at bounding box center [61, 301] width 75 height 17
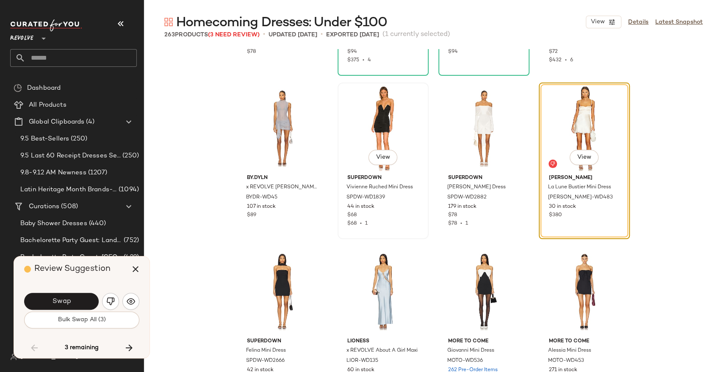
scroll to position [9617, 0]
click at [108, 304] on img "button" at bounding box center [110, 301] width 8 height 8
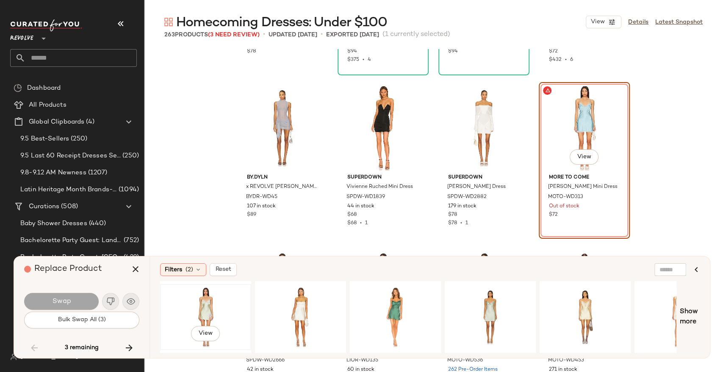
click at [217, 314] on div "View" at bounding box center [205, 317] width 85 height 60
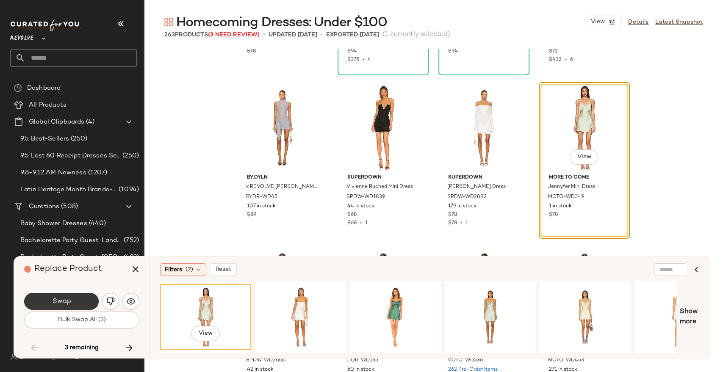
click at [82, 302] on button "Swap" at bounding box center [61, 301] width 75 height 17
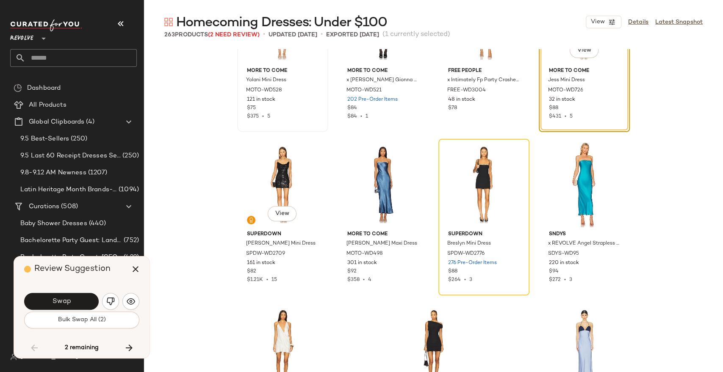
scroll to position [10380, 0]
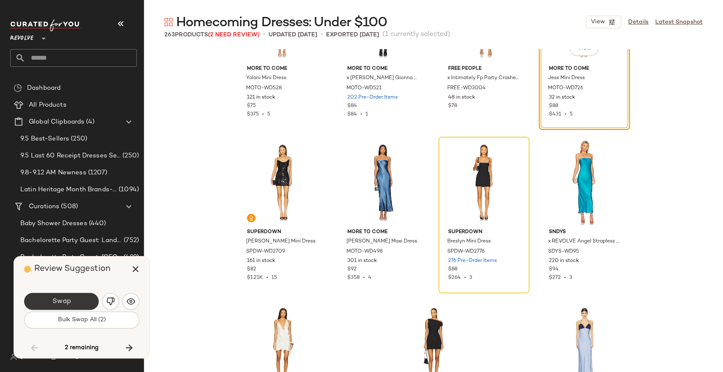
click at [66, 307] on button "Swap" at bounding box center [61, 301] width 75 height 17
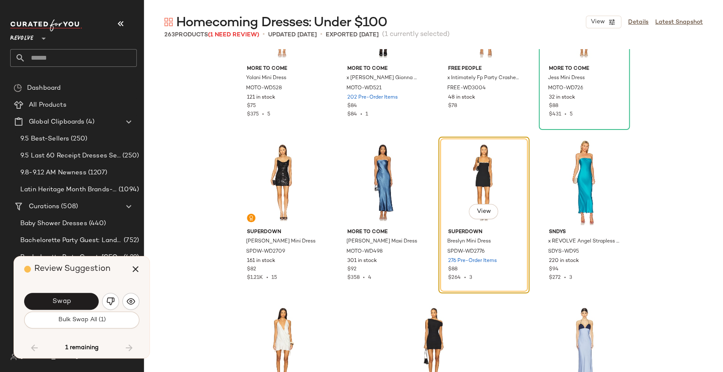
scroll to position [10295, 0]
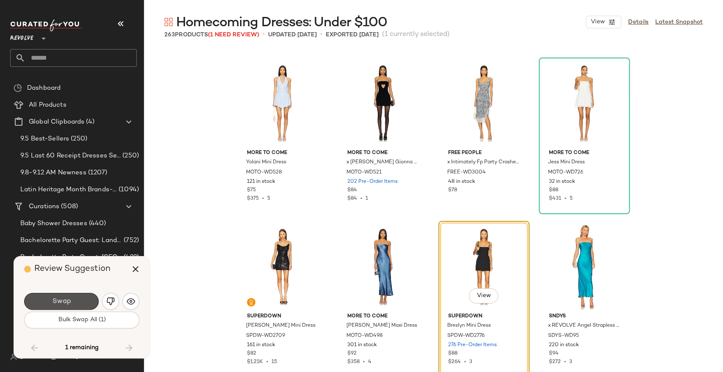
click at [66, 307] on button "Swap" at bounding box center [61, 301] width 75 height 17
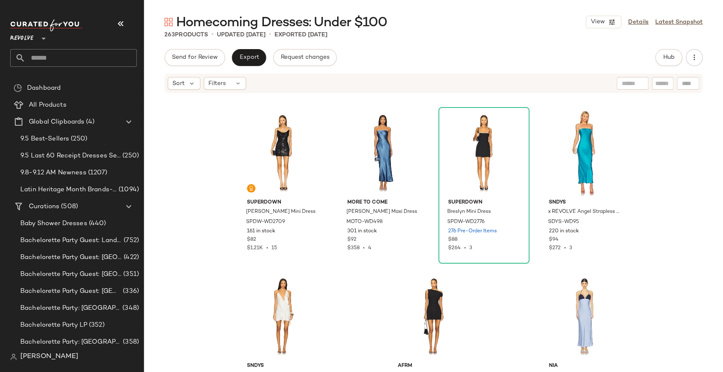
scroll to position [10483, 0]
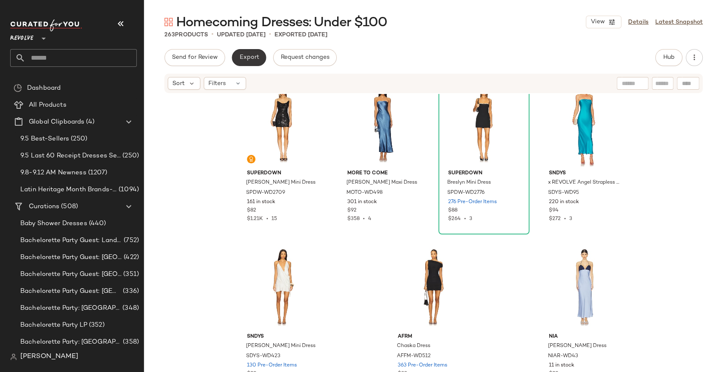
click at [241, 62] on button "Export" at bounding box center [249, 57] width 34 height 17
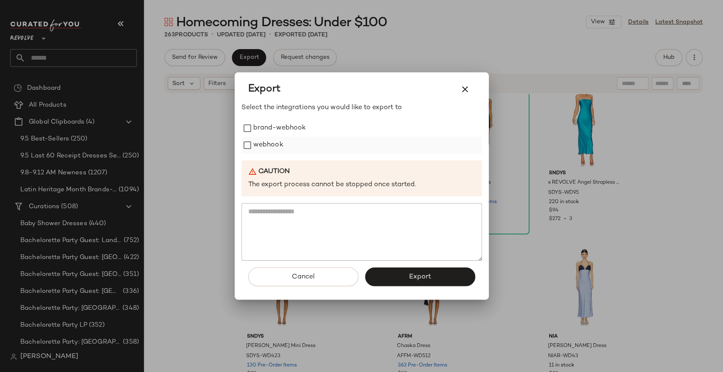
click at [264, 144] on label "webhook" at bounding box center [268, 145] width 30 height 17
click at [420, 271] on button "Export" at bounding box center [420, 277] width 110 height 19
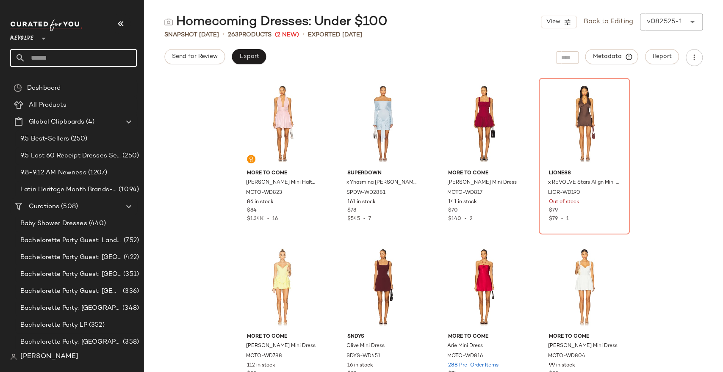
click at [119, 55] on input "text" at bounding box center [80, 58] width 111 height 18
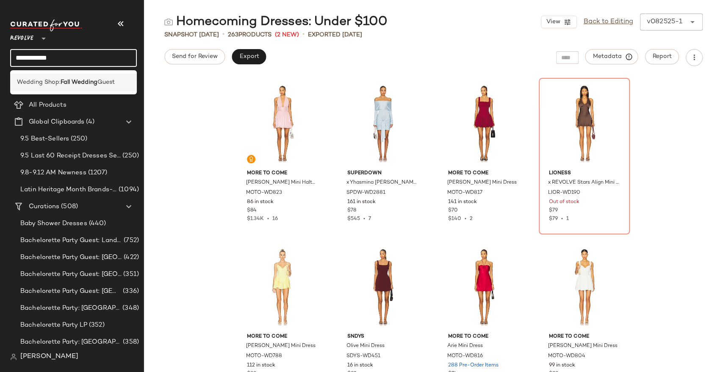
type input "**********"
click at [108, 80] on span "Guest" at bounding box center [105, 82] width 17 height 9
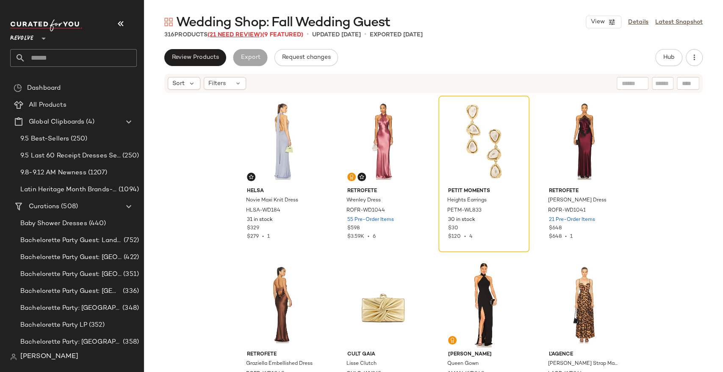
click at [251, 35] on span "(21 Need Review)" at bounding box center [234, 35] width 55 height 6
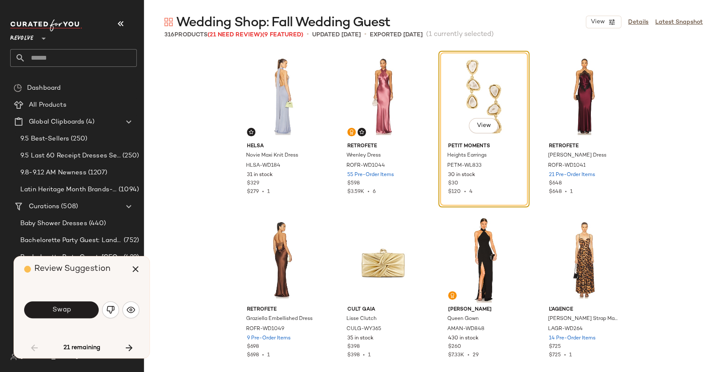
click at [74, 319] on div "Swap" at bounding box center [81, 310] width 115 height 20
click at [74, 318] on button "Swap" at bounding box center [61, 309] width 75 height 17
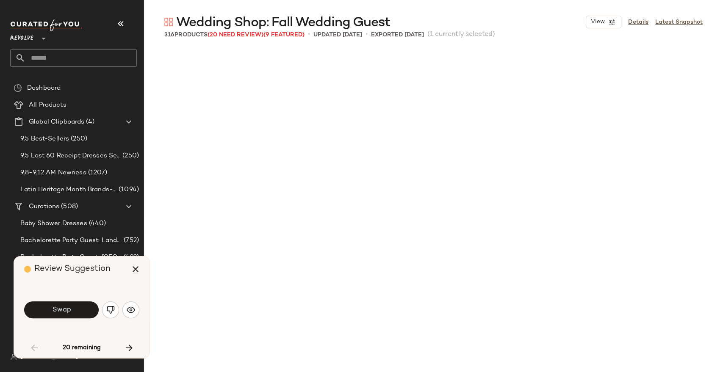
scroll to position [334, 0]
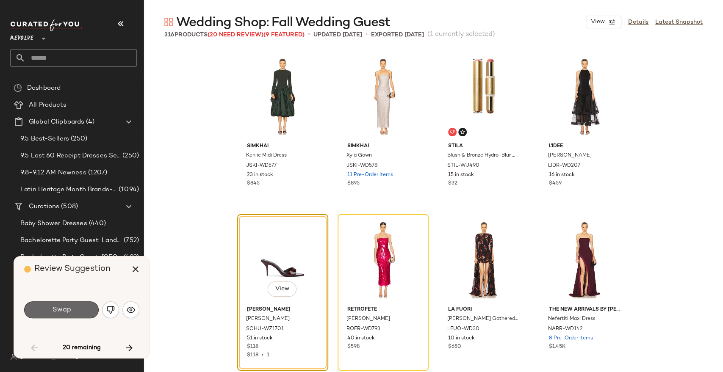
click at [63, 313] on span "Swap" at bounding box center [61, 310] width 19 height 8
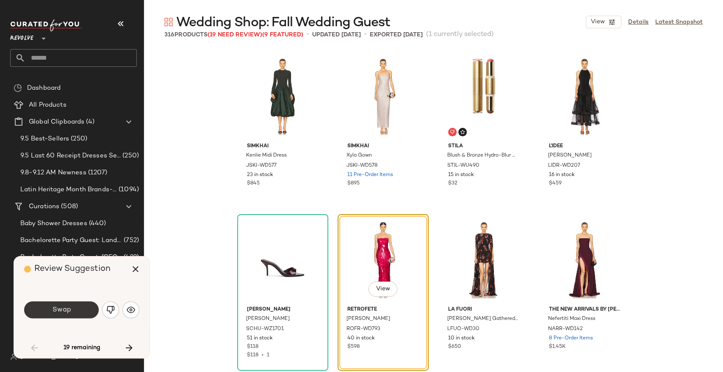
scroll to position [327, 0]
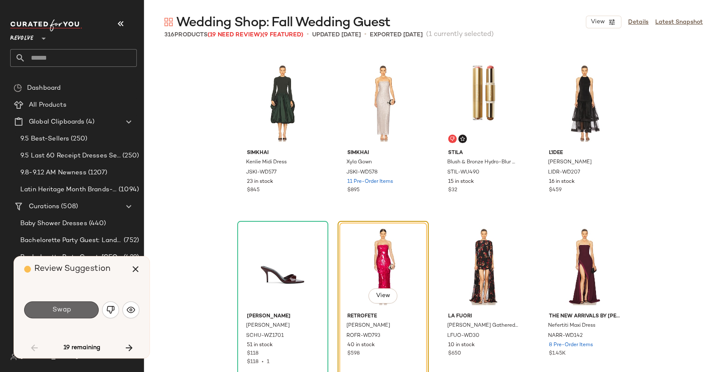
click at [78, 311] on button "Swap" at bounding box center [61, 309] width 75 height 17
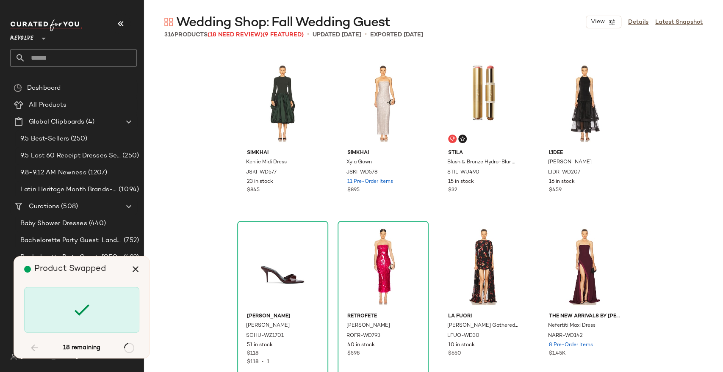
scroll to position [1470, 0]
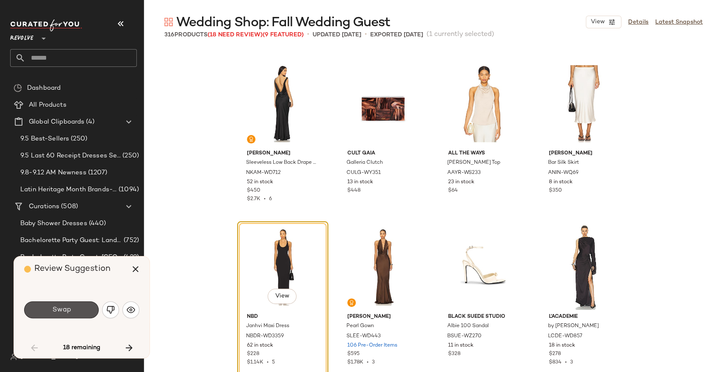
click at [76, 311] on button "Swap" at bounding box center [61, 309] width 75 height 17
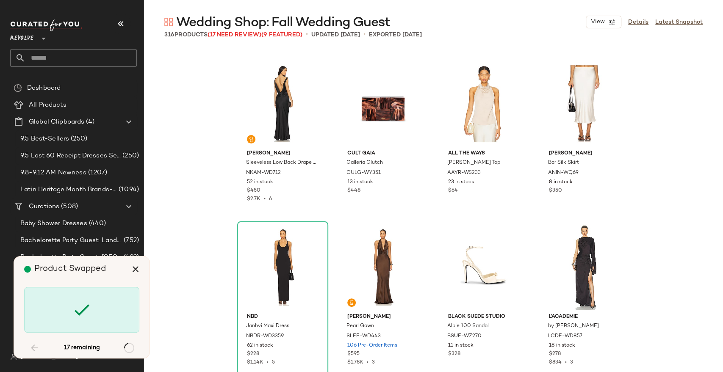
scroll to position [2124, 0]
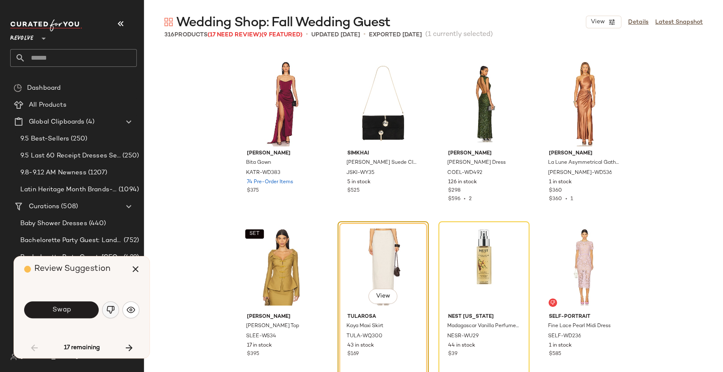
click at [105, 310] on button "button" at bounding box center [110, 309] width 17 height 17
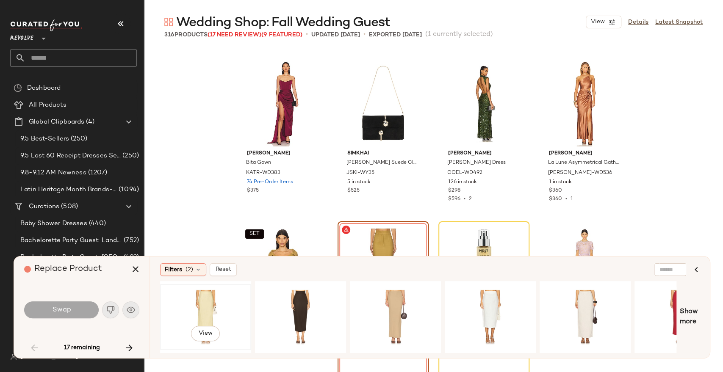
click at [208, 312] on div "View" at bounding box center [205, 317] width 85 height 60
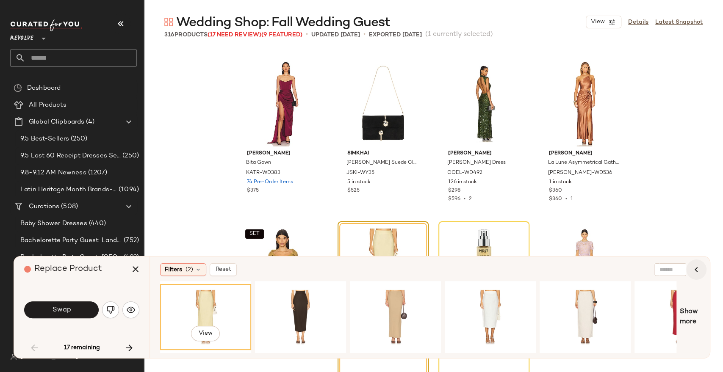
click at [700, 268] on icon "button" at bounding box center [696, 270] width 10 height 10
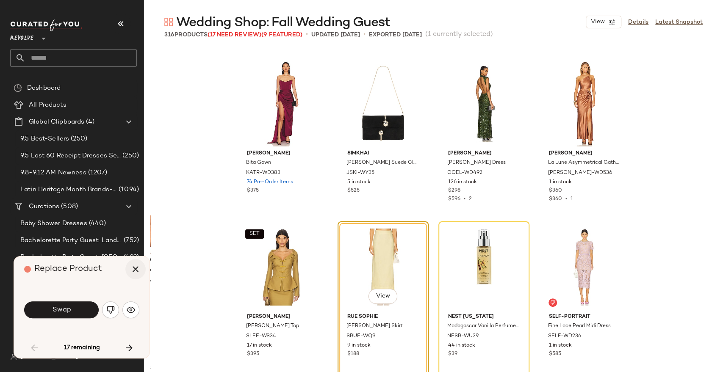
click at [135, 268] on icon "button" at bounding box center [135, 269] width 10 height 10
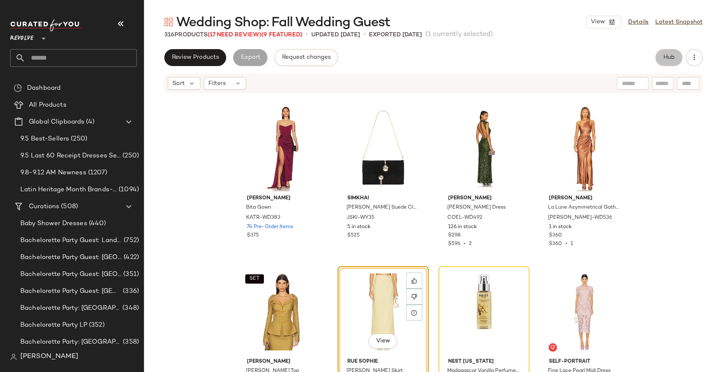
click at [661, 55] on button "Hub" at bounding box center [668, 57] width 27 height 17
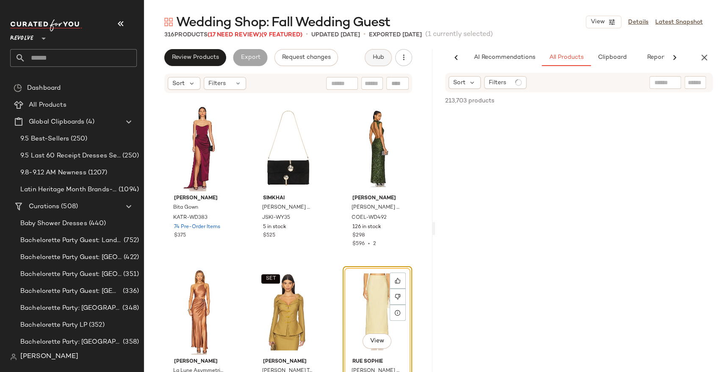
scroll to position [0, 19]
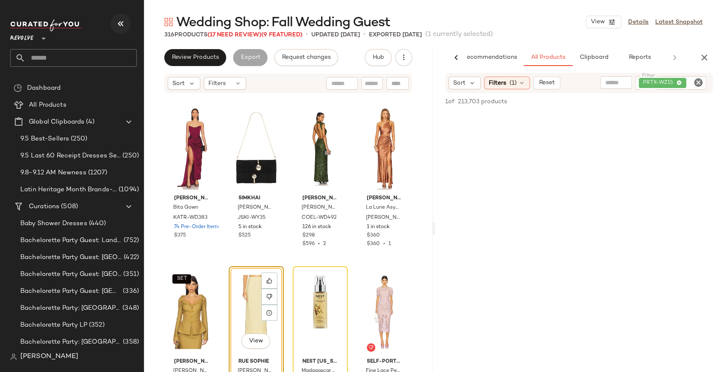
click at [114, 19] on button "button" at bounding box center [120, 24] width 20 height 20
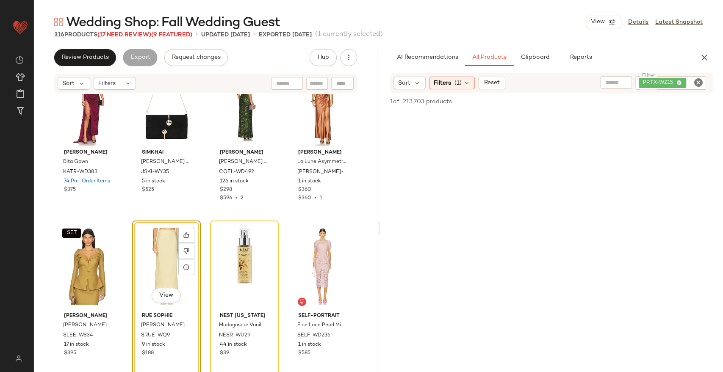
scroll to position [2174, 0]
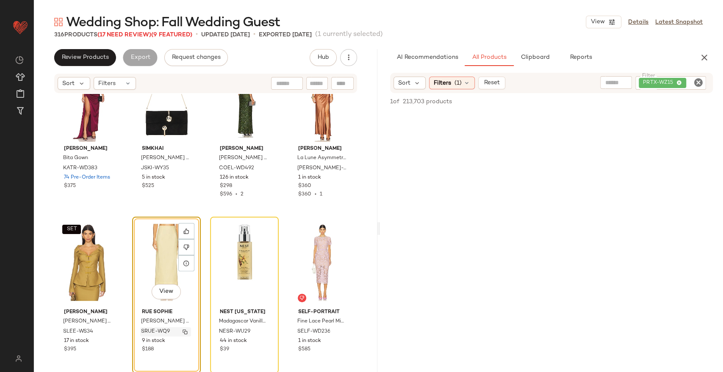
click at [182, 332] on img "button" at bounding box center [184, 331] width 5 height 5
click at [702, 84] on icon "Clear Filter" at bounding box center [698, 82] width 10 height 10
paste input "*********"
type input "*********"
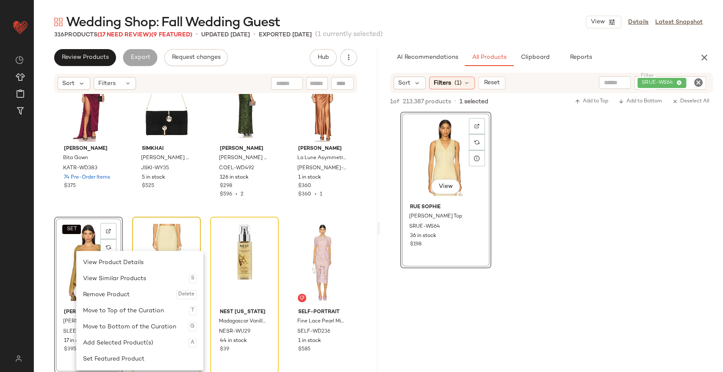
click at [581, 309] on div at bounding box center [551, 349] width 343 height 163
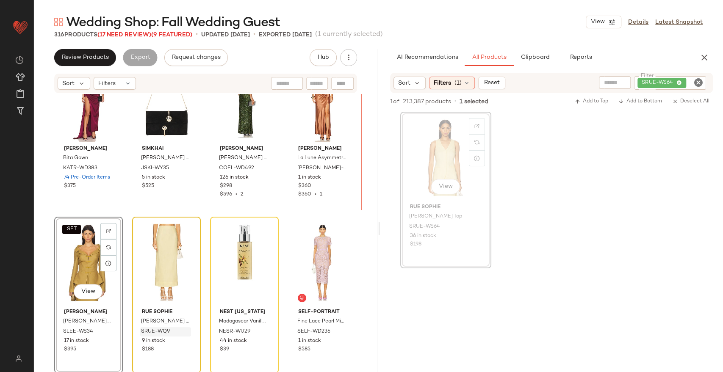
scroll to position [2173, 0]
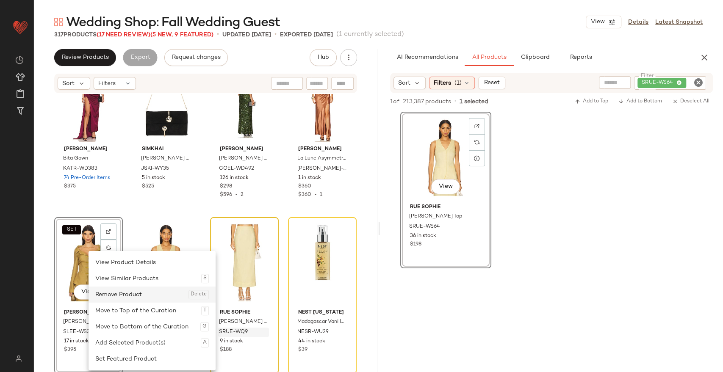
click at [121, 298] on div "Remove Product Delete" at bounding box center [151, 295] width 113 height 16
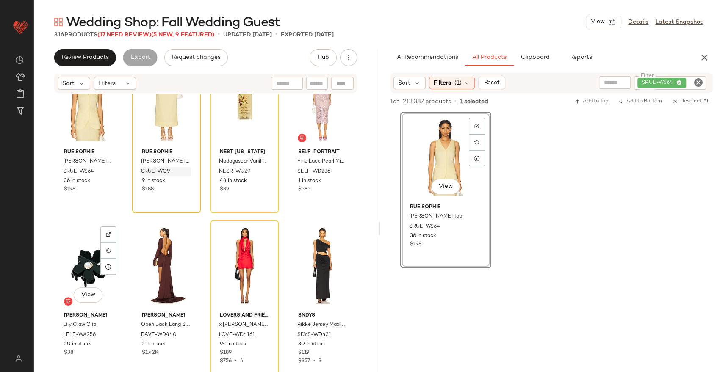
scroll to position [2336, 0]
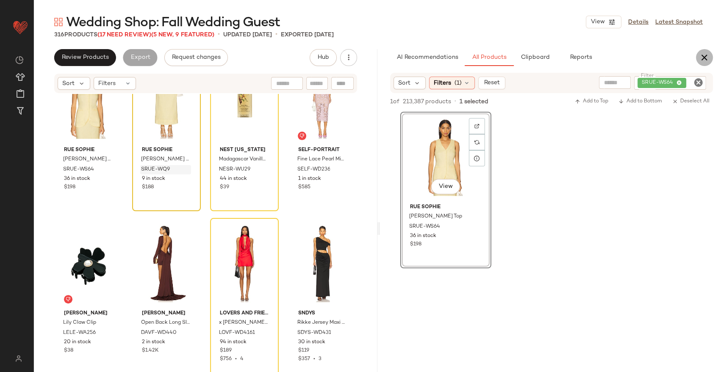
click at [706, 56] on icon "button" at bounding box center [704, 57] width 10 height 10
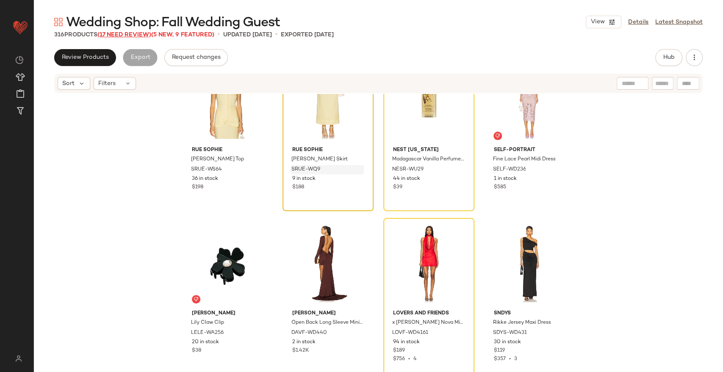
click at [140, 37] on span "(17 Need Review)" at bounding box center [124, 35] width 54 height 6
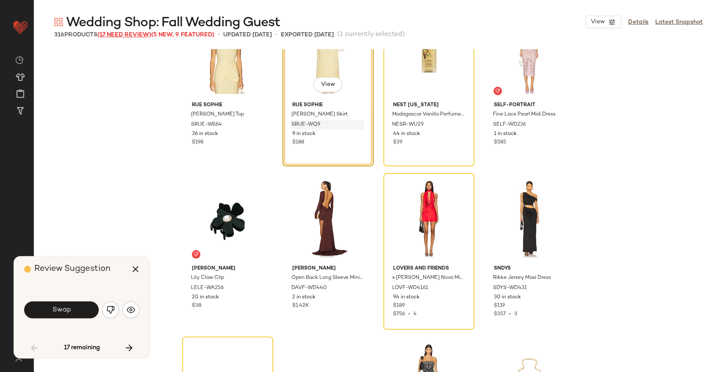
scroll to position [2124, 0]
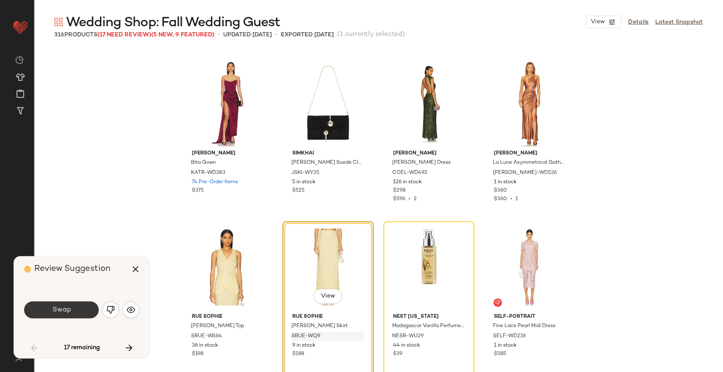
click at [77, 310] on button "Swap" at bounding box center [61, 309] width 75 height 17
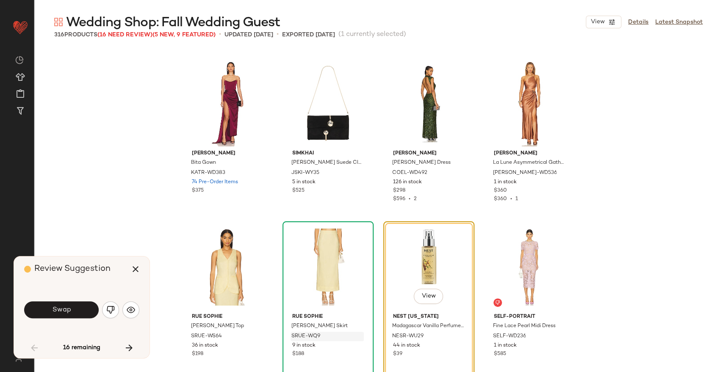
click at [77, 310] on button "Swap" at bounding box center [61, 309] width 75 height 17
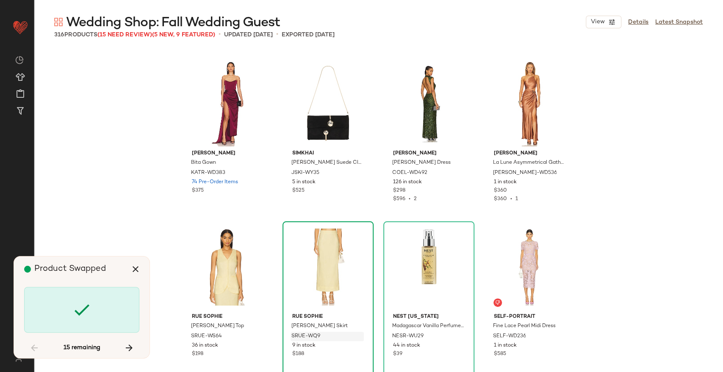
scroll to position [2288, 0]
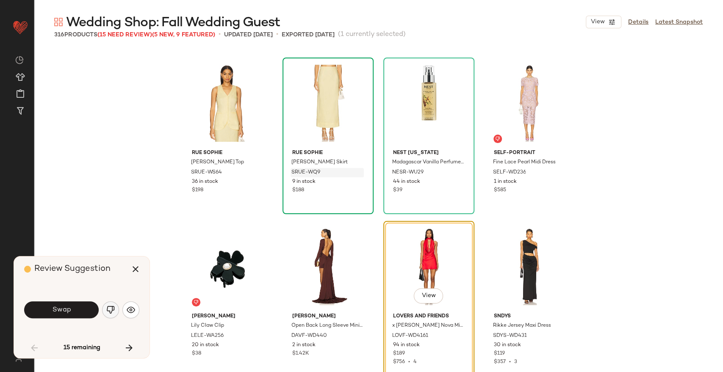
click at [108, 309] on img "button" at bounding box center [110, 310] width 8 height 8
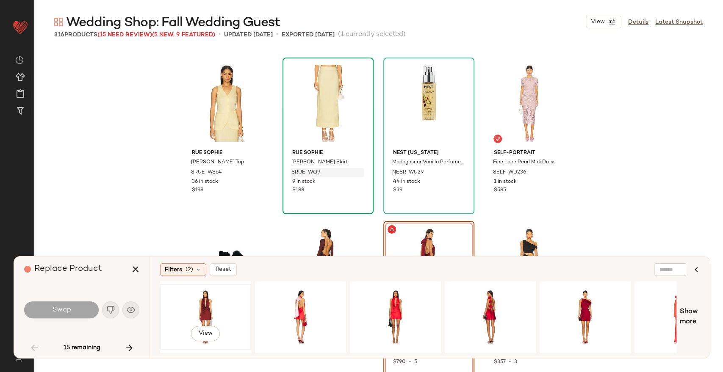
click at [215, 304] on div "View" at bounding box center [205, 317] width 85 height 60
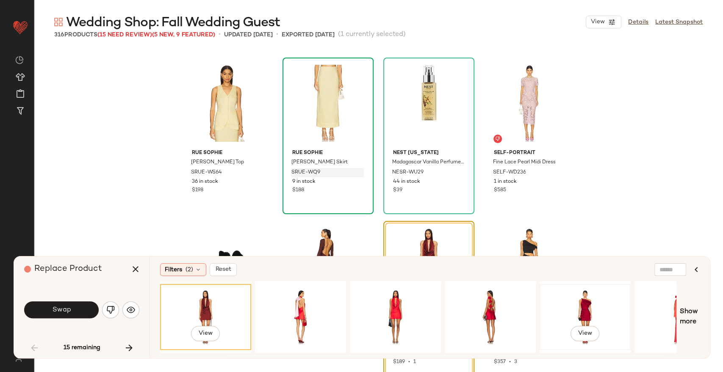
click at [569, 298] on div "View" at bounding box center [584, 317] width 85 height 60
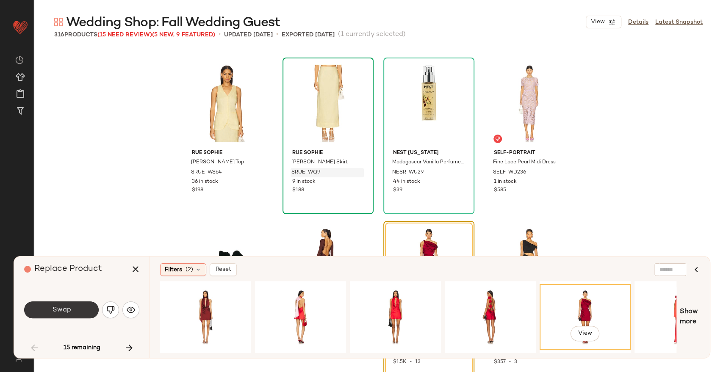
click at [71, 309] on button "Swap" at bounding box center [61, 309] width 75 height 17
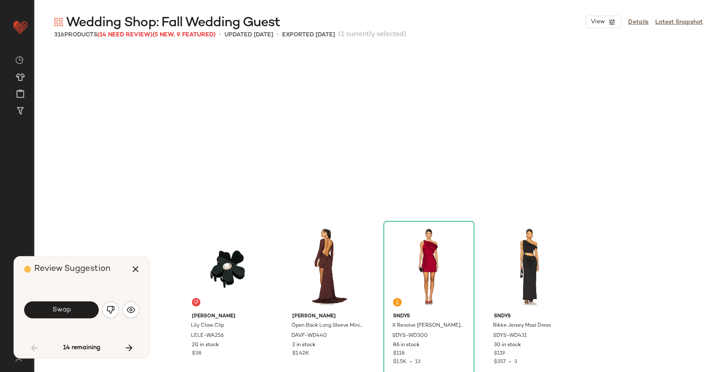
scroll to position [2451, 0]
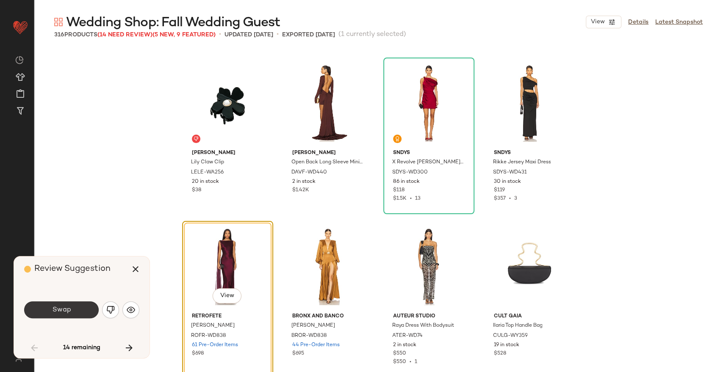
click at [79, 312] on button "Swap" at bounding box center [61, 309] width 75 height 17
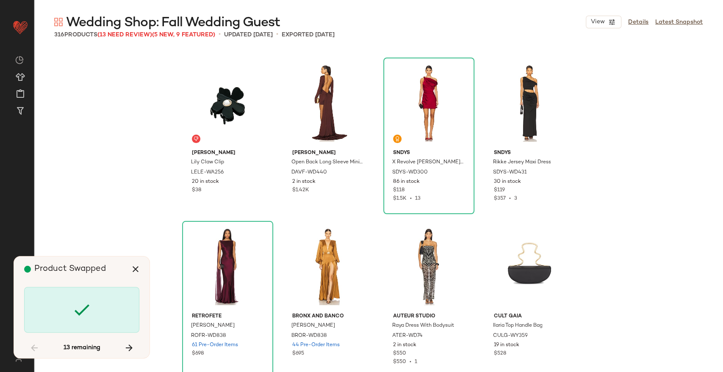
scroll to position [2615, 0]
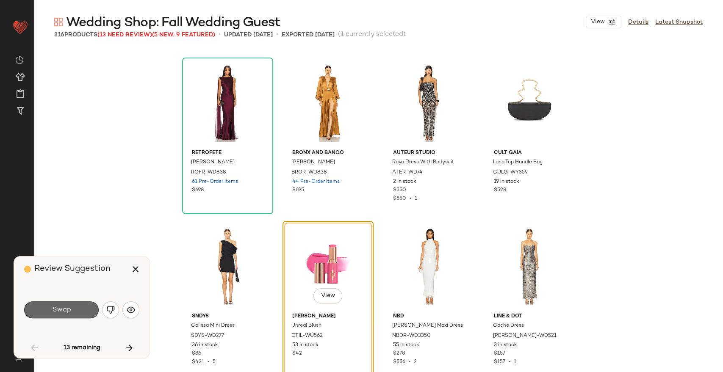
click at [78, 312] on button "Swap" at bounding box center [61, 309] width 75 height 17
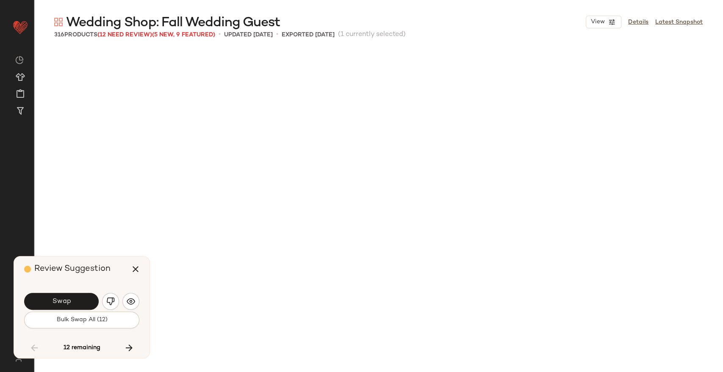
scroll to position [2942, 0]
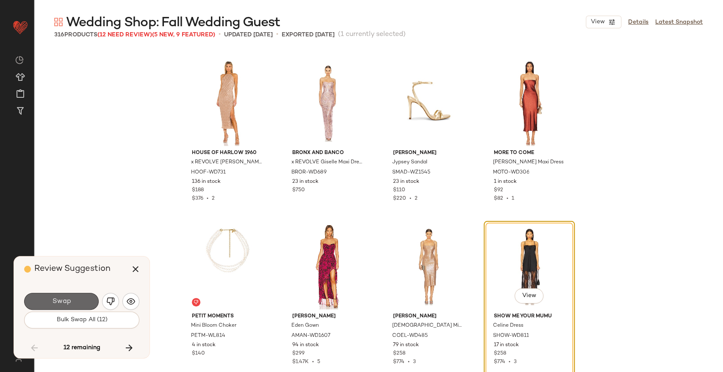
click at [76, 299] on button "Swap" at bounding box center [61, 301] width 75 height 17
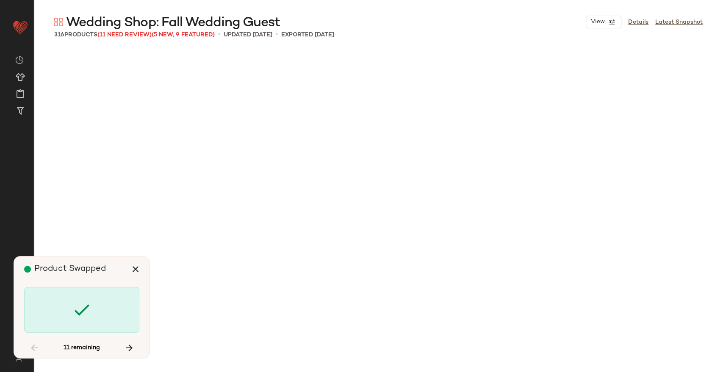
scroll to position [4249, 0]
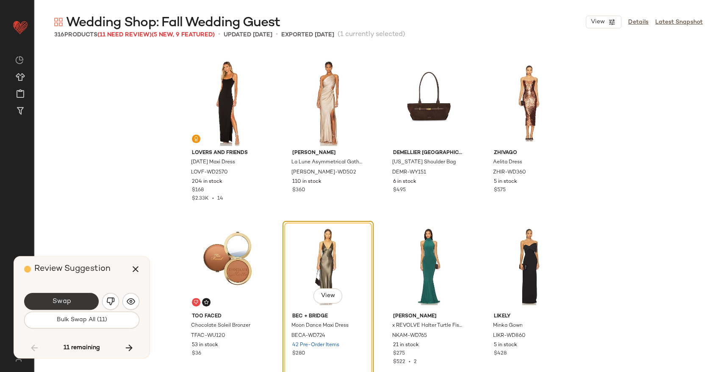
click at [75, 296] on button "Swap" at bounding box center [61, 301] width 75 height 17
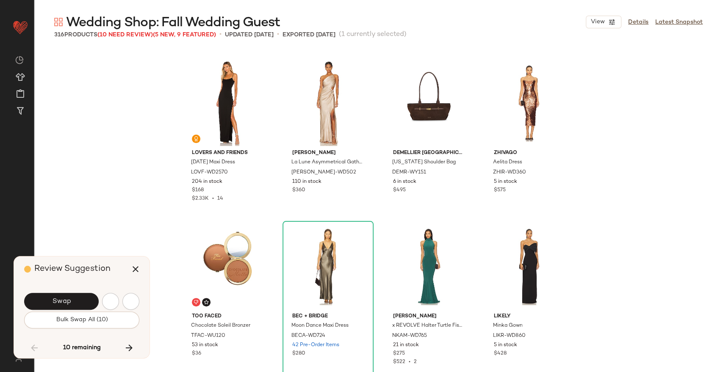
scroll to position [4576, 0]
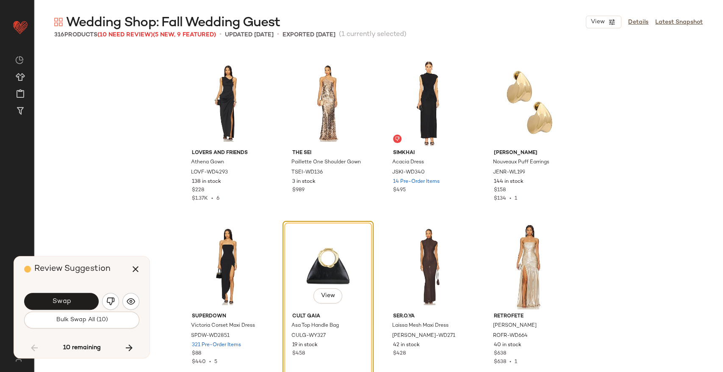
click at [75, 293] on button "Swap" at bounding box center [61, 301] width 75 height 17
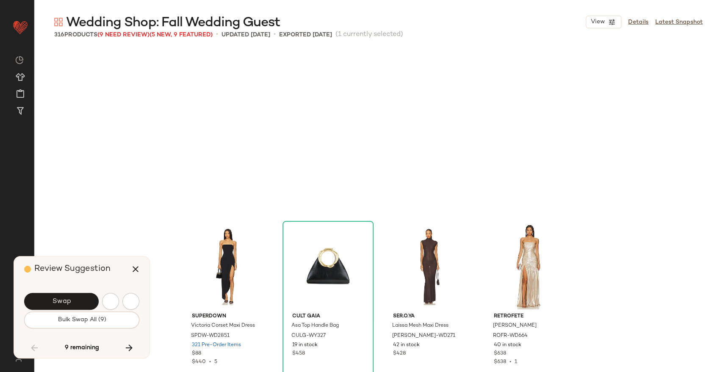
scroll to position [4739, 0]
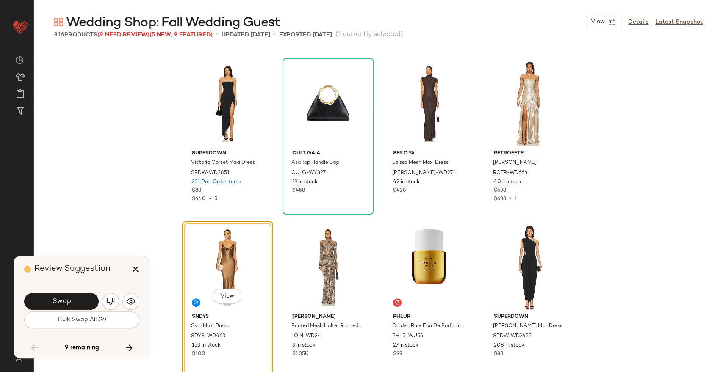
click at [75, 293] on button "Swap" at bounding box center [61, 301] width 75 height 17
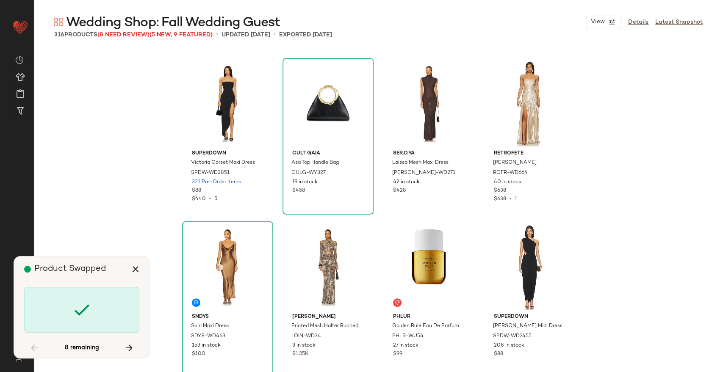
scroll to position [5066, 0]
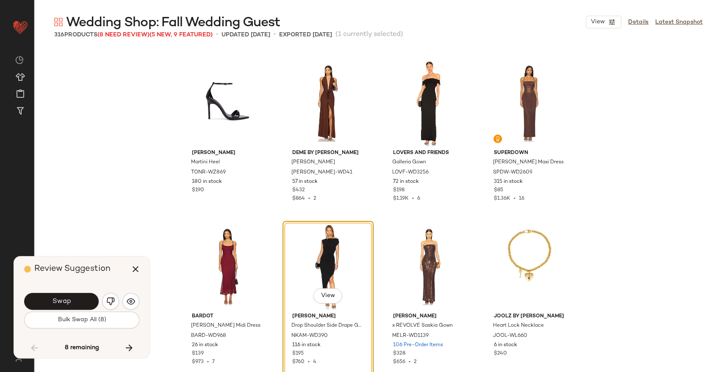
click at [75, 293] on button "Swap" at bounding box center [61, 301] width 75 height 17
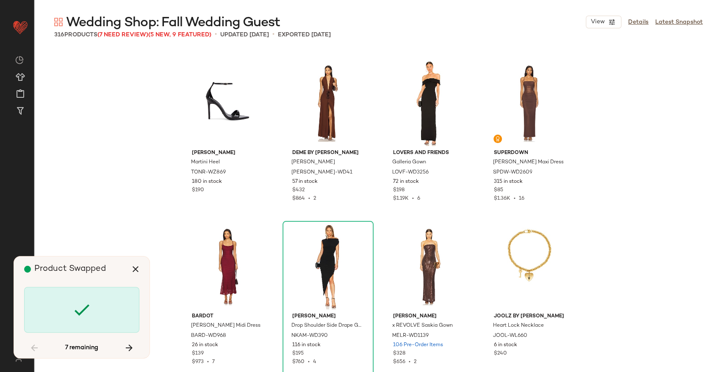
scroll to position [6210, 0]
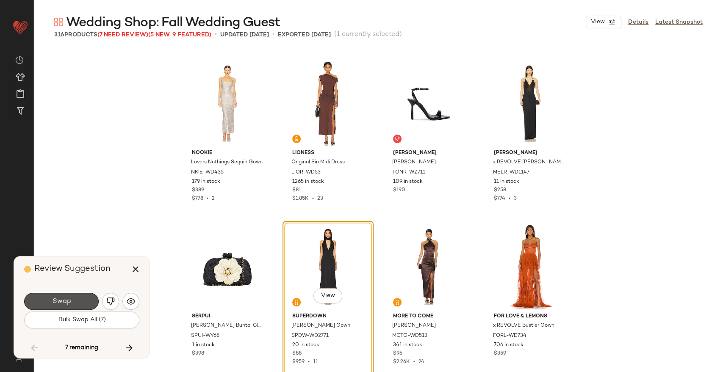
click at [75, 293] on button "Swap" at bounding box center [61, 301] width 75 height 17
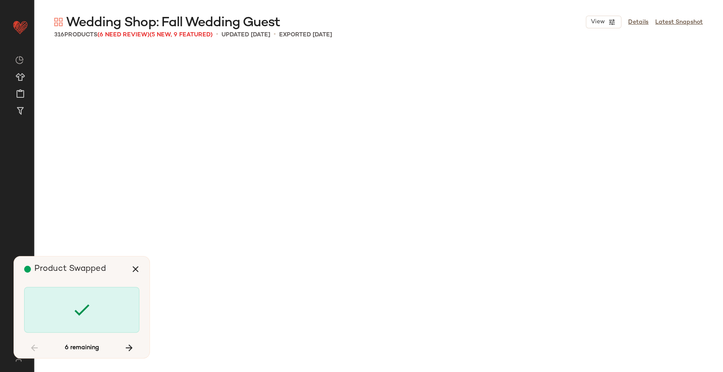
scroll to position [9152, 0]
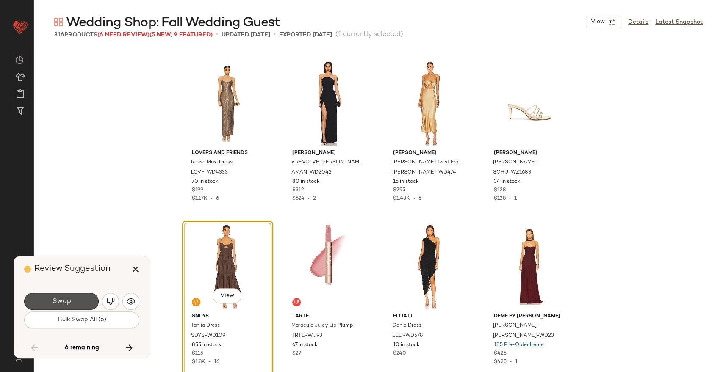
click at [75, 293] on button "Swap" at bounding box center [61, 301] width 75 height 17
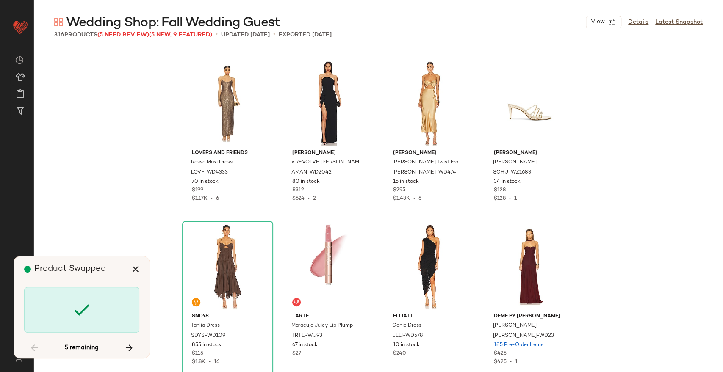
scroll to position [9315, 0]
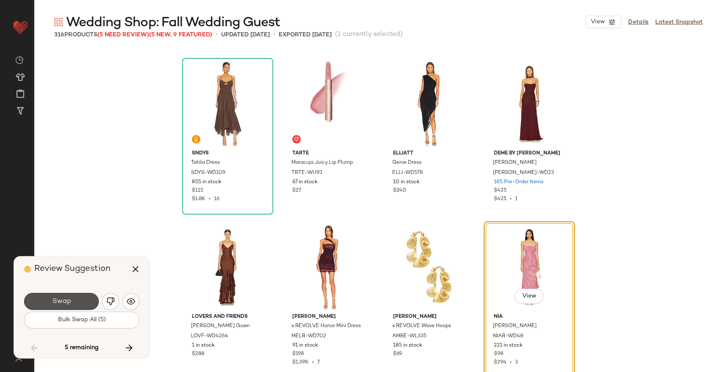
click at [75, 293] on button "Swap" at bounding box center [61, 301] width 75 height 17
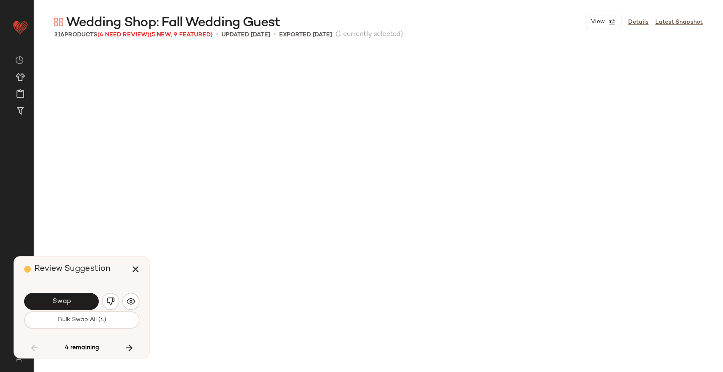
scroll to position [9805, 0]
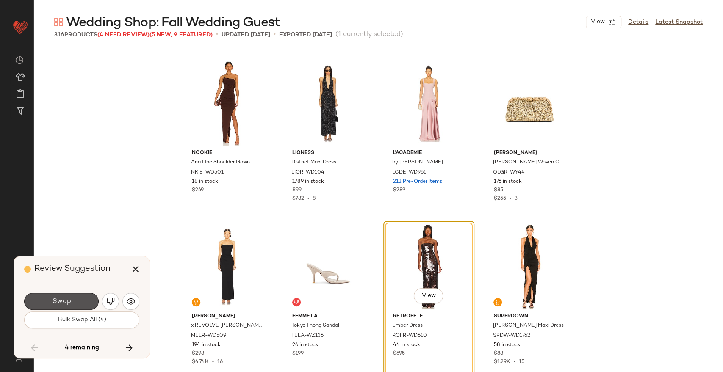
click at [75, 293] on button "Swap" at bounding box center [61, 301] width 75 height 17
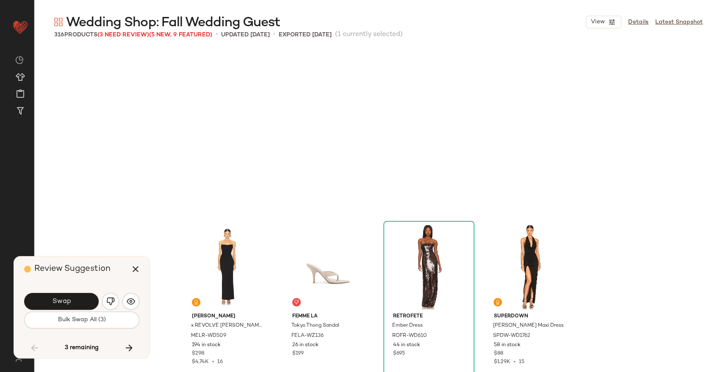
scroll to position [9968, 0]
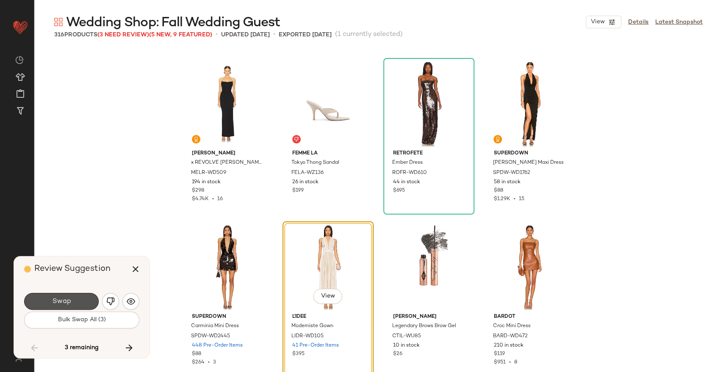
click at [75, 293] on button "Swap" at bounding box center [61, 301] width 75 height 17
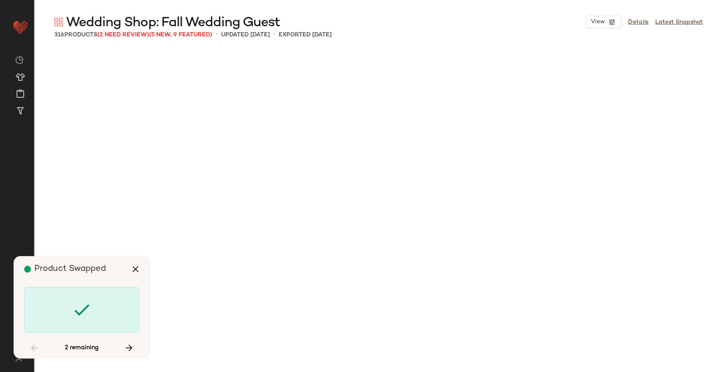
scroll to position [10949, 0]
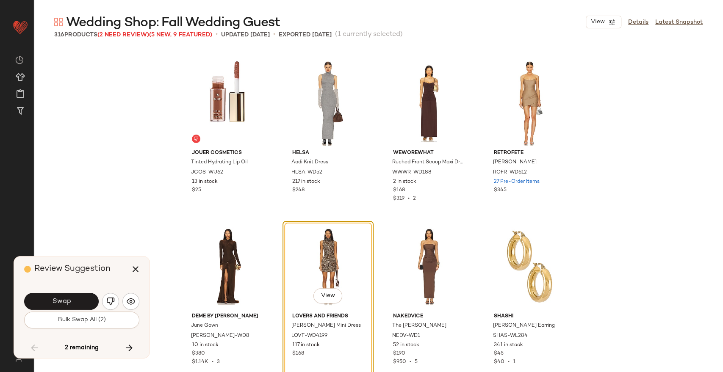
drag, startPoint x: 75, startPoint y: 293, endPoint x: 47, endPoint y: 305, distance: 30.7
click at [47, 305] on button "Swap" at bounding box center [61, 301] width 75 height 17
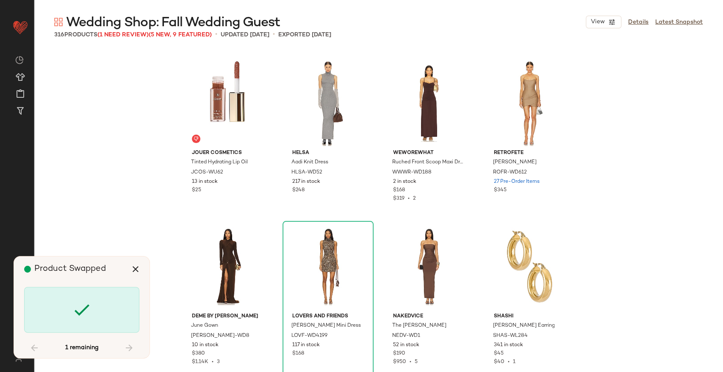
scroll to position [11766, 0]
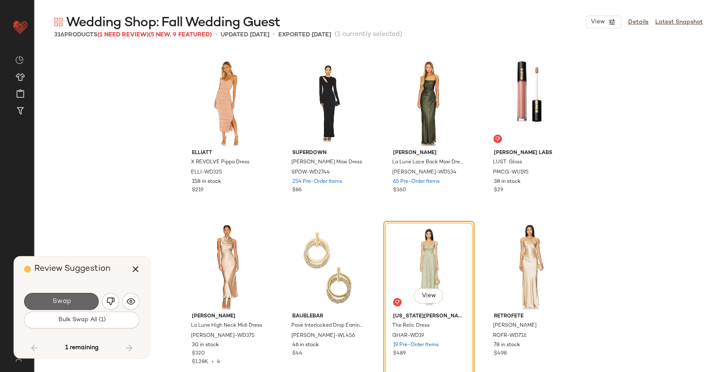
click at [50, 296] on button "Swap" at bounding box center [61, 301] width 75 height 17
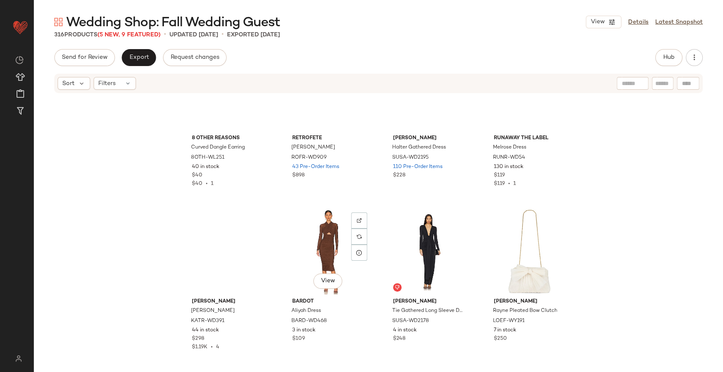
scroll to position [8386, 0]
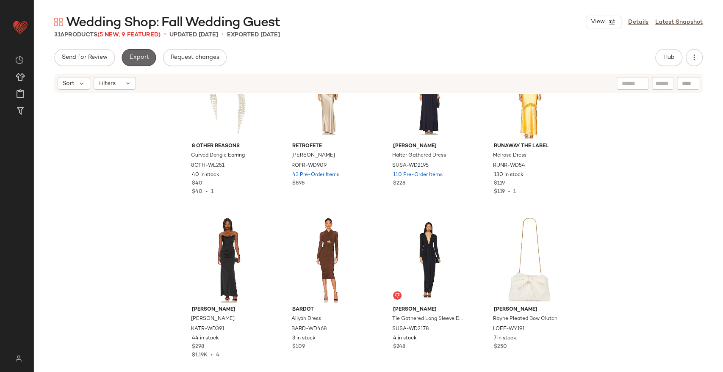
click at [133, 61] on span "Export" at bounding box center [139, 57] width 20 height 7
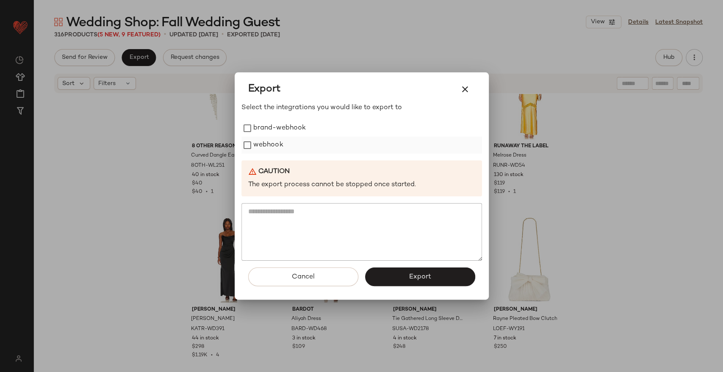
click at [260, 144] on label "webhook" at bounding box center [268, 145] width 30 height 17
click at [398, 269] on button "Export" at bounding box center [420, 277] width 110 height 19
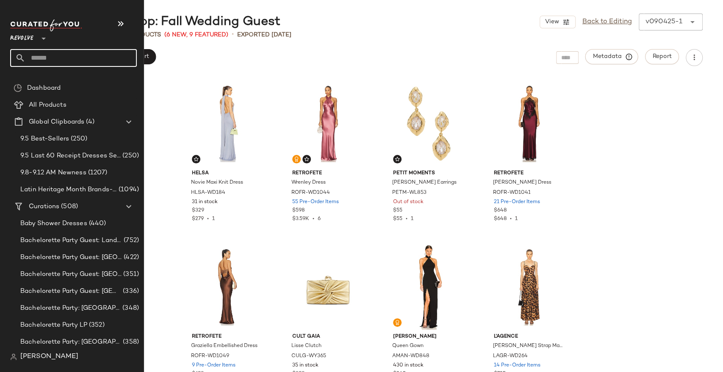
click at [56, 64] on input "text" at bounding box center [80, 58] width 111 height 18
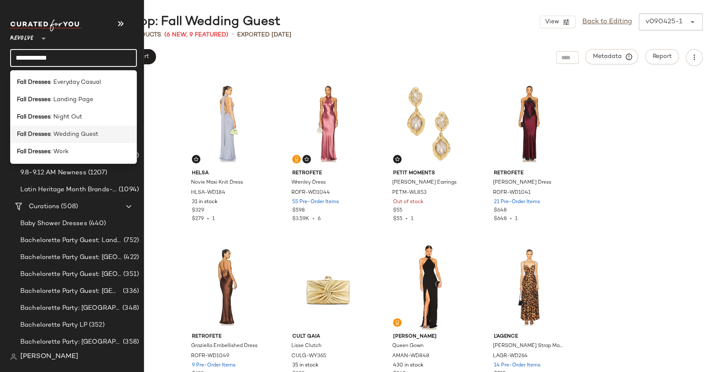
type input "**********"
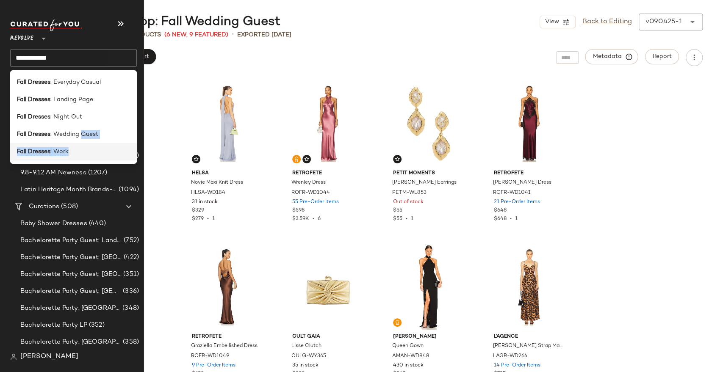
drag, startPoint x: 81, startPoint y: 134, endPoint x: 78, endPoint y: 147, distance: 13.5
click at [78, 147] on div "Fall Dresses : Everyday Casual Fall Dresses : Landing Page Fall Dresses : Night…" at bounding box center [73, 117] width 127 height 94
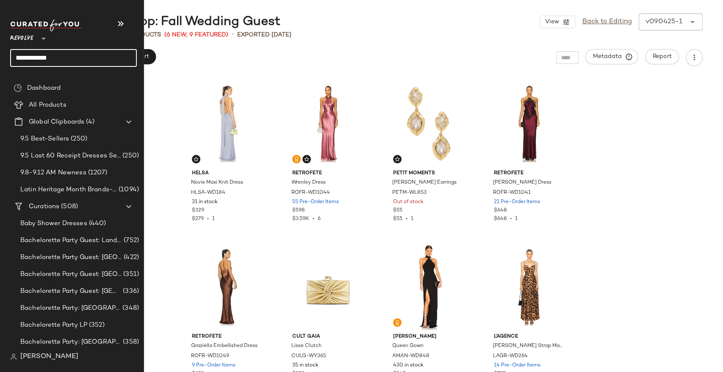
click at [78, 58] on input "**********" at bounding box center [73, 58] width 127 height 18
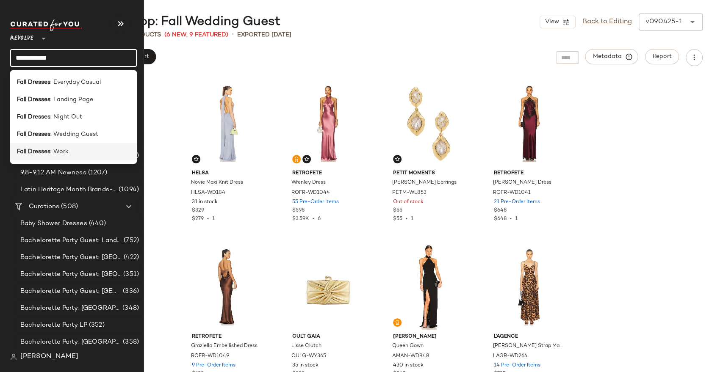
click at [68, 146] on div "Fall Dresses : Work" at bounding box center [73, 151] width 127 height 17
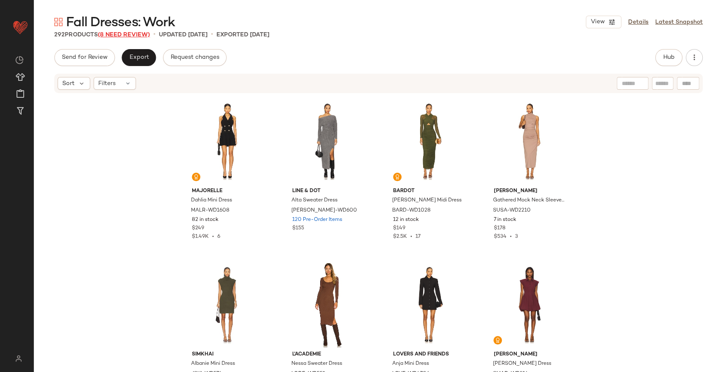
click at [127, 32] on span "(8 Need Review)" at bounding box center [124, 35] width 52 height 6
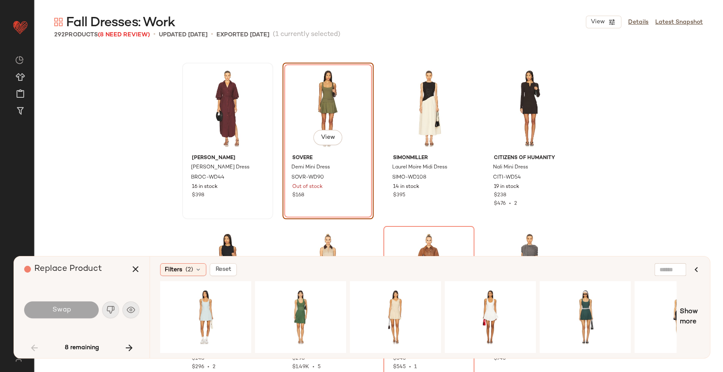
scroll to position [649, 0]
click at [301, 313] on div "View" at bounding box center [300, 317] width 85 height 60
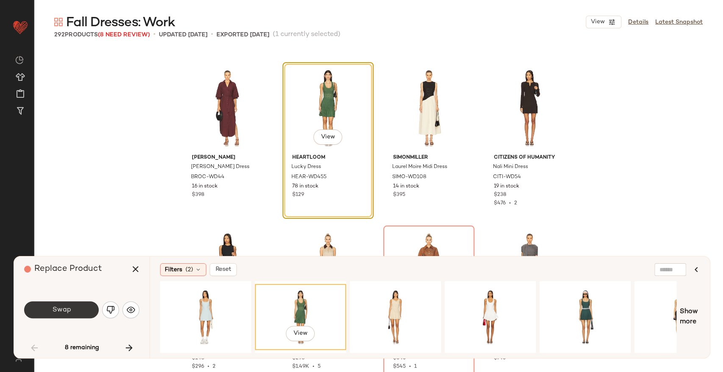
click at [74, 310] on button "Swap" at bounding box center [61, 309] width 75 height 17
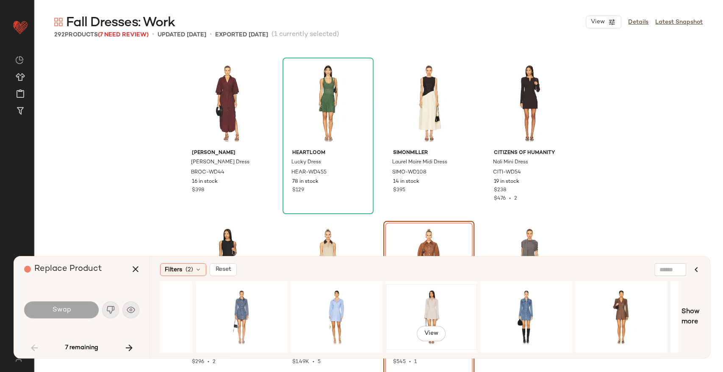
scroll to position [0, 154]
click at [425, 291] on div "View" at bounding box center [430, 317] width 85 height 60
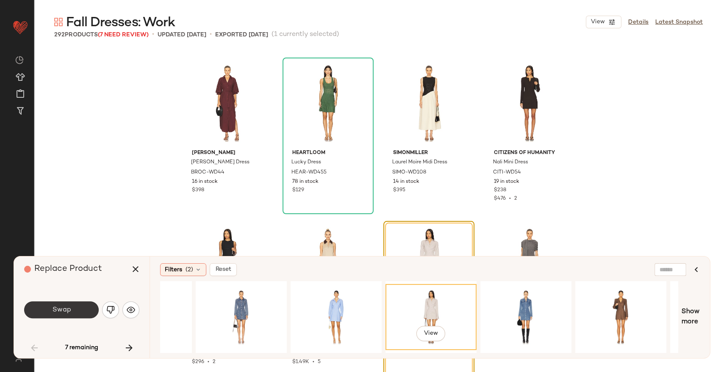
click at [93, 315] on button "Swap" at bounding box center [61, 309] width 75 height 17
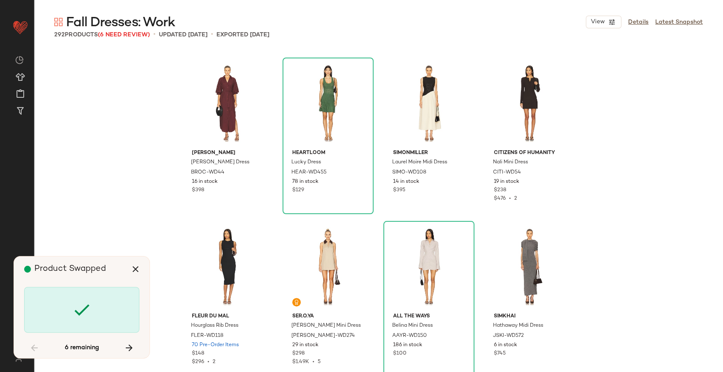
scroll to position [2451, 0]
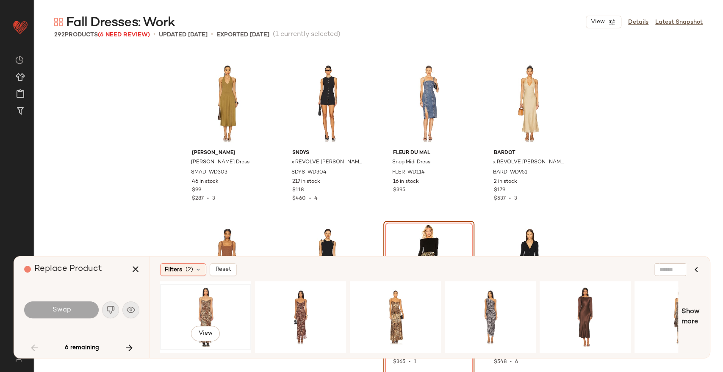
click at [214, 315] on div "View" at bounding box center [205, 317] width 85 height 60
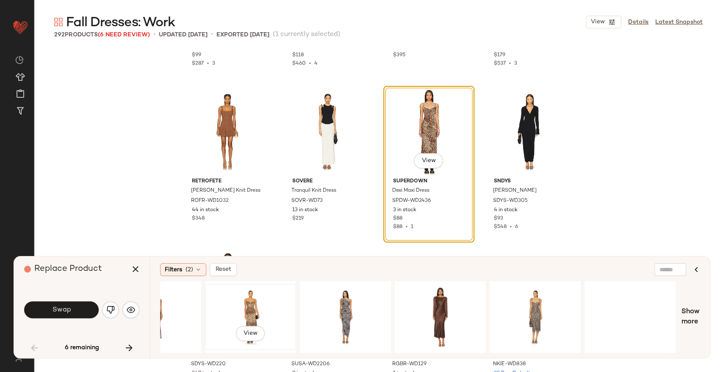
scroll to position [0, 158]
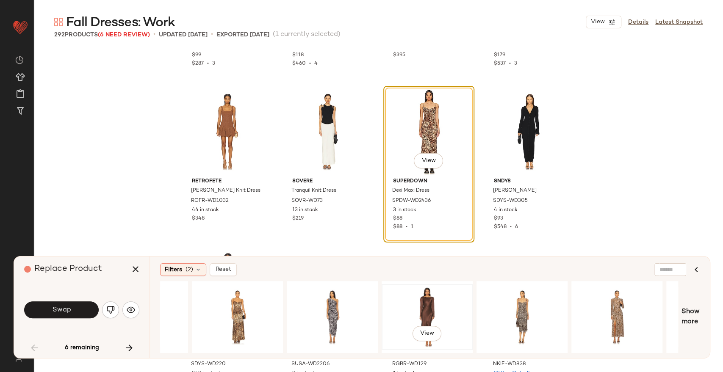
click at [446, 292] on div "View" at bounding box center [426, 317] width 85 height 60
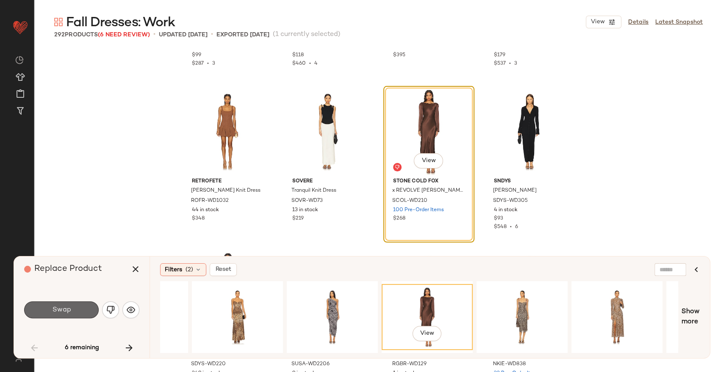
click at [84, 311] on button "Swap" at bounding box center [61, 309] width 75 height 17
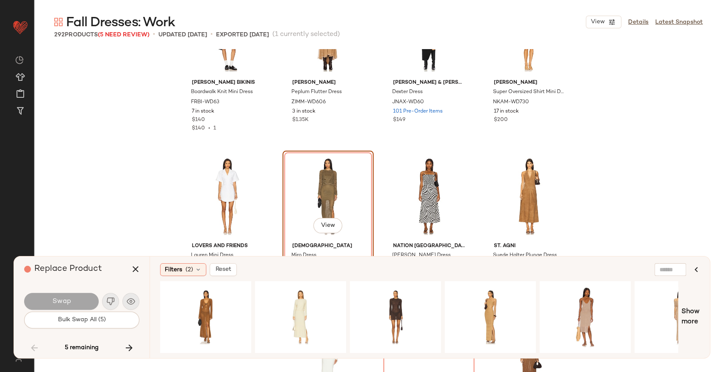
scroll to position [3993, 0]
click at [313, 301] on div "View" at bounding box center [300, 317] width 85 height 60
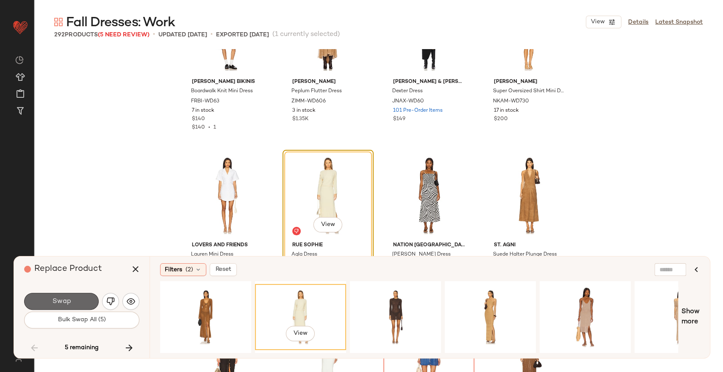
click at [78, 303] on button "Swap" at bounding box center [61, 301] width 75 height 17
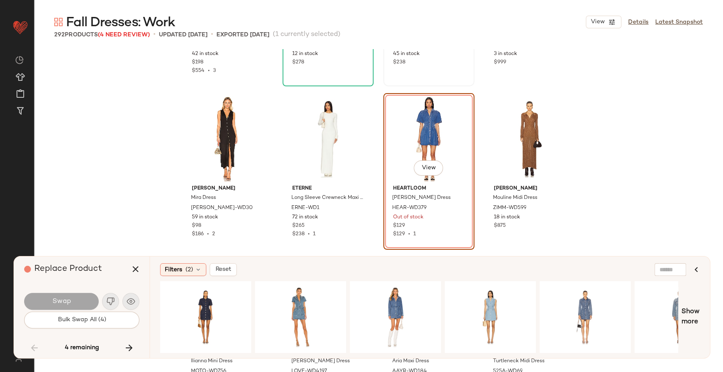
scroll to position [4213, 0]
click at [485, 298] on div "View" at bounding box center [489, 317] width 85 height 60
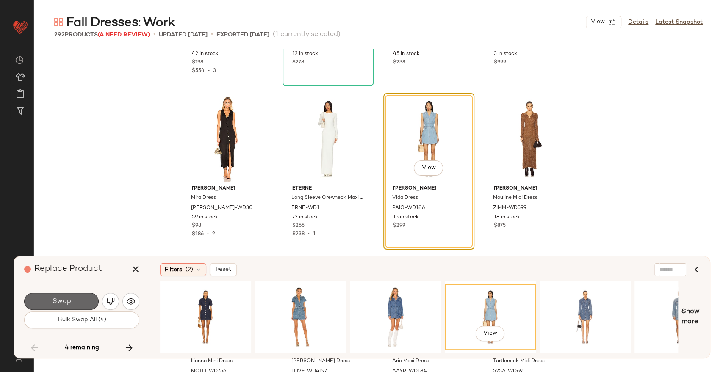
click at [54, 296] on button "Swap" at bounding box center [61, 301] width 75 height 17
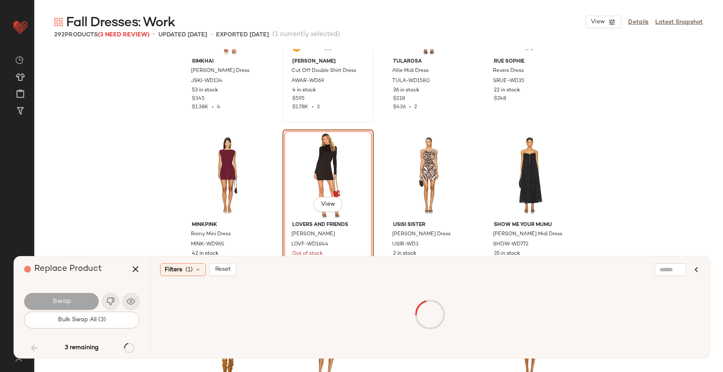
scroll to position [8921, 0]
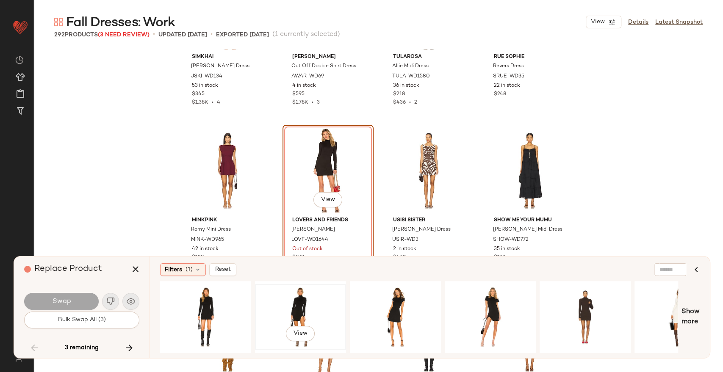
click at [326, 298] on div "View" at bounding box center [300, 317] width 85 height 60
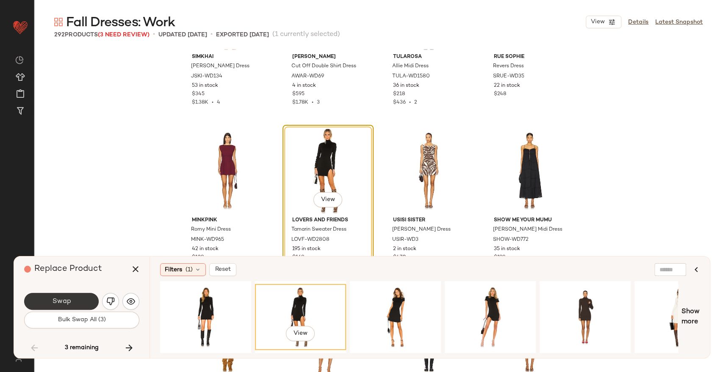
click at [58, 298] on span "Swap" at bounding box center [61, 302] width 19 height 8
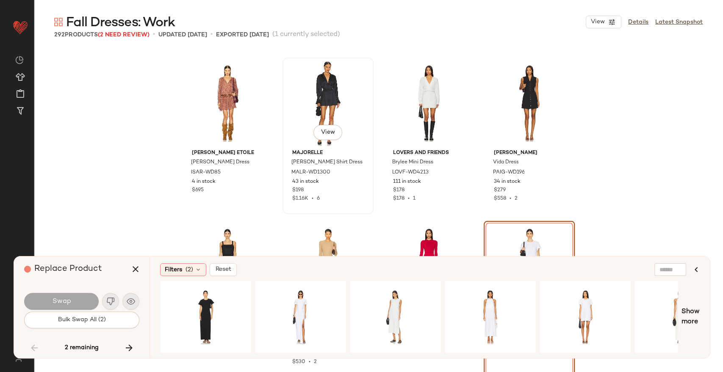
scroll to position [9240, 0]
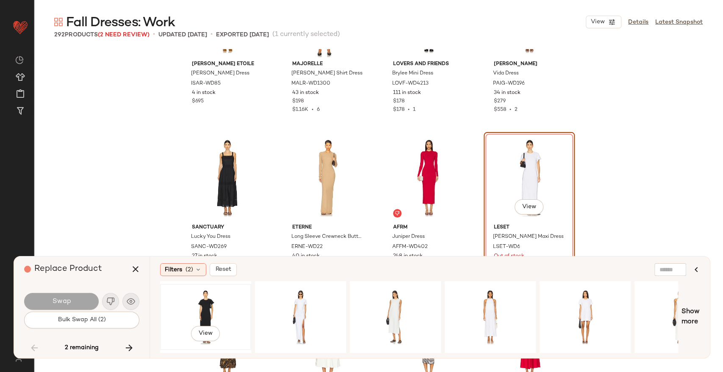
click at [226, 302] on div "View" at bounding box center [205, 317] width 85 height 60
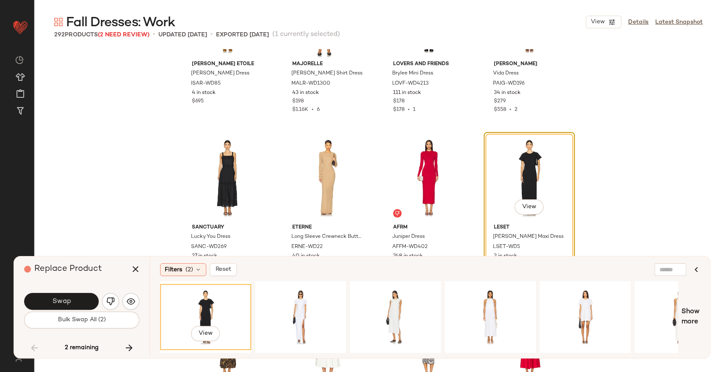
click at [48, 292] on div "Swap" at bounding box center [81, 301] width 115 height 20
click at [54, 298] on span "Swap" at bounding box center [61, 302] width 19 height 8
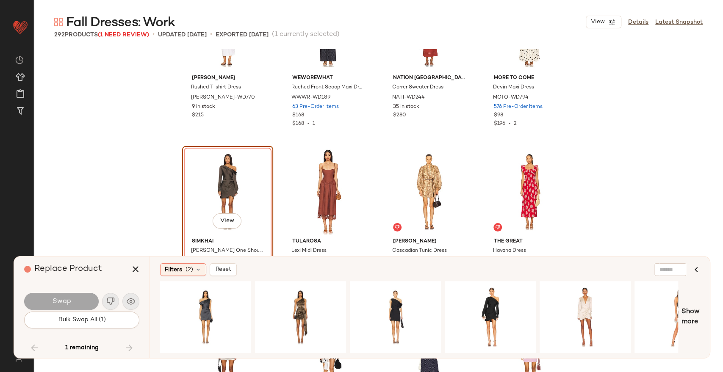
scroll to position [10371, 0]
click at [230, 307] on div "View" at bounding box center [205, 317] width 85 height 60
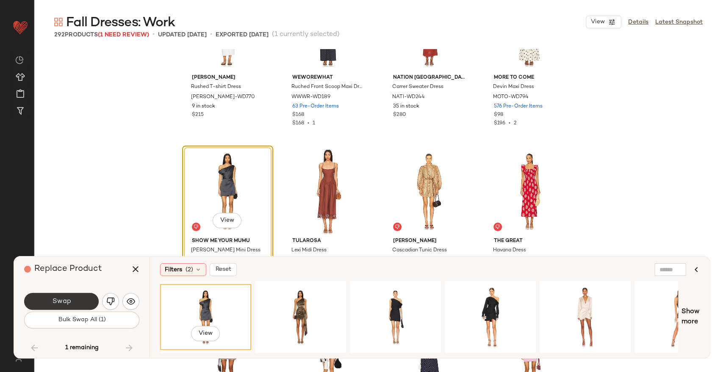
click at [86, 300] on button "Swap" at bounding box center [61, 301] width 75 height 17
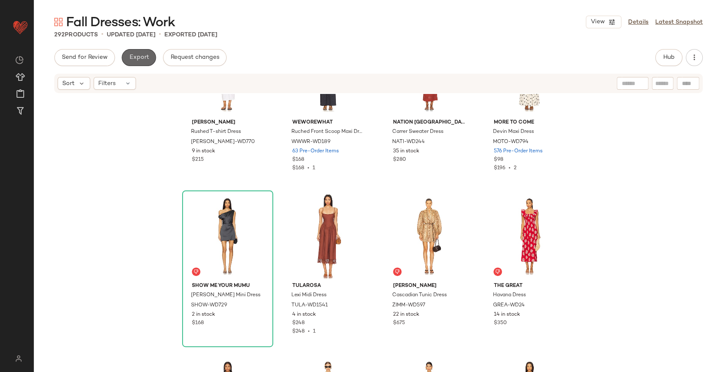
click at [132, 53] on button "Export" at bounding box center [139, 57] width 34 height 17
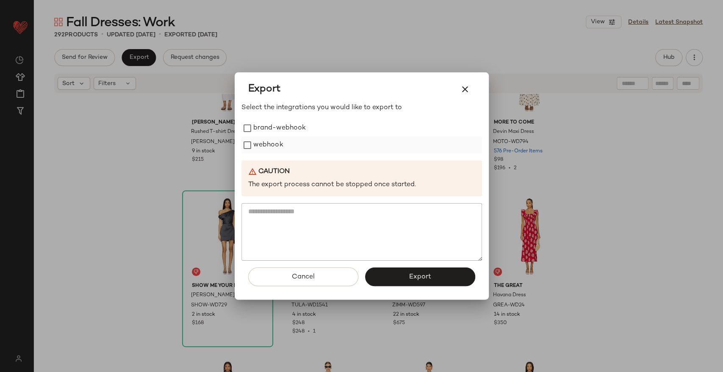
click at [296, 149] on div "webhook" at bounding box center [361, 145] width 240 height 17
click at [268, 149] on label "webhook" at bounding box center [268, 145] width 30 height 17
click at [384, 274] on button "Export" at bounding box center [420, 277] width 110 height 19
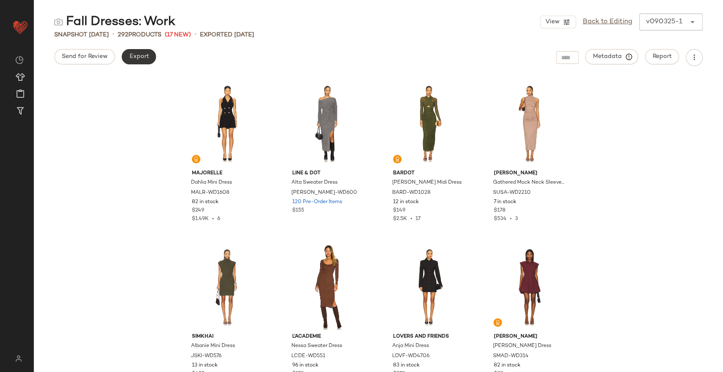
click at [139, 62] on button "Export" at bounding box center [139, 56] width 34 height 15
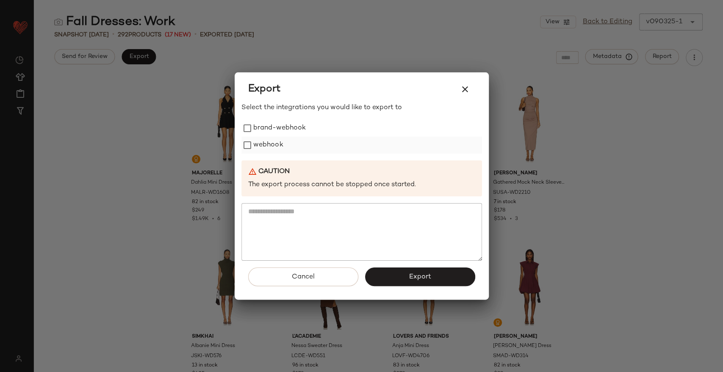
click at [287, 143] on div "webhook" at bounding box center [361, 145] width 240 height 17
click at [258, 144] on label "webhook" at bounding box center [268, 145] width 30 height 17
click at [436, 278] on button "Export" at bounding box center [420, 277] width 110 height 19
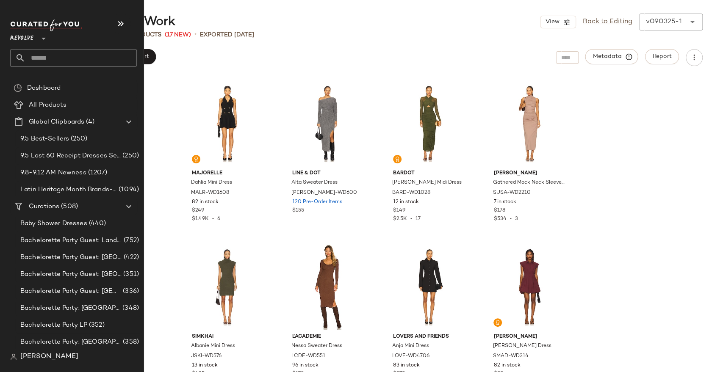
click at [59, 61] on input "text" at bounding box center [80, 58] width 111 height 18
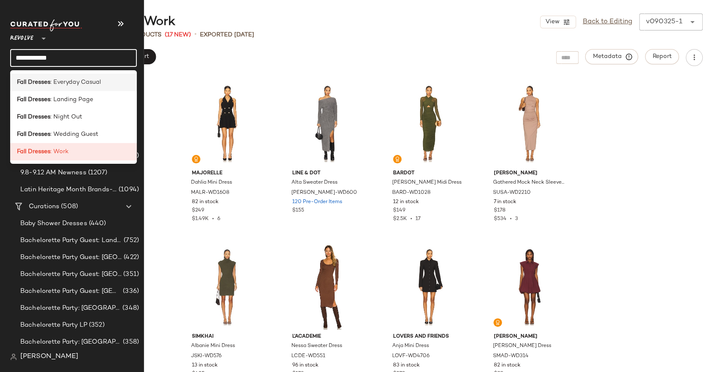
type input "**********"
click at [76, 84] on span ": Everyday Casual" at bounding box center [75, 82] width 50 height 9
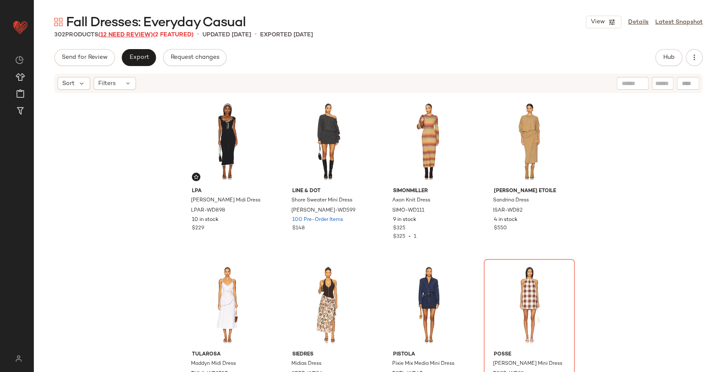
click at [129, 36] on span "(12 Need Review)" at bounding box center [125, 35] width 55 height 6
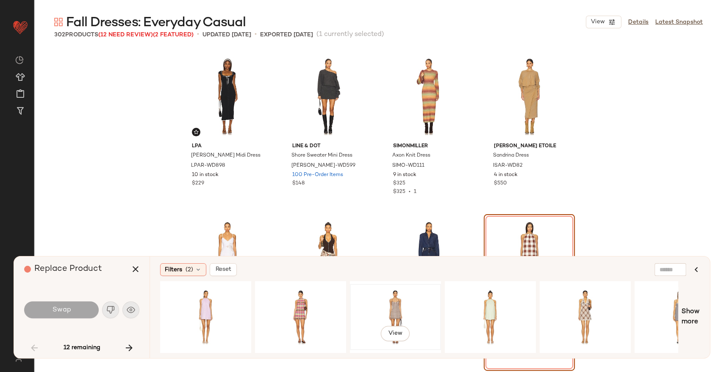
click at [379, 303] on div "View" at bounding box center [395, 317] width 85 height 60
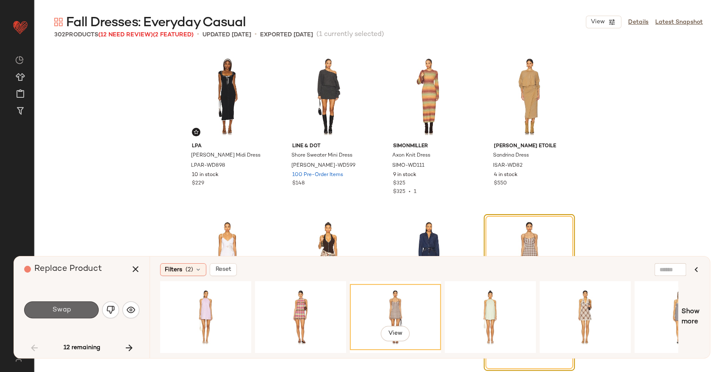
click at [75, 308] on button "Swap" at bounding box center [61, 309] width 75 height 17
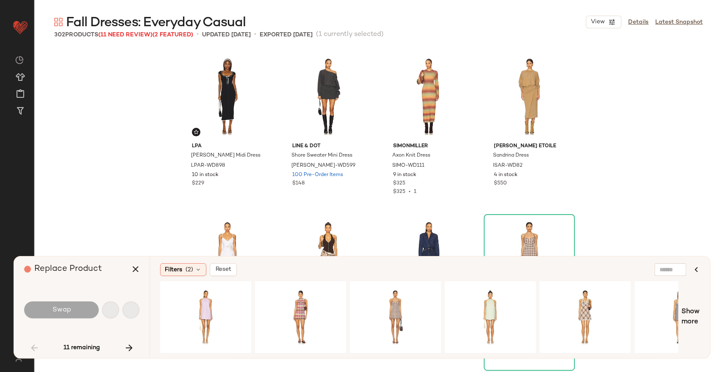
scroll to position [170, 0]
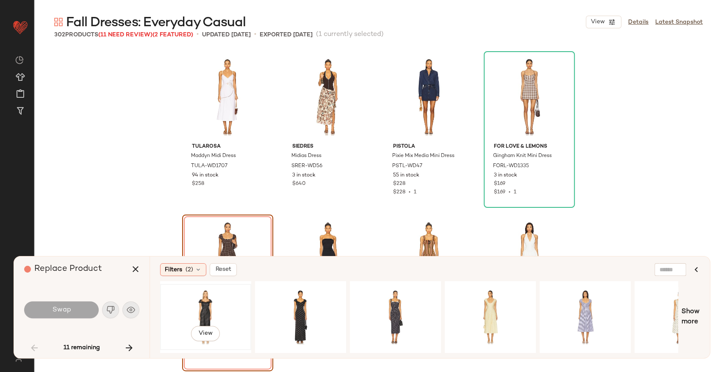
click at [192, 315] on div "View" at bounding box center [205, 317] width 85 height 60
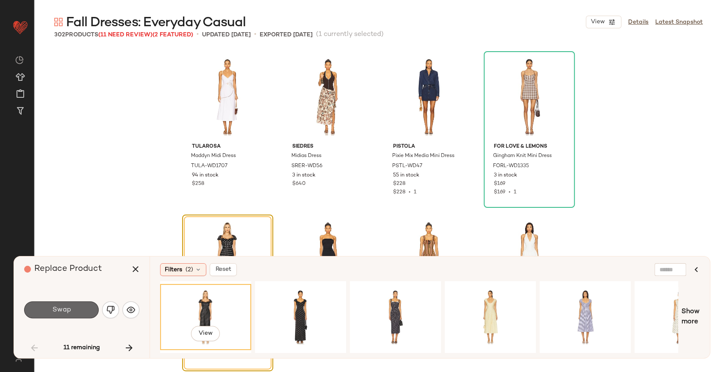
click at [72, 313] on button "Swap" at bounding box center [61, 309] width 75 height 17
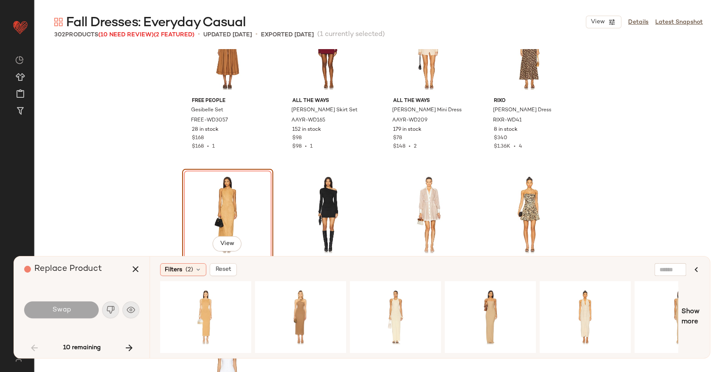
scroll to position [1036, 0]
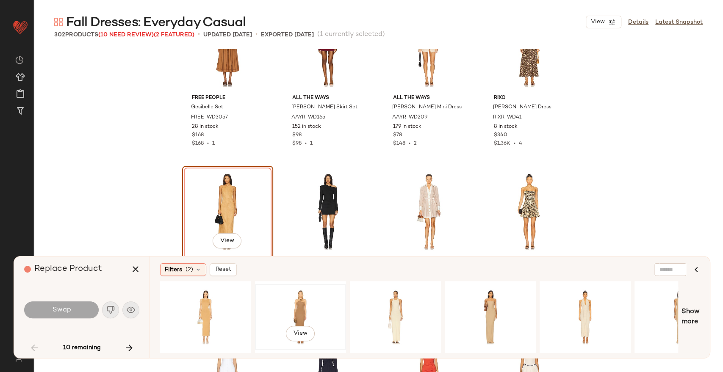
click at [308, 296] on div "View" at bounding box center [300, 317] width 85 height 60
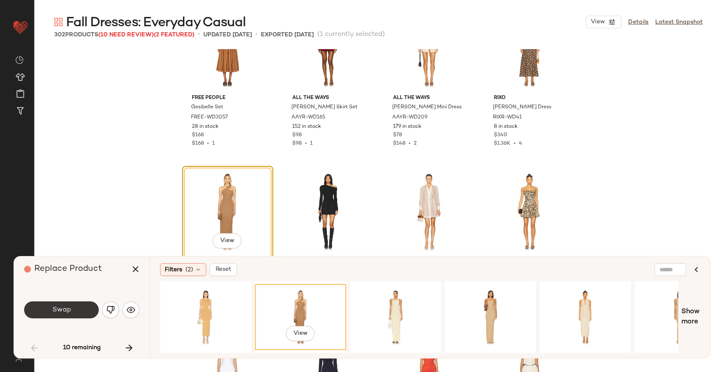
click at [66, 313] on span "Swap" at bounding box center [61, 310] width 19 height 8
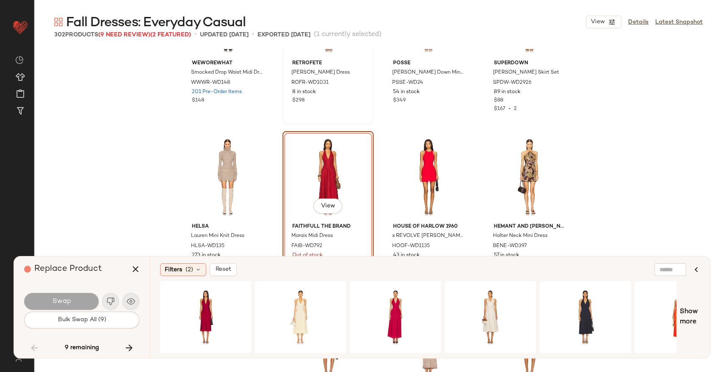
scroll to position [3359, 0]
click at [186, 306] on div "View" at bounding box center [205, 317] width 85 height 60
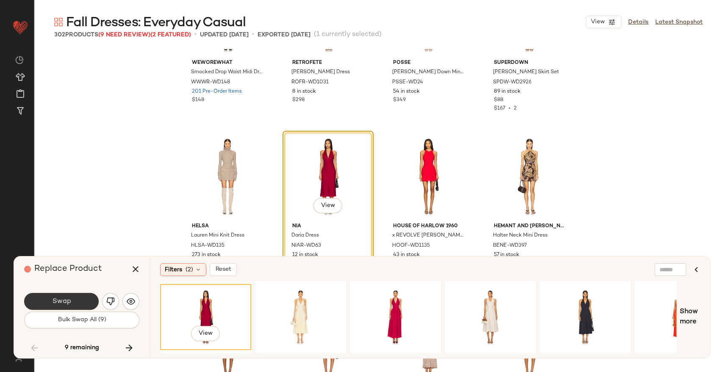
click at [66, 303] on span "Swap" at bounding box center [61, 302] width 19 height 8
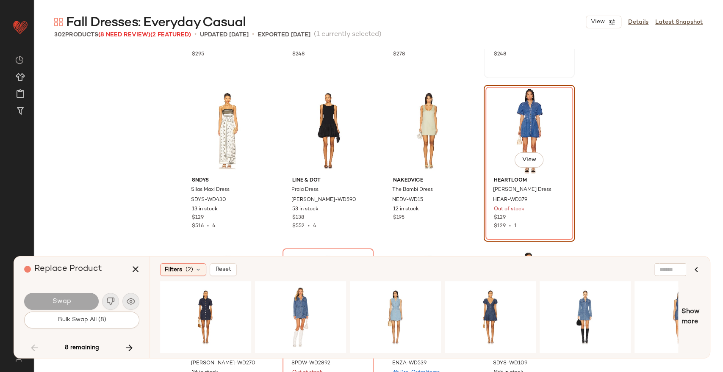
scroll to position [4880, 0]
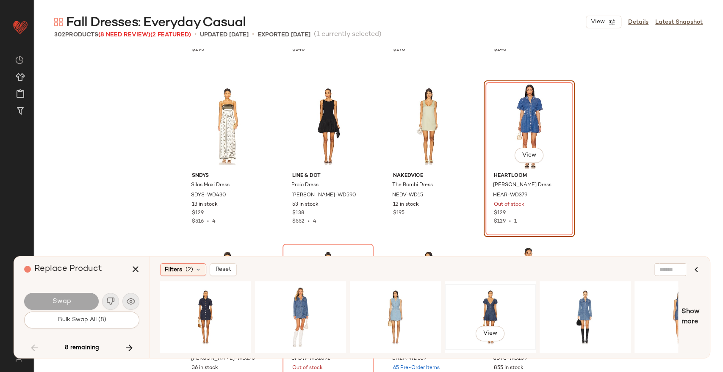
click at [498, 306] on div "View" at bounding box center [489, 317] width 85 height 60
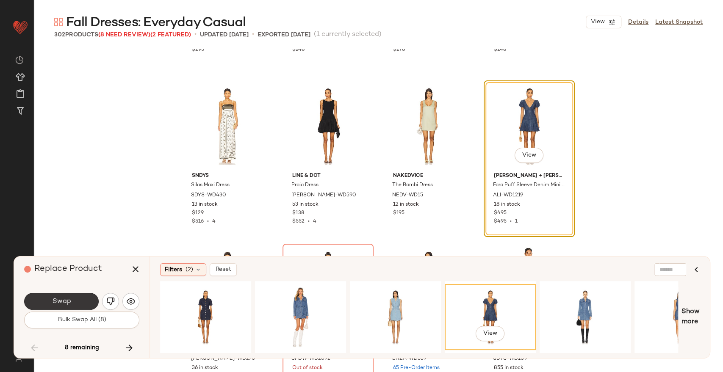
click at [73, 297] on button "Swap" at bounding box center [61, 301] width 75 height 17
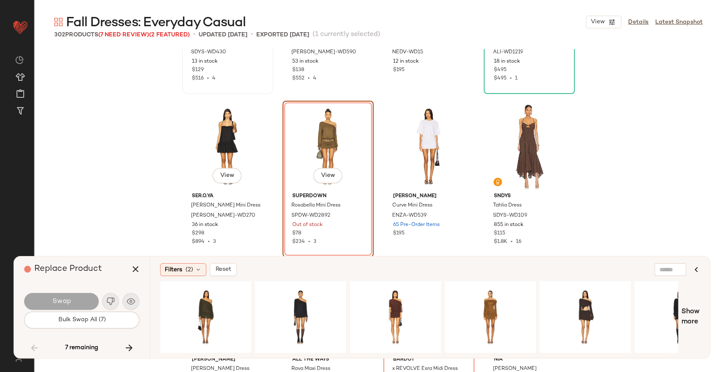
scroll to position [5023, 0]
click at [406, 311] on div "View" at bounding box center [395, 317] width 85 height 60
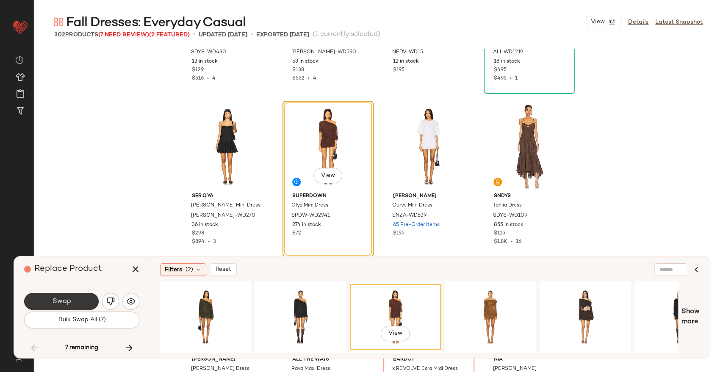
click at [64, 300] on span "Swap" at bounding box center [61, 302] width 19 height 8
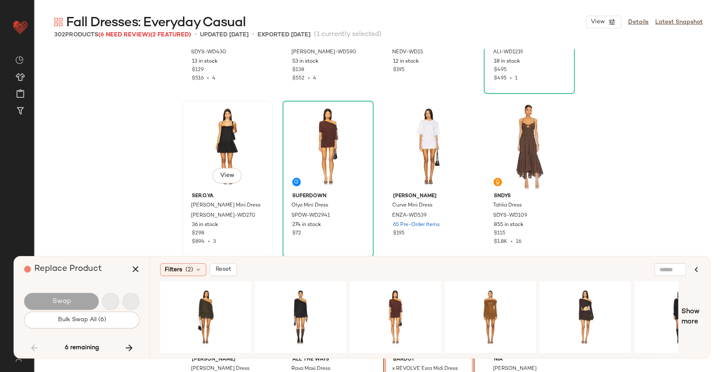
scroll to position [5066, 0]
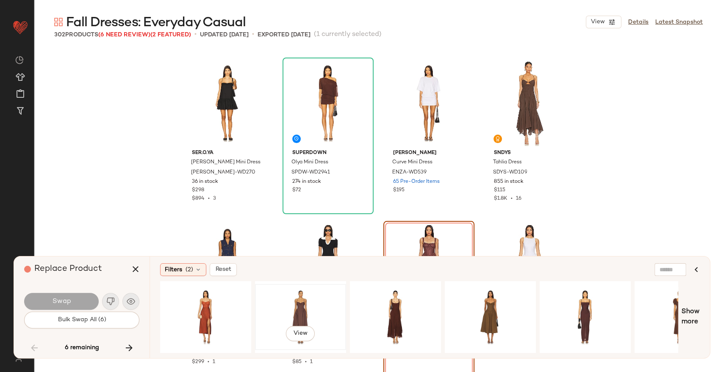
click at [284, 297] on div "View" at bounding box center [300, 317] width 85 height 60
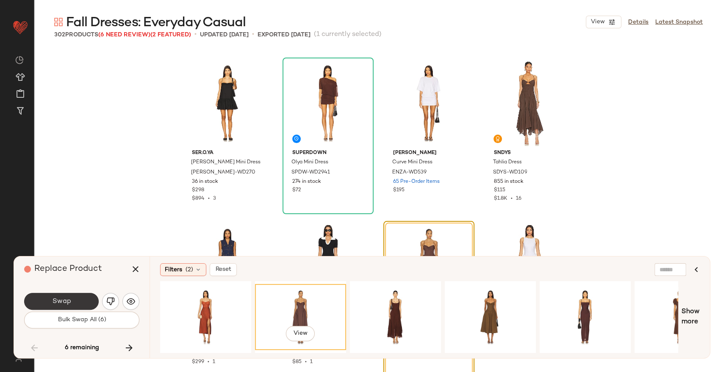
click at [78, 303] on button "Swap" at bounding box center [61, 301] width 75 height 17
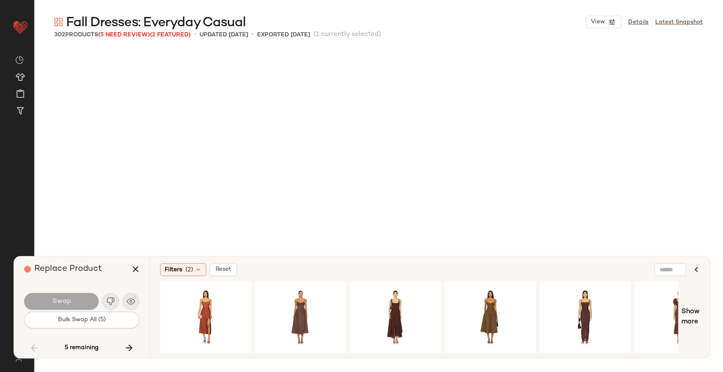
scroll to position [8334, 0]
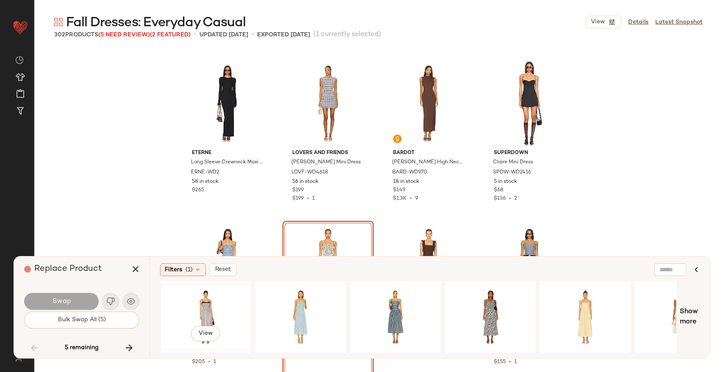
click at [203, 304] on div "View" at bounding box center [205, 317] width 85 height 60
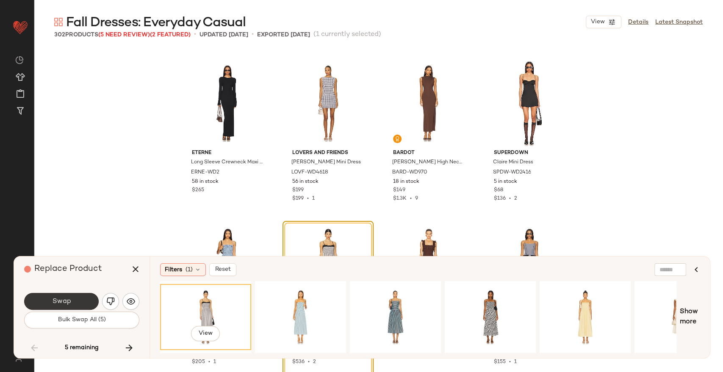
click at [73, 299] on button "Swap" at bounding box center [61, 301] width 75 height 17
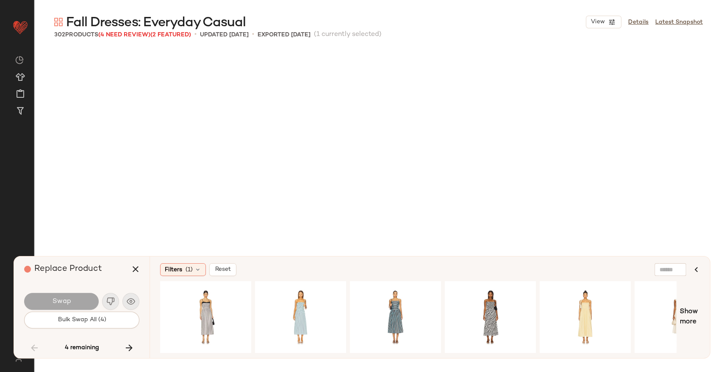
scroll to position [8661, 0]
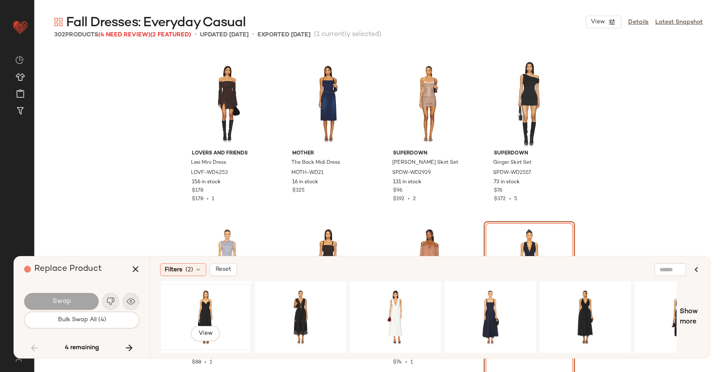
click at [200, 307] on div "View" at bounding box center [205, 317] width 85 height 60
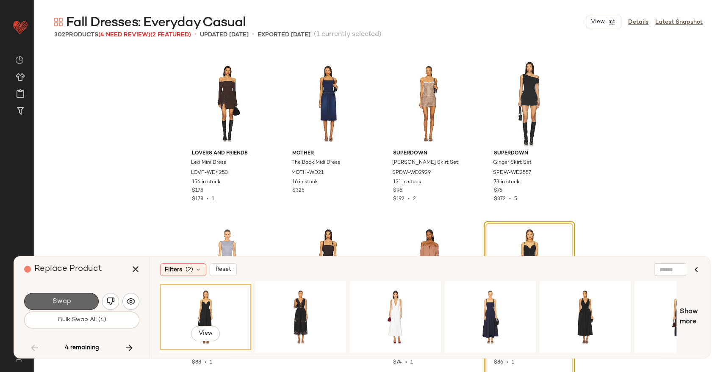
click at [59, 301] on span "Swap" at bounding box center [61, 302] width 19 height 8
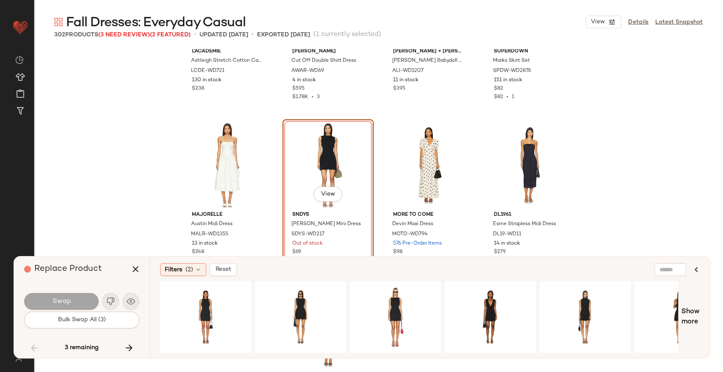
scroll to position [10235, 0]
click at [201, 309] on div "View" at bounding box center [205, 317] width 85 height 60
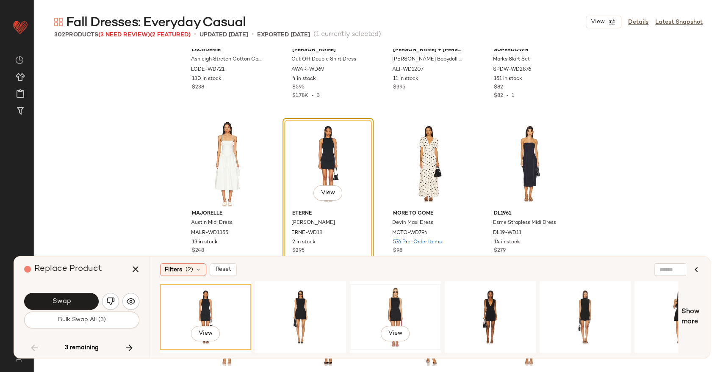
click at [393, 311] on div "View" at bounding box center [395, 317] width 85 height 60
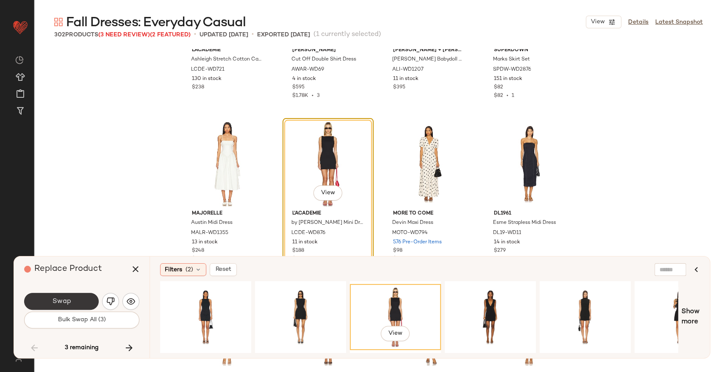
click at [81, 302] on button "Swap" at bounding box center [61, 301] width 75 height 17
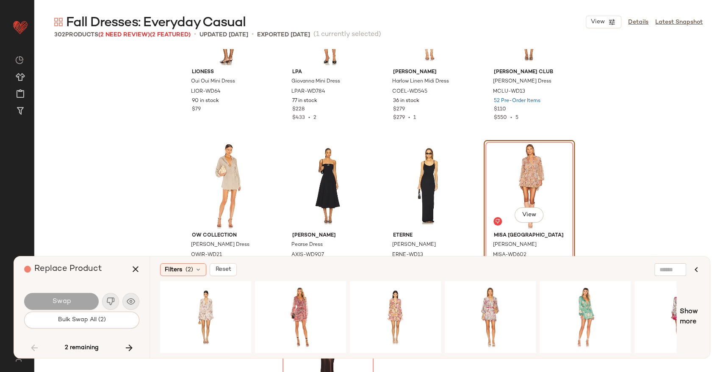
scroll to position [10880, 0]
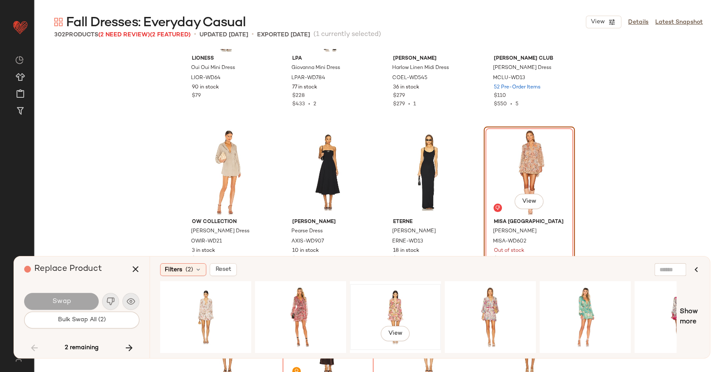
click at [401, 302] on div "View" at bounding box center [395, 317] width 85 height 60
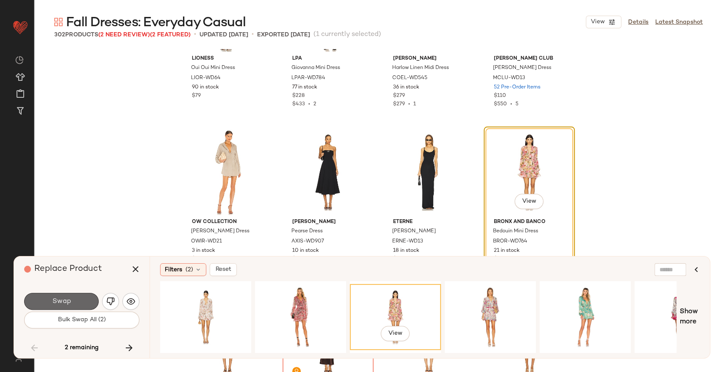
click at [64, 296] on button "Swap" at bounding box center [61, 301] width 75 height 17
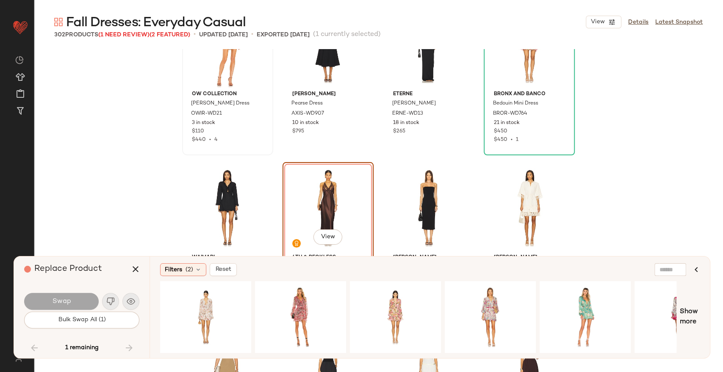
scroll to position [10949, 0]
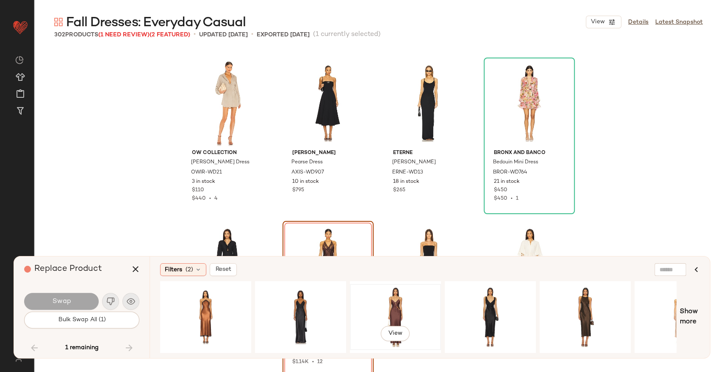
click at [394, 318] on div "View" at bounding box center [395, 317] width 85 height 60
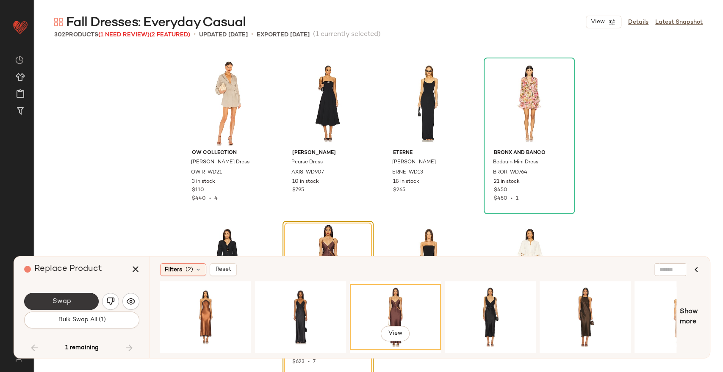
click at [53, 298] on span "Swap" at bounding box center [61, 302] width 19 height 8
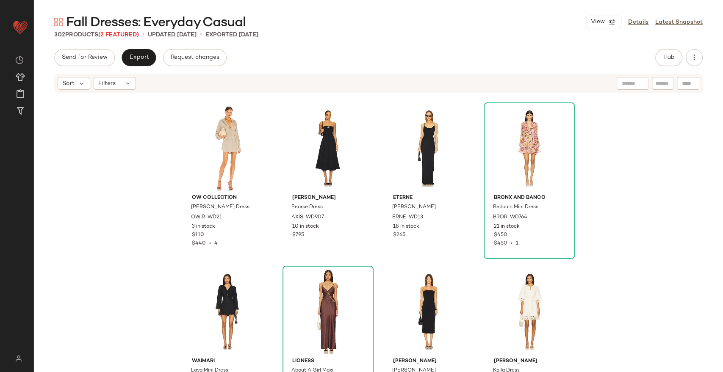
click at [138, 67] on div "Send for Review Export Request changes Hub Sort Filters OW Collection [PERSON_N…" at bounding box center [378, 228] width 689 height 359
click at [139, 64] on button "Export" at bounding box center [139, 57] width 34 height 17
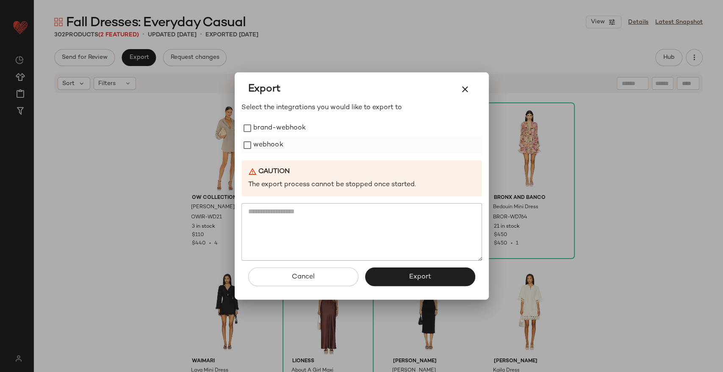
click at [266, 148] on label "webhook" at bounding box center [268, 145] width 30 height 17
click at [410, 281] on span "Export" at bounding box center [420, 277] width 22 height 8
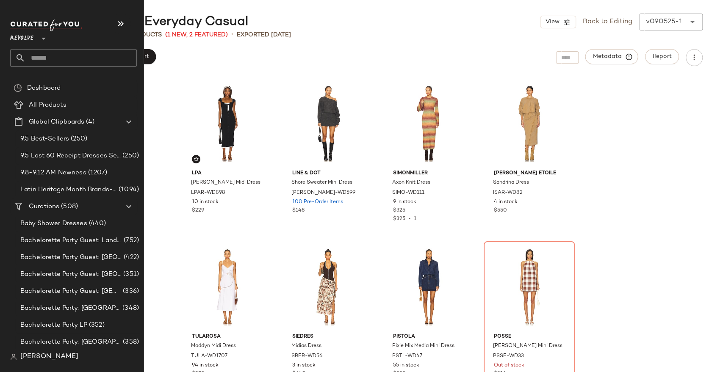
click at [40, 58] on input "text" at bounding box center [80, 58] width 111 height 18
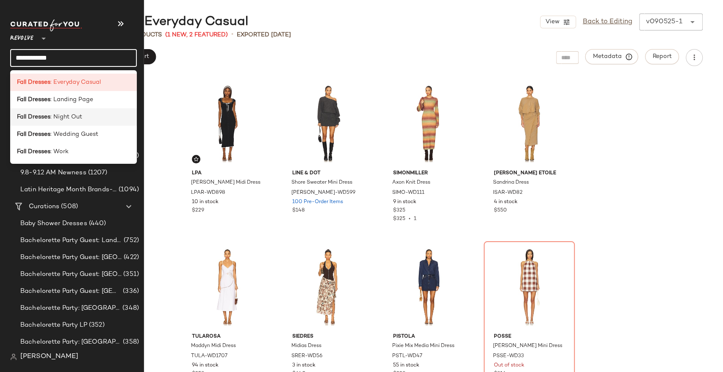
type input "**********"
click at [82, 113] on div "Fall Dresses : Night Out" at bounding box center [73, 117] width 113 height 9
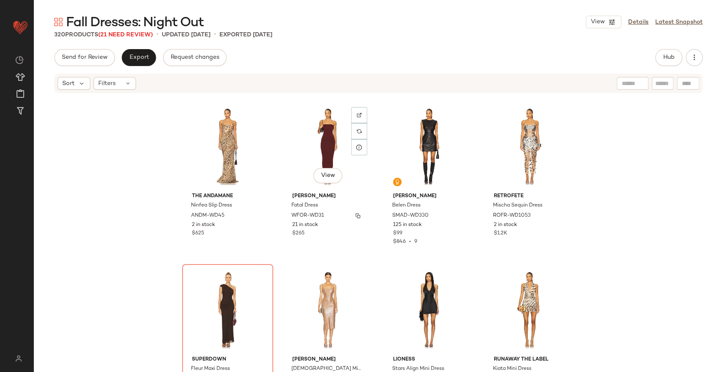
scroll to position [329, 0]
